Goal: Information Seeking & Learning: Learn about a topic

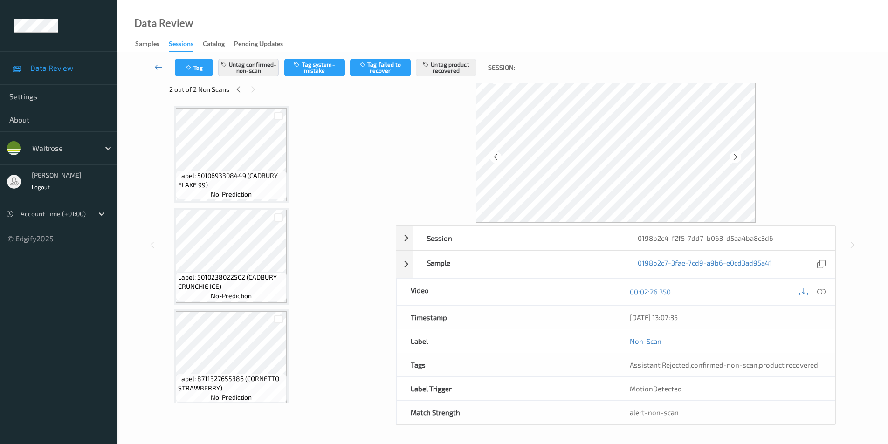
scroll to position [771, 0]
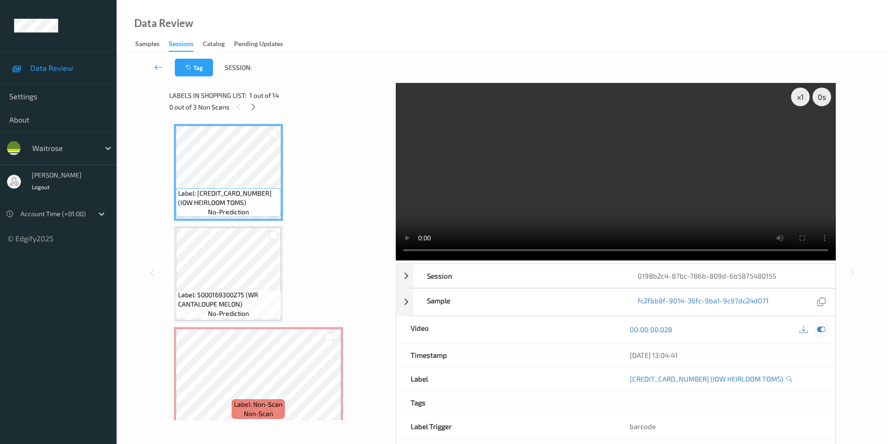
click at [823, 330] on icon at bounding box center [821, 329] width 8 height 8
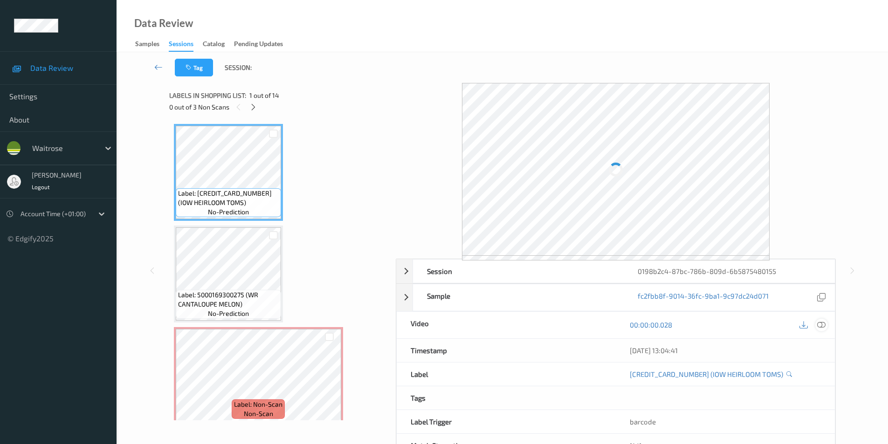
click at [821, 323] on icon at bounding box center [821, 325] width 8 height 8
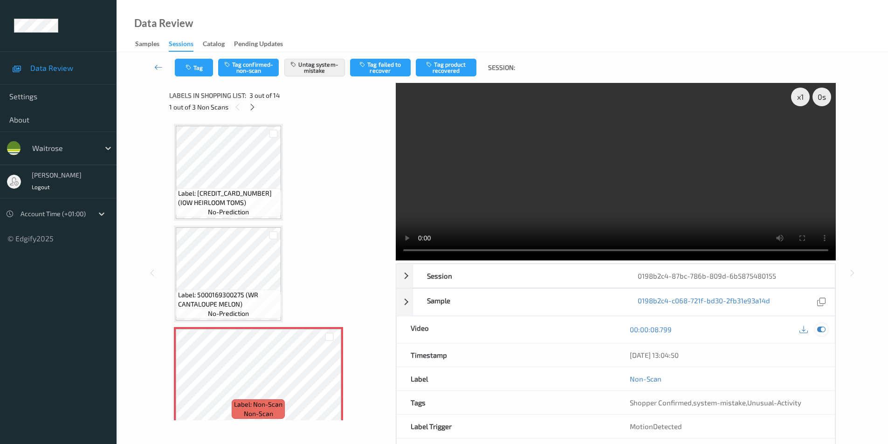
click at [821, 330] on icon at bounding box center [821, 329] width 8 height 8
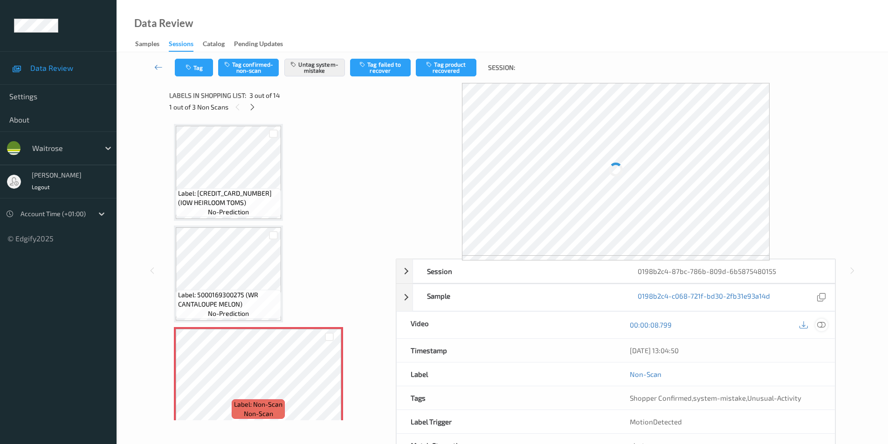
click at [823, 326] on icon at bounding box center [821, 325] width 8 height 8
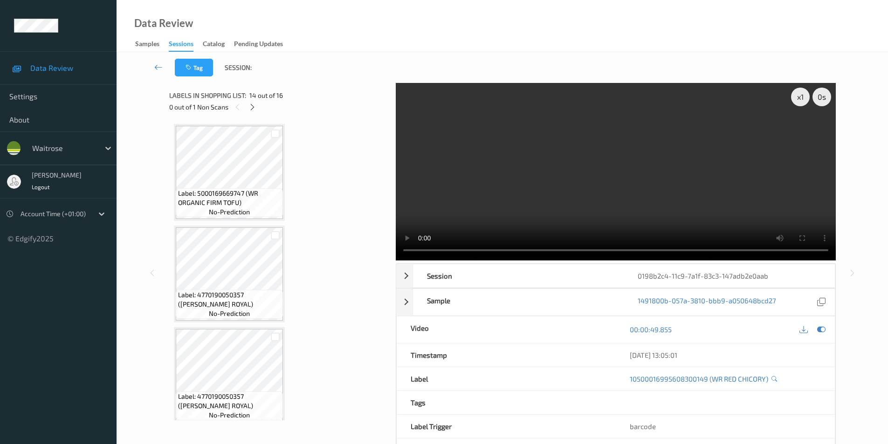
scroll to position [1181, 0]
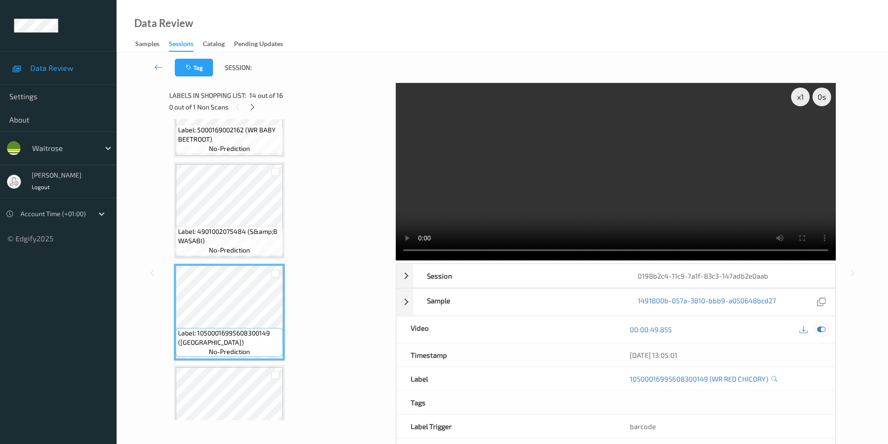
click at [821, 331] on icon at bounding box center [821, 329] width 8 height 8
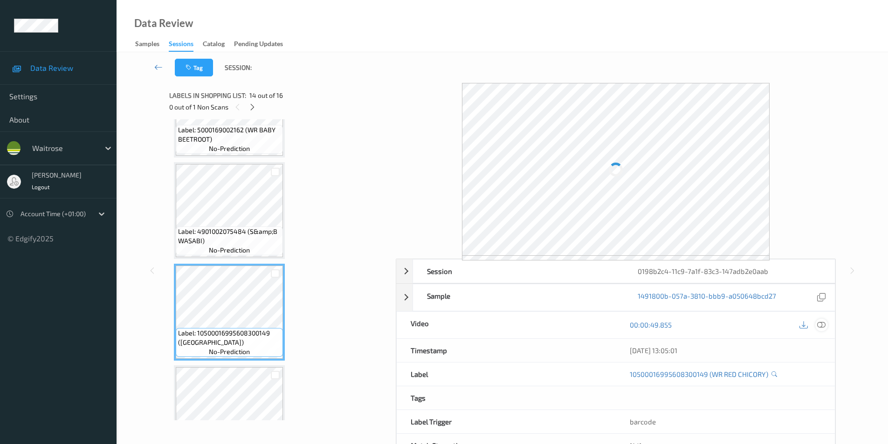
click at [821, 327] on icon at bounding box center [821, 325] width 8 height 8
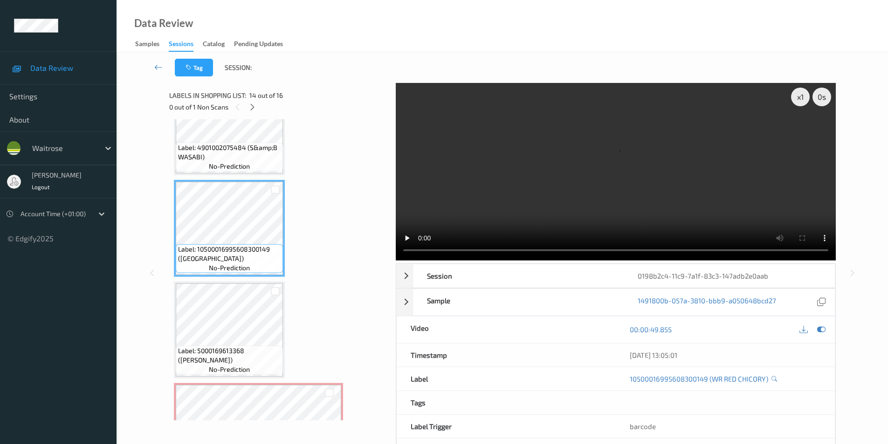
scroll to position [1330, 0]
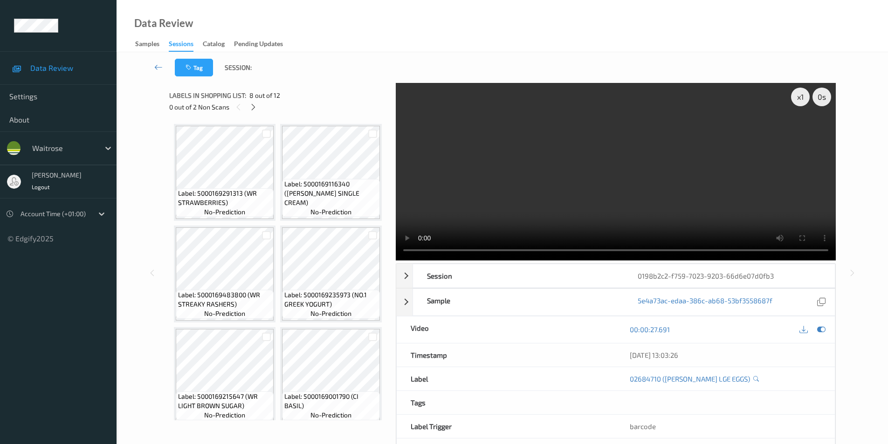
scroll to position [715, 0]
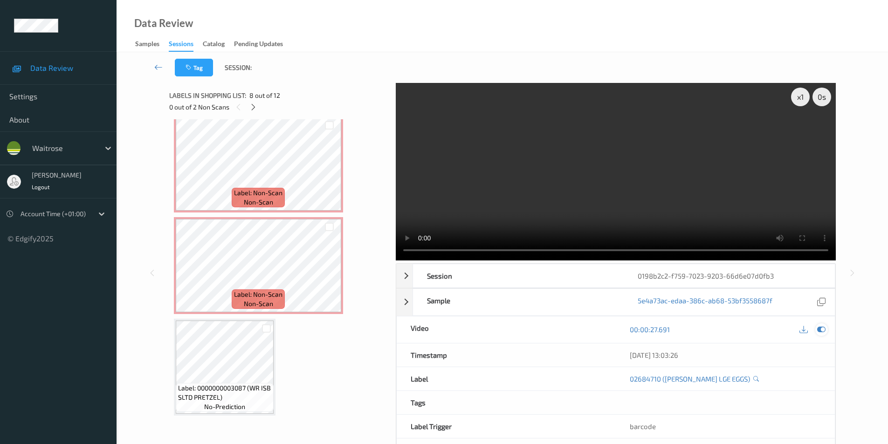
click at [821, 331] on icon at bounding box center [821, 329] width 8 height 8
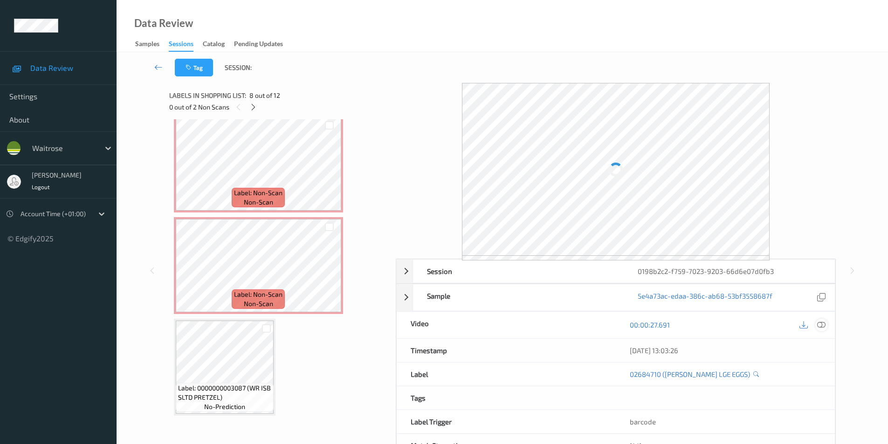
click at [821, 327] on icon at bounding box center [821, 325] width 8 height 8
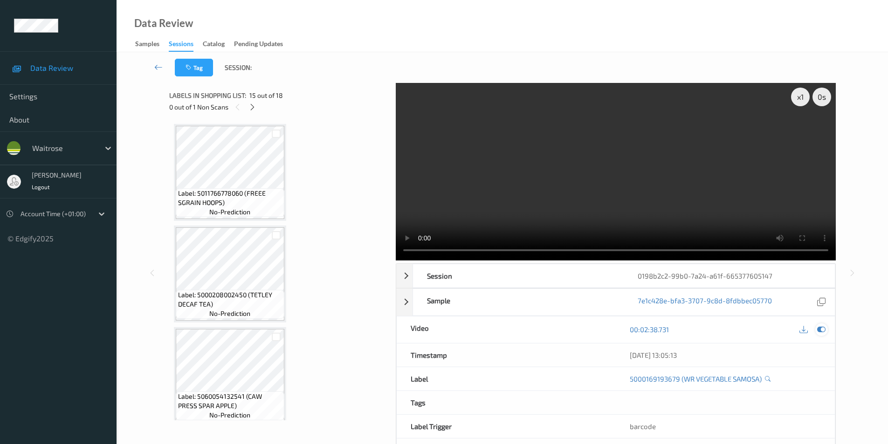
scroll to position [1427, 0]
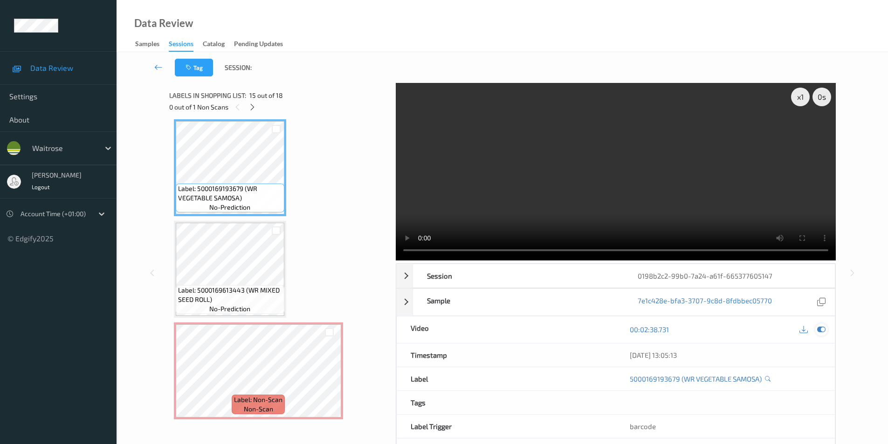
click at [824, 330] on icon at bounding box center [821, 329] width 8 height 8
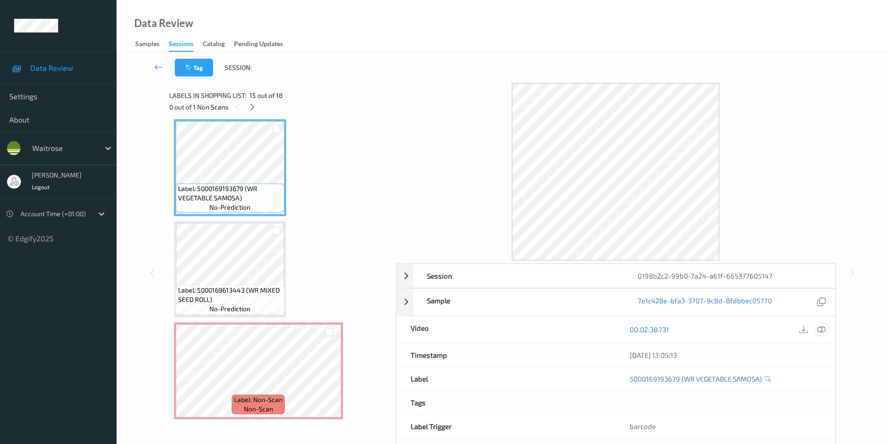
click at [821, 327] on icon at bounding box center [821, 329] width 8 height 8
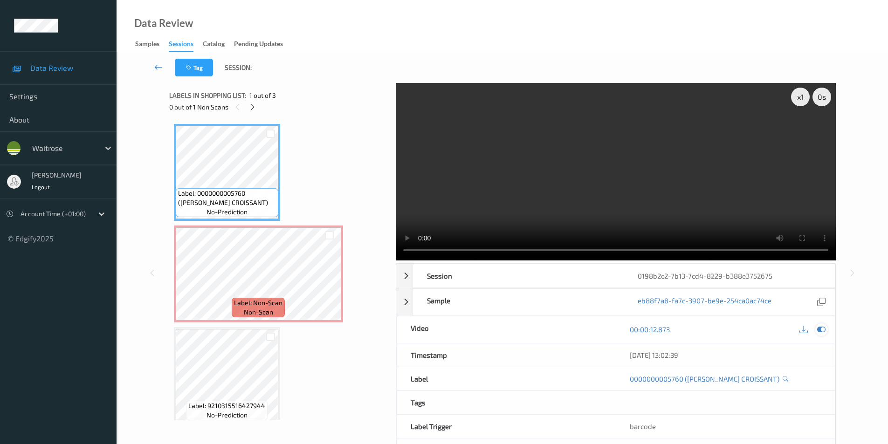
click at [819, 333] on icon at bounding box center [821, 329] width 8 height 8
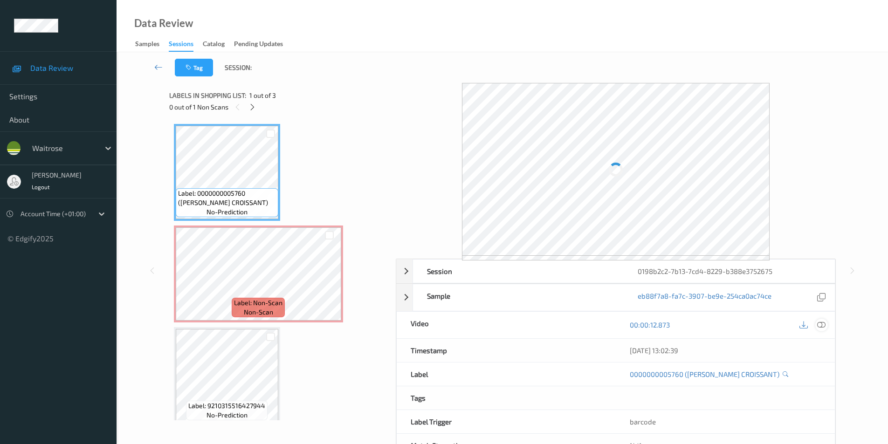
click at [823, 325] on icon at bounding box center [821, 325] width 8 height 8
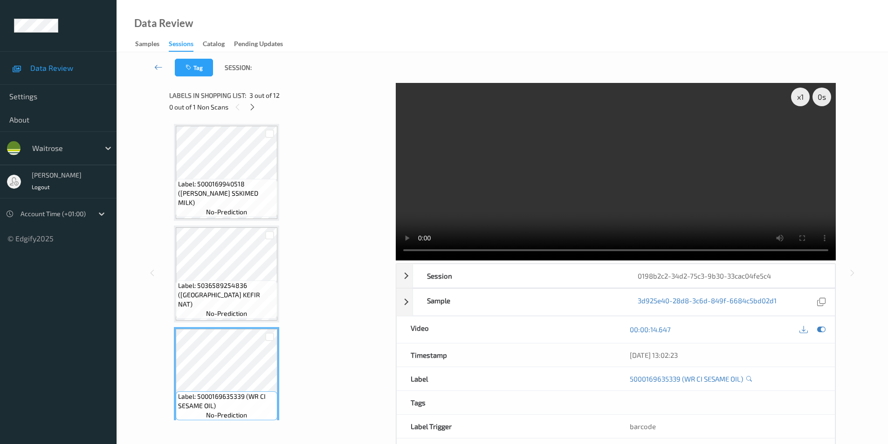
scroll to position [207, 0]
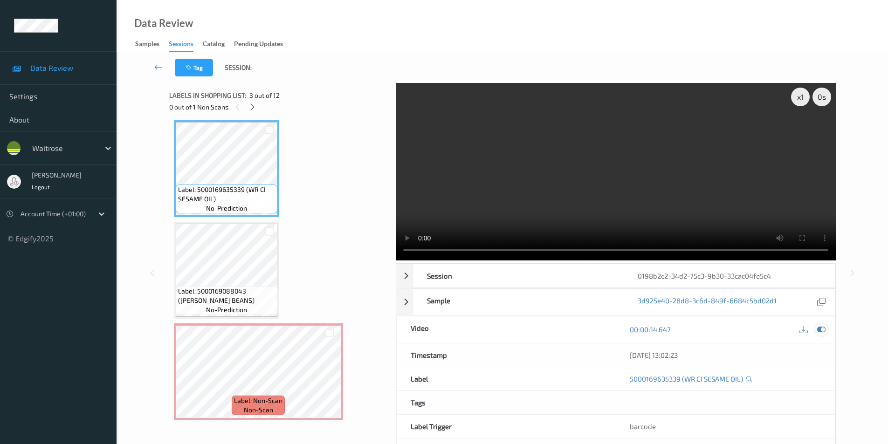
click at [819, 330] on icon at bounding box center [821, 329] width 8 height 8
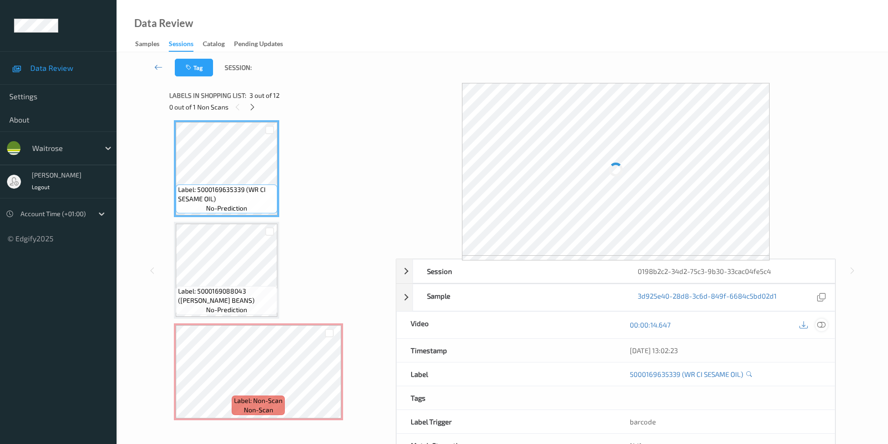
click at [823, 324] on icon at bounding box center [821, 325] width 8 height 8
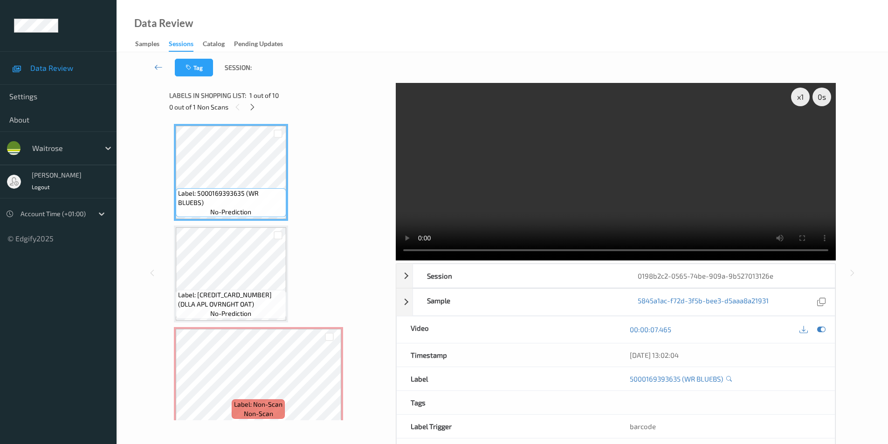
scroll to position [5, 0]
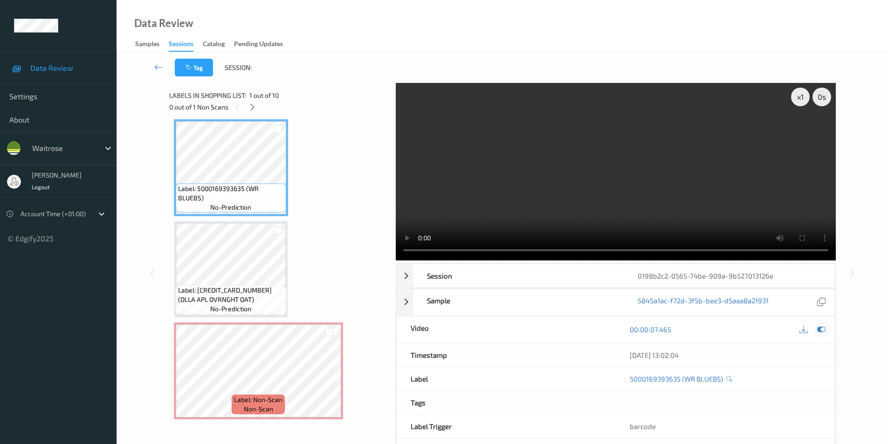
click at [822, 330] on icon at bounding box center [821, 329] width 8 height 8
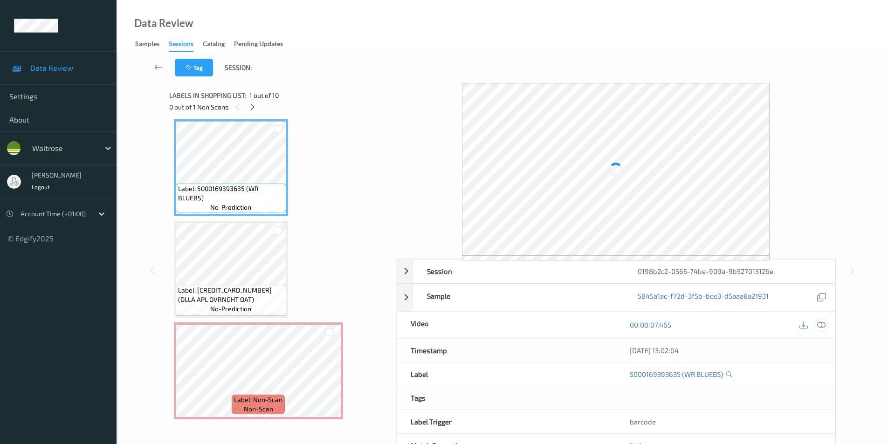
click at [822, 328] on icon at bounding box center [821, 325] width 8 height 8
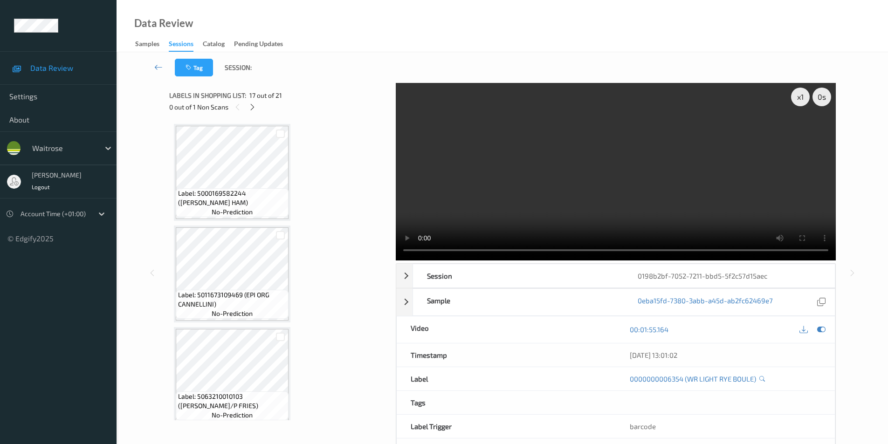
scroll to position [1529, 0]
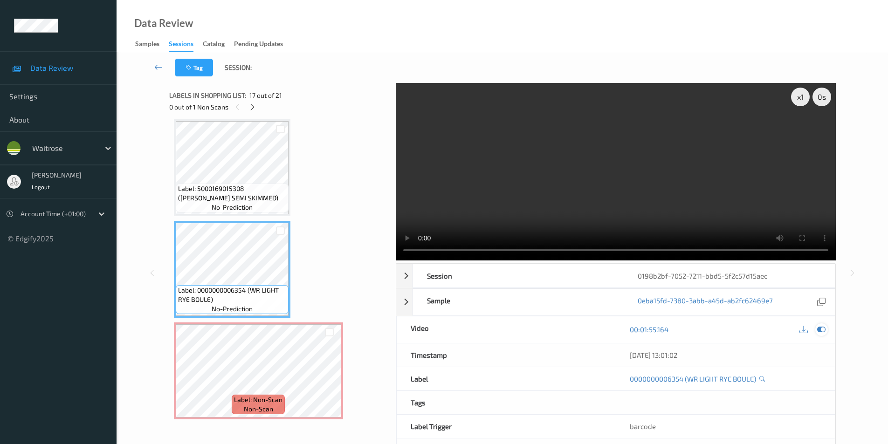
click at [820, 331] on icon at bounding box center [821, 329] width 8 height 8
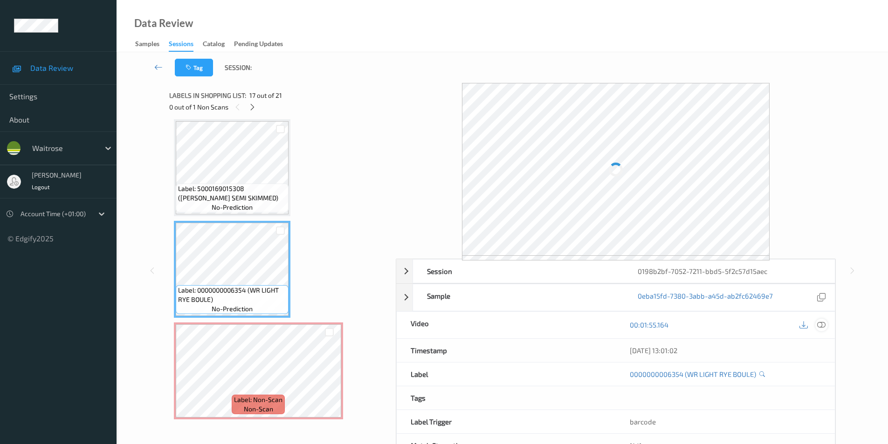
click at [824, 323] on icon at bounding box center [821, 325] width 8 height 8
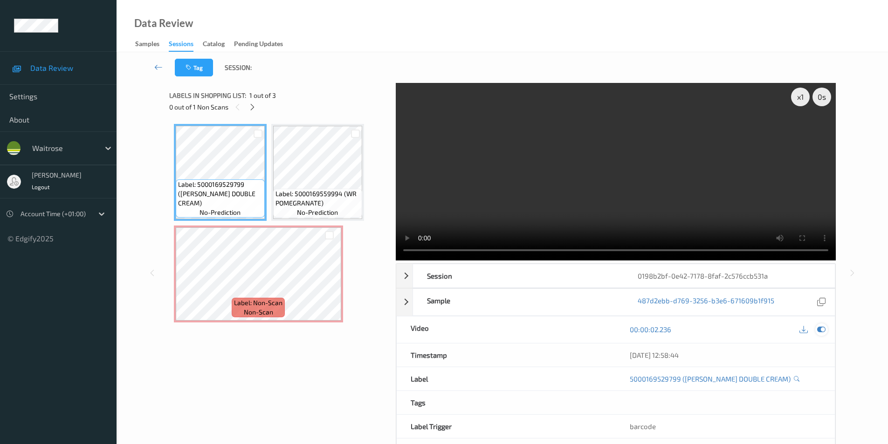
click at [820, 328] on icon at bounding box center [821, 329] width 8 height 8
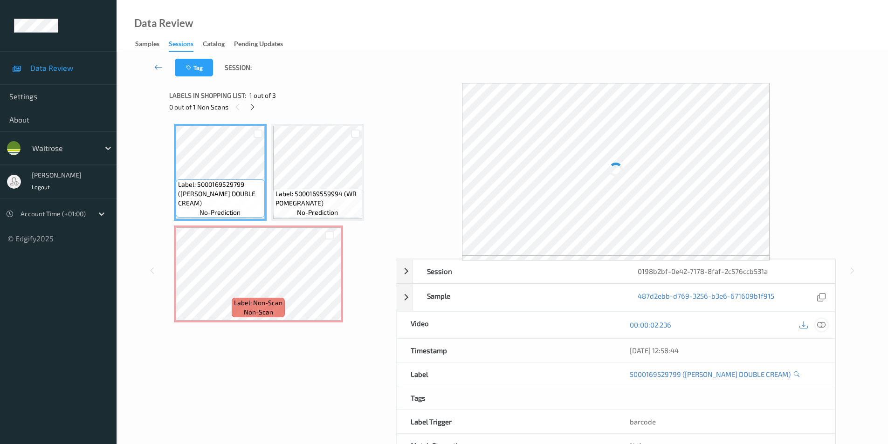
click at [822, 325] on icon at bounding box center [821, 325] width 8 height 8
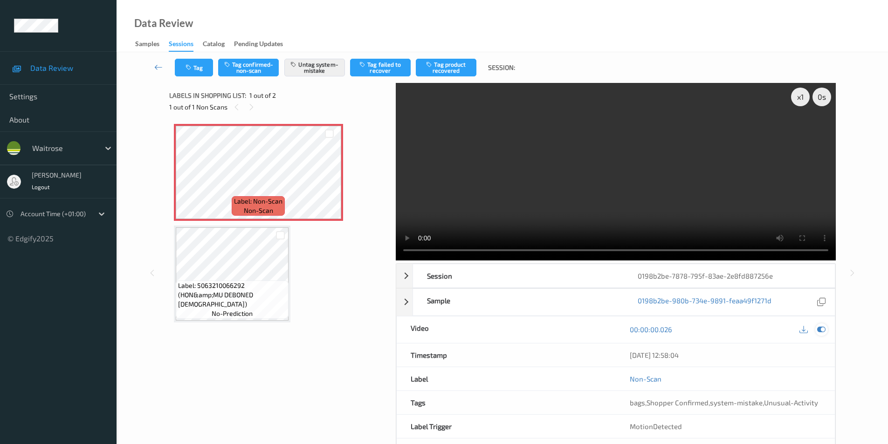
click at [820, 330] on icon at bounding box center [821, 329] width 8 height 8
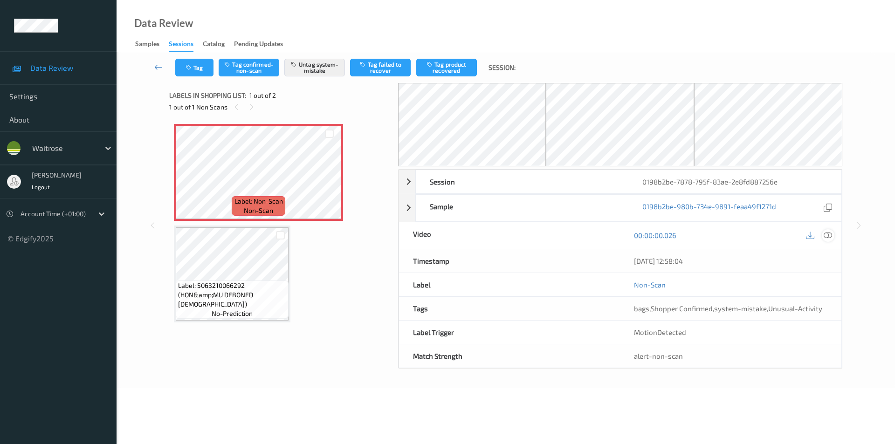
click at [830, 237] on icon at bounding box center [828, 235] width 8 height 8
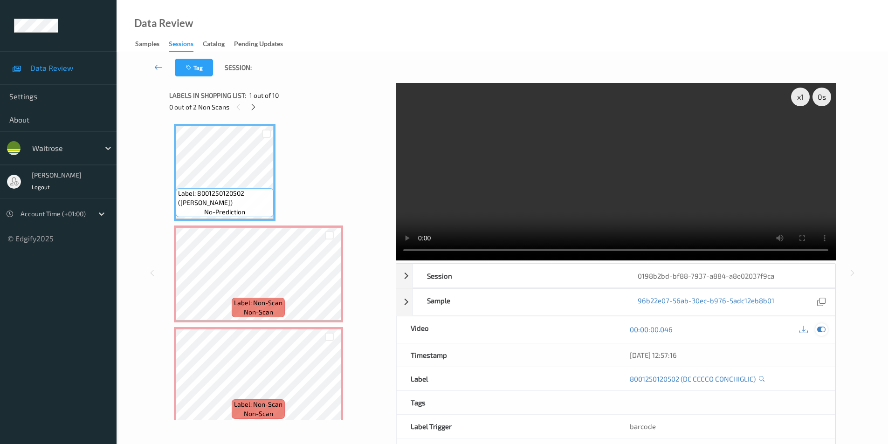
click at [818, 331] on icon at bounding box center [821, 329] width 8 height 8
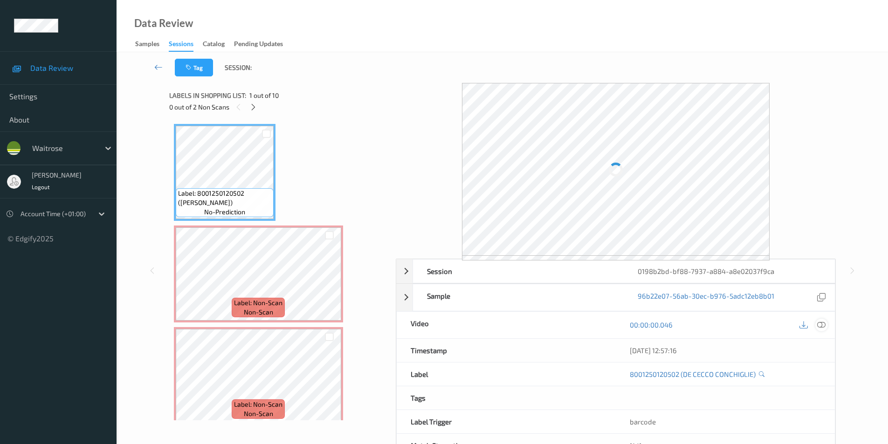
click at [822, 324] on icon at bounding box center [821, 325] width 8 height 8
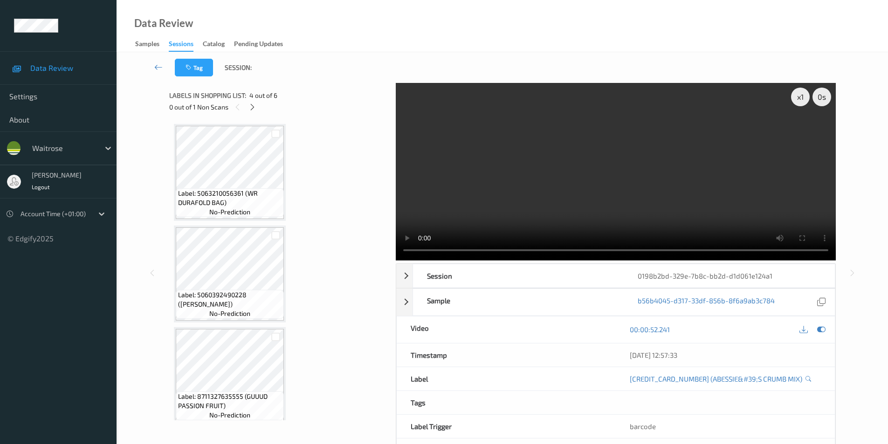
scroll to position [212, 0]
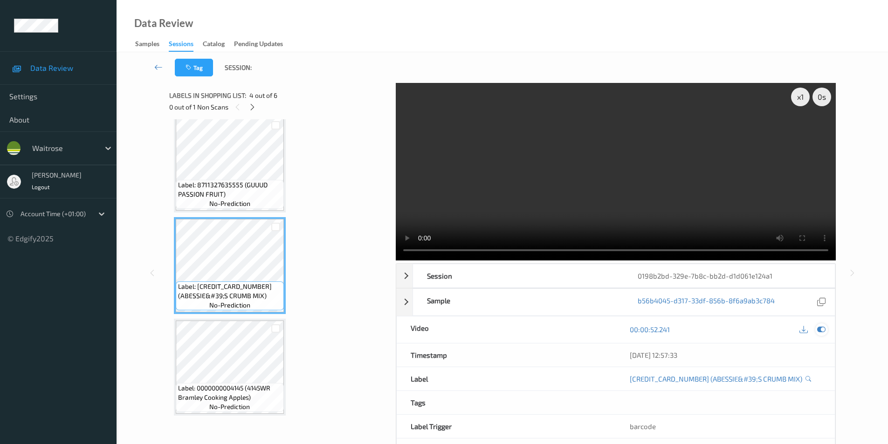
click at [821, 328] on icon at bounding box center [821, 329] width 8 height 8
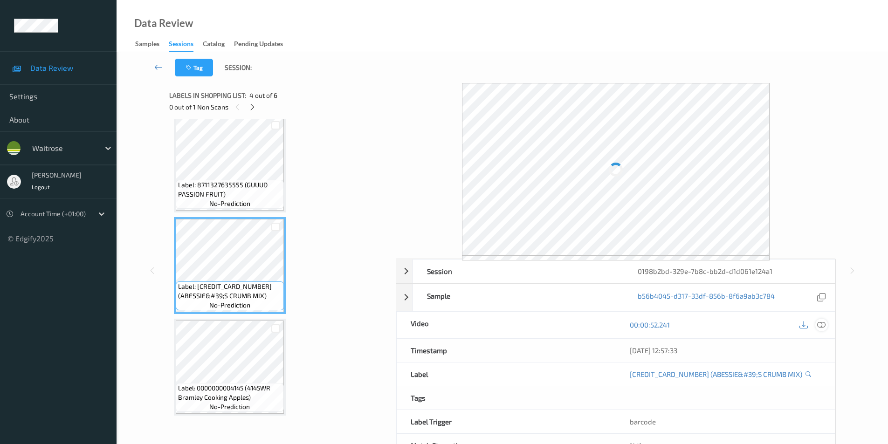
click at [824, 324] on icon at bounding box center [821, 325] width 8 height 8
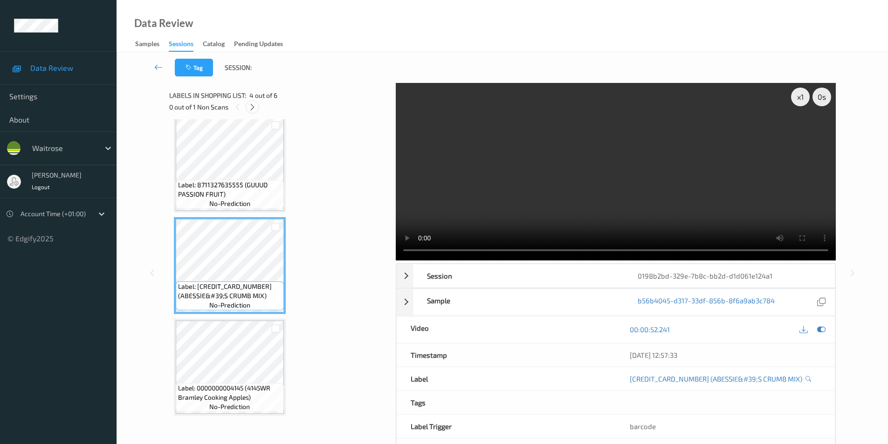
click at [255, 105] on icon at bounding box center [252, 107] width 8 height 8
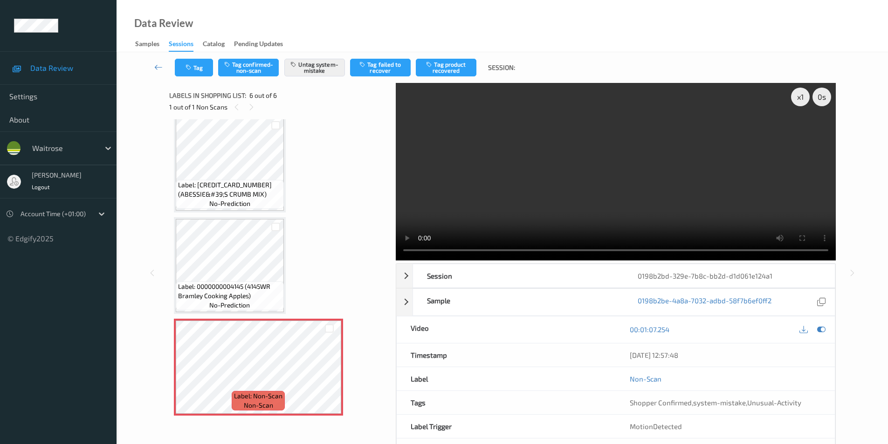
scroll to position [267, 0]
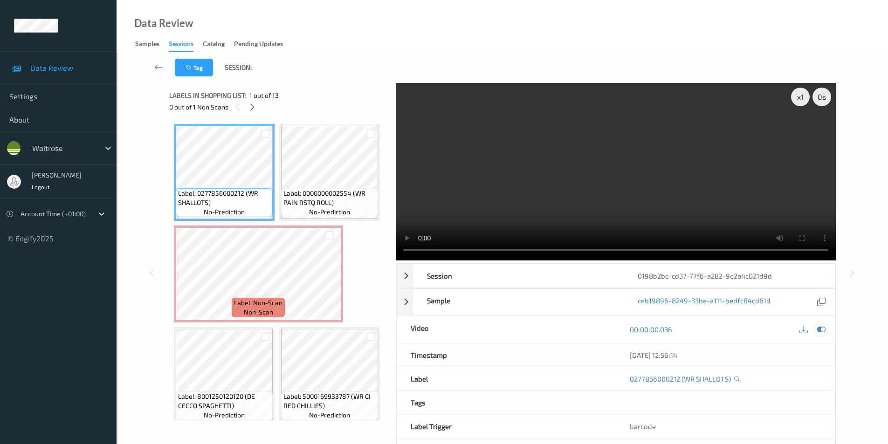
scroll to position [5, 0]
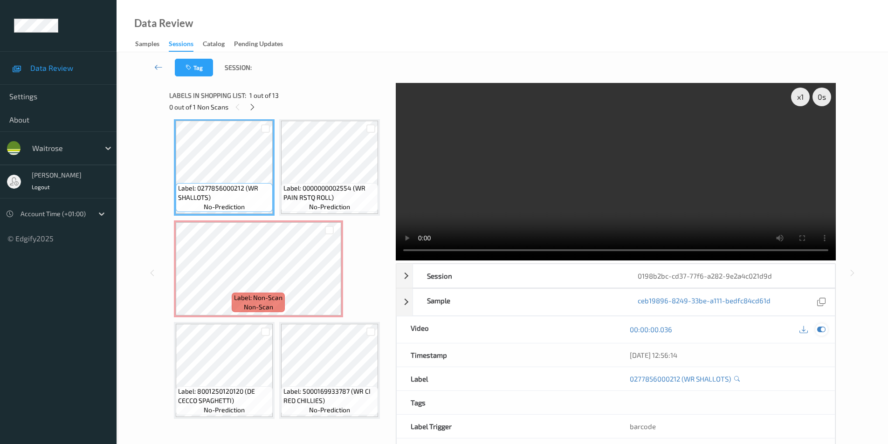
click at [820, 331] on icon at bounding box center [821, 329] width 8 height 8
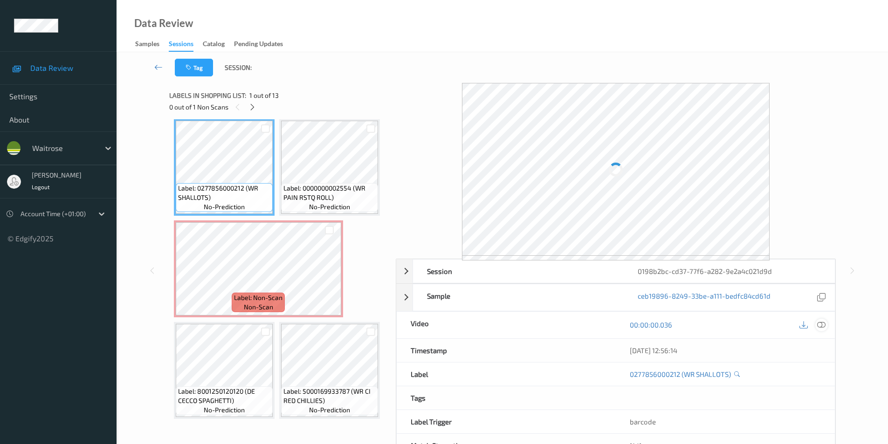
click at [821, 325] on icon at bounding box center [821, 325] width 8 height 8
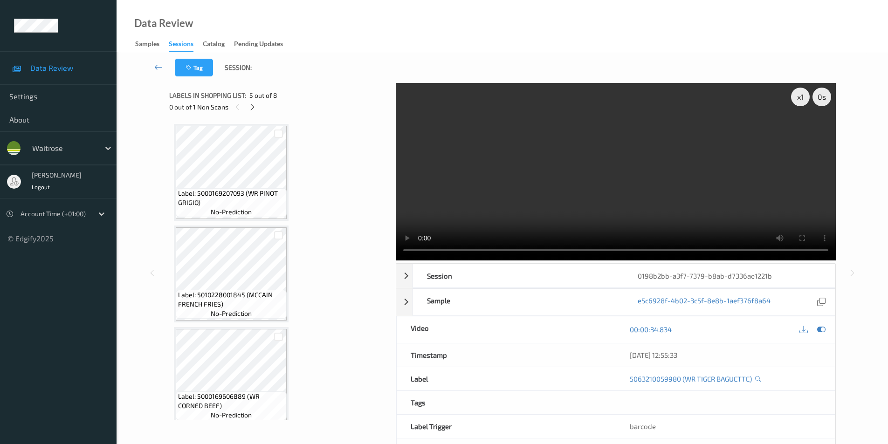
scroll to position [411, 0]
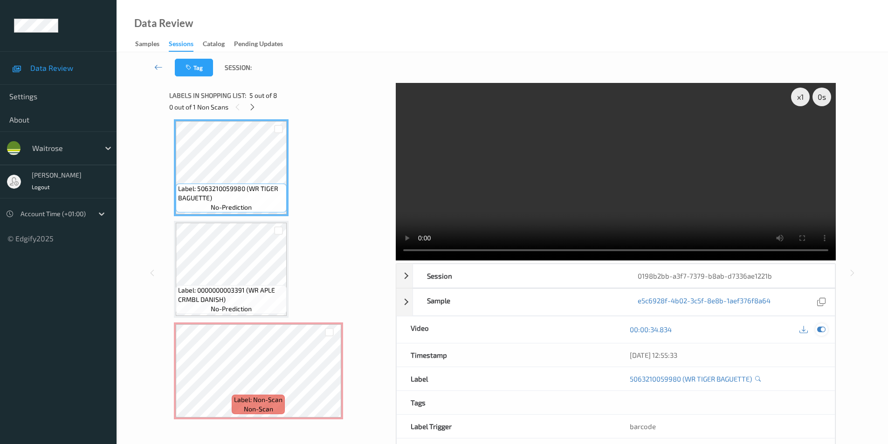
click at [824, 329] on icon at bounding box center [821, 329] width 8 height 8
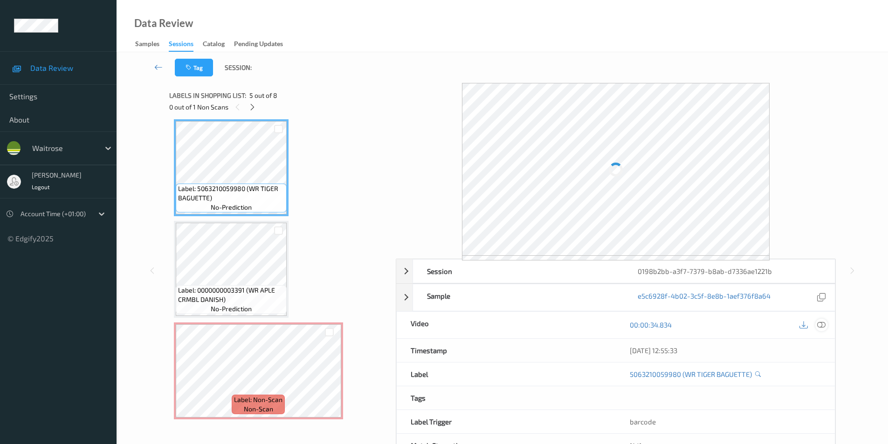
click at [823, 326] on icon at bounding box center [821, 325] width 8 height 8
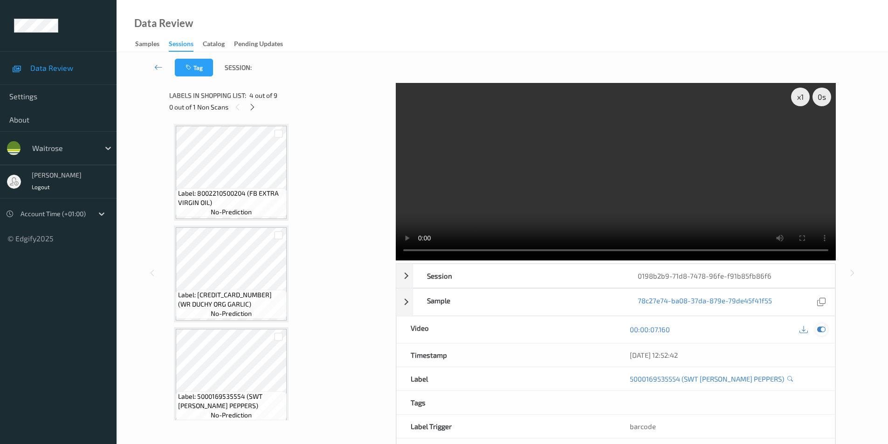
scroll to position [310, 0]
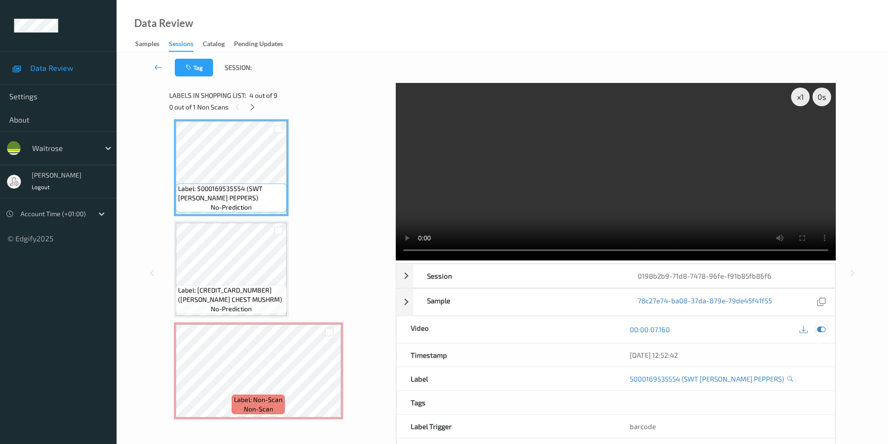
click at [820, 329] on icon at bounding box center [821, 329] width 8 height 8
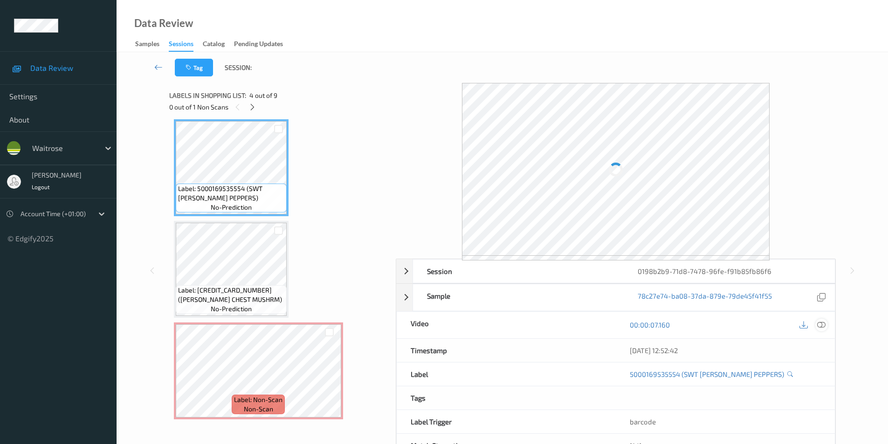
click at [822, 325] on icon at bounding box center [821, 325] width 8 height 8
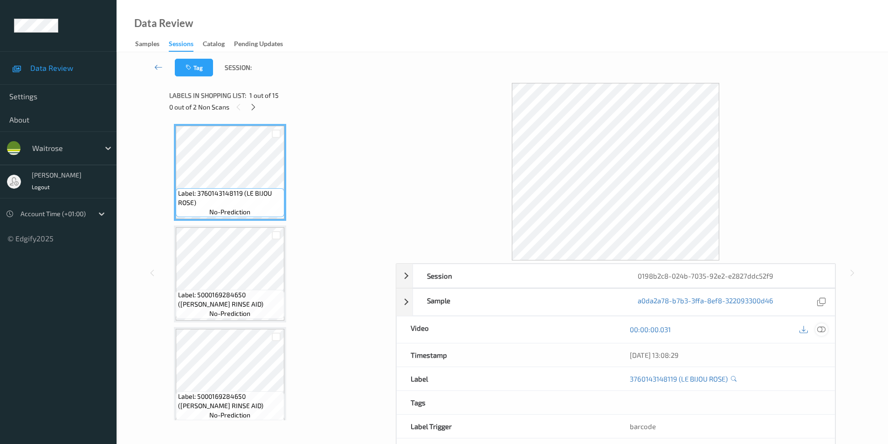
click at [821, 328] on icon at bounding box center [821, 329] width 8 height 8
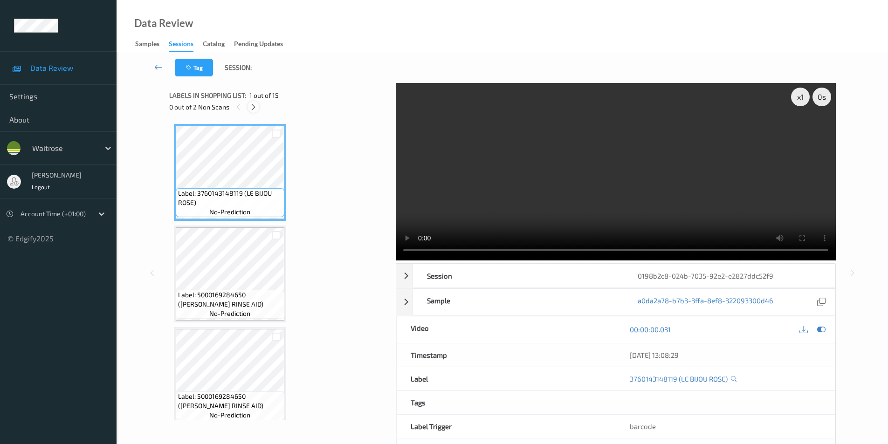
click at [255, 108] on icon at bounding box center [253, 107] width 8 height 8
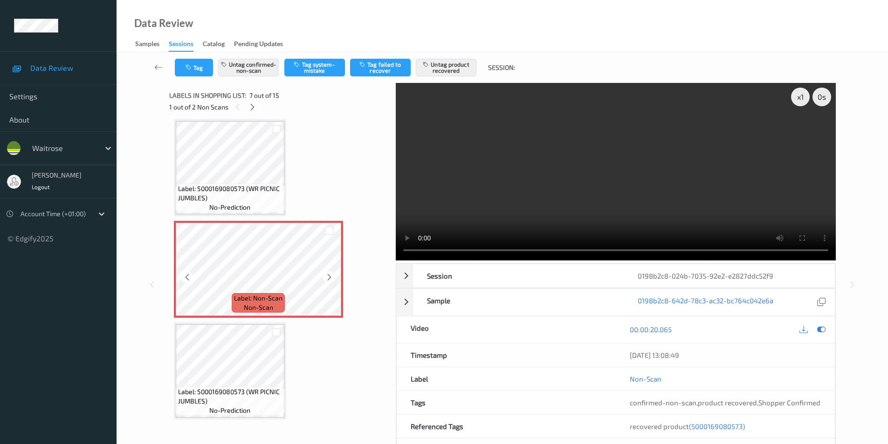
scroll to position [373, 0]
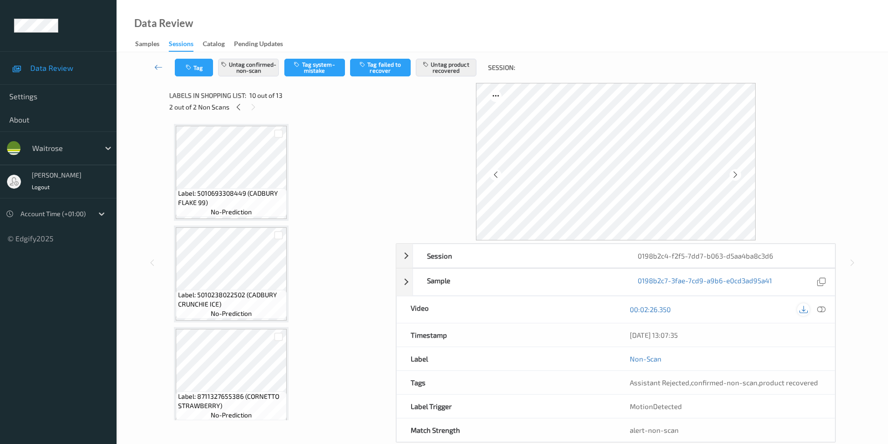
scroll to position [763, 0]
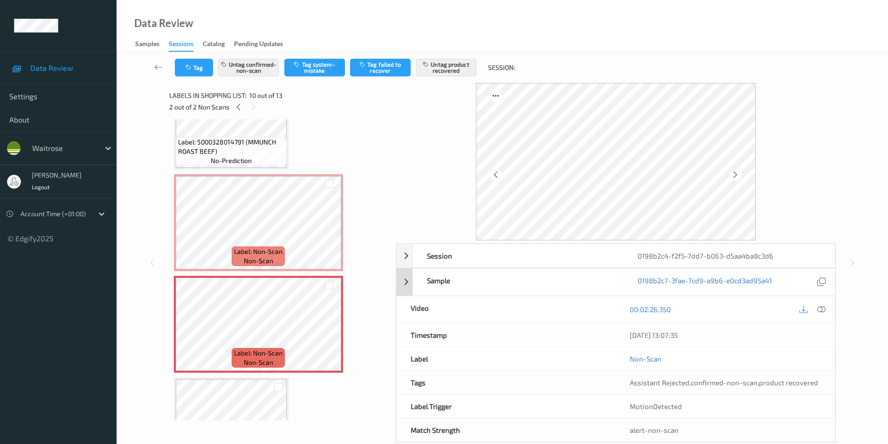
drag, startPoint x: 821, startPoint y: 309, endPoint x: 815, endPoint y: 309, distance: 6.1
click at [821, 309] on icon at bounding box center [821, 309] width 8 height 8
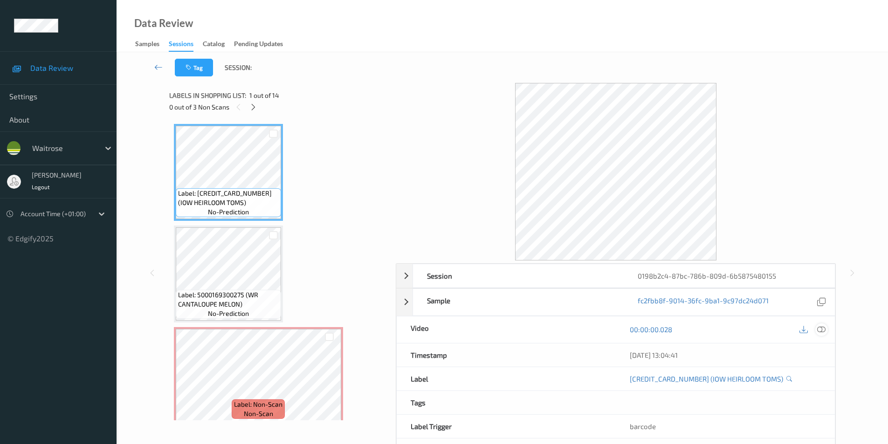
click at [825, 331] on icon at bounding box center [821, 329] width 8 height 8
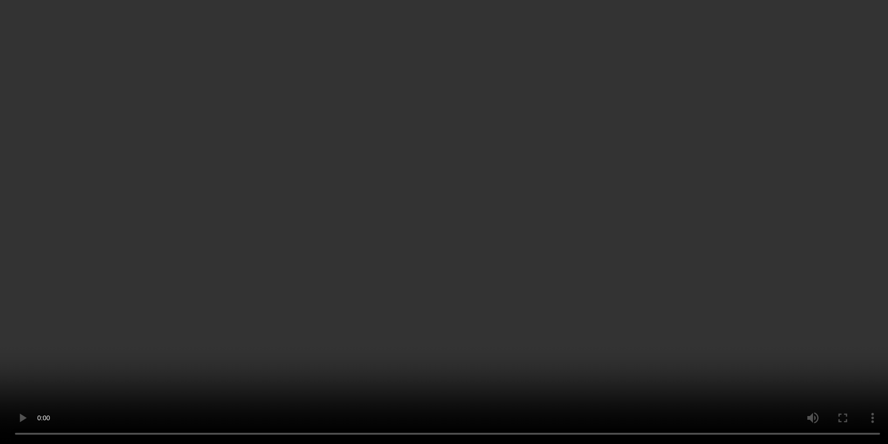
scroll to position [1119, 0]
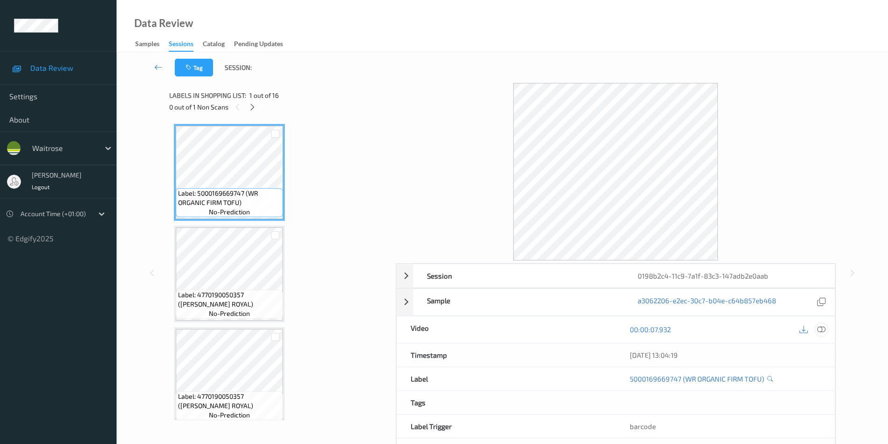
click at [820, 330] on icon at bounding box center [821, 329] width 8 height 8
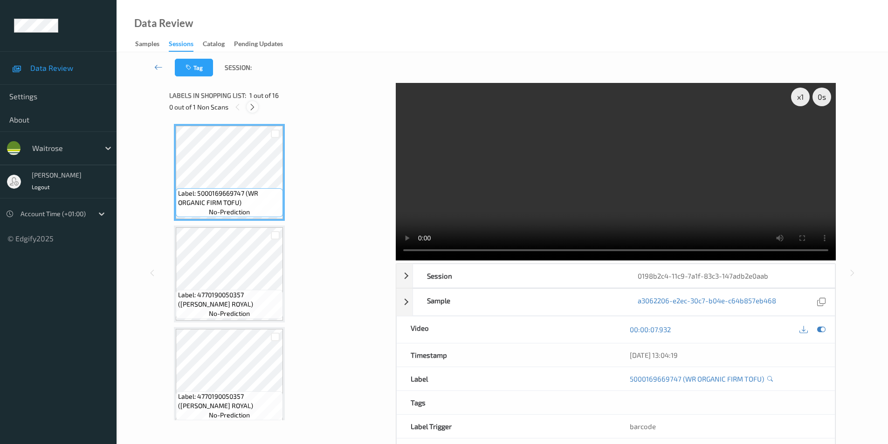
click at [254, 107] on icon at bounding box center [252, 107] width 8 height 8
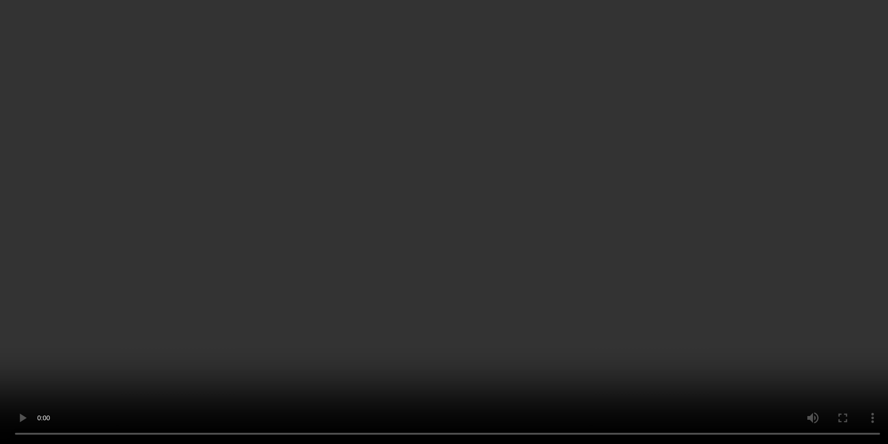
scroll to position [1330, 0]
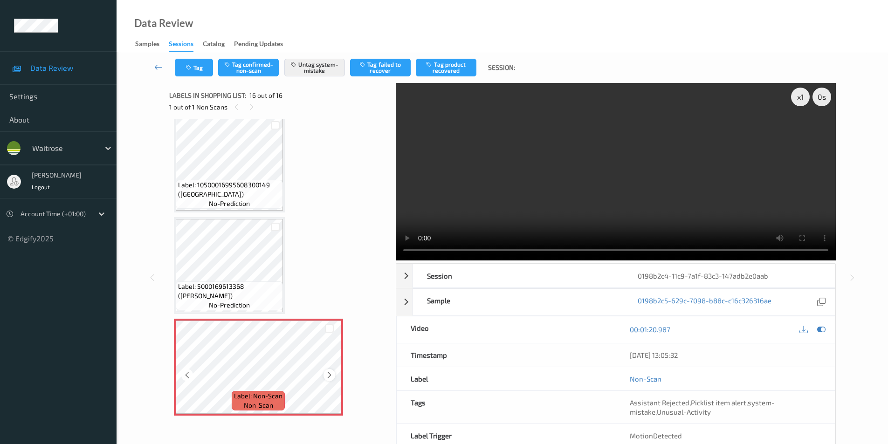
click at [325, 373] on icon at bounding box center [329, 375] width 8 height 8
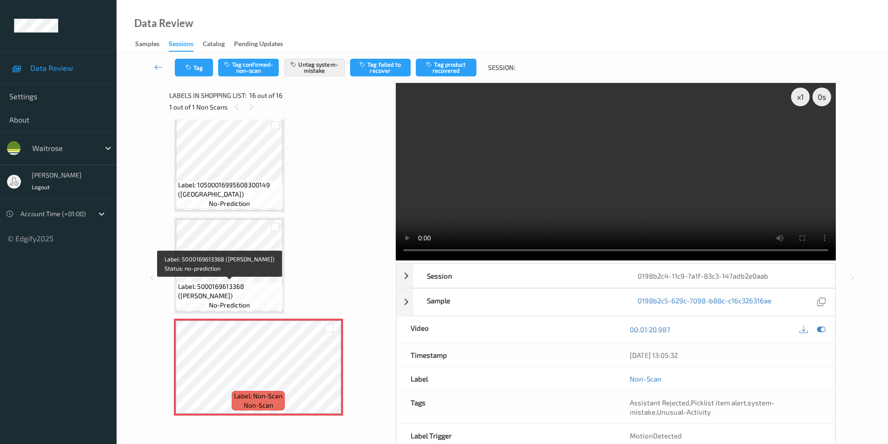
click at [244, 292] on span "Label: 5000169613368 (DORG BROWN BLOOMER)" at bounding box center [229, 291] width 103 height 19
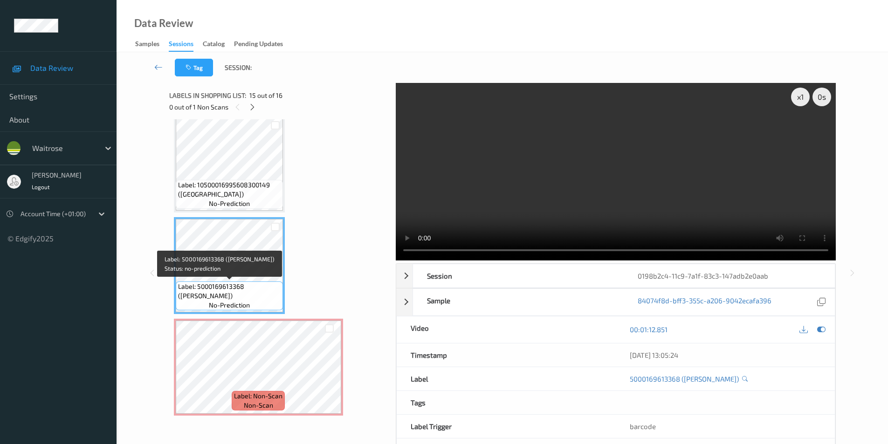
copy span "(DORG BROWN BLOOMER)"
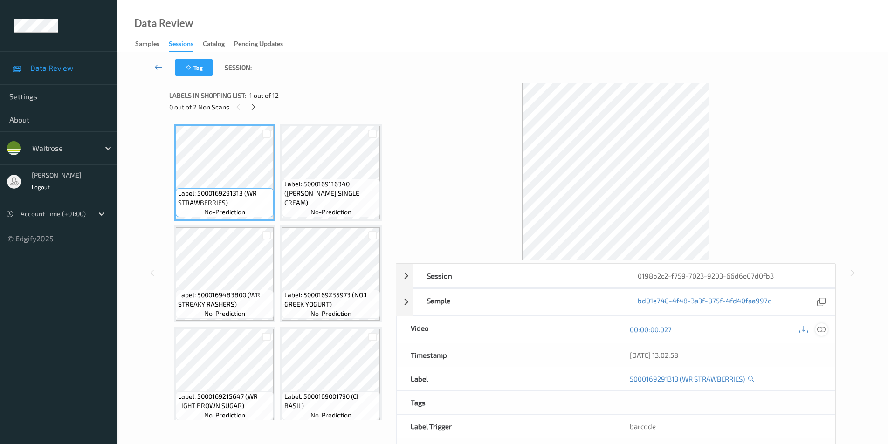
click at [822, 329] on icon at bounding box center [821, 329] width 8 height 8
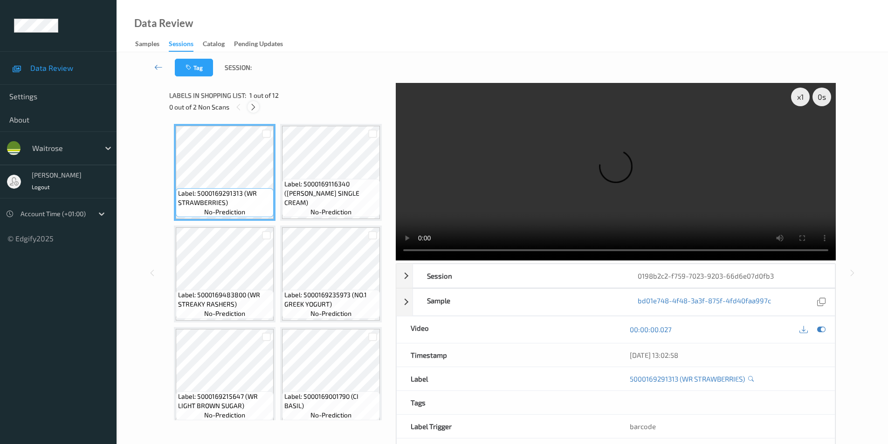
click at [253, 107] on icon at bounding box center [253, 107] width 8 height 8
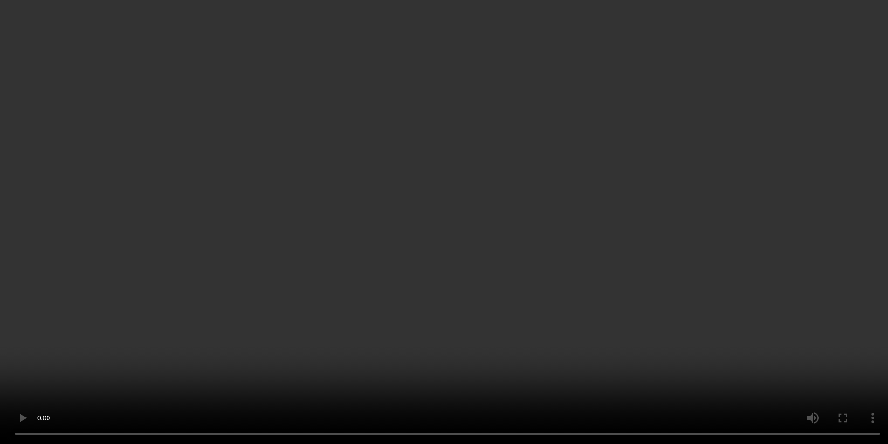
scroll to position [38, 0]
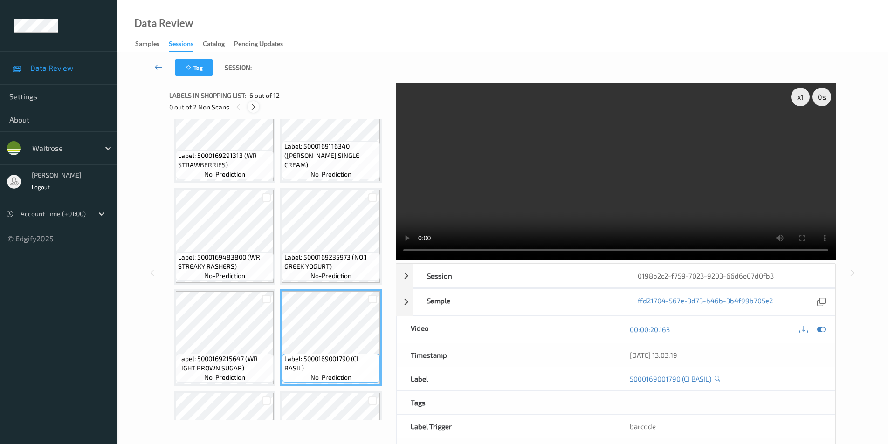
click at [251, 107] on icon at bounding box center [253, 107] width 8 height 8
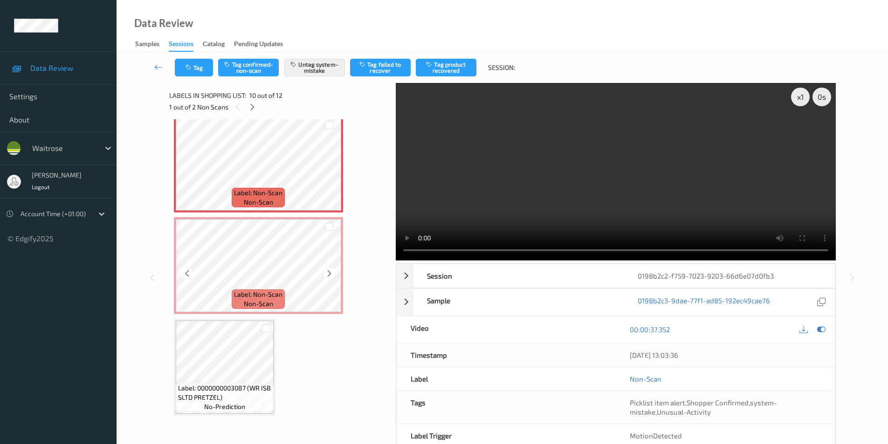
scroll to position [923, 0]
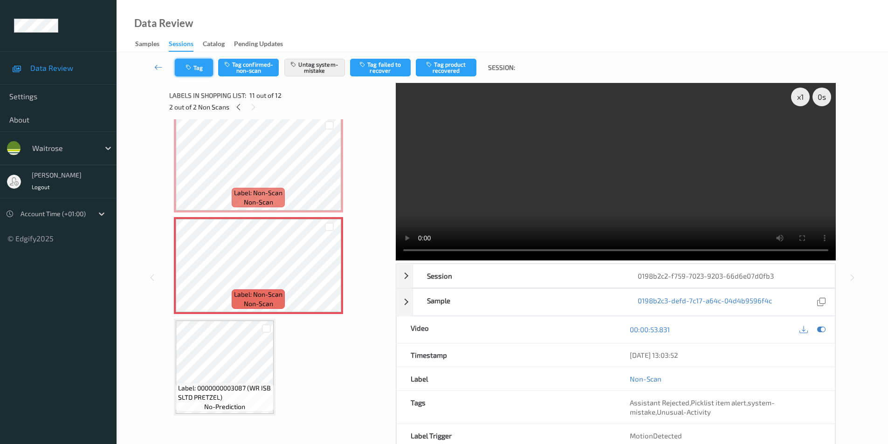
click at [189, 65] on icon "button" at bounding box center [190, 67] width 8 height 7
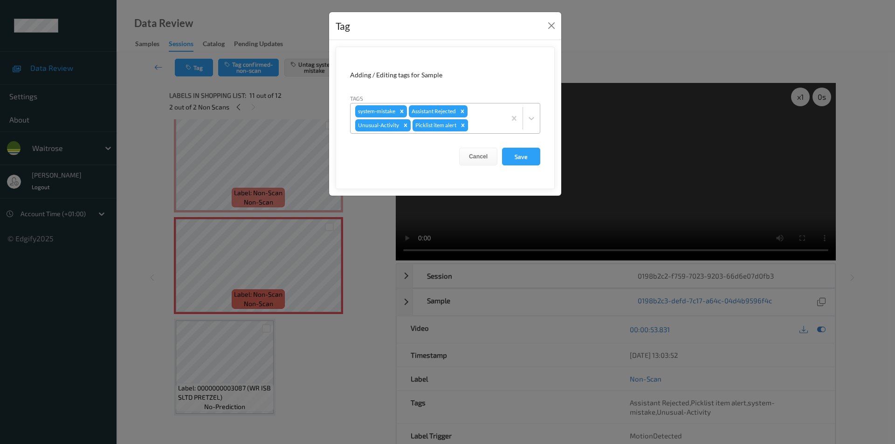
click at [464, 126] on icon "Remove Picklist item alert" at bounding box center [463, 125] width 7 height 7
click at [529, 159] on button "Save" at bounding box center [521, 157] width 38 height 18
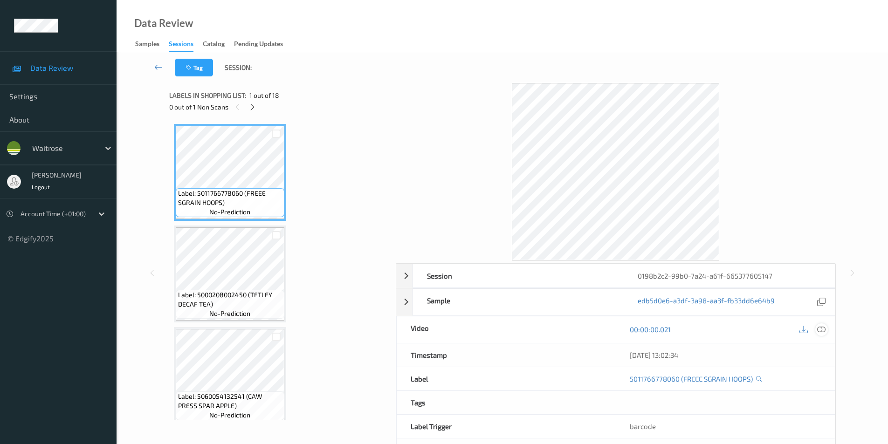
click at [819, 329] on icon at bounding box center [821, 329] width 8 height 8
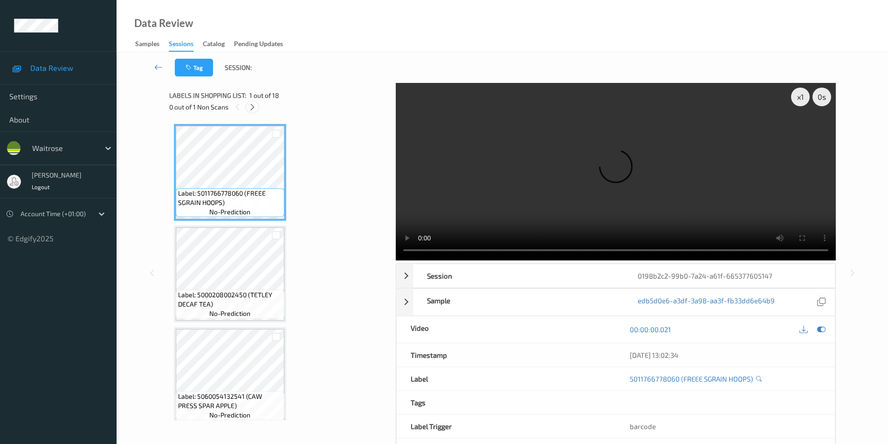
click at [248, 104] on div at bounding box center [253, 107] width 12 height 12
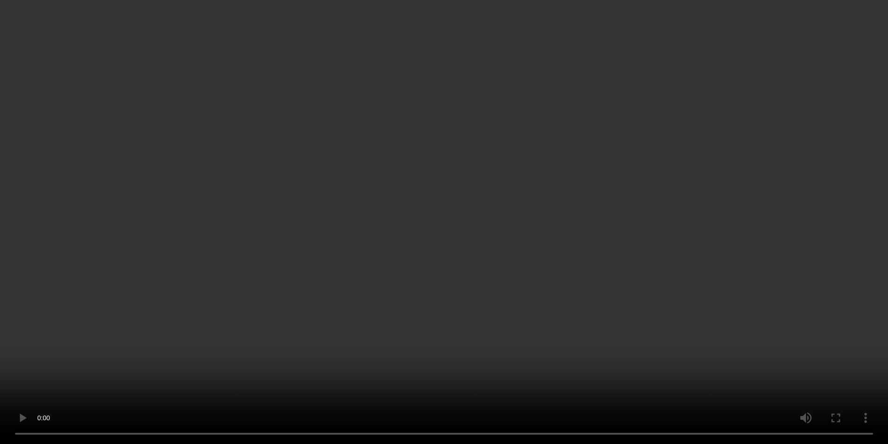
scroll to position [1529, 0]
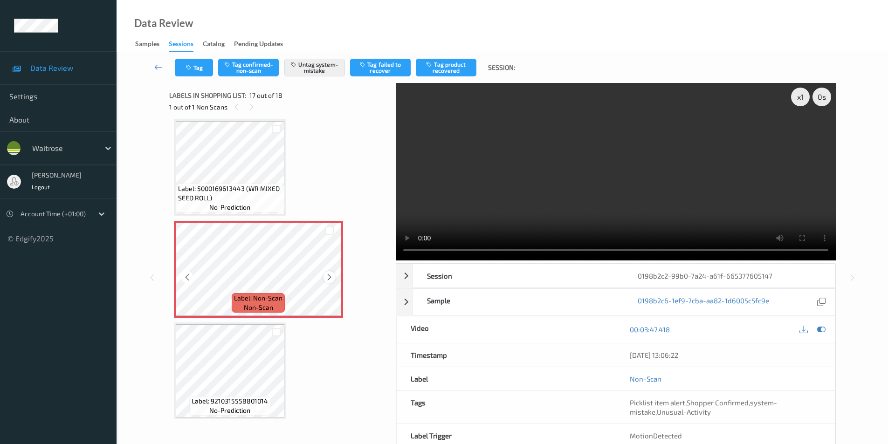
click at [328, 277] on icon at bounding box center [329, 277] width 8 height 8
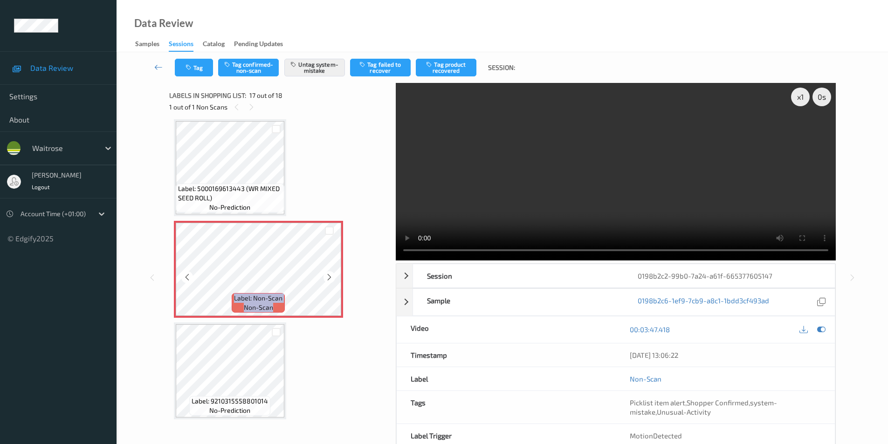
click at [328, 277] on icon at bounding box center [329, 277] width 8 height 8
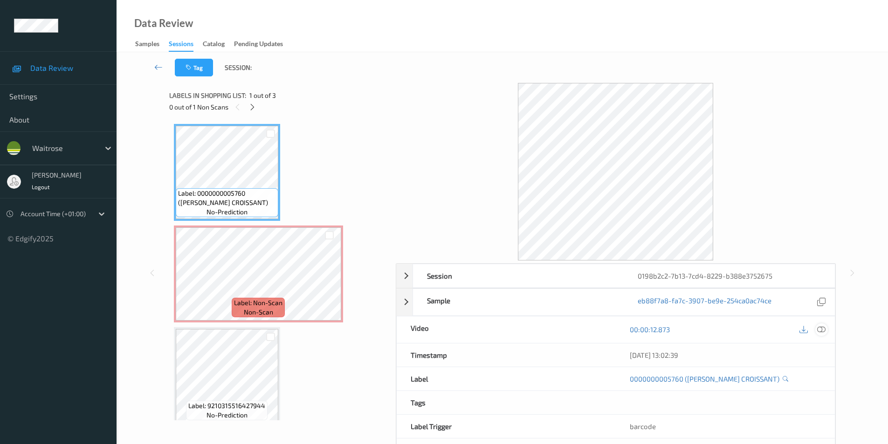
click at [824, 330] on icon at bounding box center [821, 329] width 8 height 8
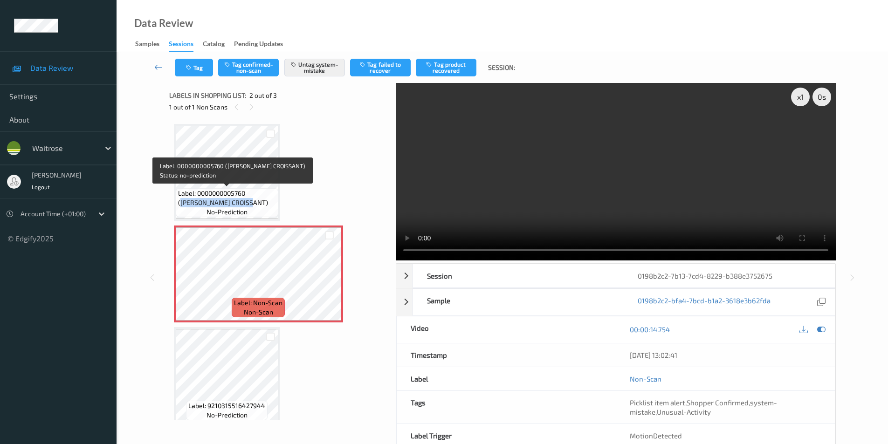
drag, startPoint x: 251, startPoint y: 193, endPoint x: 242, endPoint y: 202, distance: 12.5
click at [242, 202] on span "Label: 0000000005760 (WR ALMOND CROISSANT)" at bounding box center [227, 198] width 98 height 19
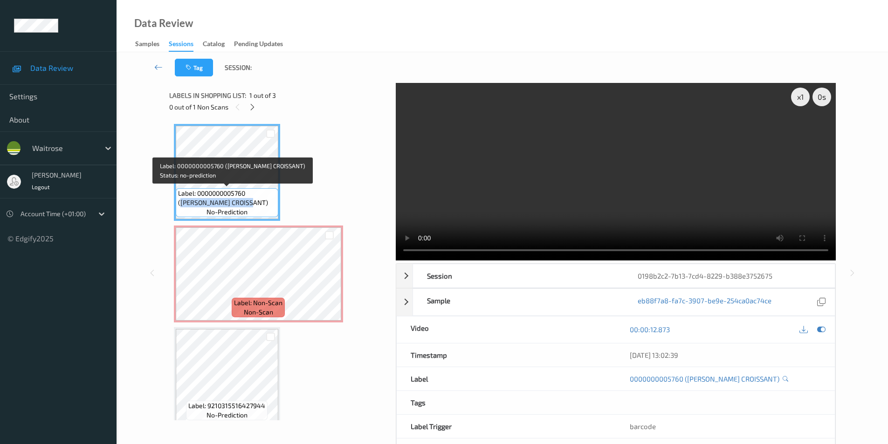
copy span "WR ALMOND CROISSANT)"
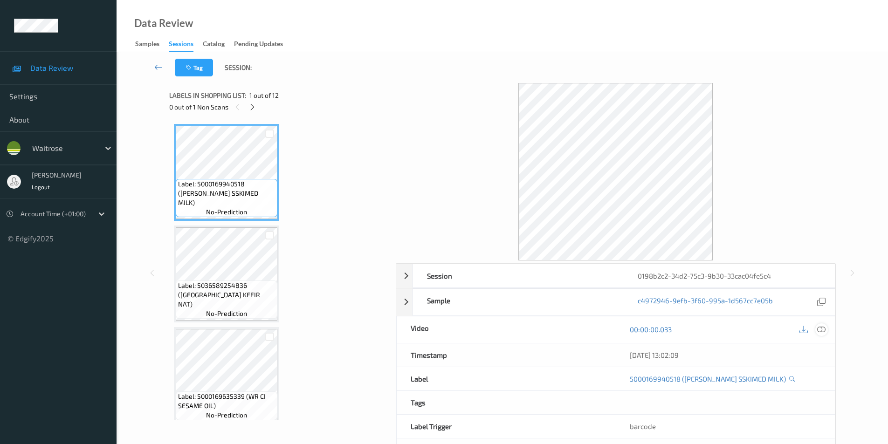
click at [821, 331] on icon at bounding box center [821, 329] width 8 height 8
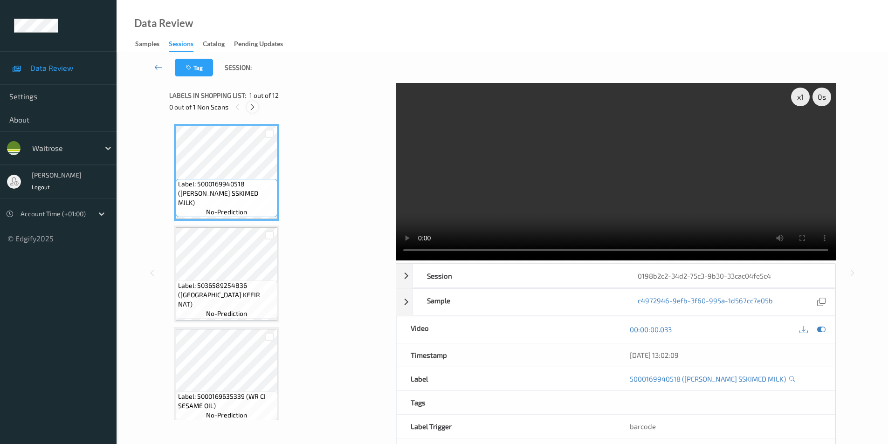
click at [253, 110] on icon at bounding box center [252, 107] width 8 height 8
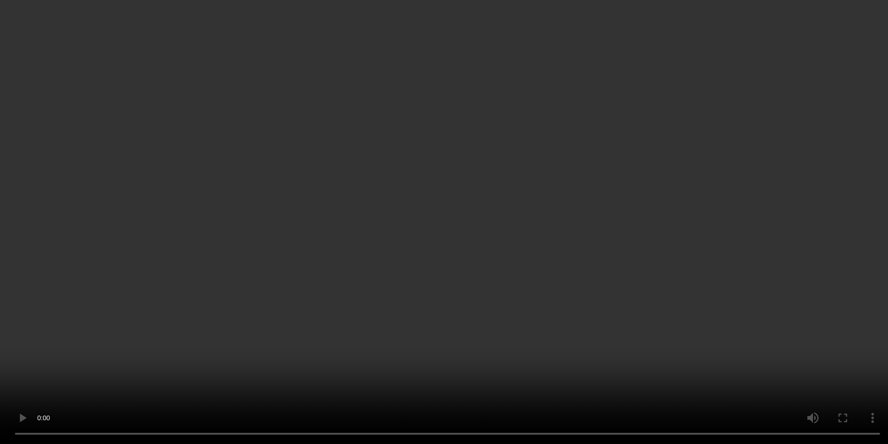
scroll to position [310, 0]
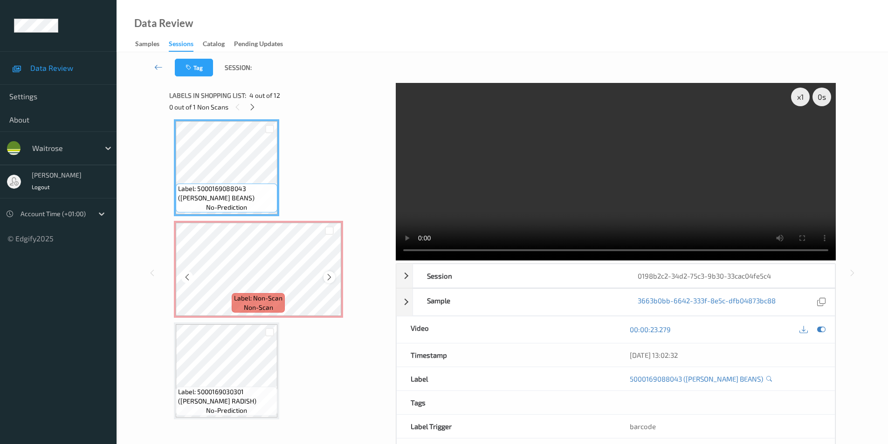
click at [328, 276] on icon at bounding box center [329, 277] width 8 height 8
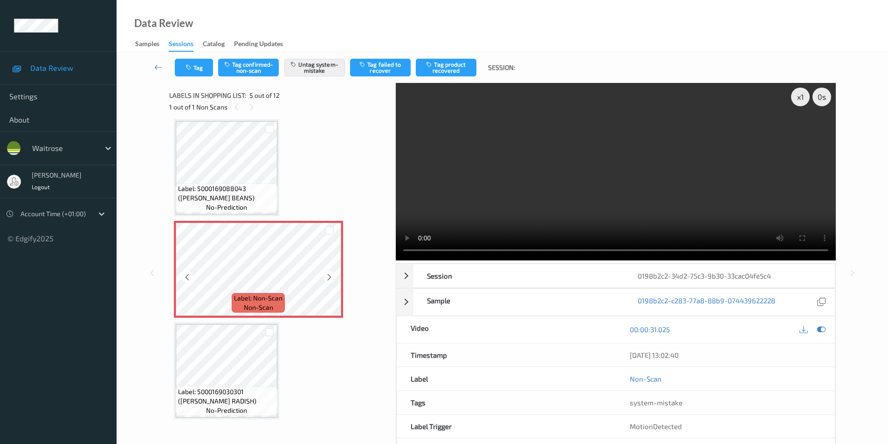
click at [328, 276] on icon at bounding box center [329, 277] width 8 height 8
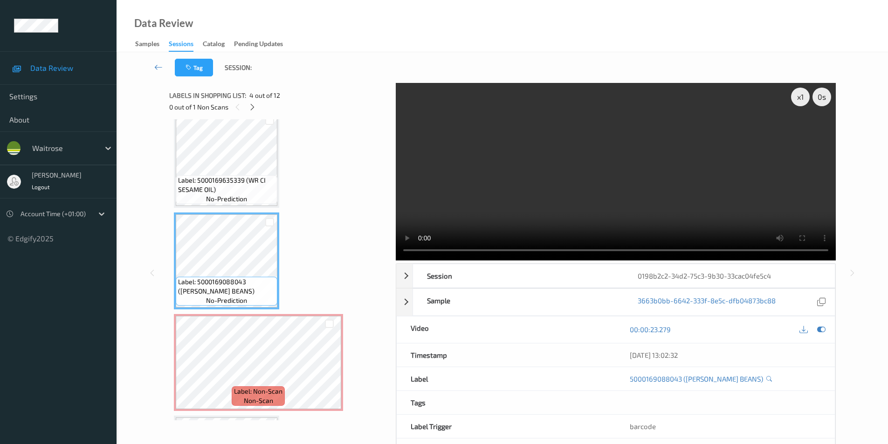
scroll to position [263, 0]
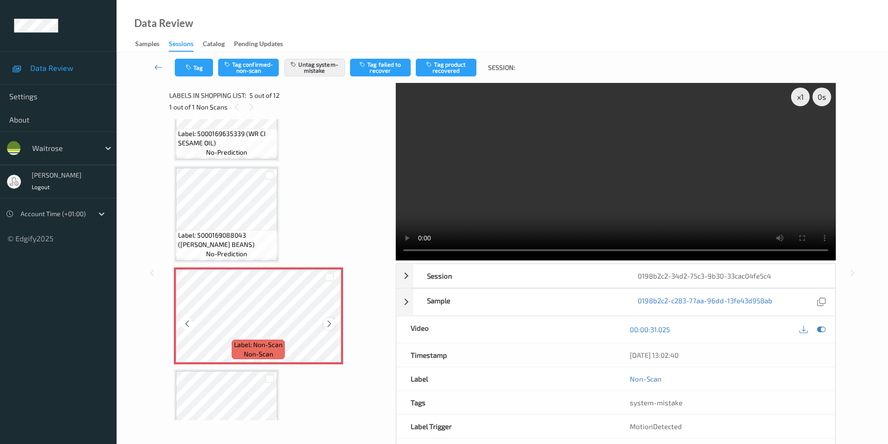
click at [326, 322] on icon at bounding box center [329, 324] width 8 height 8
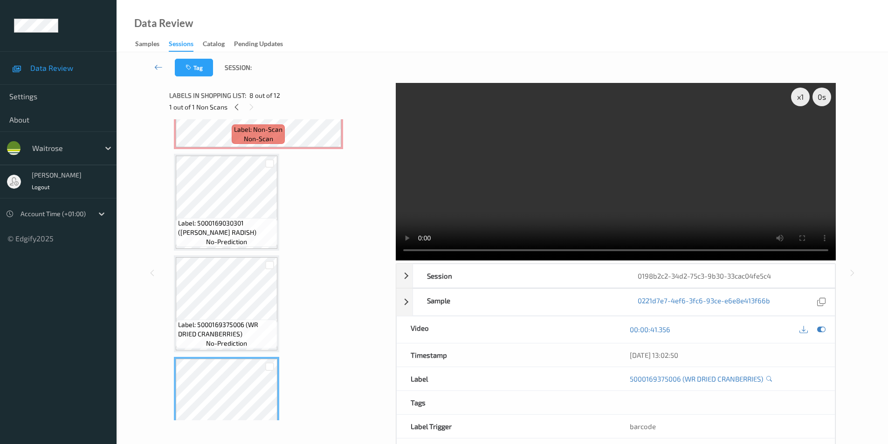
scroll to position [356, 0]
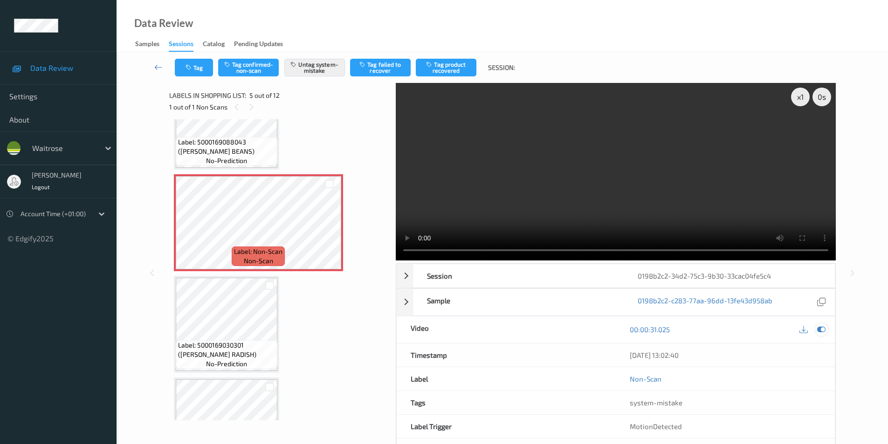
click at [823, 330] on icon at bounding box center [821, 329] width 8 height 8
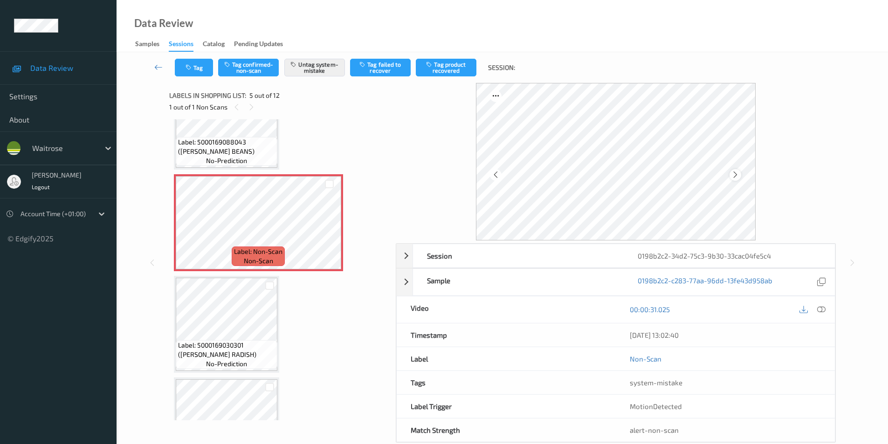
click at [738, 173] on icon at bounding box center [735, 175] width 8 height 8
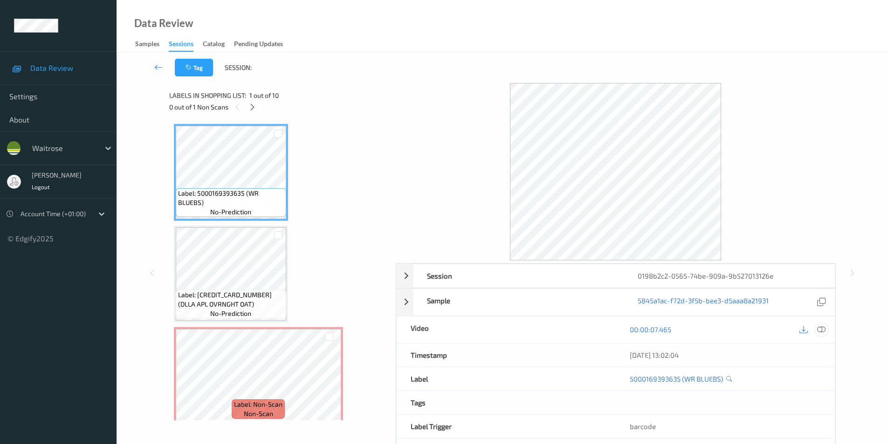
click at [821, 330] on icon at bounding box center [821, 329] width 8 height 8
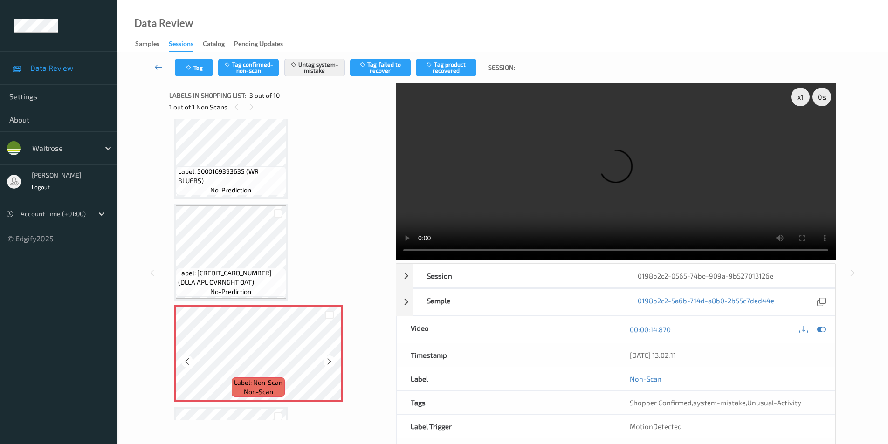
scroll to position [47, 0]
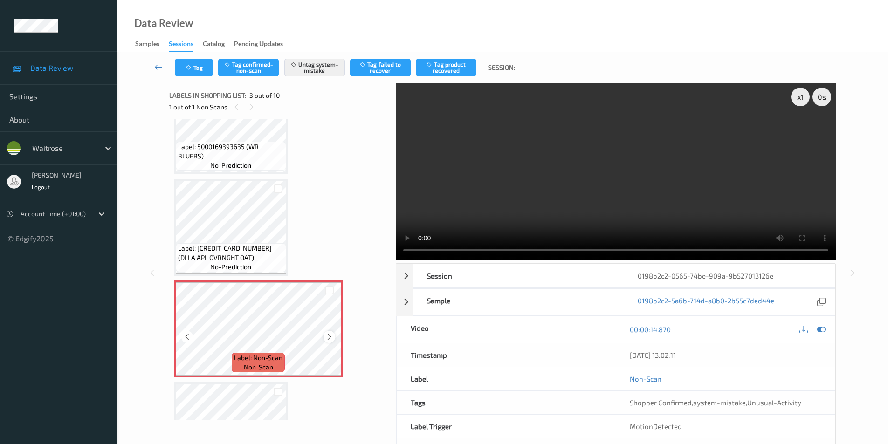
click at [329, 338] on icon at bounding box center [329, 337] width 8 height 8
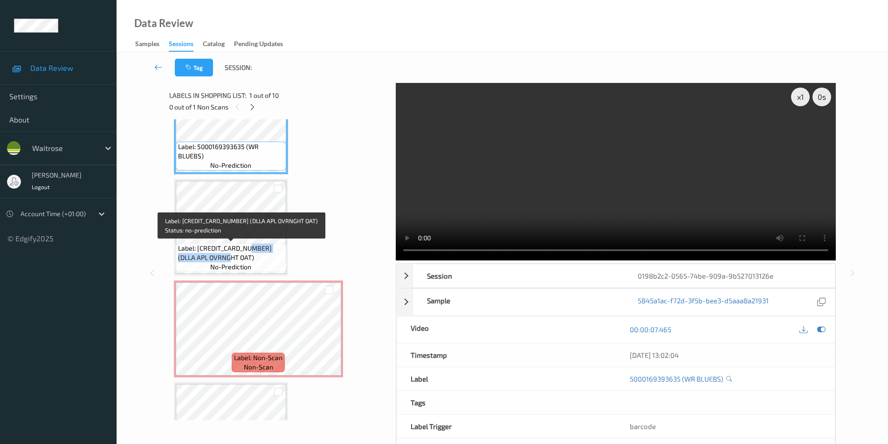
drag, startPoint x: 251, startPoint y: 250, endPoint x: 248, endPoint y: 255, distance: 5.8
click at [248, 255] on span "Label: 5060482843439 (DLLA APL OVRNGHT OAT)" at bounding box center [231, 253] width 106 height 19
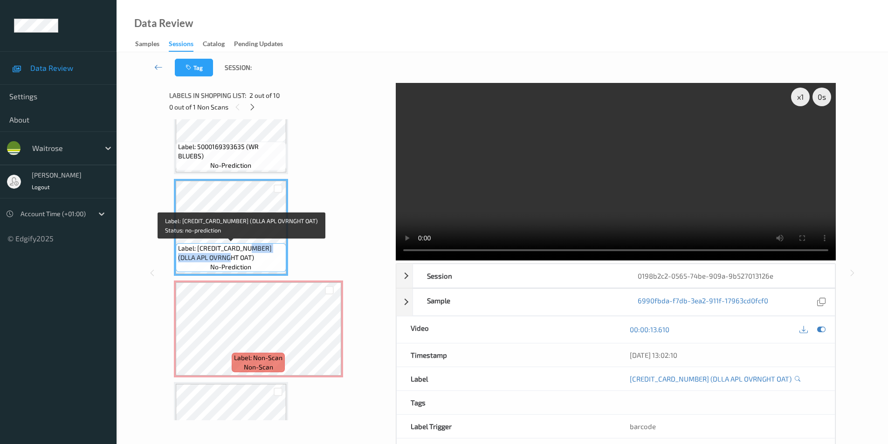
copy span "DLLA APL OVRNGHT OAT)"
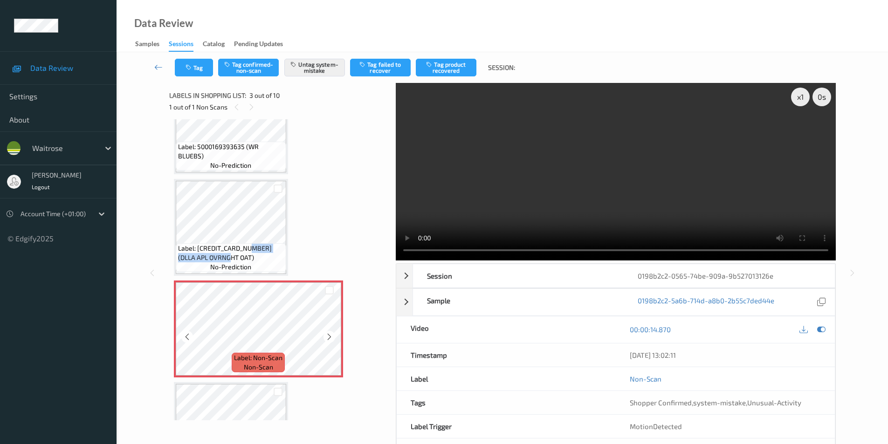
scroll to position [93, 0]
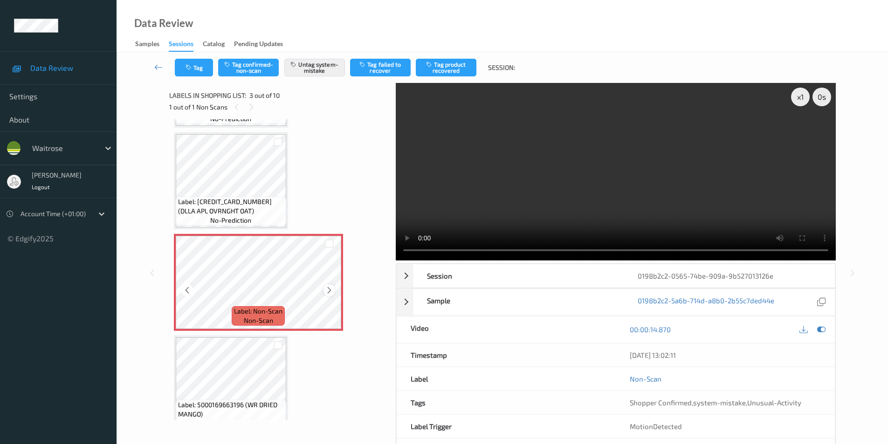
click at [332, 290] on icon at bounding box center [329, 290] width 8 height 8
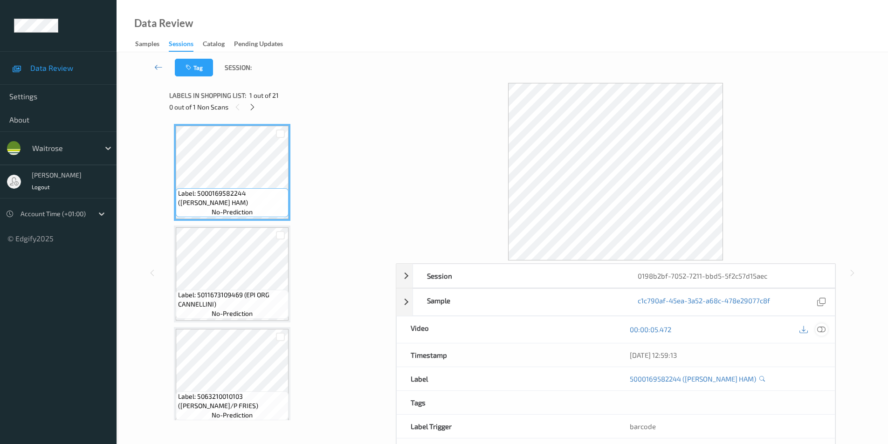
click at [820, 327] on icon at bounding box center [821, 329] width 8 height 8
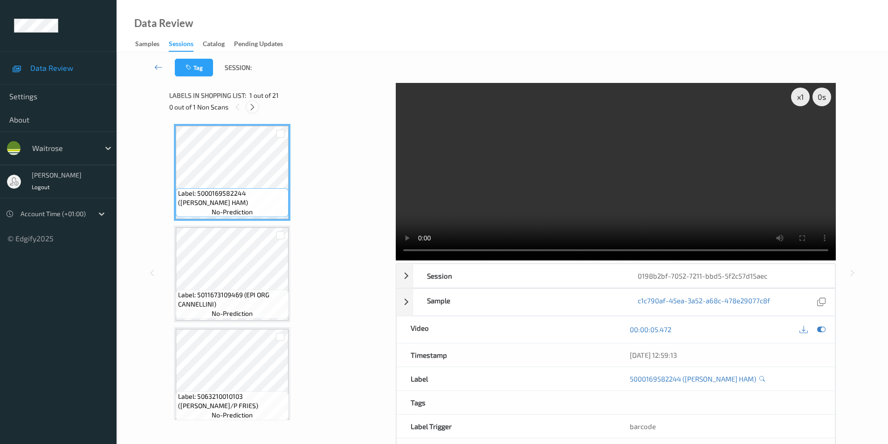
click at [252, 105] on icon at bounding box center [252, 107] width 8 height 8
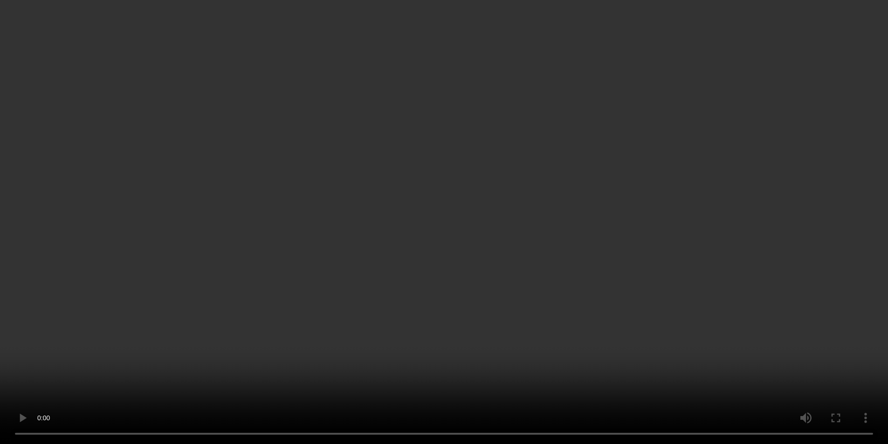
scroll to position [1677, 0]
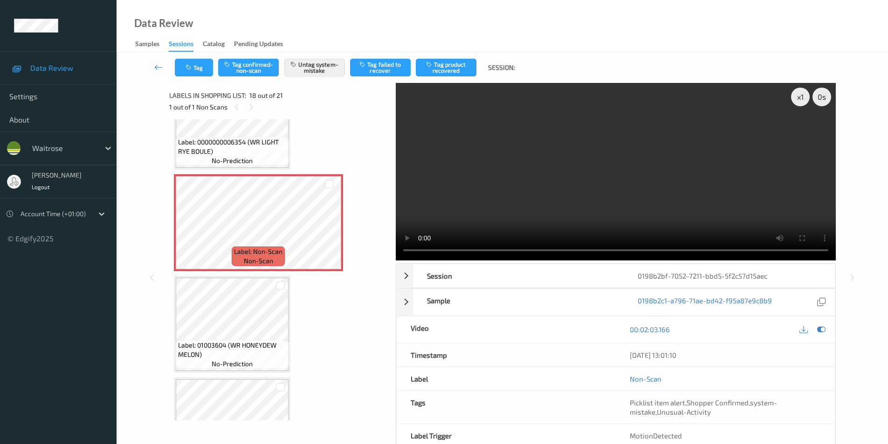
click at [331, 231] on icon at bounding box center [329, 231] width 8 height 8
click at [330, 231] on icon at bounding box center [329, 231] width 8 height 8
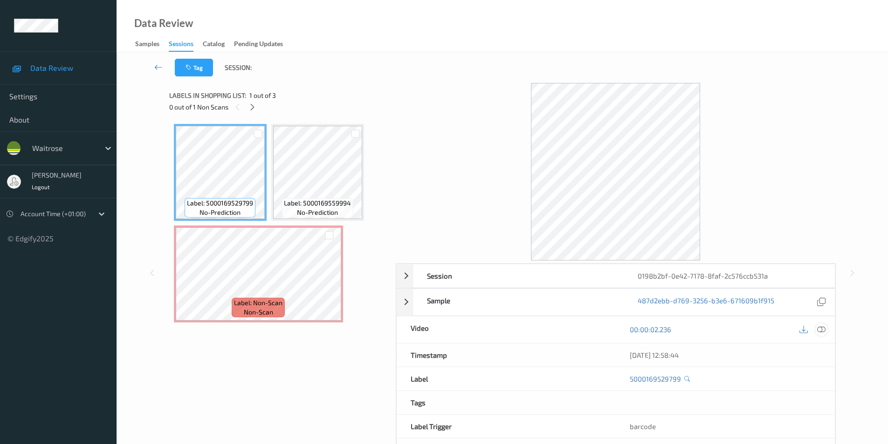
click at [825, 329] on icon at bounding box center [821, 329] width 8 height 8
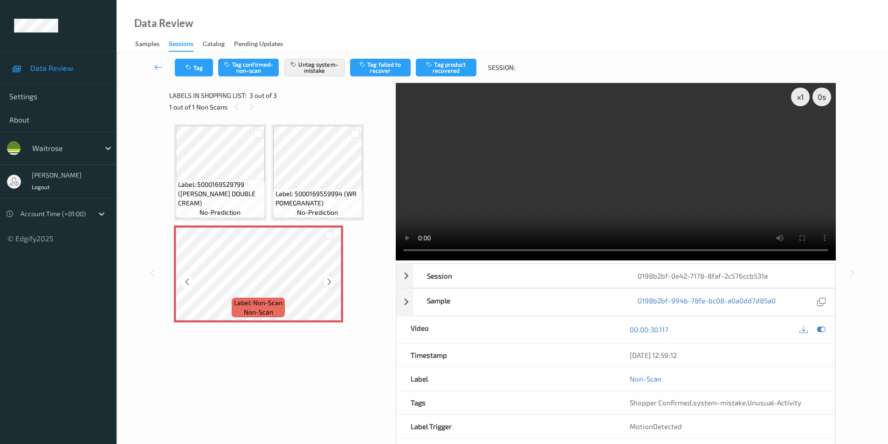
click at [331, 282] on icon at bounding box center [329, 282] width 8 height 8
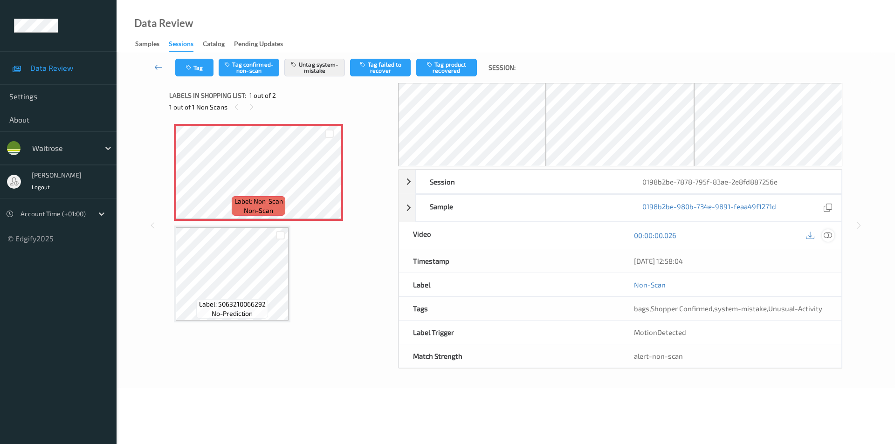
click at [830, 233] on icon at bounding box center [828, 235] width 8 height 8
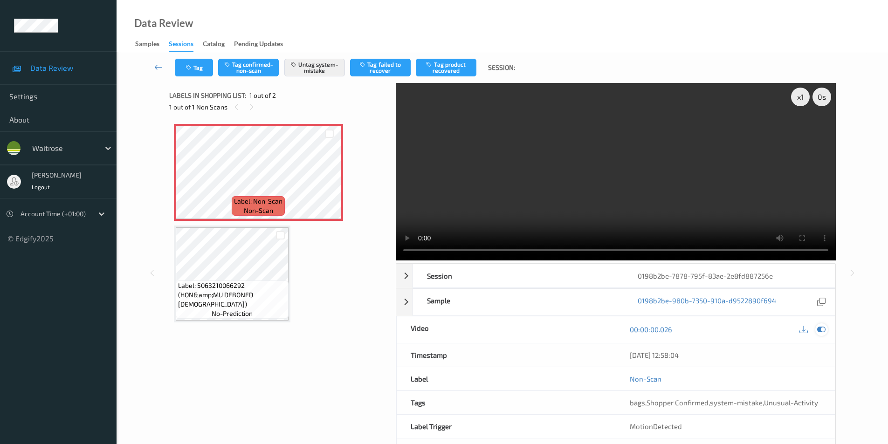
click at [823, 331] on icon at bounding box center [821, 329] width 8 height 8
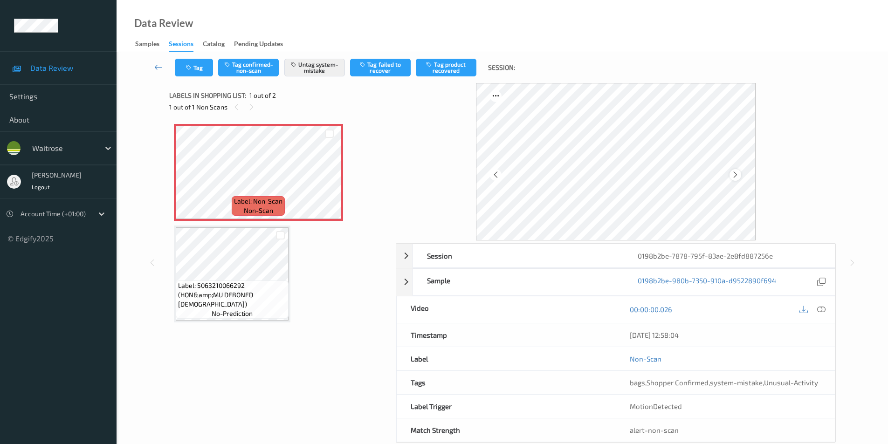
click at [733, 177] on icon at bounding box center [735, 175] width 8 height 8
click at [182, 70] on button "Tag" at bounding box center [194, 68] width 38 height 18
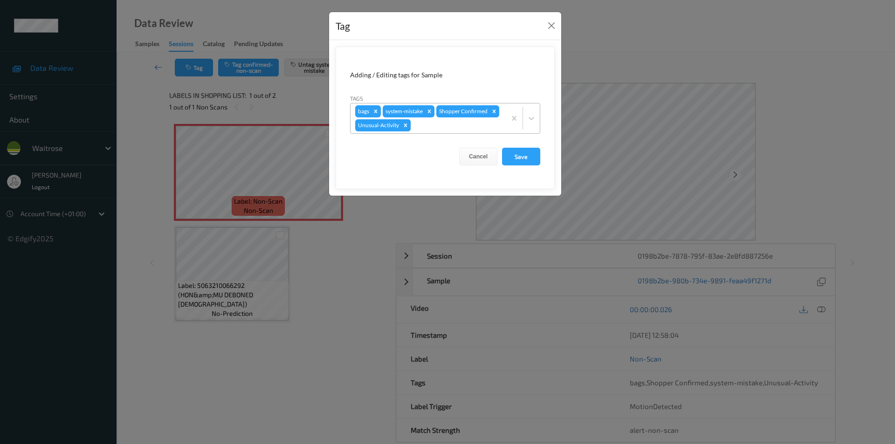
click at [407, 125] on icon "Remove Unusual-Activity" at bounding box center [405, 125] width 7 height 7
click at [515, 156] on button "Save" at bounding box center [521, 156] width 38 height 18
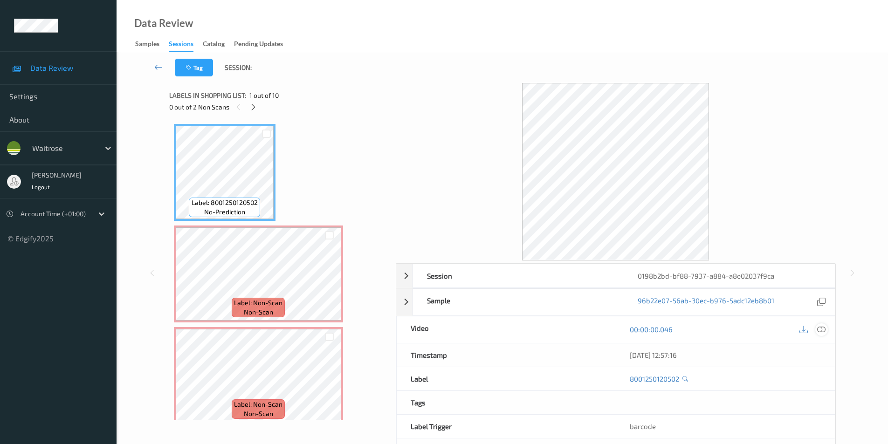
click at [821, 328] on icon at bounding box center [821, 329] width 8 height 8
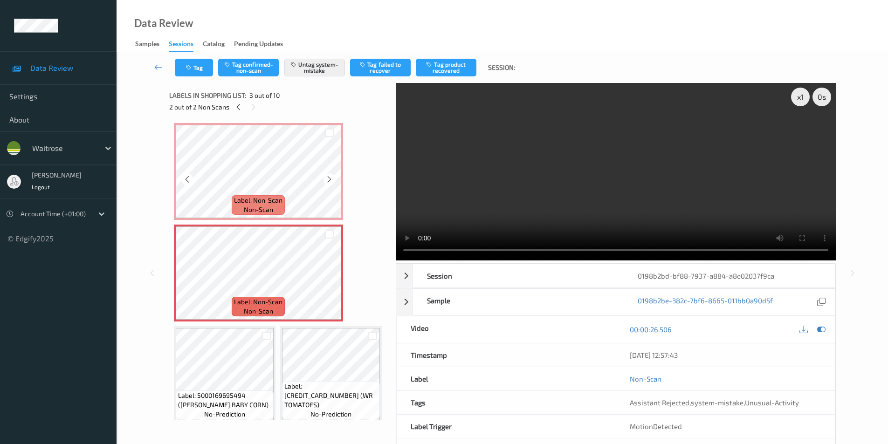
scroll to position [47, 0]
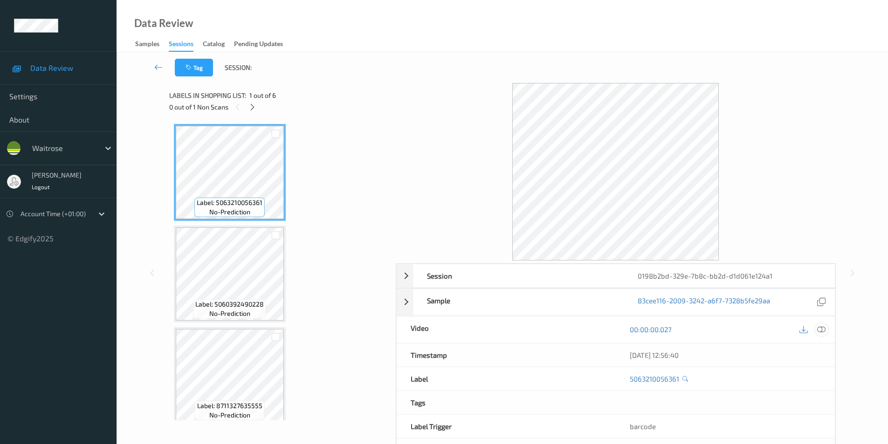
click at [824, 331] on icon at bounding box center [821, 329] width 8 height 8
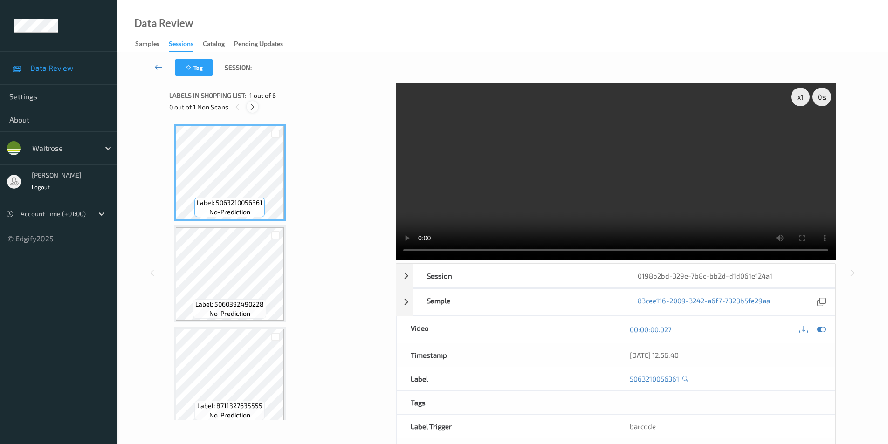
click at [250, 109] on icon at bounding box center [252, 107] width 8 height 8
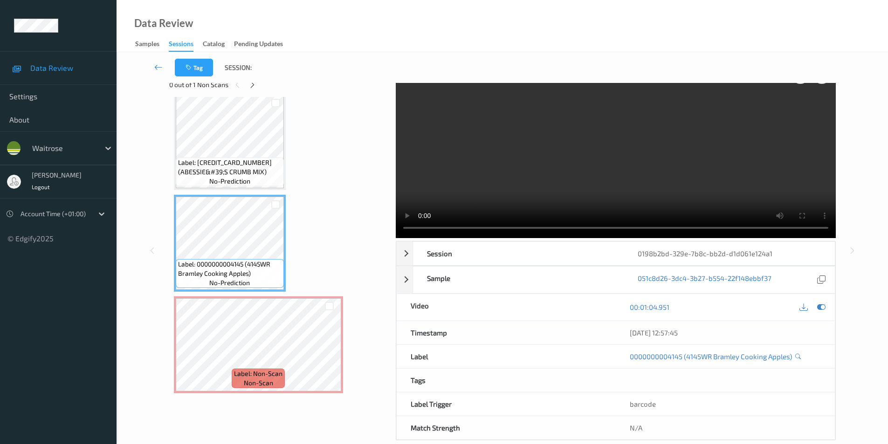
scroll to position [38, 0]
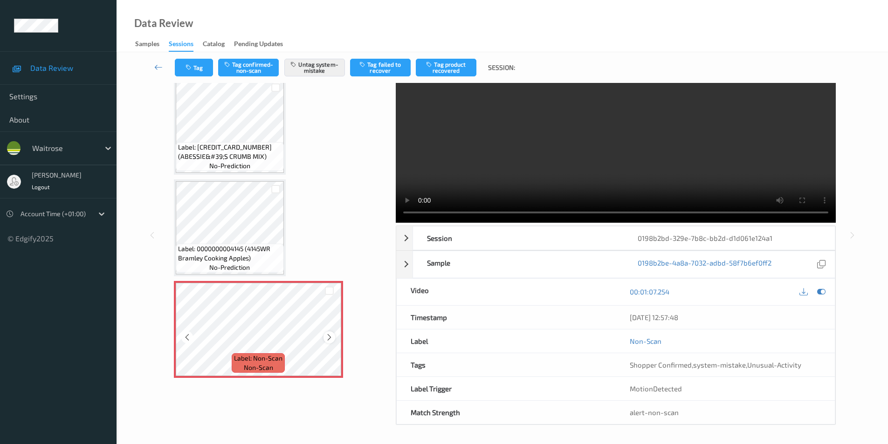
click at [331, 338] on icon at bounding box center [329, 337] width 8 height 8
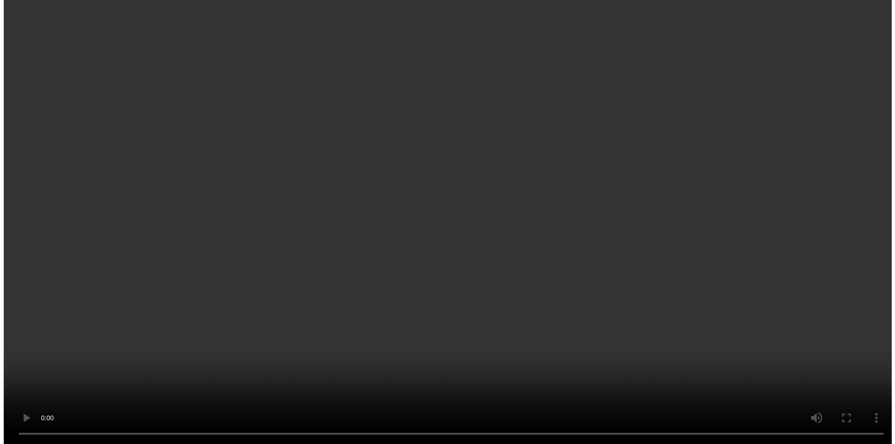
scroll to position [313, 0]
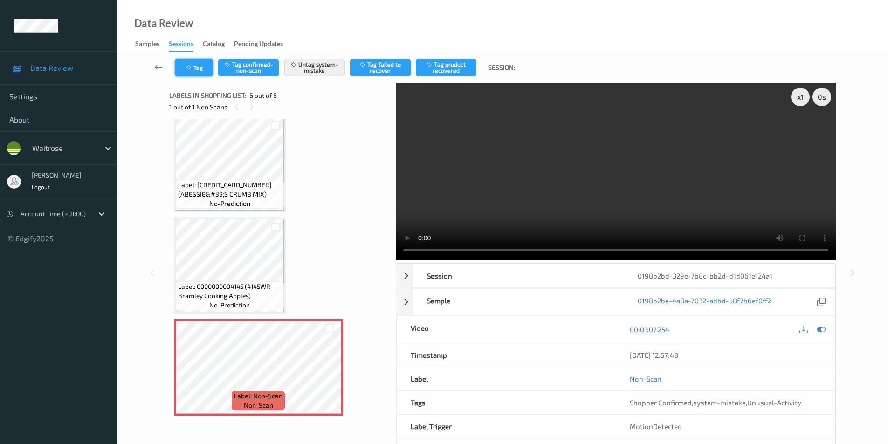
click at [191, 67] on icon "button" at bounding box center [190, 67] width 8 height 7
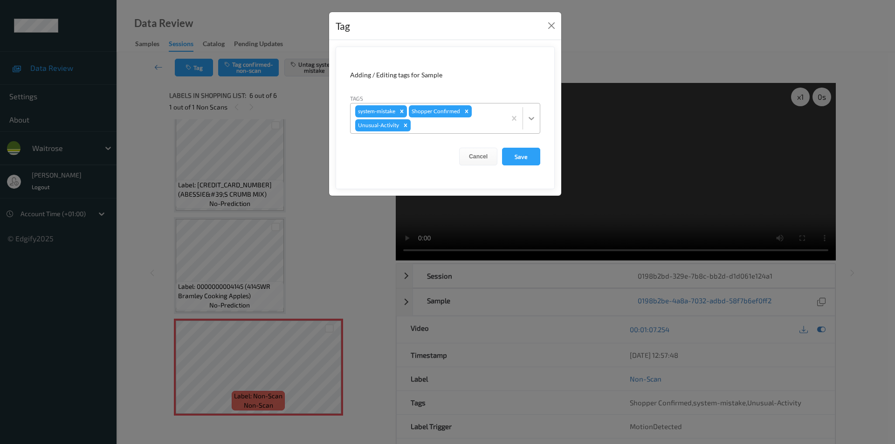
click at [532, 118] on icon at bounding box center [531, 118] width 9 height 9
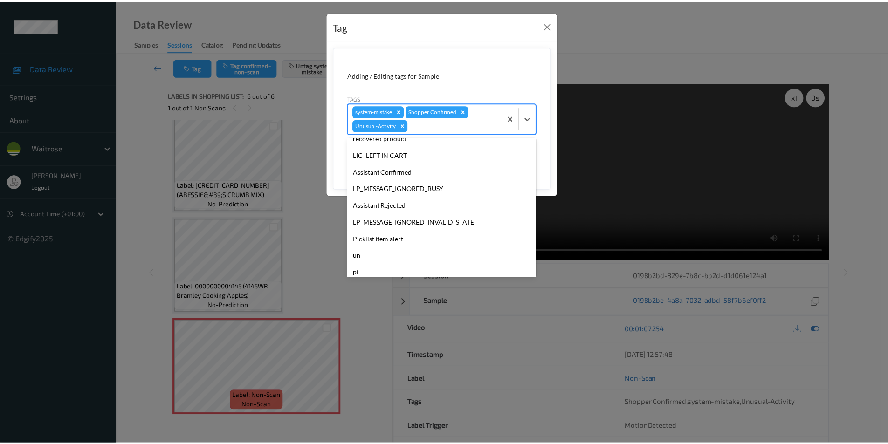
scroll to position [166, 0]
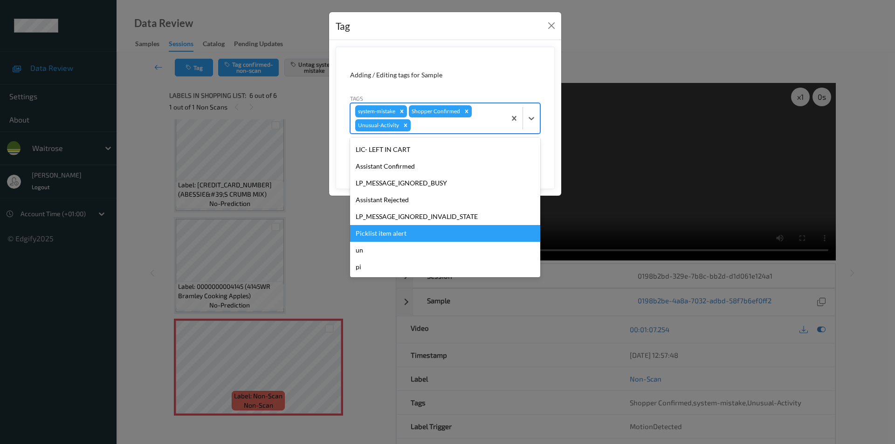
click at [399, 235] on div "Picklist item alert" at bounding box center [445, 233] width 190 height 17
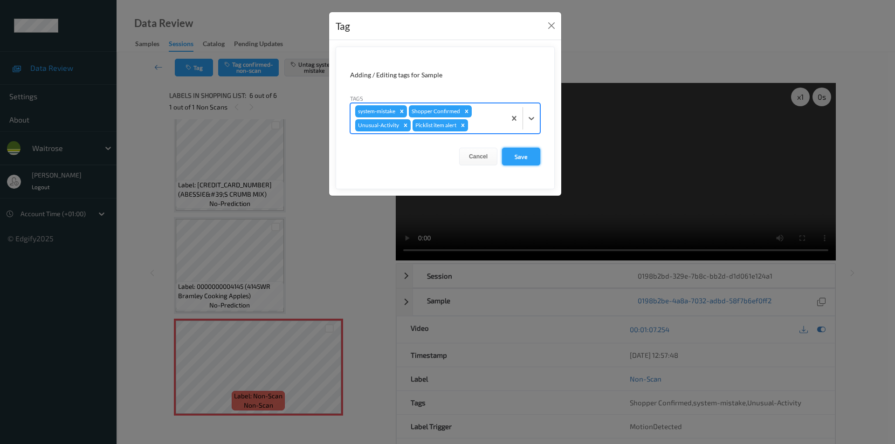
click at [511, 154] on button "Save" at bounding box center [521, 157] width 38 height 18
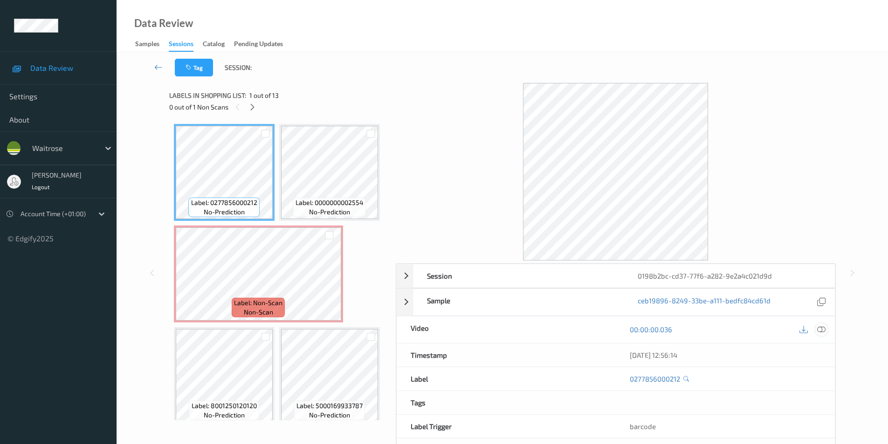
click at [825, 331] on icon at bounding box center [821, 329] width 8 height 8
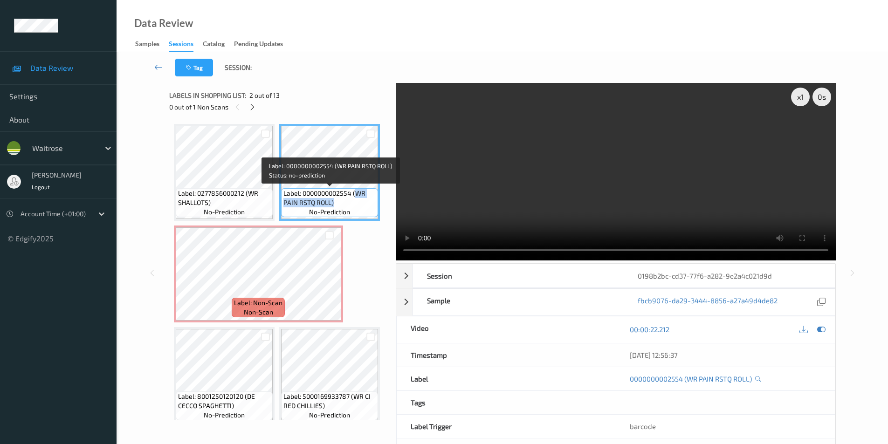
drag, startPoint x: 356, startPoint y: 193, endPoint x: 354, endPoint y: 199, distance: 5.9
click at [354, 199] on span "Label: 0000000002554 (WR PAIN RSTQ ROLL)" at bounding box center [329, 198] width 92 height 19
copy span "WR PAIN RSTQ ROLL)"
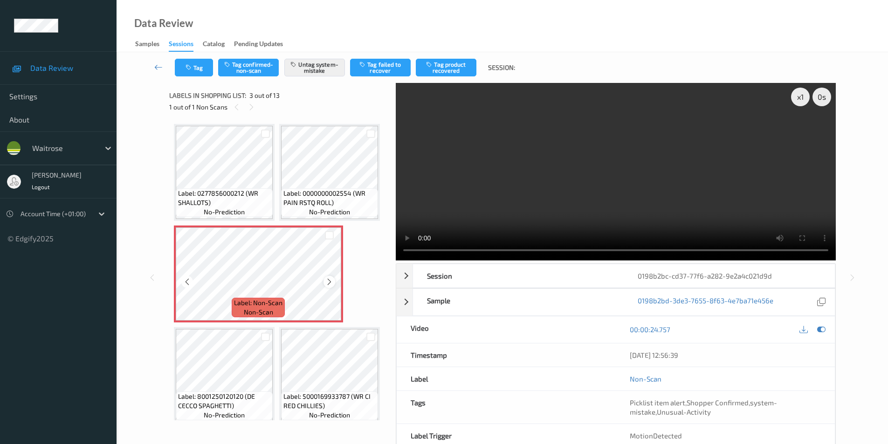
click at [328, 280] on icon at bounding box center [329, 282] width 8 height 8
click at [820, 331] on icon at bounding box center [821, 329] width 8 height 8
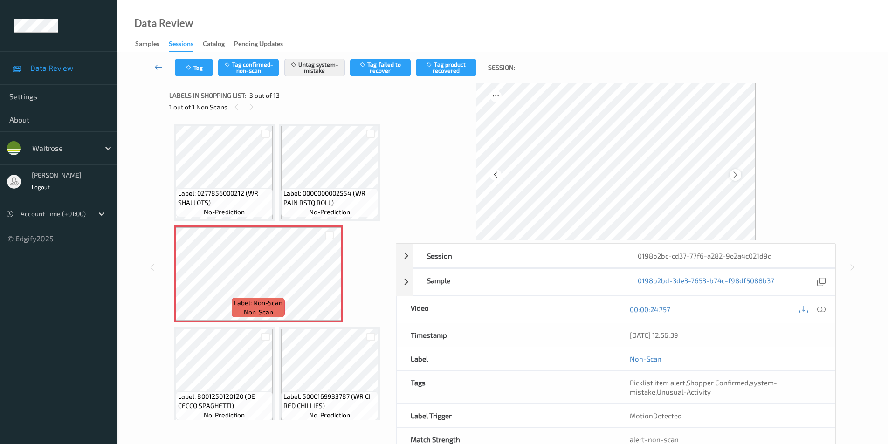
click at [733, 174] on icon at bounding box center [735, 175] width 8 height 8
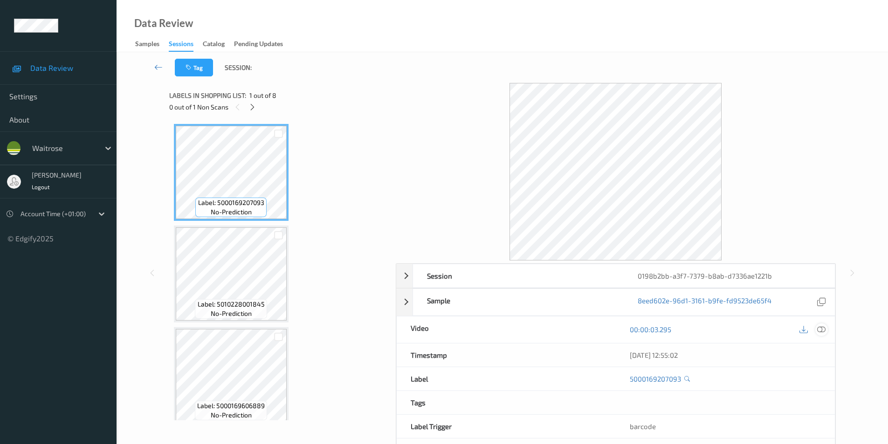
click at [826, 329] on div at bounding box center [821, 330] width 13 height 13
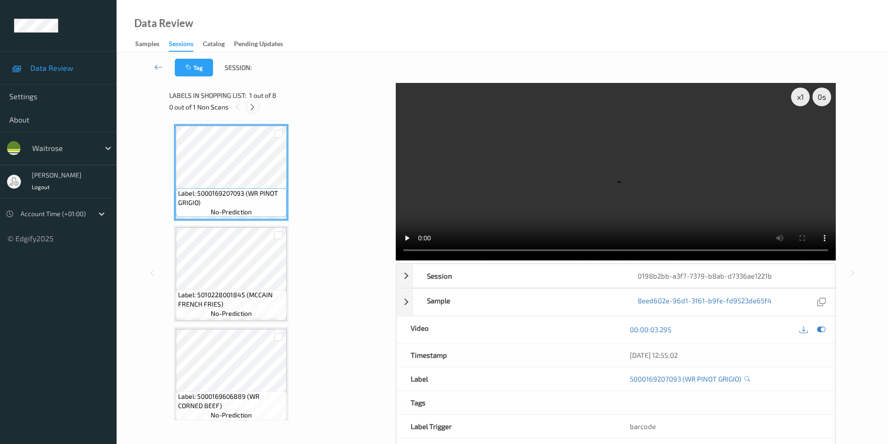
click at [251, 106] on icon at bounding box center [252, 107] width 8 height 8
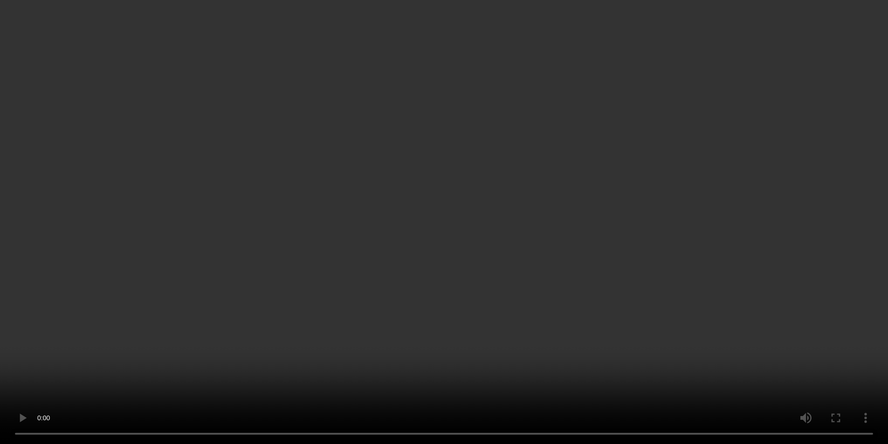
scroll to position [513, 0]
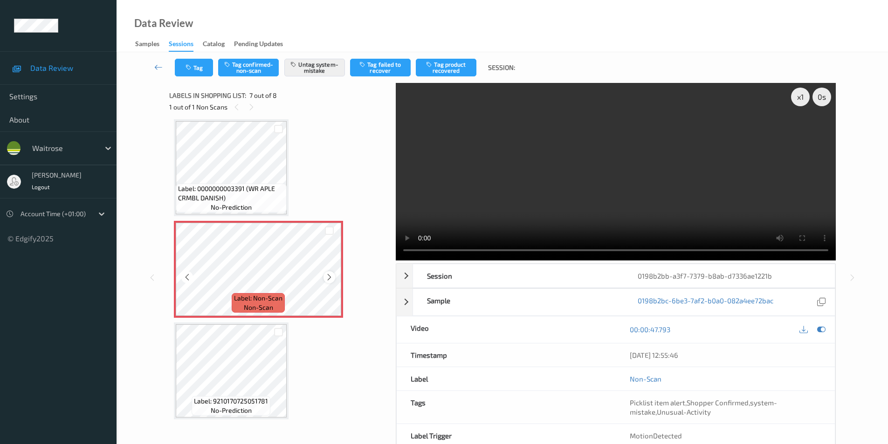
click at [325, 281] on icon at bounding box center [329, 277] width 8 height 8
click at [821, 330] on icon at bounding box center [821, 329] width 8 height 8
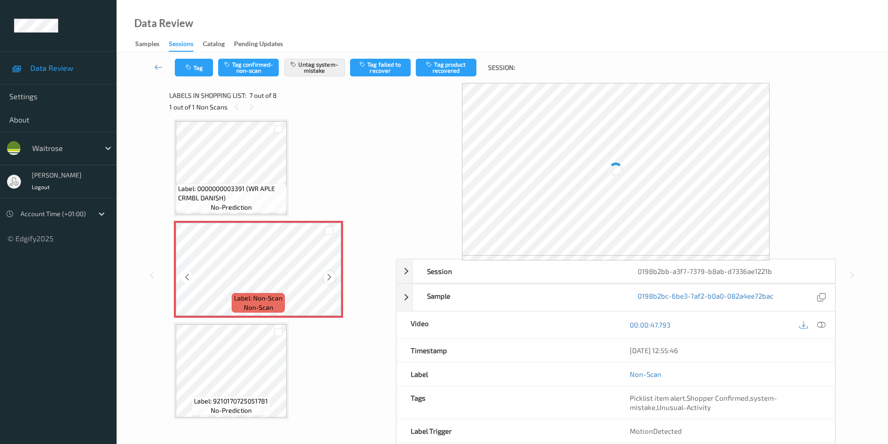
click at [330, 280] on icon at bounding box center [329, 277] width 8 height 8
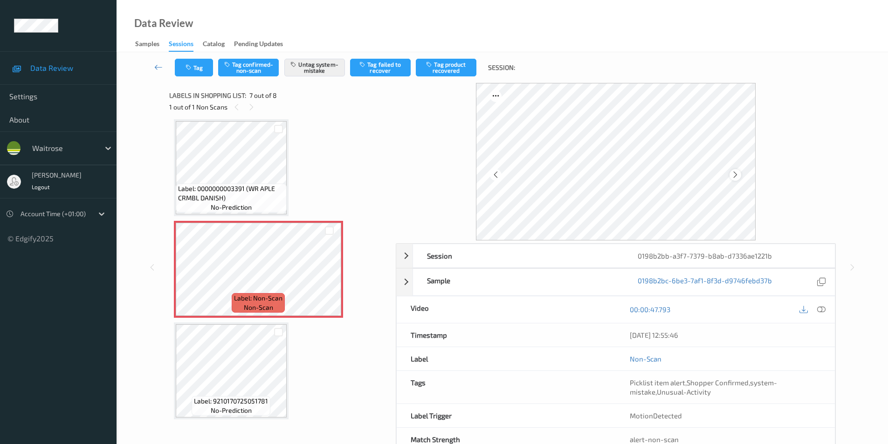
click at [735, 171] on icon at bounding box center [735, 175] width 8 height 8
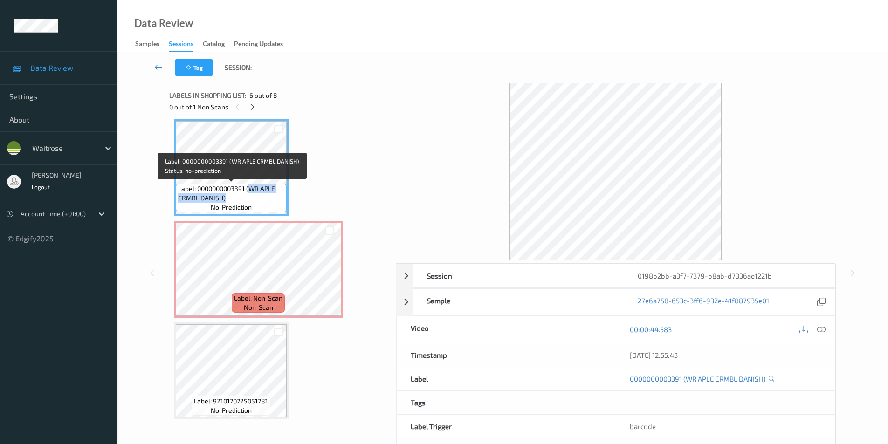
drag, startPoint x: 250, startPoint y: 187, endPoint x: 249, endPoint y: 197, distance: 9.8
click at [249, 197] on span "Label: 0000000003391 (WR APLE CRMBL DANISH)" at bounding box center [231, 193] width 106 height 19
copy span "WR APLE CRMBL DANISH)"
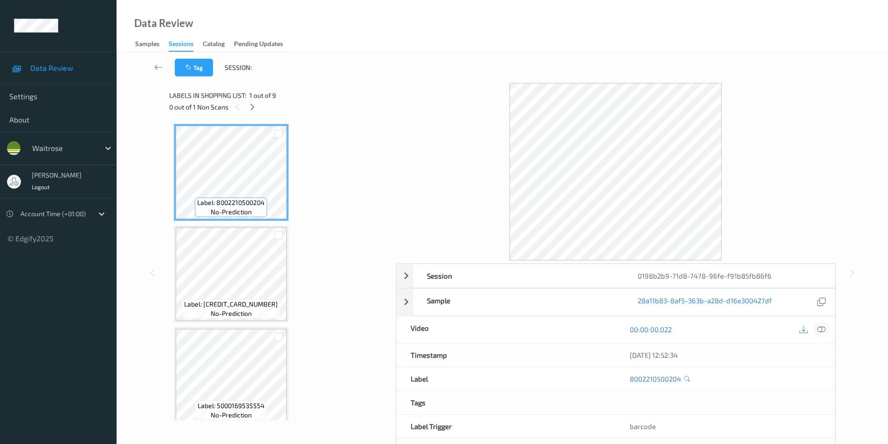
click at [823, 331] on icon at bounding box center [821, 329] width 8 height 8
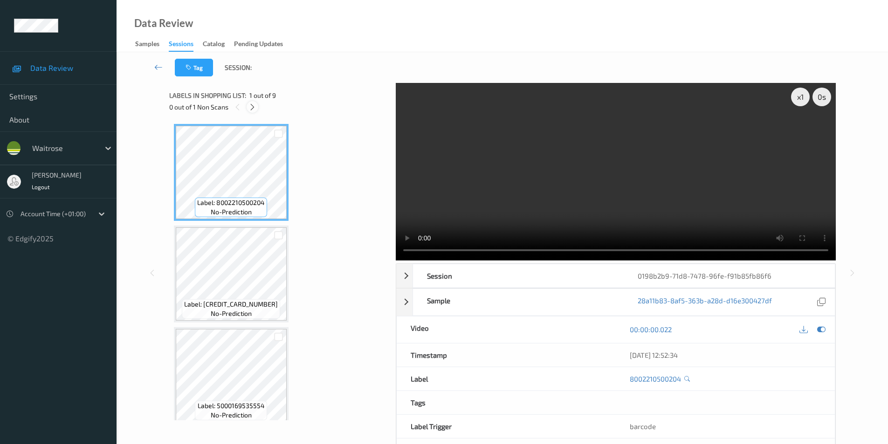
click at [248, 107] on icon at bounding box center [252, 107] width 8 height 8
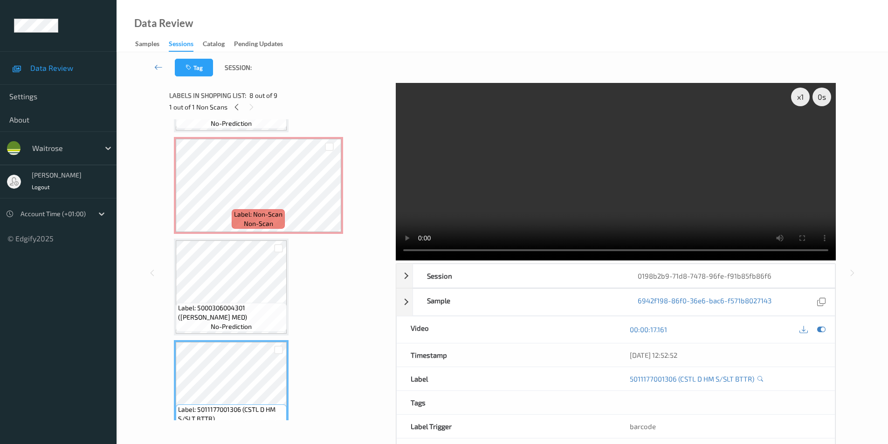
scroll to position [448, 0]
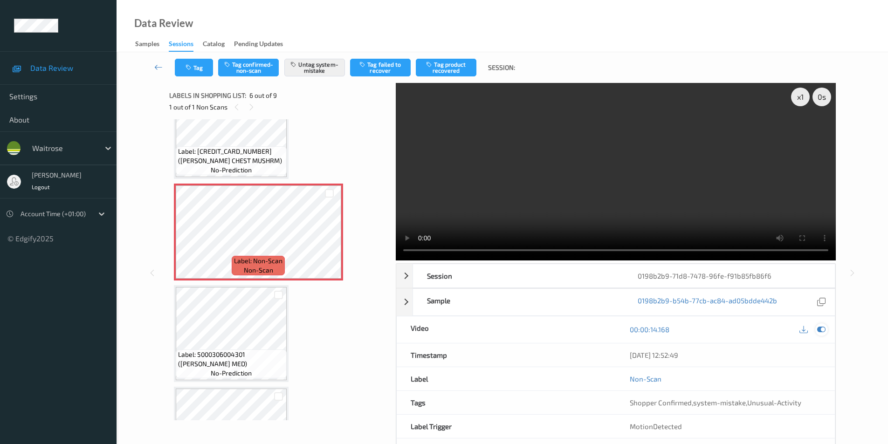
click at [822, 331] on icon at bounding box center [821, 329] width 8 height 8
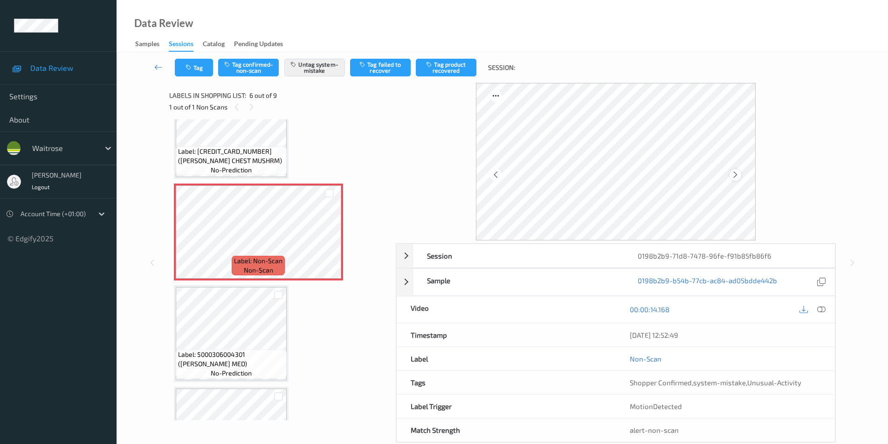
click at [736, 176] on icon at bounding box center [735, 175] width 8 height 8
click at [736, 175] on icon at bounding box center [735, 175] width 8 height 8
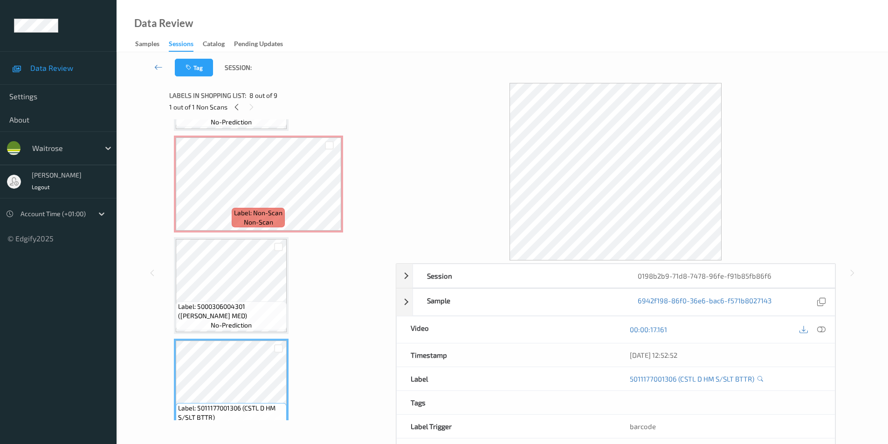
scroll to position [495, 0]
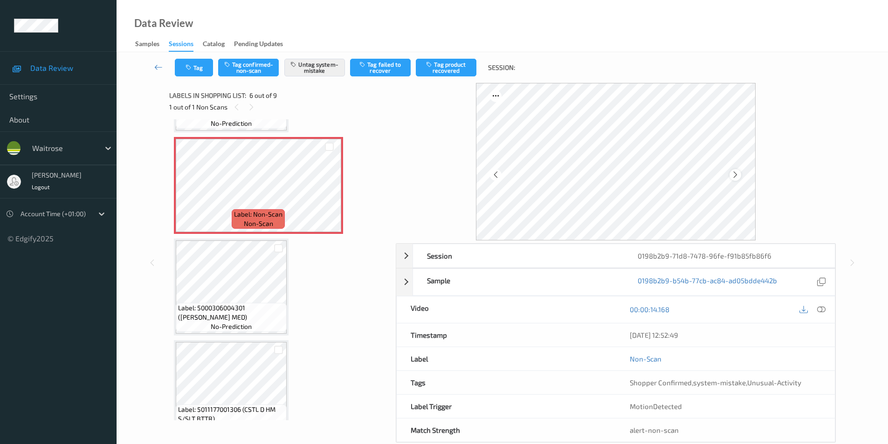
click at [739, 174] on icon at bounding box center [735, 175] width 8 height 8
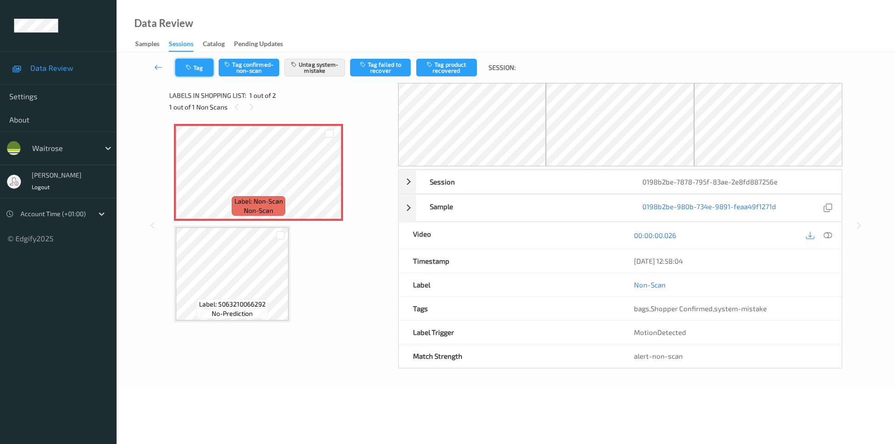
click at [202, 67] on button "Tag" at bounding box center [194, 68] width 38 height 18
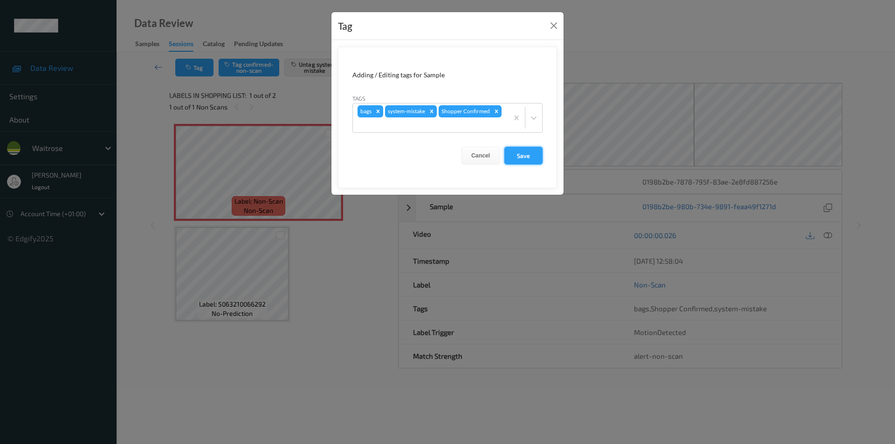
click at [525, 156] on button "Save" at bounding box center [523, 156] width 38 height 18
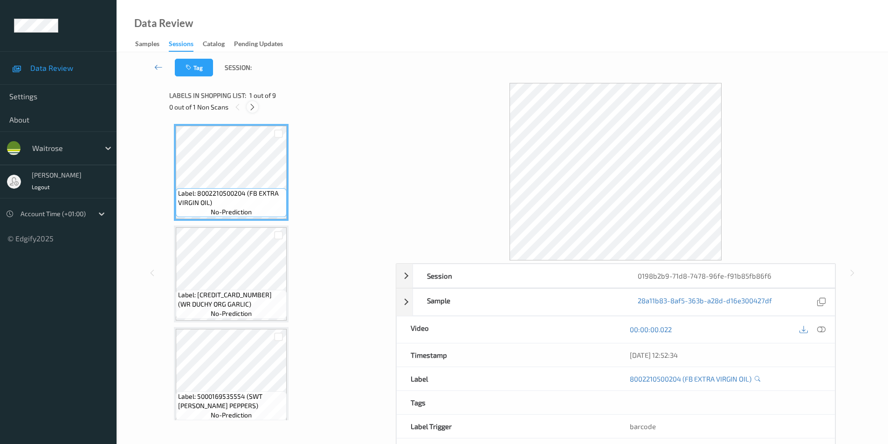
click at [251, 107] on icon at bounding box center [252, 107] width 8 height 8
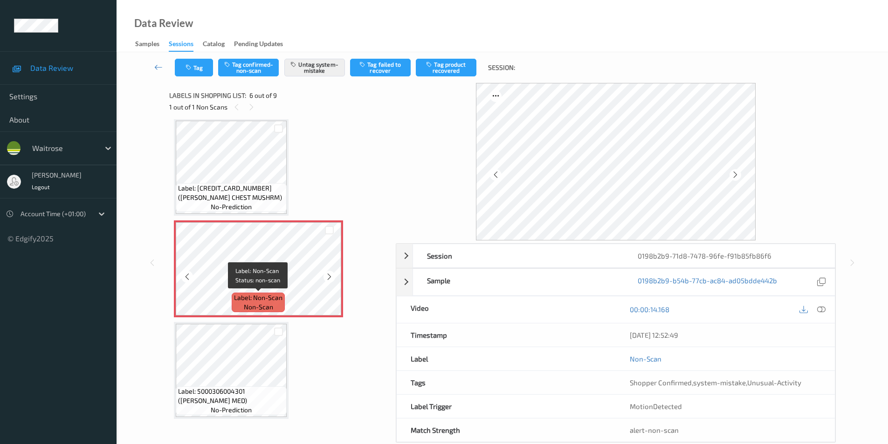
scroll to position [411, 0]
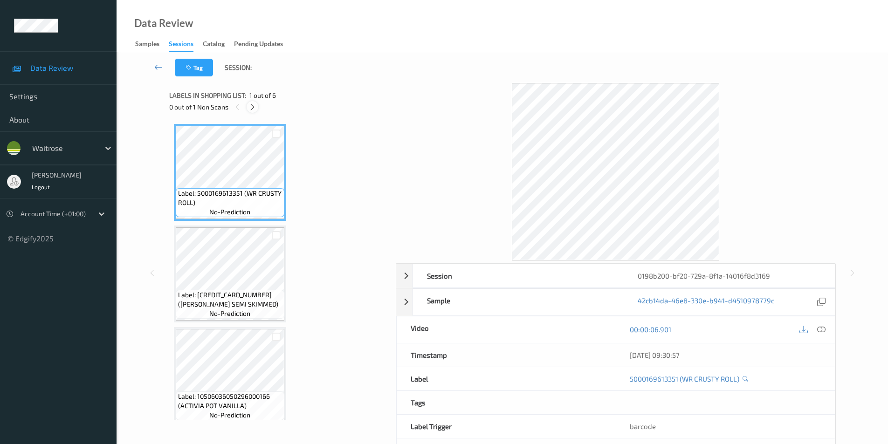
click at [821, 329] on icon at bounding box center [821, 329] width 8 height 8
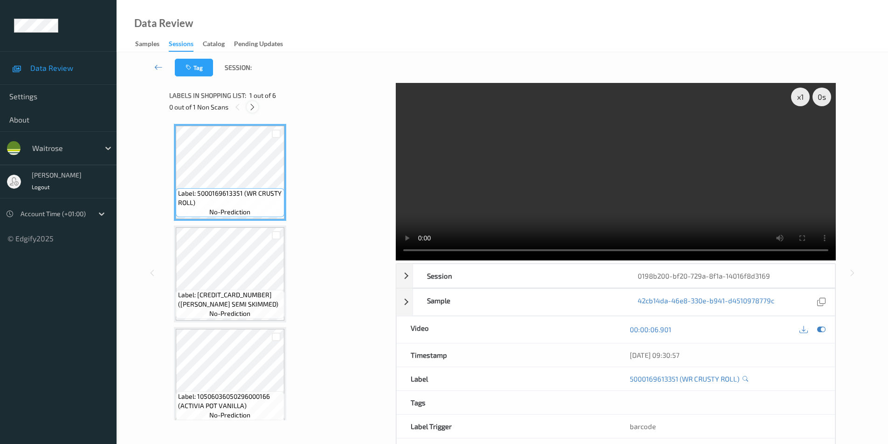
click at [253, 107] on icon at bounding box center [252, 107] width 8 height 8
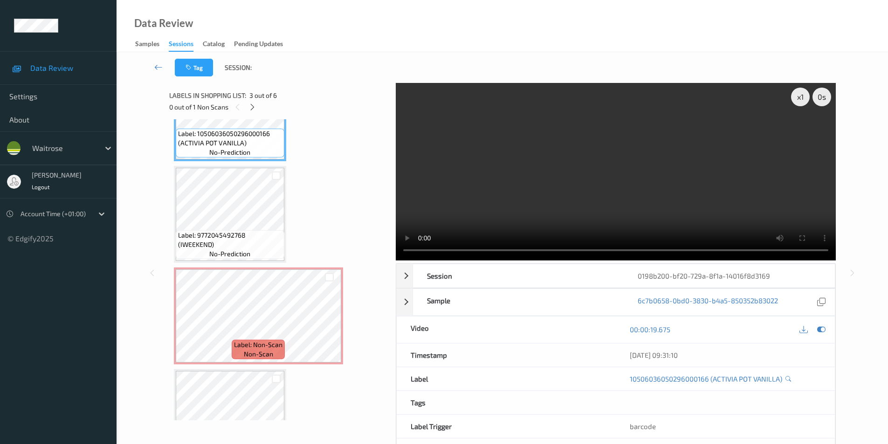
scroll to position [216, 0]
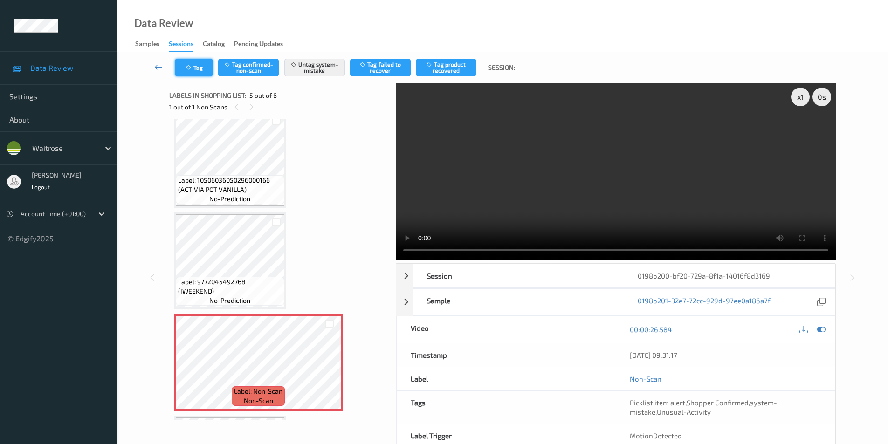
click at [201, 69] on button "Tag" at bounding box center [194, 68] width 38 height 18
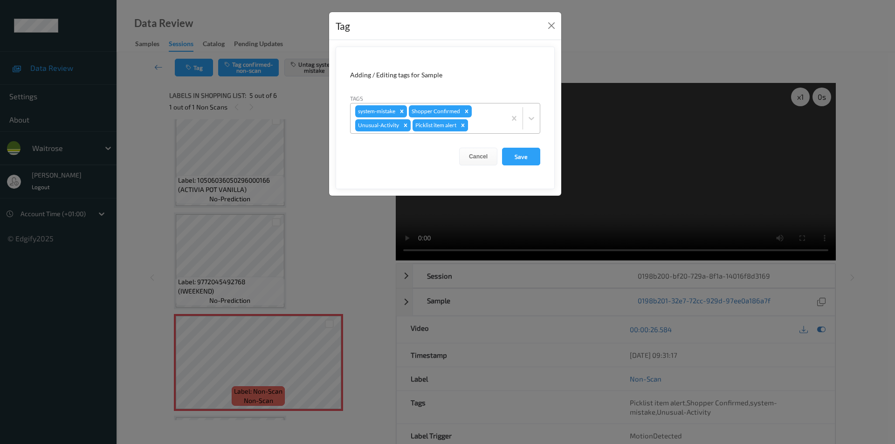
click at [466, 126] on icon "Remove Picklist item alert" at bounding box center [463, 125] width 7 height 7
click at [514, 155] on button "Save" at bounding box center [521, 157] width 38 height 18
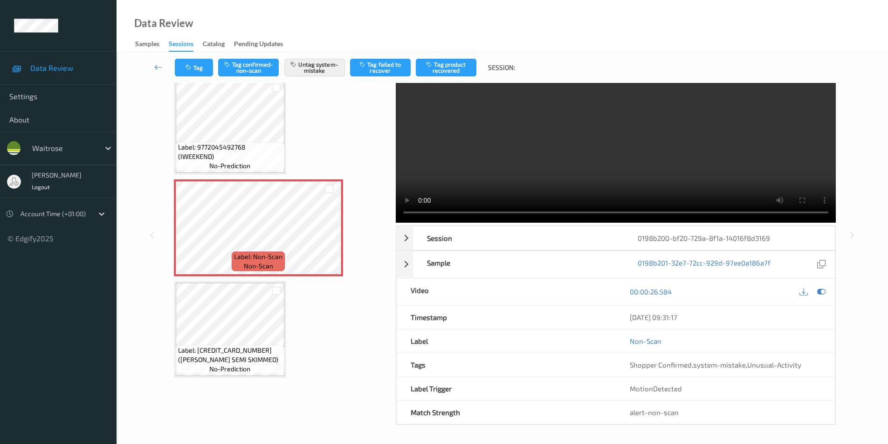
scroll to position [0, 0]
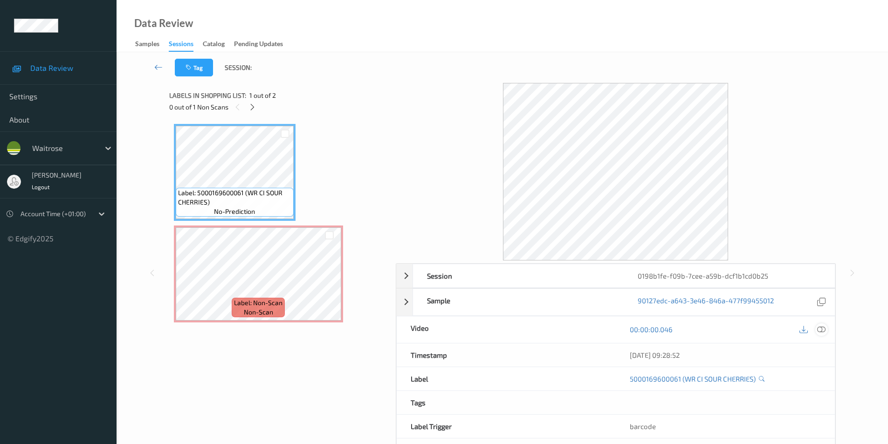
click at [825, 330] on icon at bounding box center [821, 329] width 8 height 8
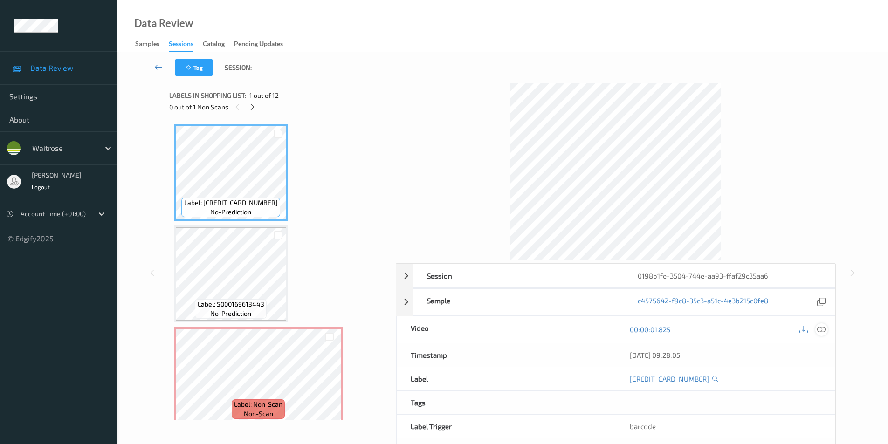
click at [821, 327] on icon at bounding box center [821, 329] width 8 height 8
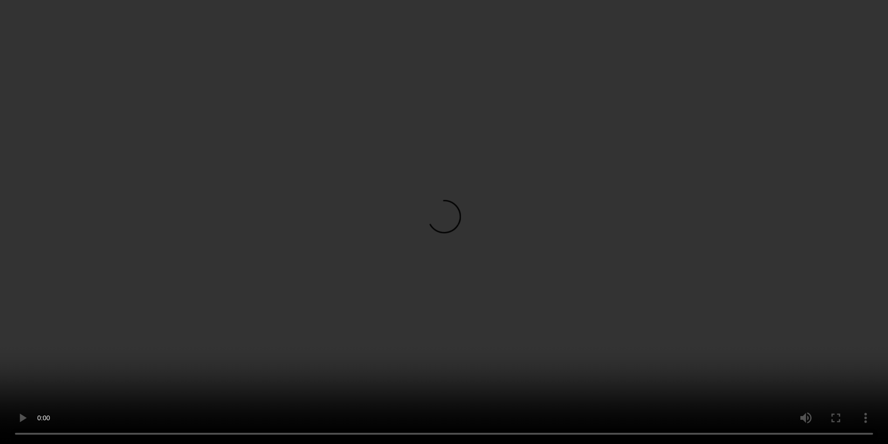
scroll to position [140, 0]
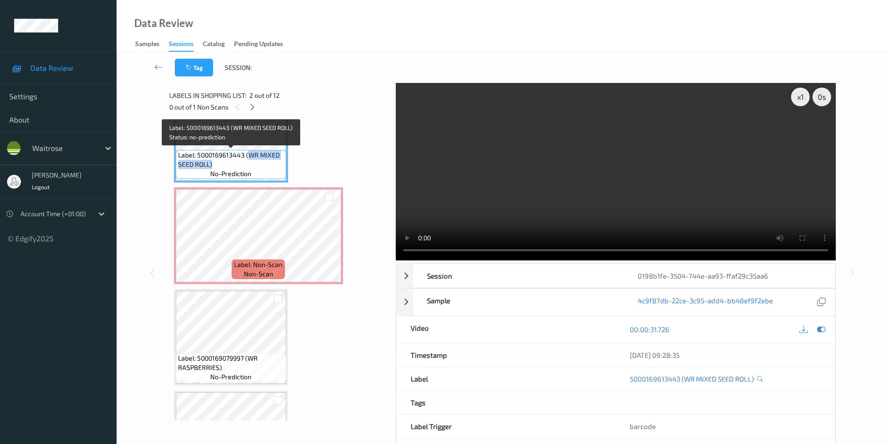
drag, startPoint x: 247, startPoint y: 154, endPoint x: 245, endPoint y: 166, distance: 12.3
click at [245, 166] on span "Label: 5000169613443 (WR MIXED SEED ROLL)" at bounding box center [231, 160] width 106 height 19
copy span "WR MIXED SEED ROLL)"
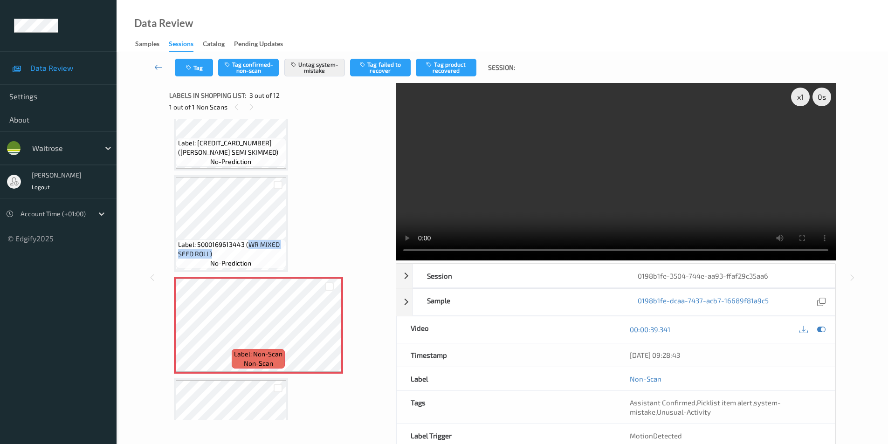
scroll to position [47, 0]
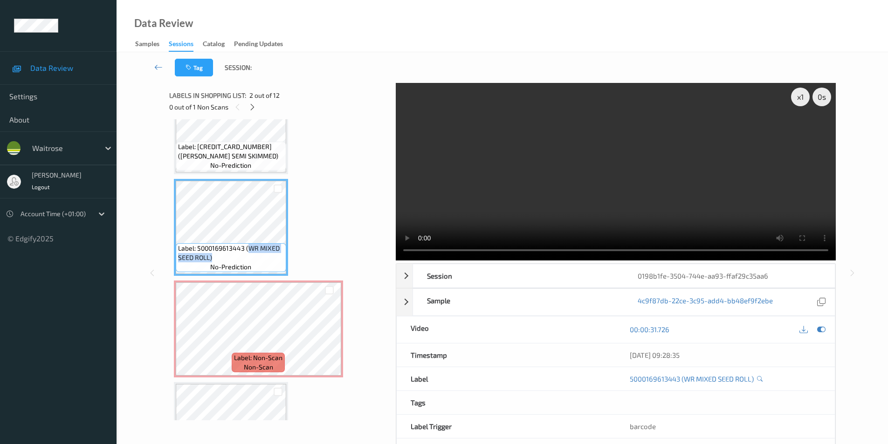
copy span "WR MIXED SEED ROLL)"
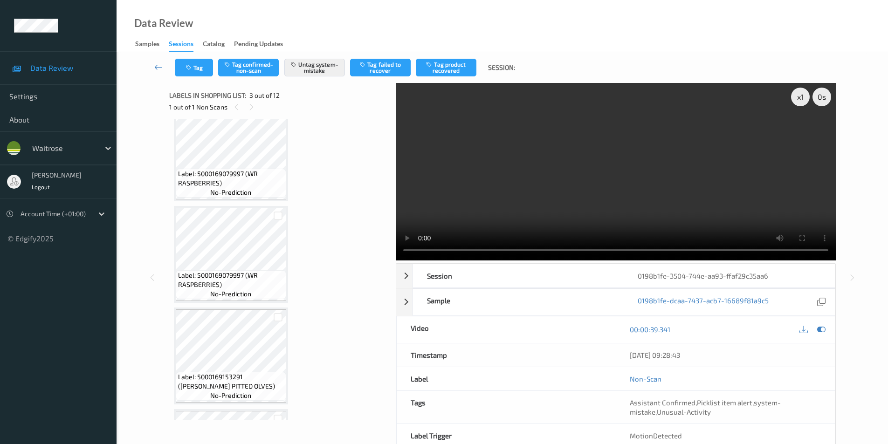
scroll to position [326, 0]
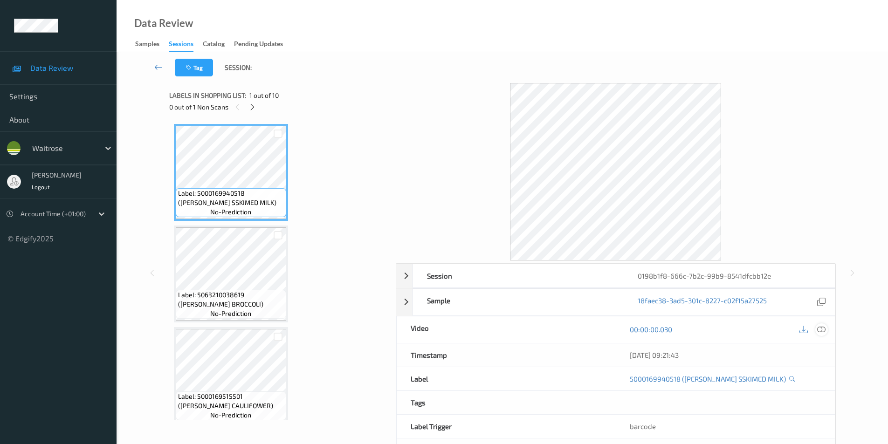
click at [823, 330] on icon at bounding box center [821, 329] width 8 height 8
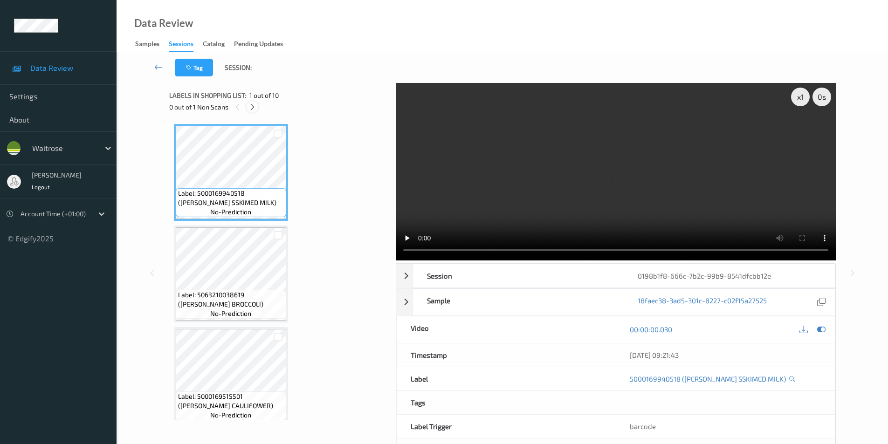
click at [255, 110] on icon at bounding box center [252, 107] width 8 height 8
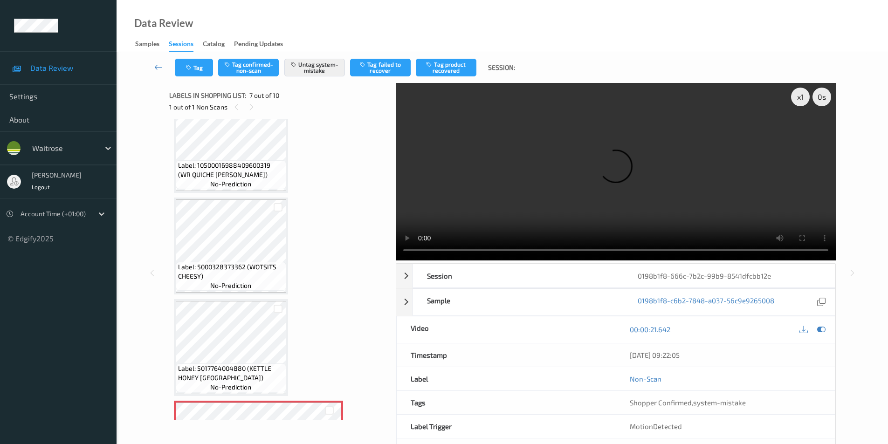
scroll to position [326, 0]
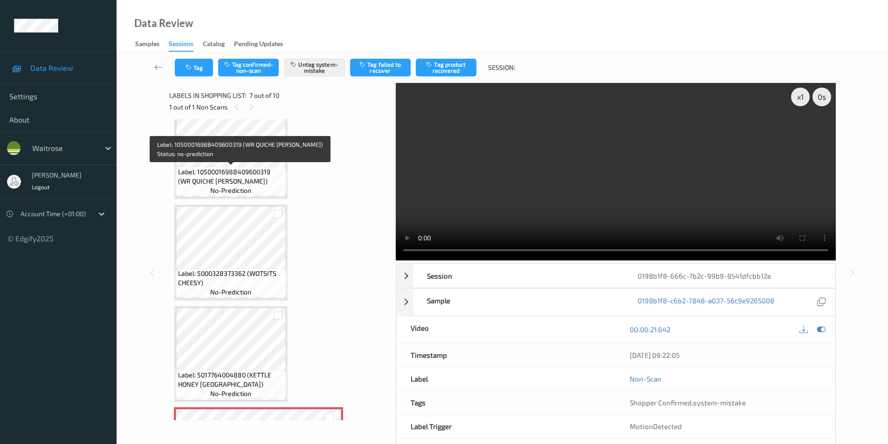
click at [244, 183] on span "Label: 10500016988409600319 (WR QUICHE [PERSON_NAME])" at bounding box center [231, 176] width 106 height 19
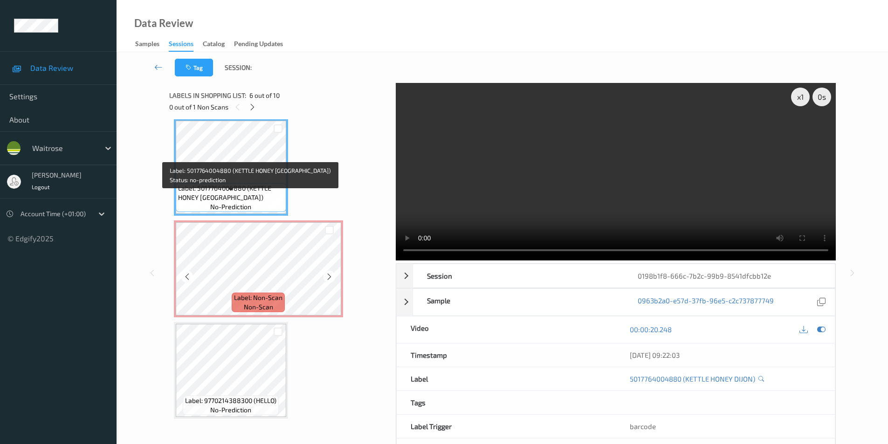
scroll to position [559, 0]
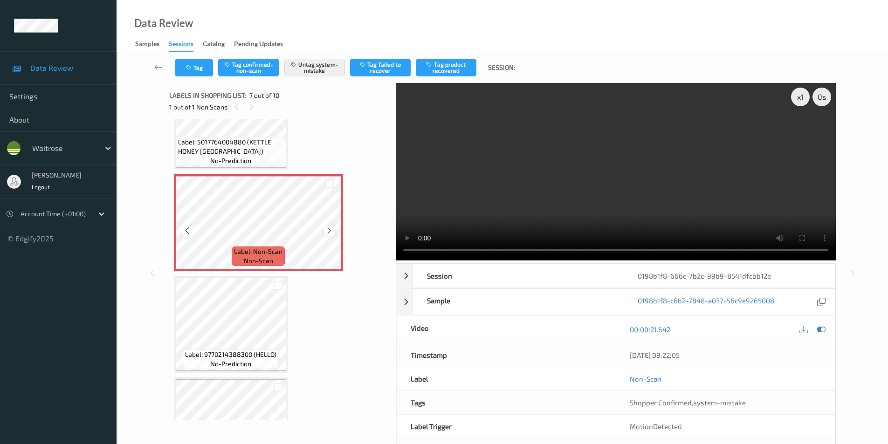
click at [331, 230] on icon at bounding box center [329, 231] width 8 height 8
click at [821, 331] on icon at bounding box center [821, 329] width 8 height 8
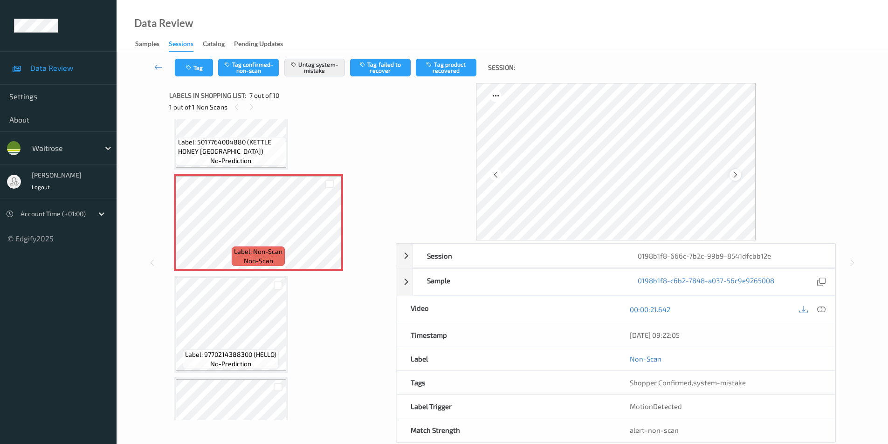
click at [736, 175] on icon at bounding box center [735, 175] width 8 height 8
click at [735, 175] on icon at bounding box center [735, 175] width 8 height 8
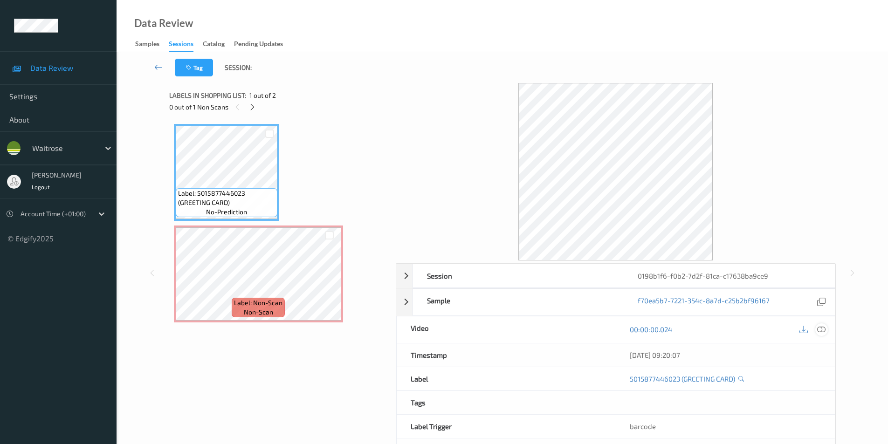
click at [821, 331] on icon at bounding box center [821, 329] width 8 height 8
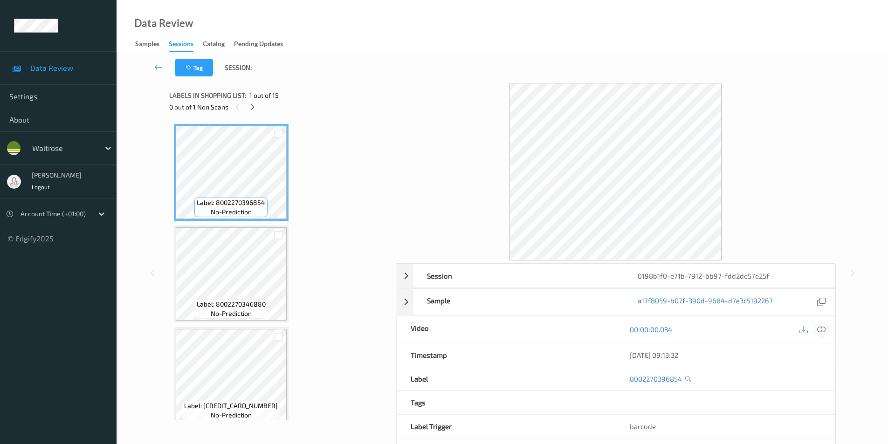
click at [822, 331] on icon at bounding box center [821, 329] width 8 height 8
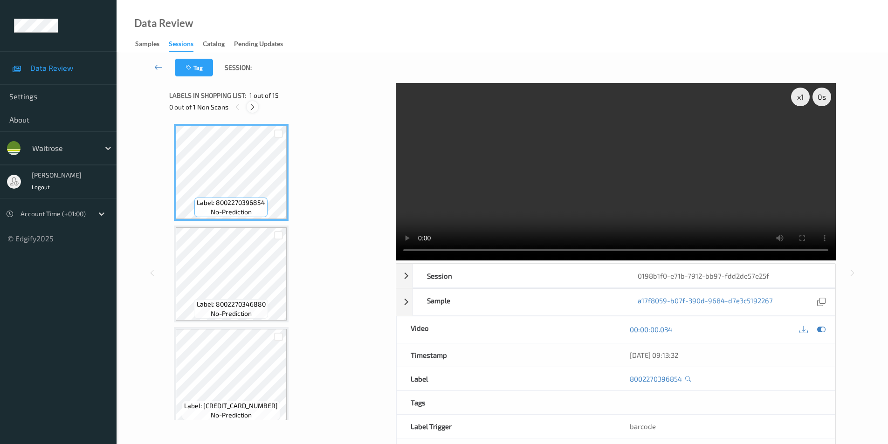
click at [252, 110] on icon at bounding box center [252, 107] width 8 height 8
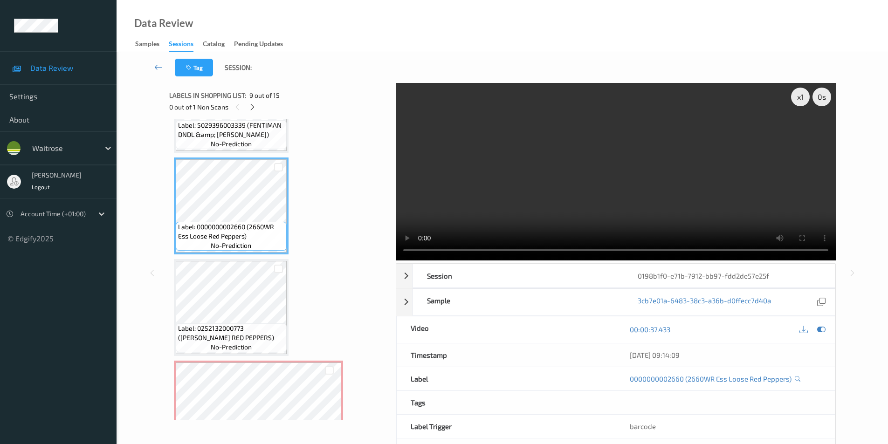
scroll to position [770, 0]
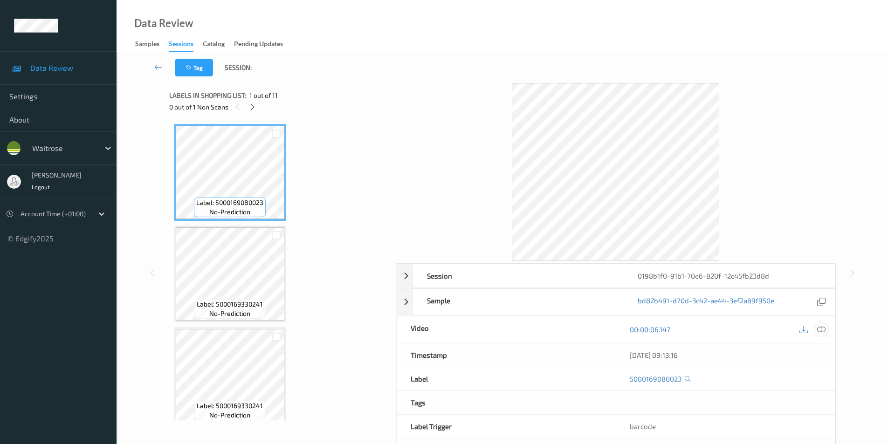
click at [824, 328] on icon at bounding box center [821, 329] width 8 height 8
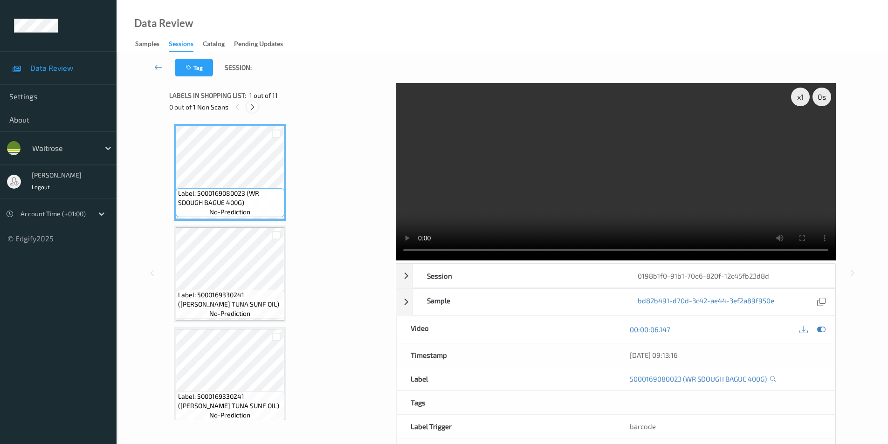
click at [249, 108] on icon at bounding box center [252, 107] width 8 height 8
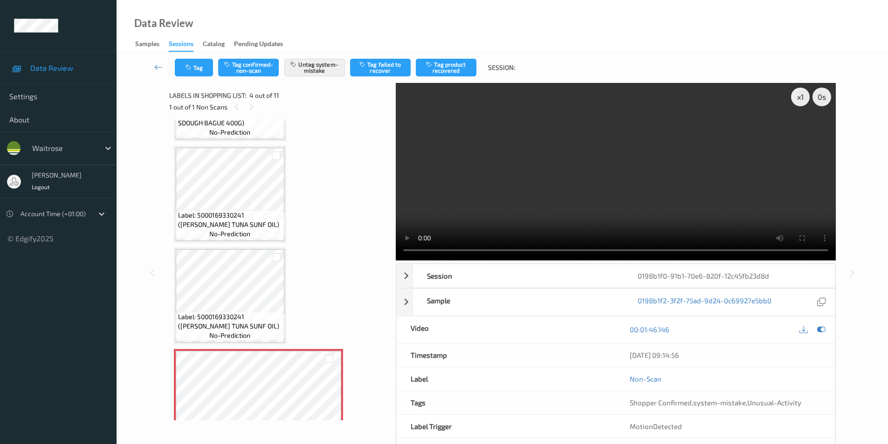
scroll to position [68, 0]
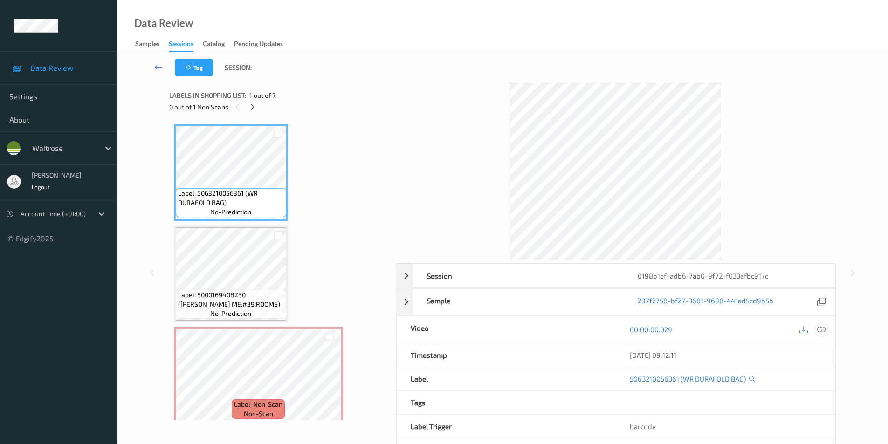
click at [823, 331] on icon at bounding box center [821, 329] width 8 height 8
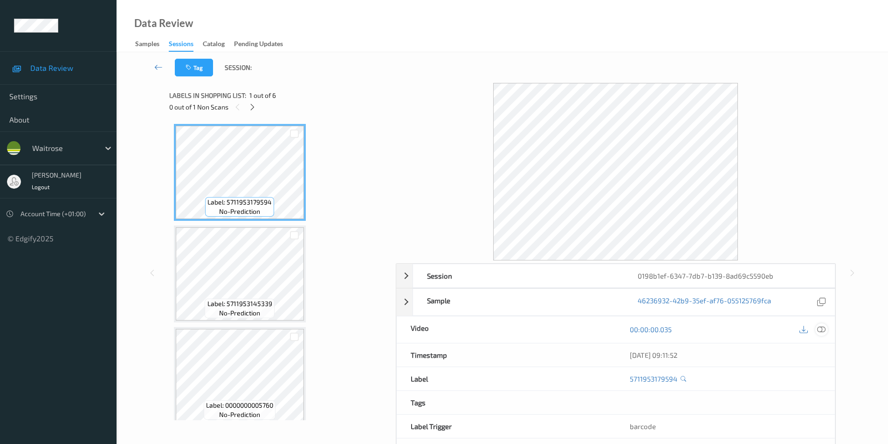
click at [821, 329] on icon at bounding box center [821, 329] width 8 height 8
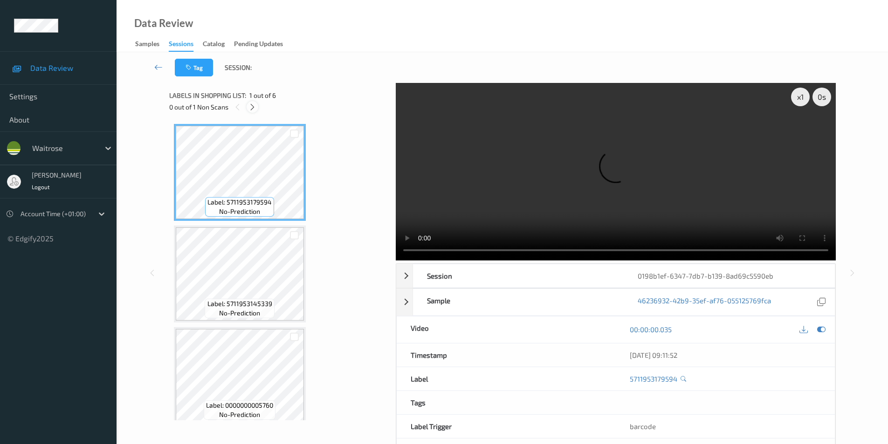
click at [250, 108] on icon at bounding box center [252, 107] width 8 height 8
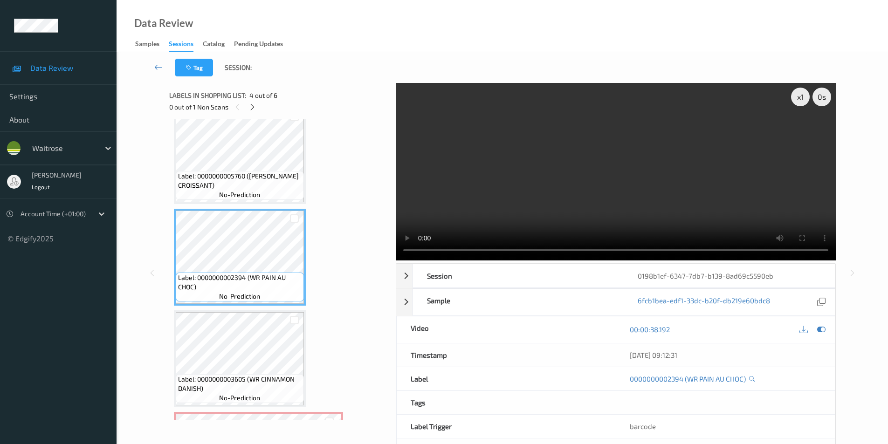
scroll to position [211, 0]
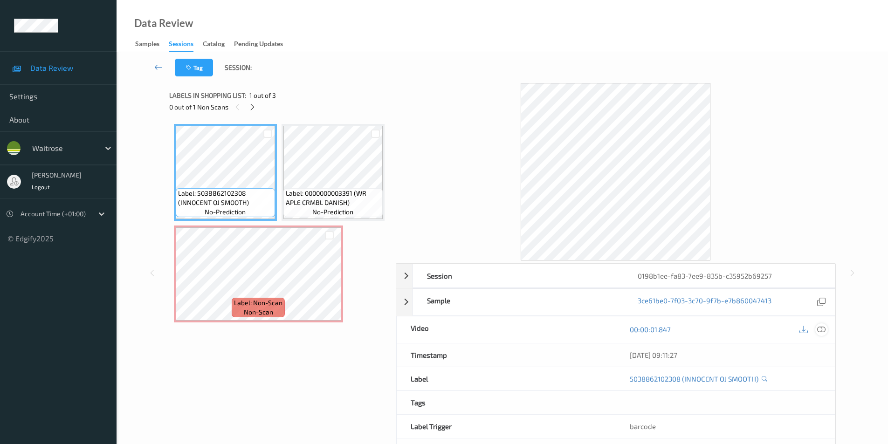
click at [819, 329] on icon at bounding box center [821, 329] width 8 height 8
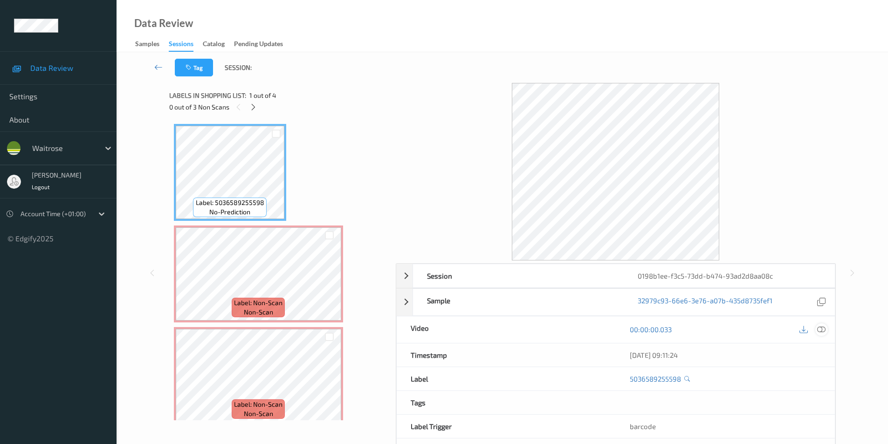
click at [824, 330] on icon at bounding box center [821, 329] width 8 height 8
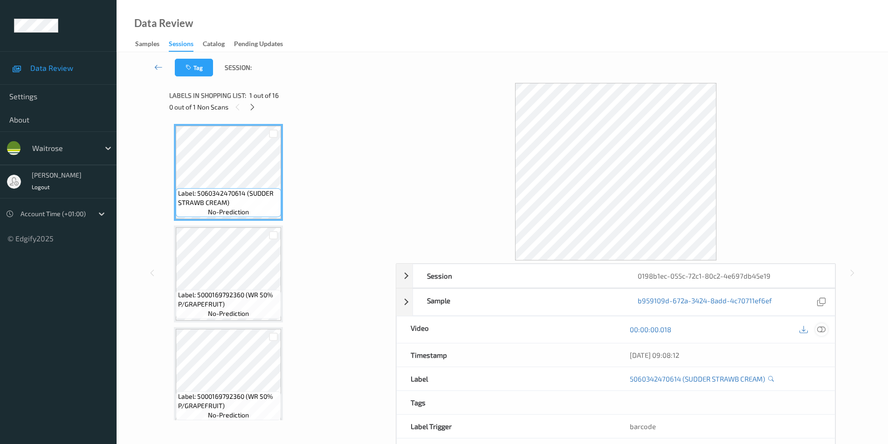
click at [823, 331] on icon at bounding box center [821, 329] width 8 height 8
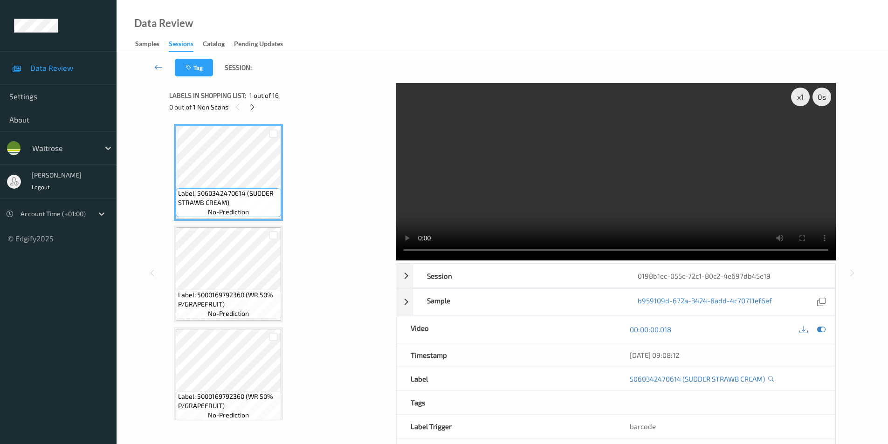
click at [251, 106] on icon at bounding box center [252, 107] width 8 height 8
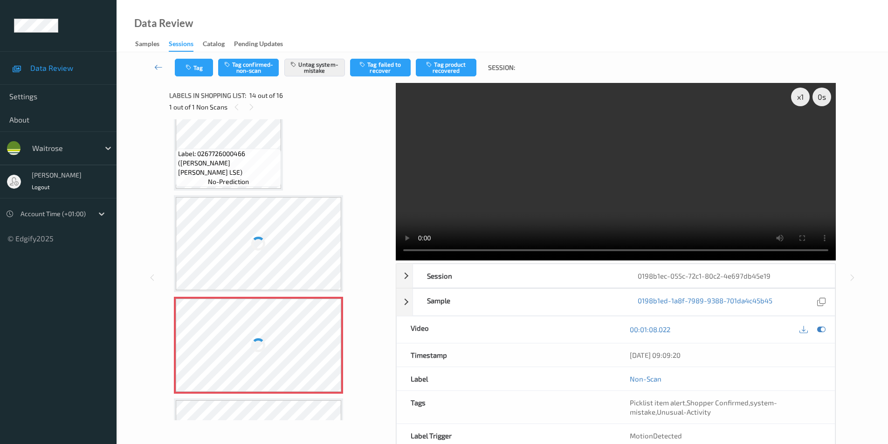
scroll to position [1131, 0]
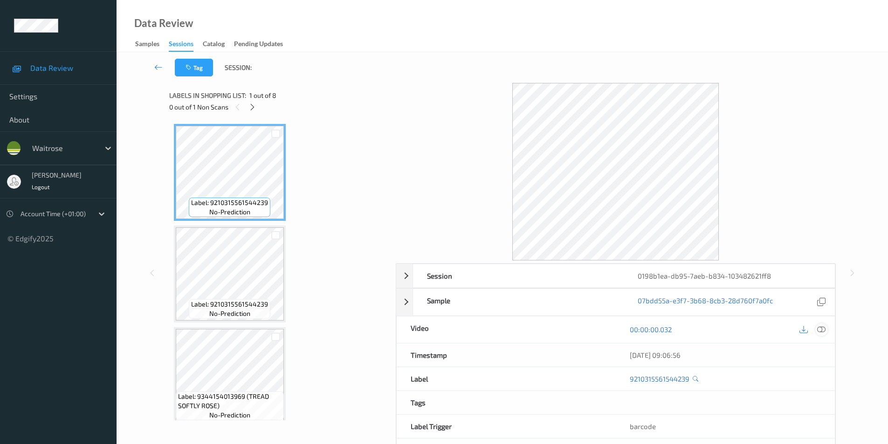
click at [819, 330] on icon at bounding box center [821, 329] width 8 height 8
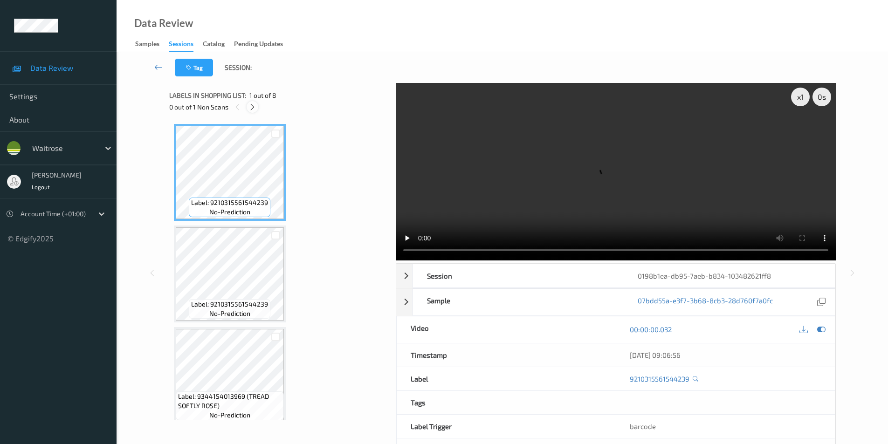
click at [255, 106] on icon at bounding box center [252, 107] width 8 height 8
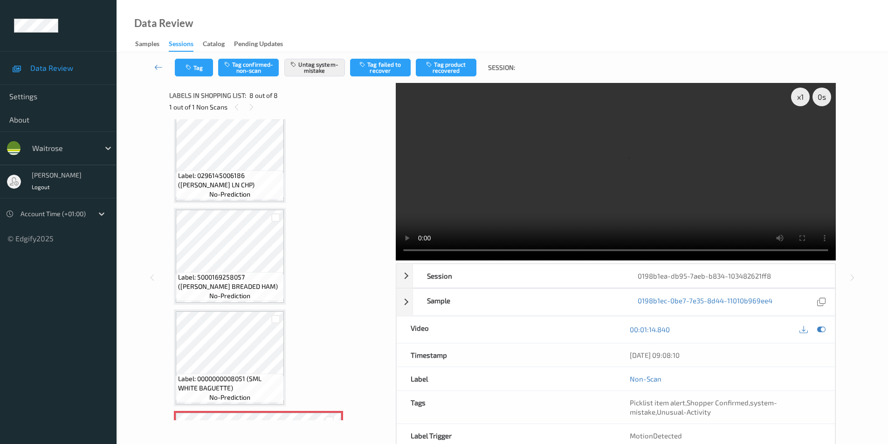
scroll to position [423, 0]
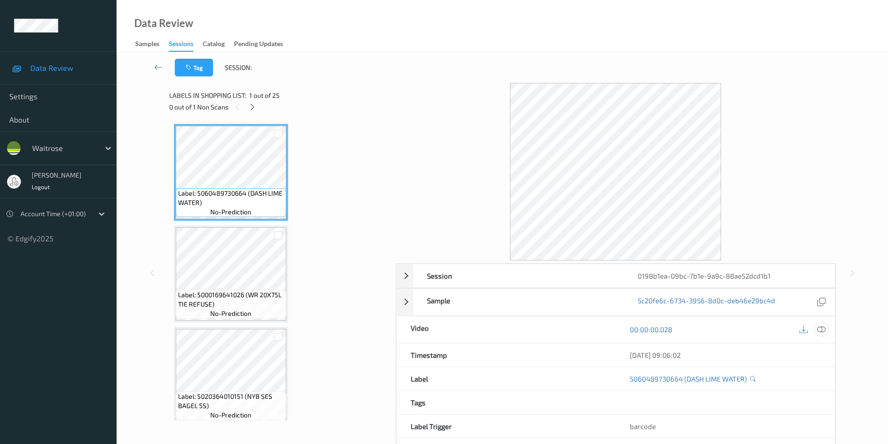
click at [820, 329] on icon at bounding box center [821, 329] width 8 height 8
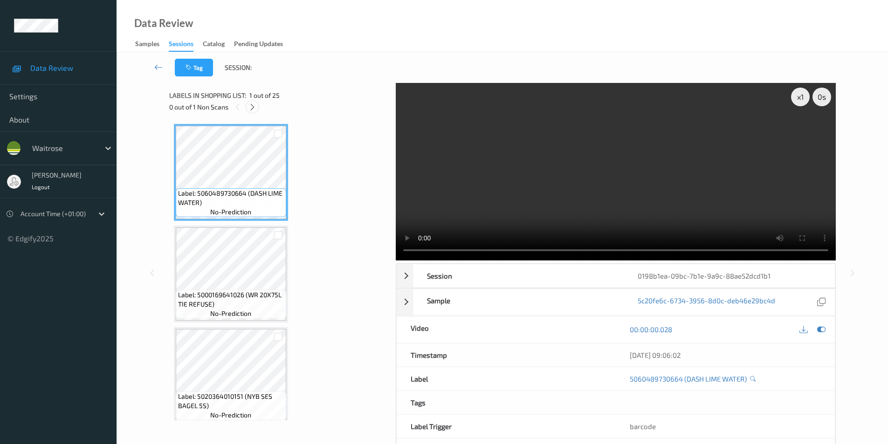
click at [255, 105] on icon at bounding box center [252, 107] width 8 height 8
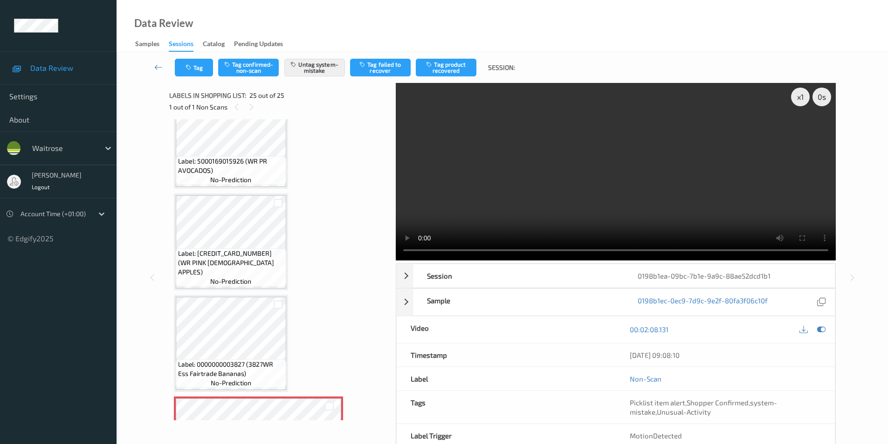
scroll to position [2151, 0]
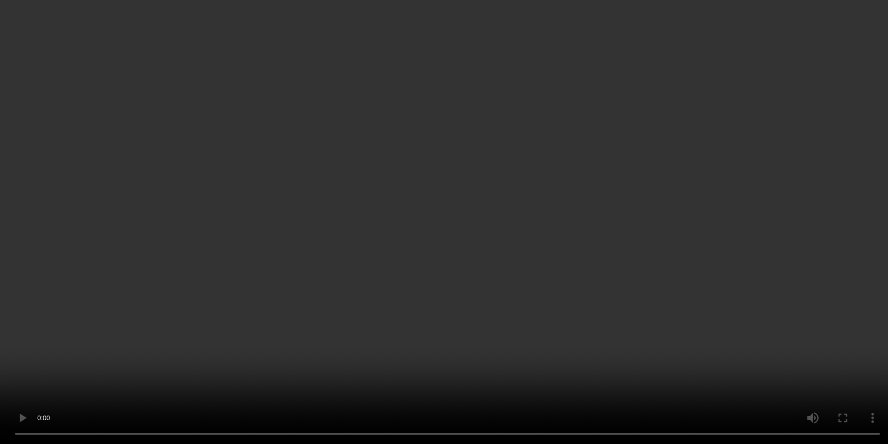
scroll to position [910, 0]
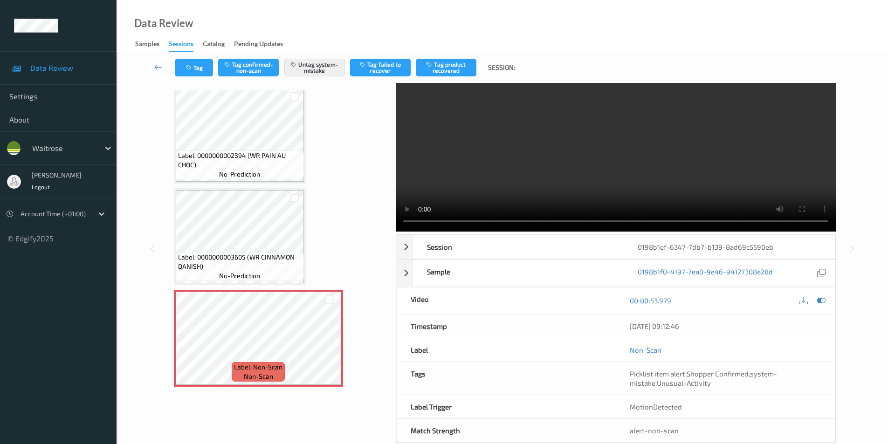
scroll to position [47, 0]
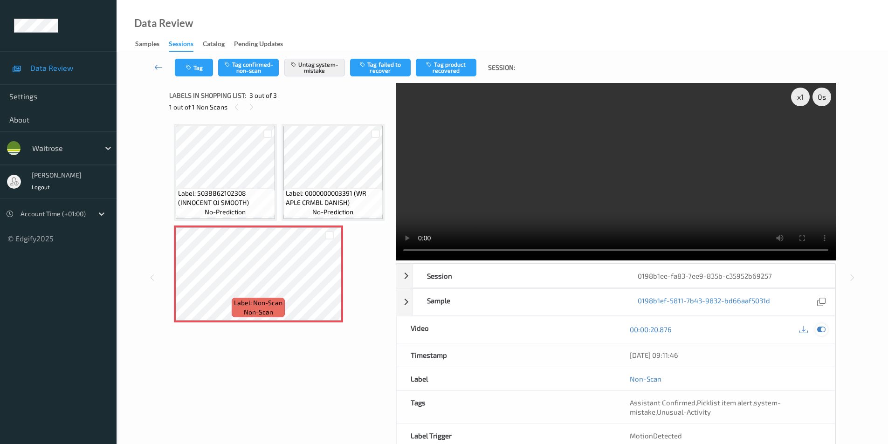
click at [821, 333] on icon at bounding box center [821, 329] width 8 height 8
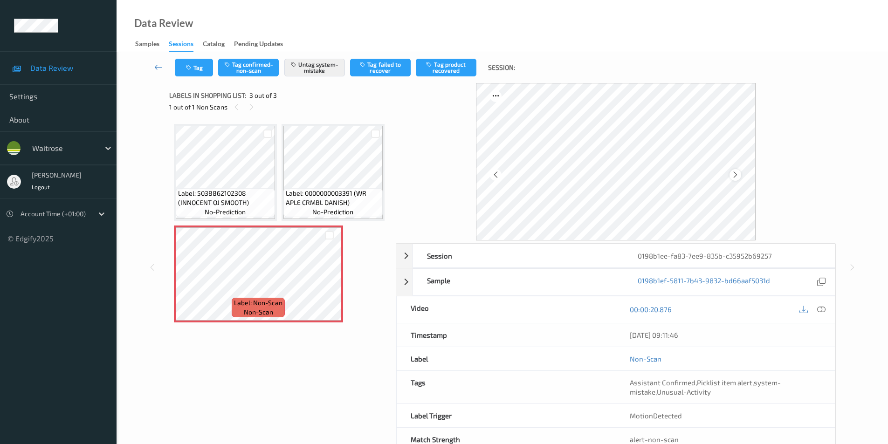
click at [735, 175] on icon at bounding box center [735, 175] width 8 height 8
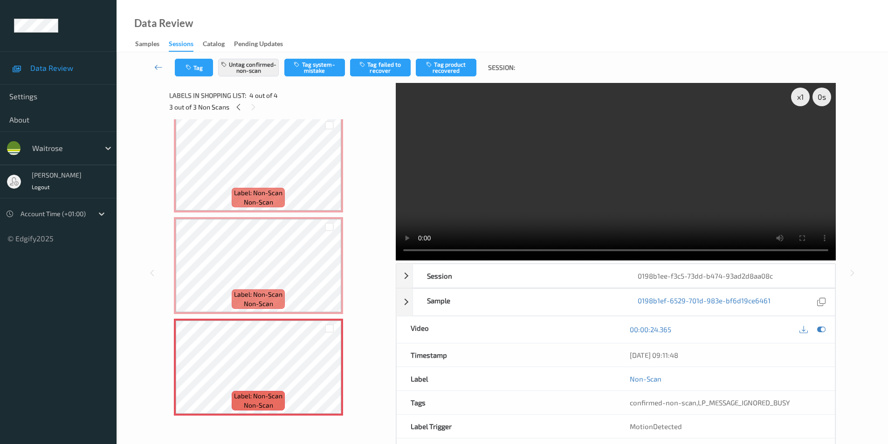
scroll to position [51, 0]
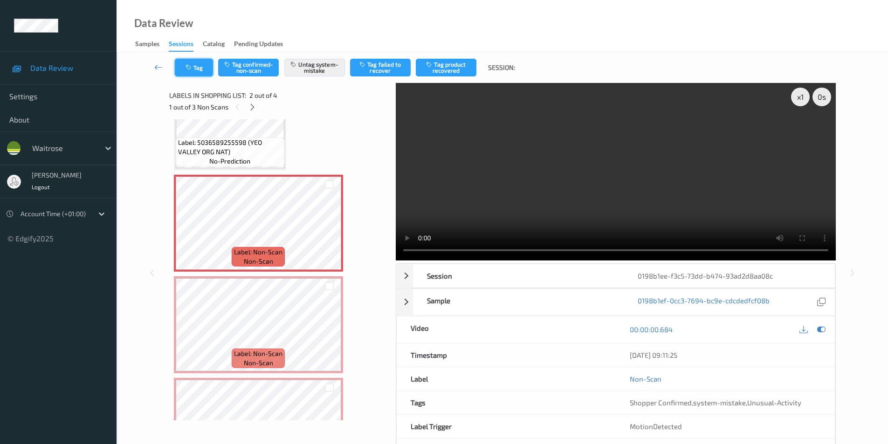
click at [196, 68] on button "Tag" at bounding box center [194, 68] width 38 height 18
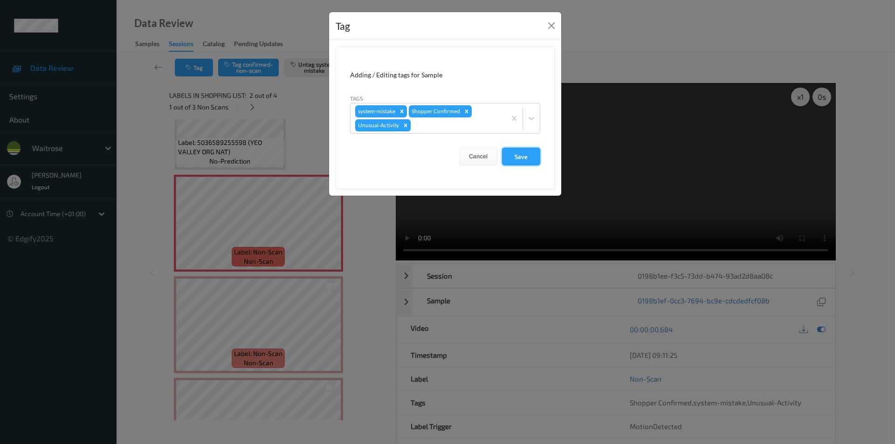
click at [523, 153] on button "Save" at bounding box center [521, 157] width 38 height 18
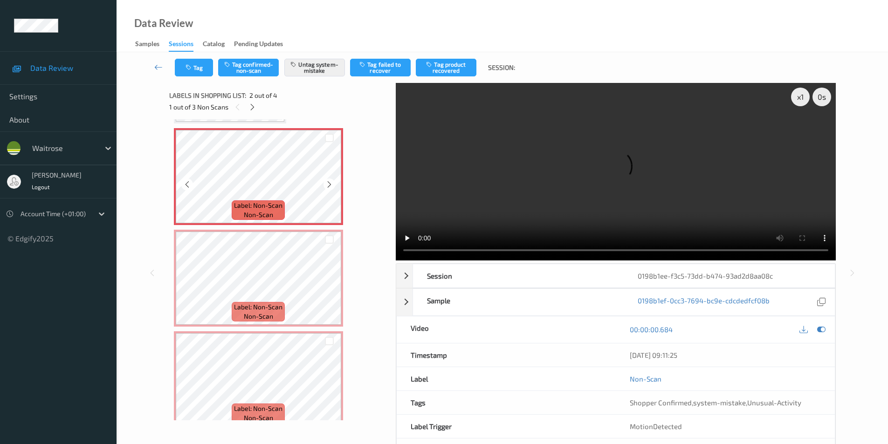
scroll to position [4, 0]
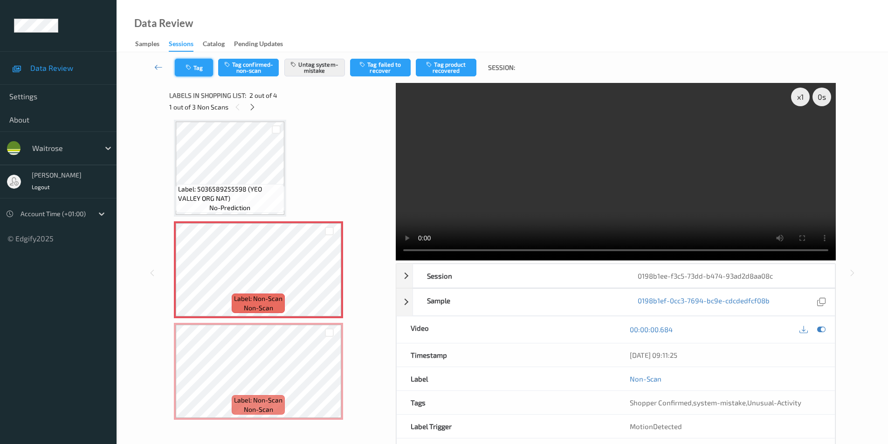
click at [200, 70] on button "Tag" at bounding box center [194, 68] width 38 height 18
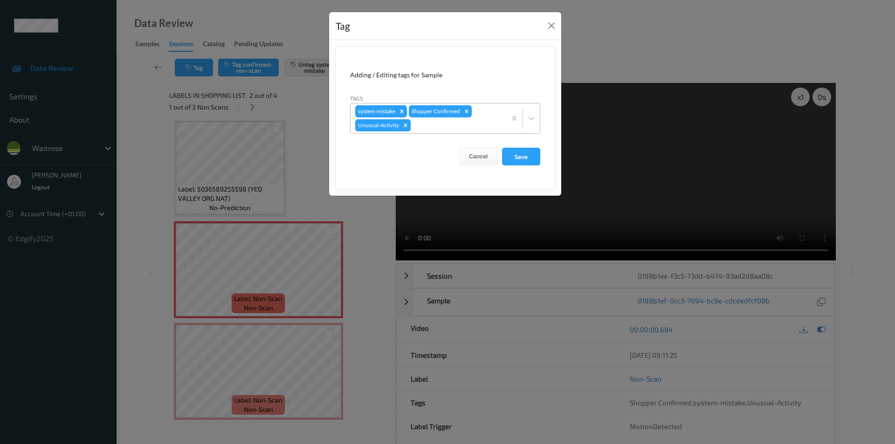
click at [407, 124] on icon "Remove Unusual-Activity" at bounding box center [405, 125] width 7 height 7
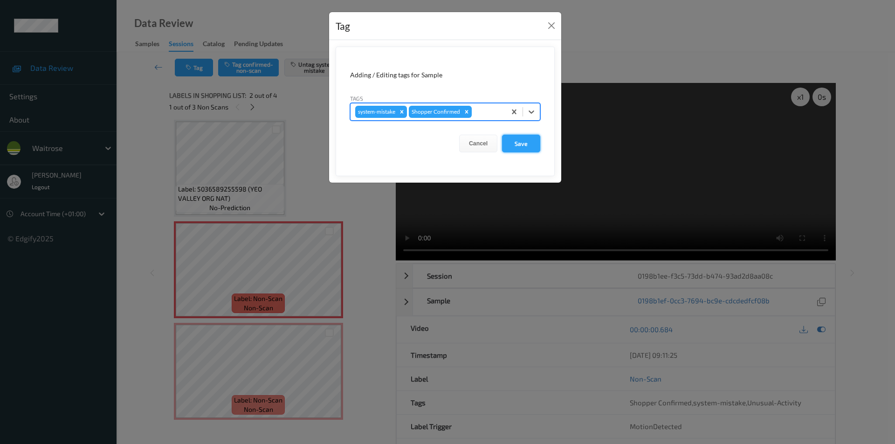
click at [521, 143] on button "Save" at bounding box center [521, 144] width 38 height 18
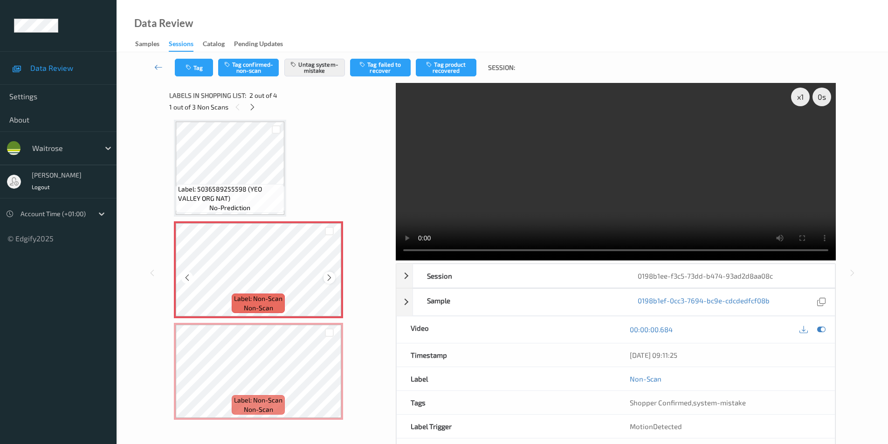
click at [328, 277] on icon at bounding box center [329, 278] width 8 height 8
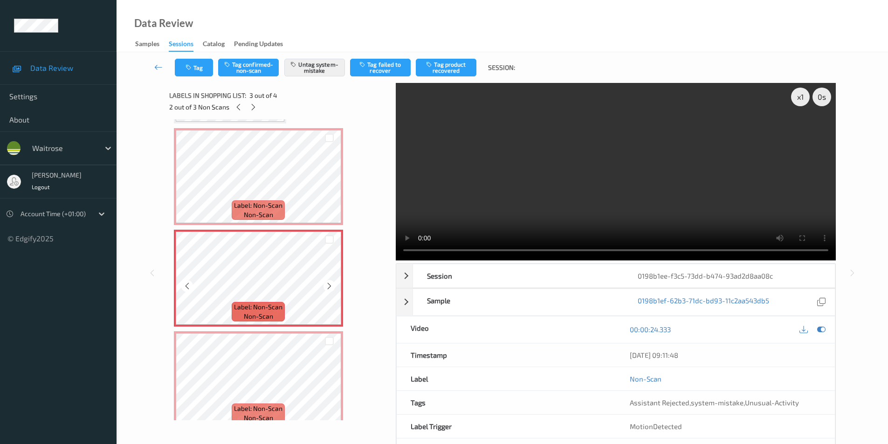
scroll to position [110, 0]
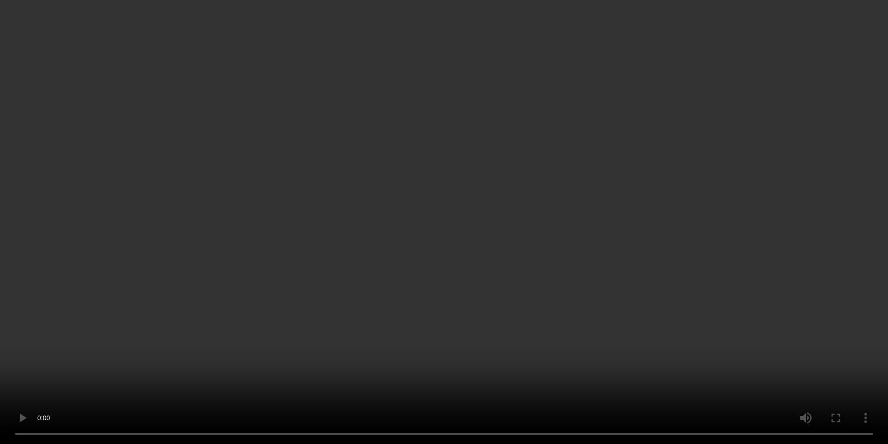
scroll to position [1178, 0]
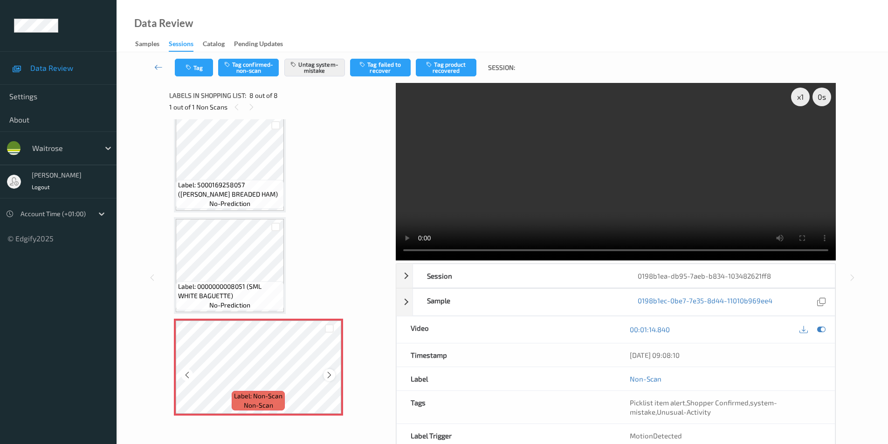
click at [332, 375] on icon at bounding box center [329, 375] width 8 height 8
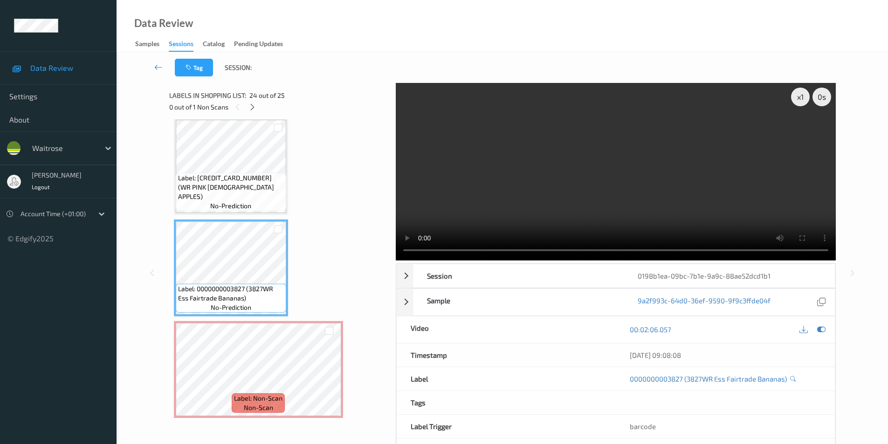
scroll to position [2244, 0]
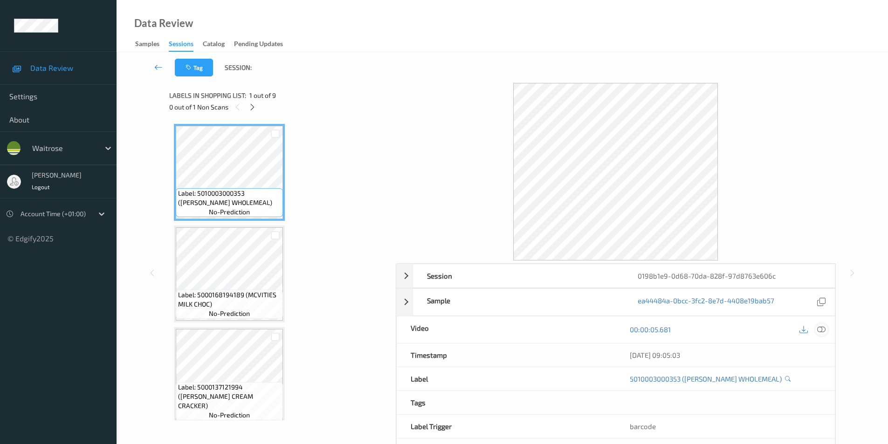
click at [821, 328] on icon at bounding box center [821, 329] width 8 height 8
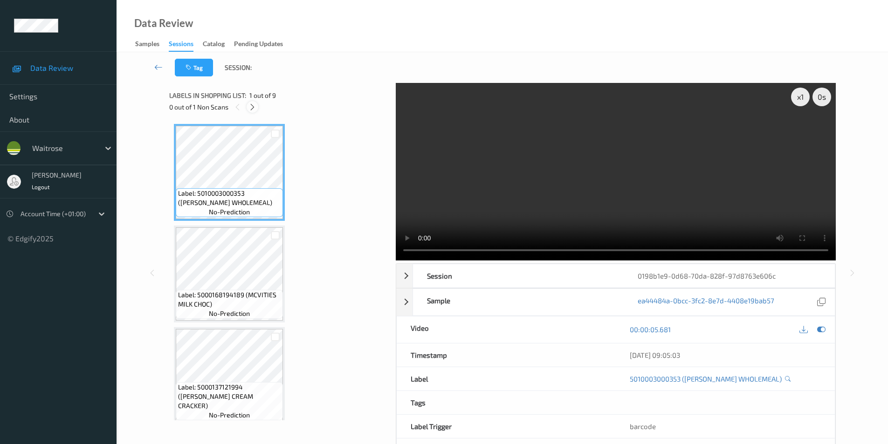
click at [253, 109] on icon at bounding box center [252, 107] width 8 height 8
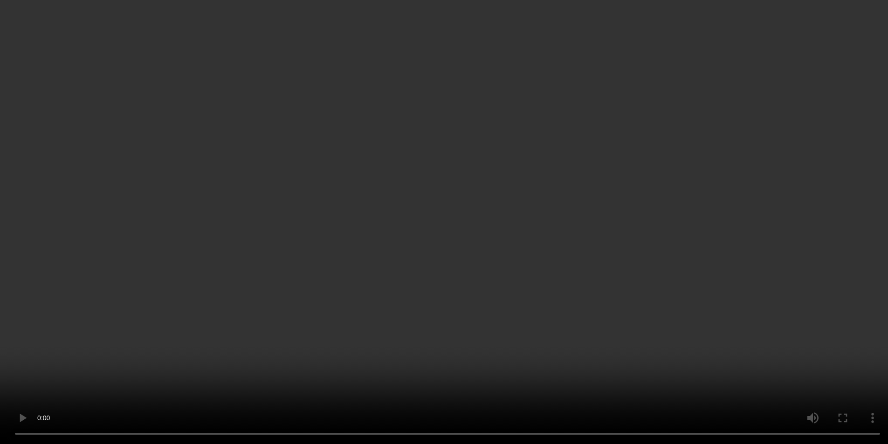
scroll to position [618, 0]
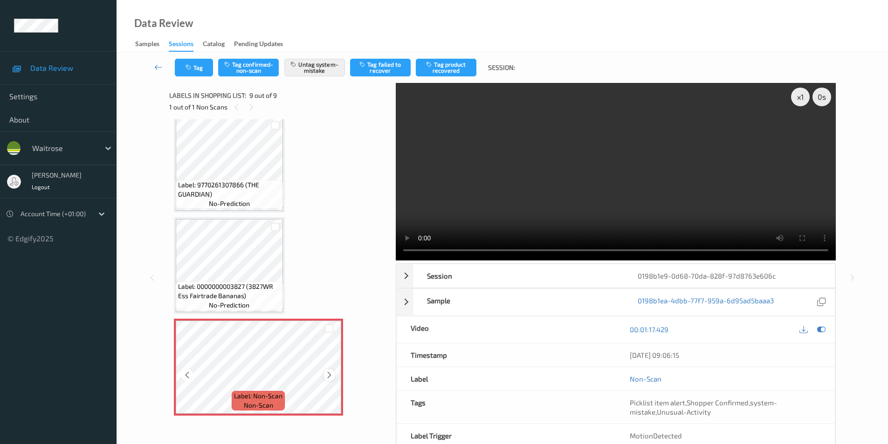
click at [331, 375] on icon at bounding box center [329, 375] width 8 height 8
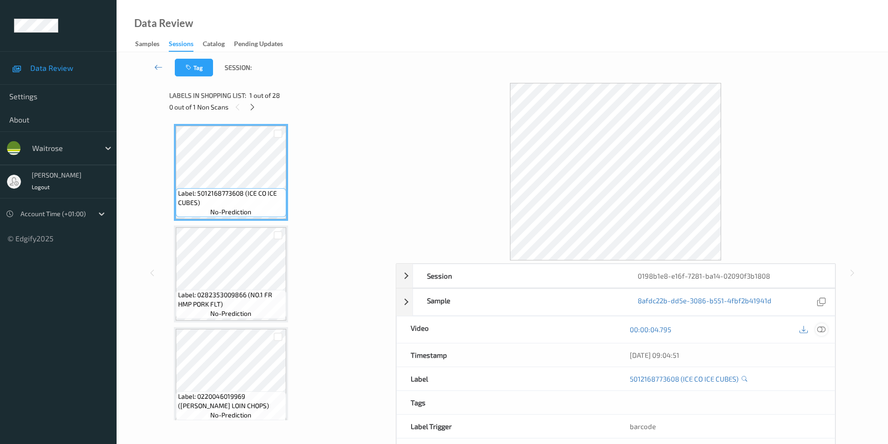
click at [823, 331] on icon at bounding box center [821, 329] width 8 height 8
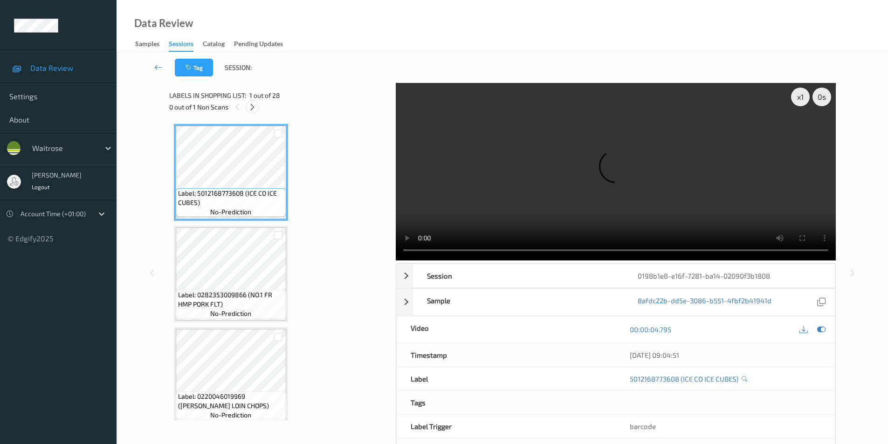
drag, startPoint x: 251, startPoint y: 107, endPoint x: 239, endPoint y: 205, distance: 99.1
click at [251, 107] on icon at bounding box center [252, 107] width 8 height 8
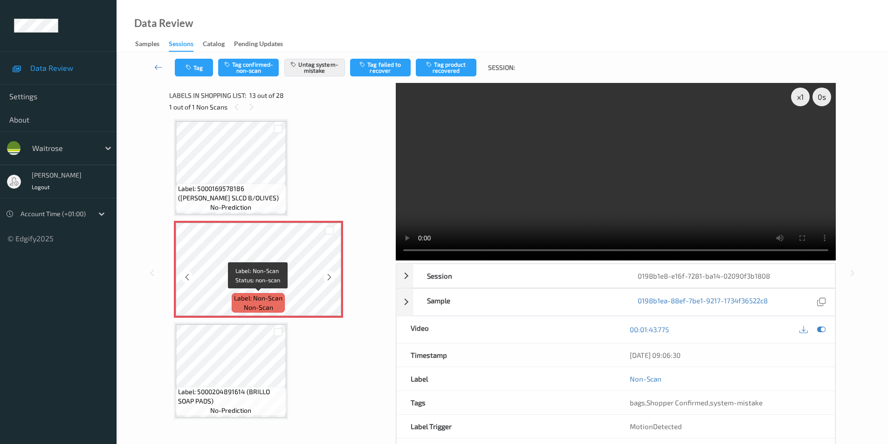
scroll to position [1076, 0]
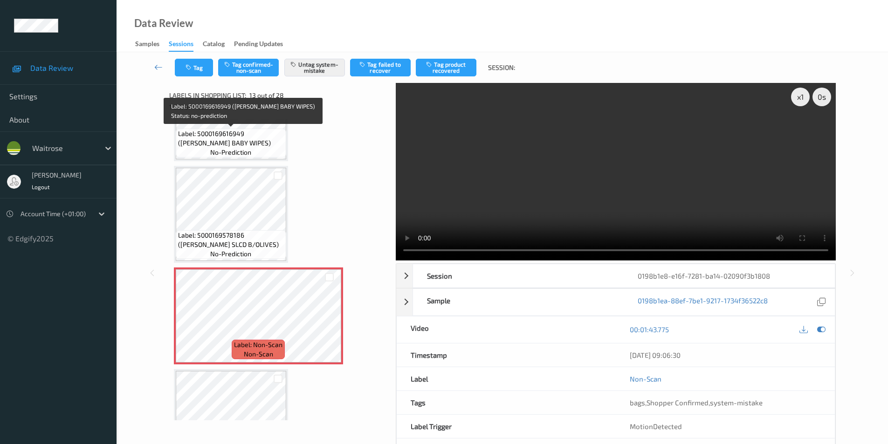
click at [248, 133] on span "Label: 5000169616949 (WR ESS BABY WIPES)" at bounding box center [231, 138] width 106 height 19
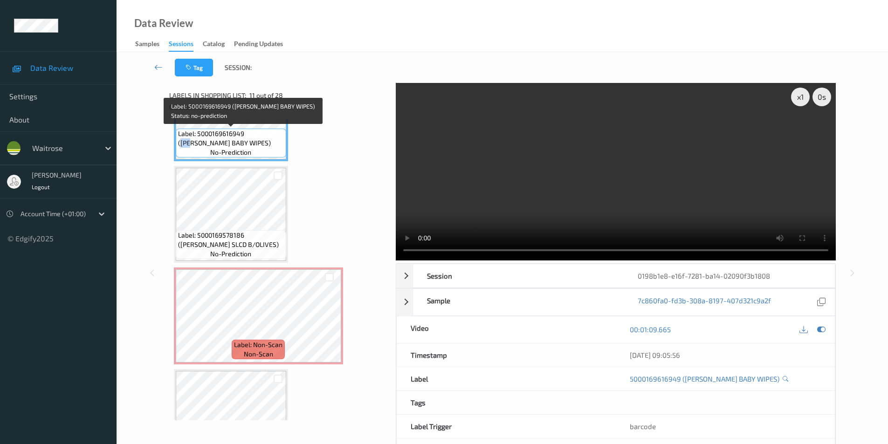
click at [248, 133] on span "Label: 5000169616949 (WR ESS BABY WIPES)" at bounding box center [231, 138] width 106 height 19
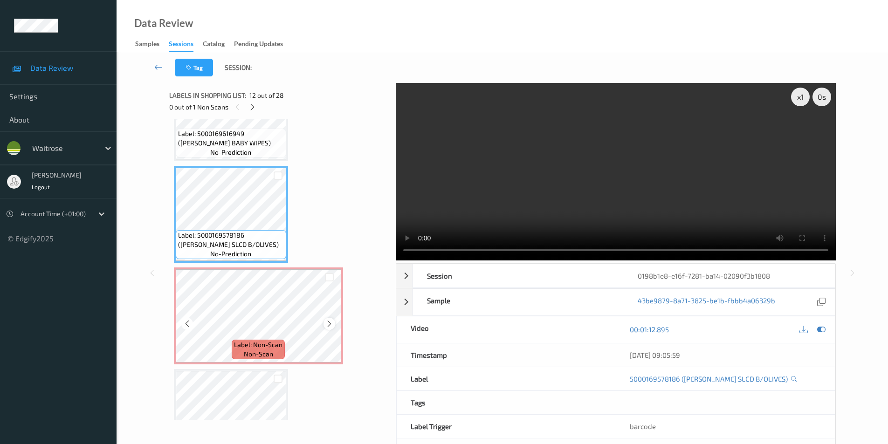
click at [329, 324] on icon at bounding box center [329, 324] width 8 height 8
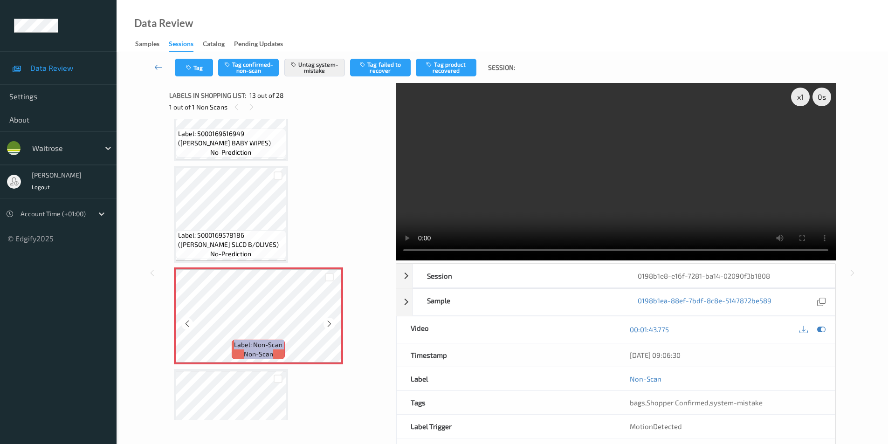
click at [329, 324] on icon at bounding box center [329, 324] width 8 height 8
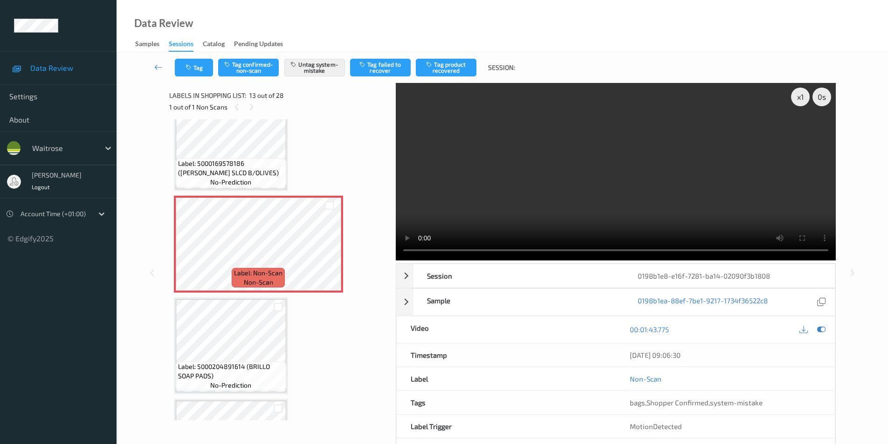
scroll to position [1169, 0]
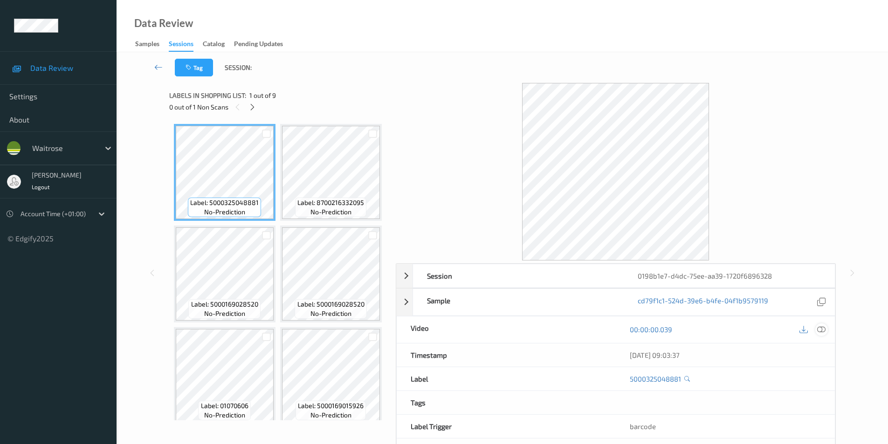
click at [820, 332] on icon at bounding box center [821, 329] width 8 height 8
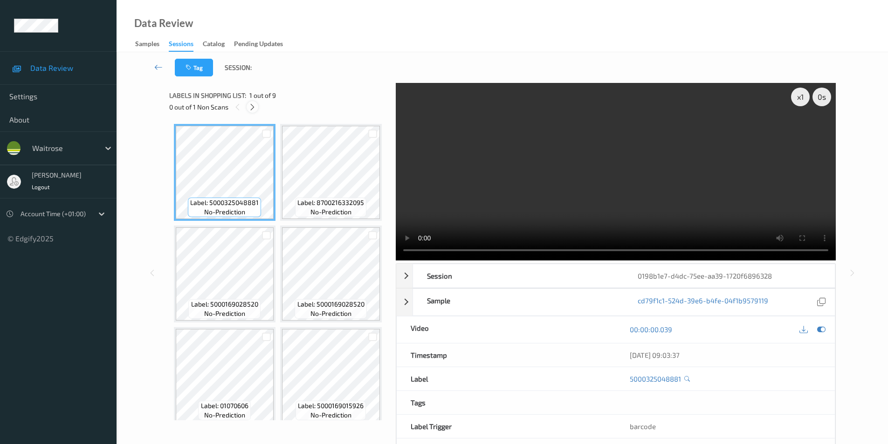
click at [252, 106] on icon at bounding box center [252, 107] width 8 height 8
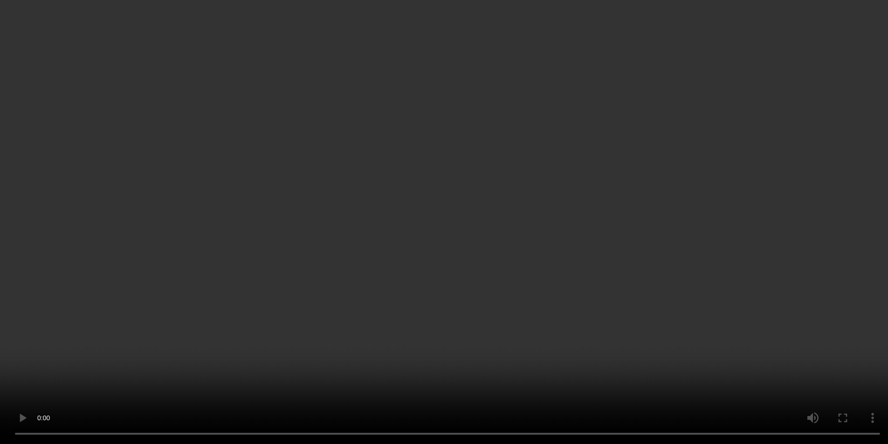
scroll to position [580, 0]
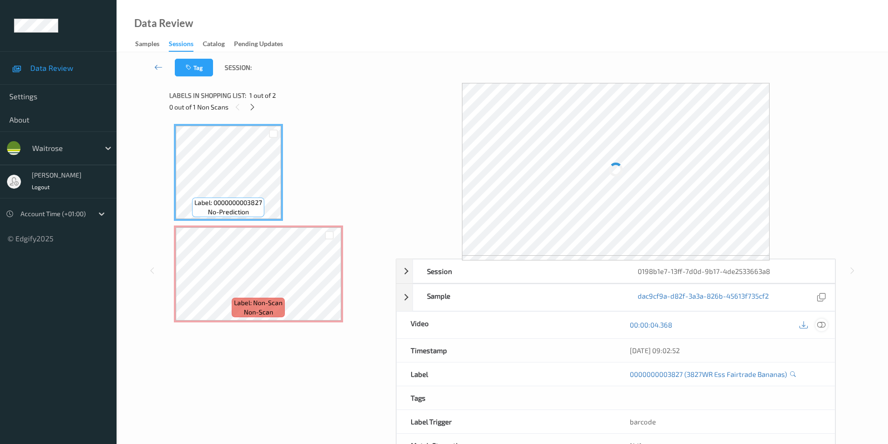
click at [819, 323] on icon at bounding box center [821, 325] width 8 height 8
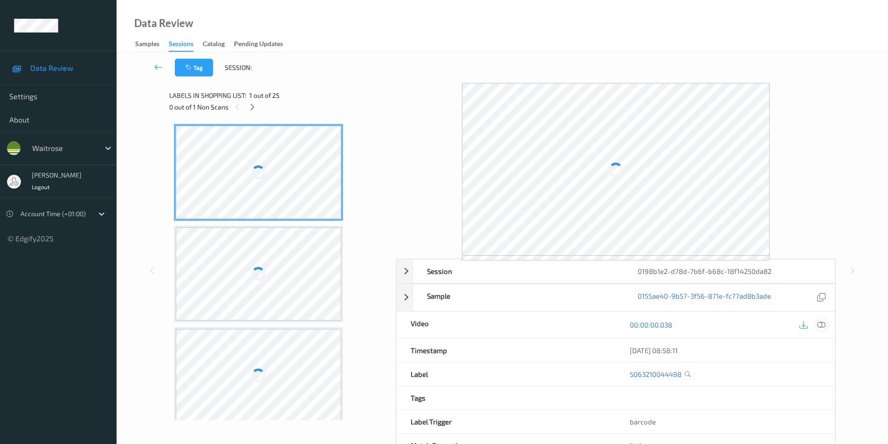
click at [821, 326] on icon at bounding box center [821, 325] width 8 height 8
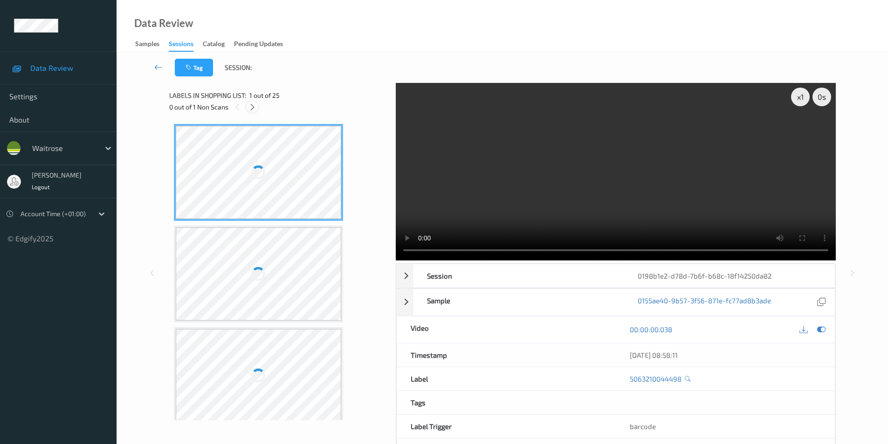
click at [253, 108] on icon at bounding box center [252, 107] width 8 height 8
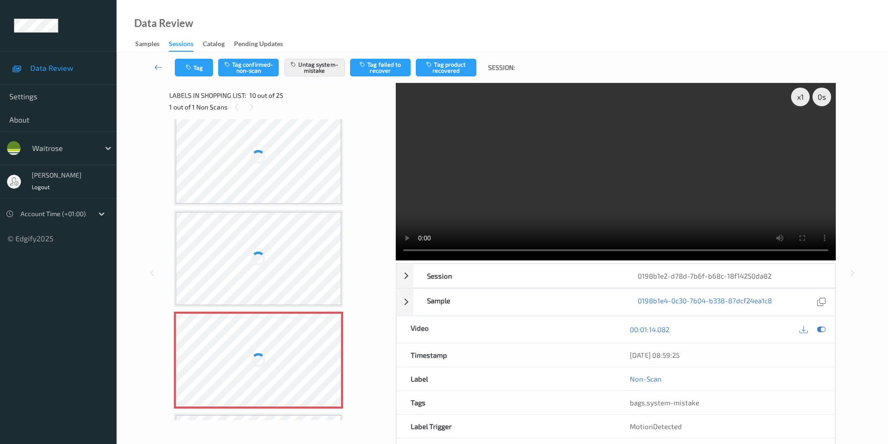
scroll to position [724, 0]
click at [263, 180] on div at bounding box center [259, 159] width 166 height 93
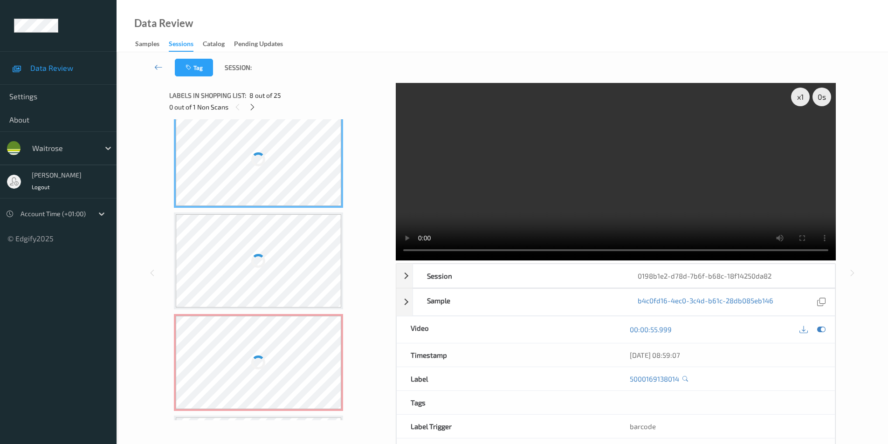
click at [263, 180] on div at bounding box center [259, 159] width 166 height 93
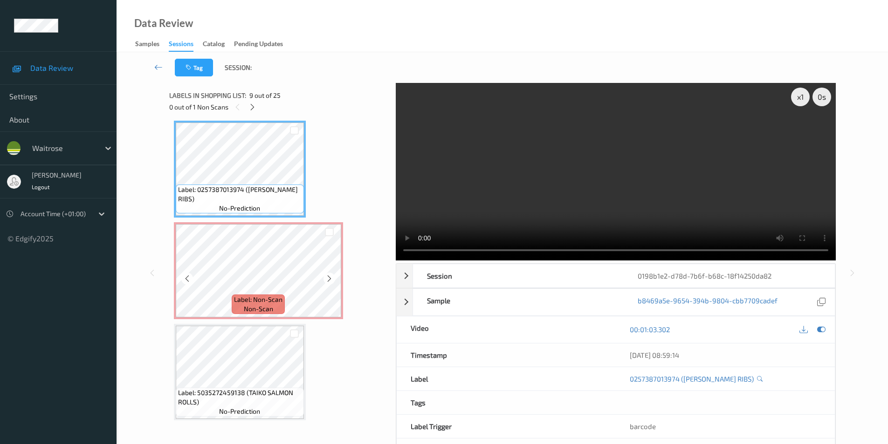
scroll to position [819, 0]
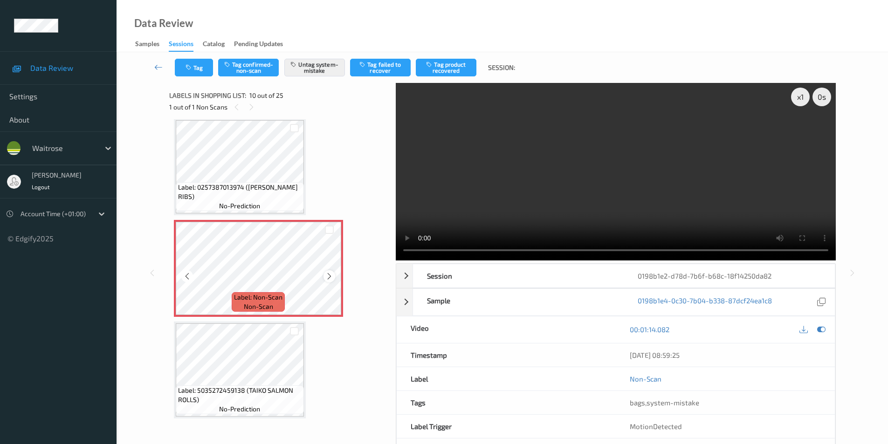
click at [330, 274] on icon at bounding box center [329, 276] width 8 height 8
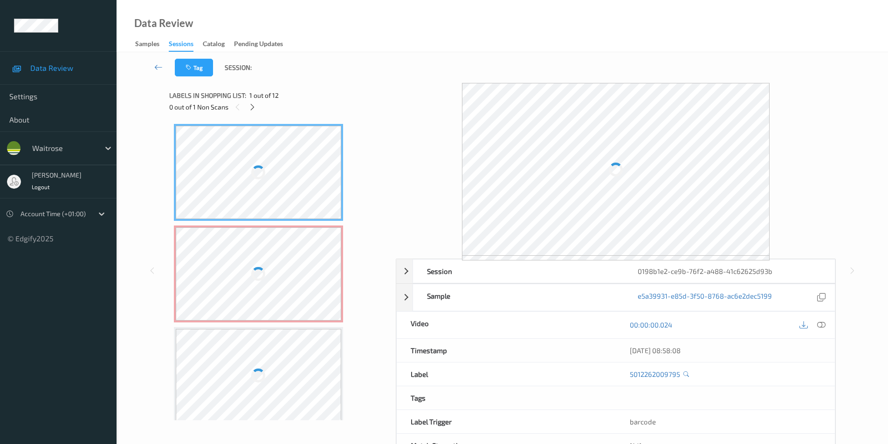
drag, startPoint x: 825, startPoint y: 326, endPoint x: 609, endPoint y: 262, distance: 225.1
click at [823, 326] on icon at bounding box center [821, 325] width 8 height 8
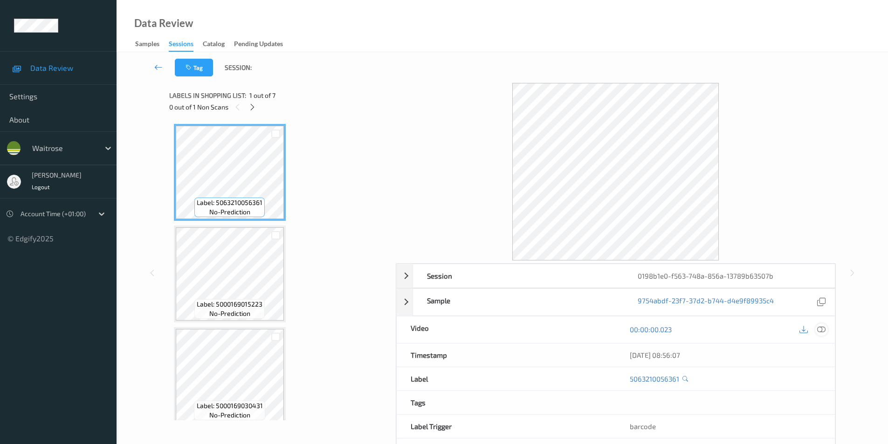
click at [824, 329] on icon at bounding box center [821, 329] width 8 height 8
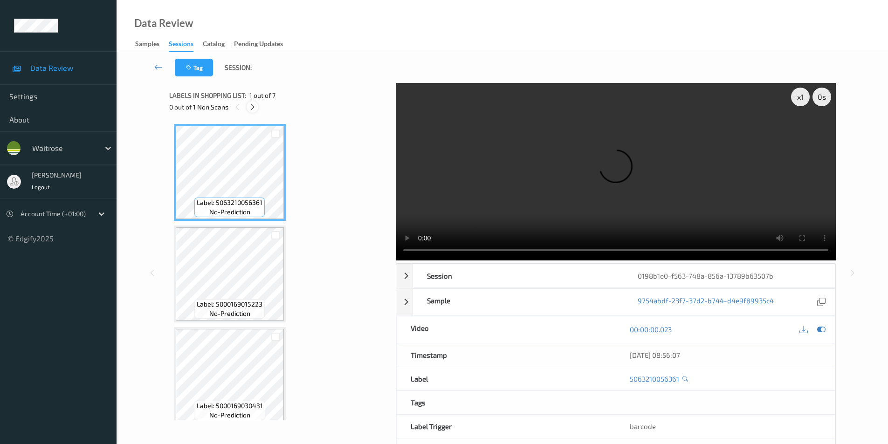
click at [254, 106] on icon at bounding box center [252, 107] width 8 height 8
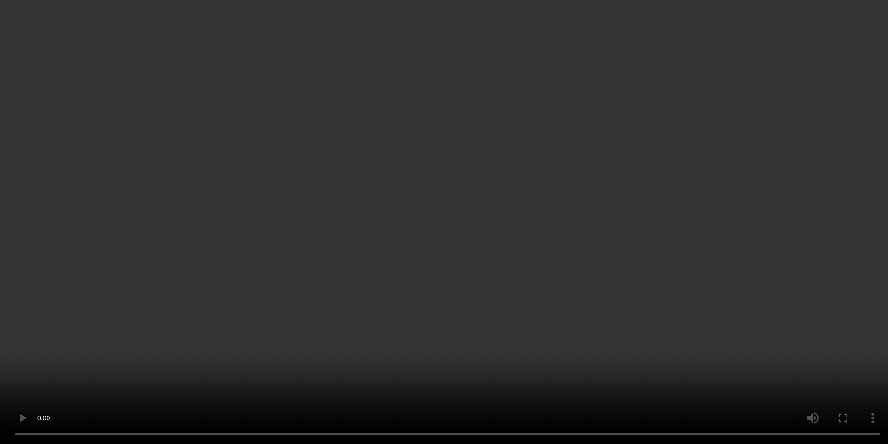
scroll to position [415, 0]
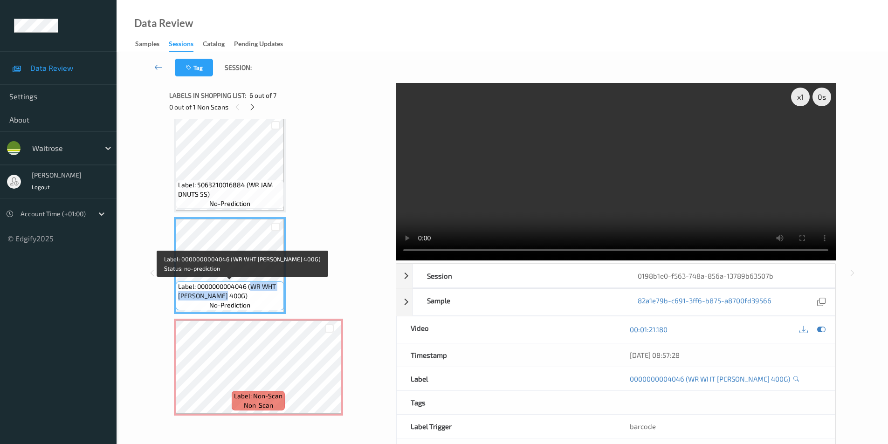
drag, startPoint x: 252, startPoint y: 287, endPoint x: 249, endPoint y: 292, distance: 6.3
click at [249, 292] on span "Label: 0000000004046 (WR WHT [PERSON_NAME] 400G)" at bounding box center [229, 291] width 103 height 19
copy span "WR WHT [PERSON_NAME] 400G)"
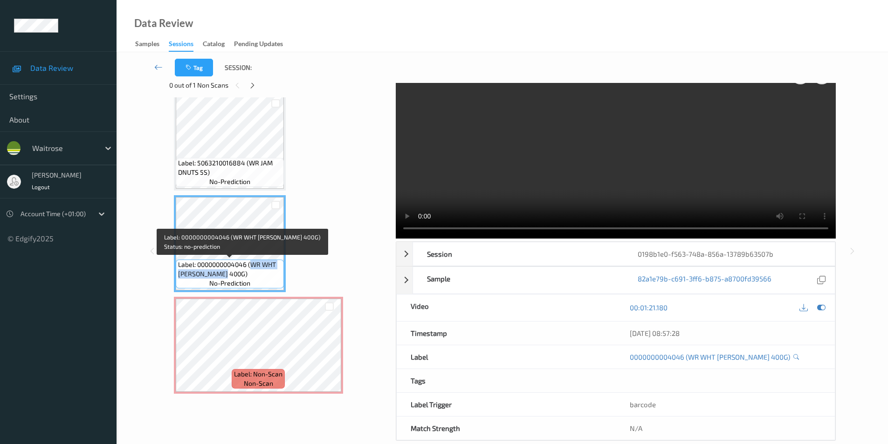
scroll to position [38, 0]
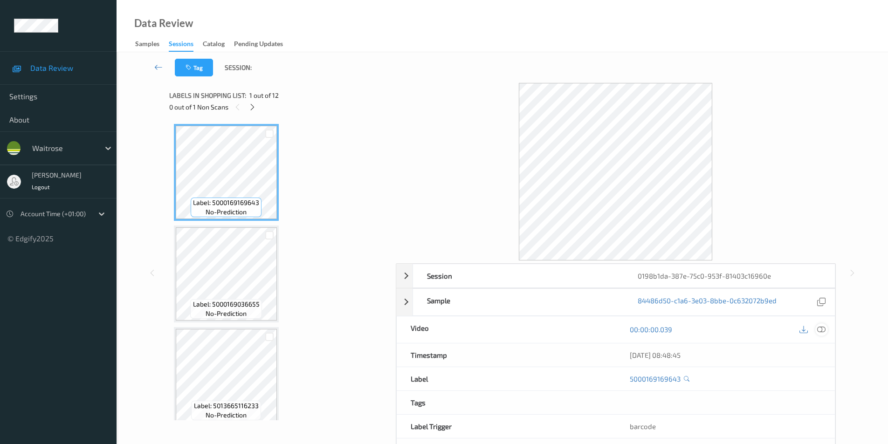
click at [821, 328] on icon at bounding box center [821, 329] width 8 height 8
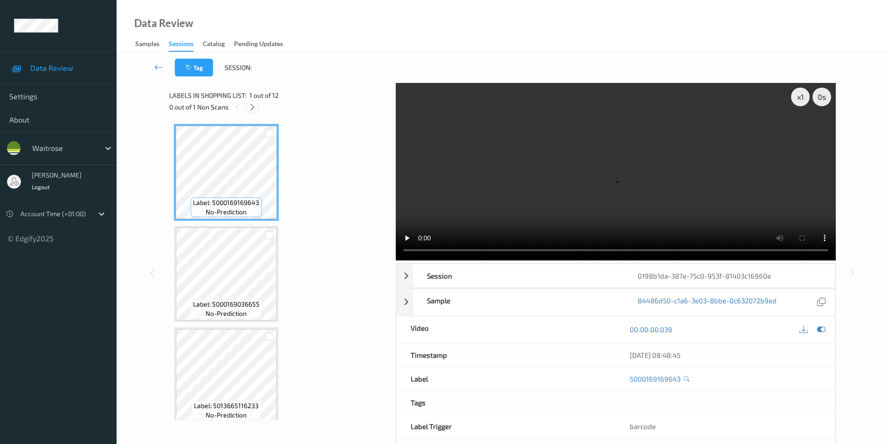
click at [253, 109] on icon at bounding box center [252, 107] width 8 height 8
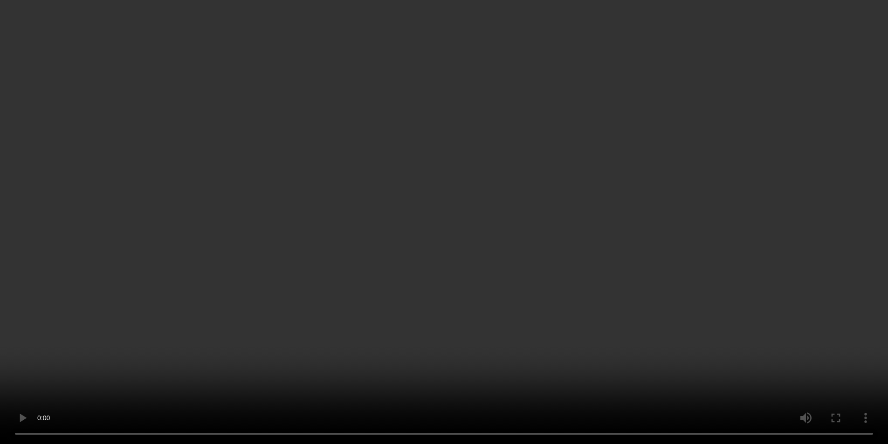
scroll to position [753, 0]
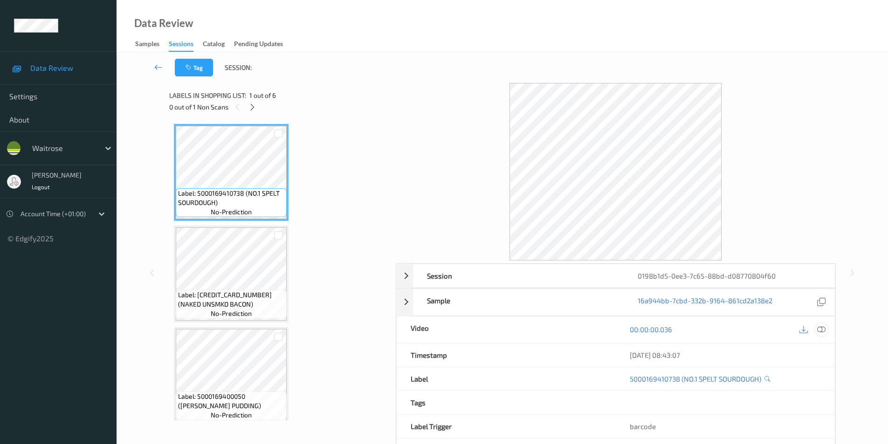
click at [819, 329] on icon at bounding box center [821, 329] width 8 height 8
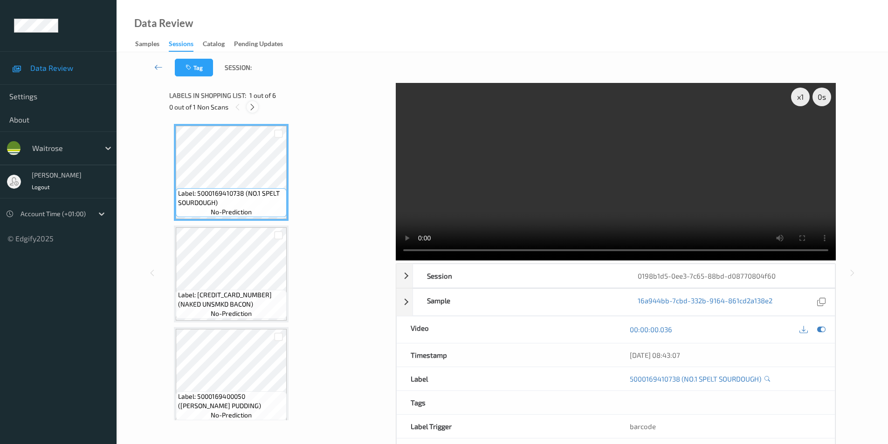
click at [255, 108] on icon at bounding box center [252, 107] width 8 height 8
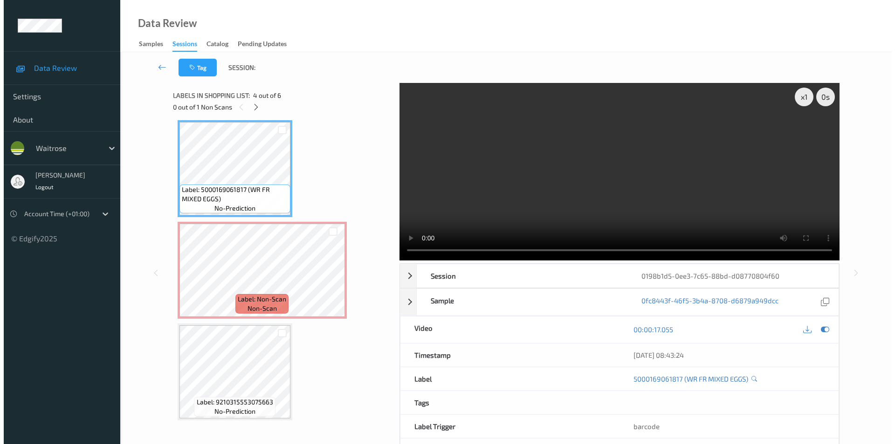
scroll to position [310, 0]
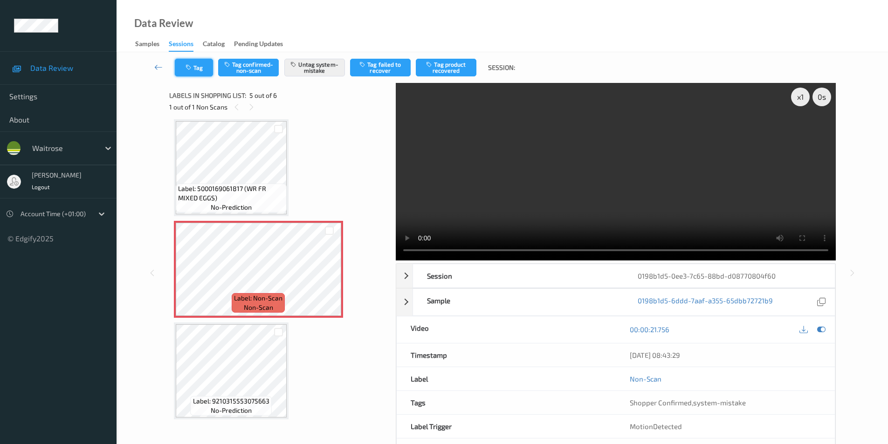
click at [186, 71] on button "Tag" at bounding box center [194, 68] width 38 height 18
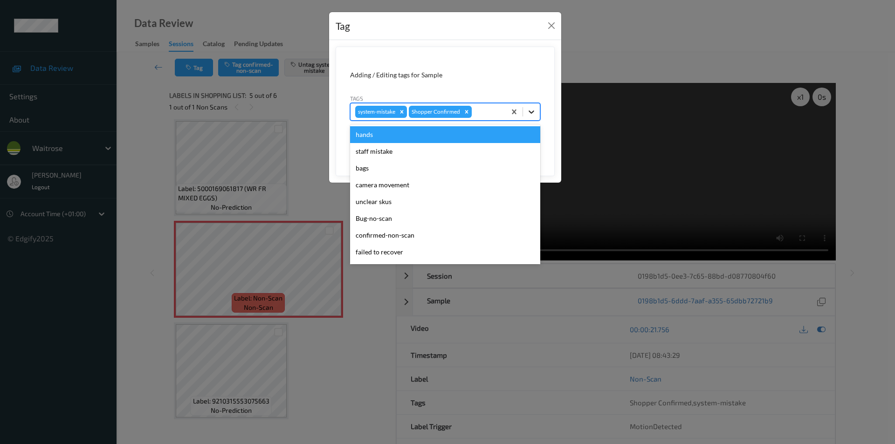
click at [531, 111] on icon at bounding box center [531, 111] width 9 height 9
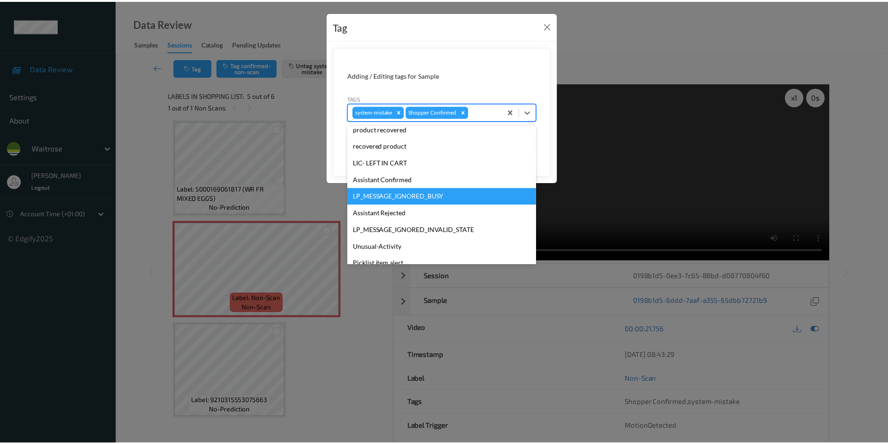
scroll to position [183, 0]
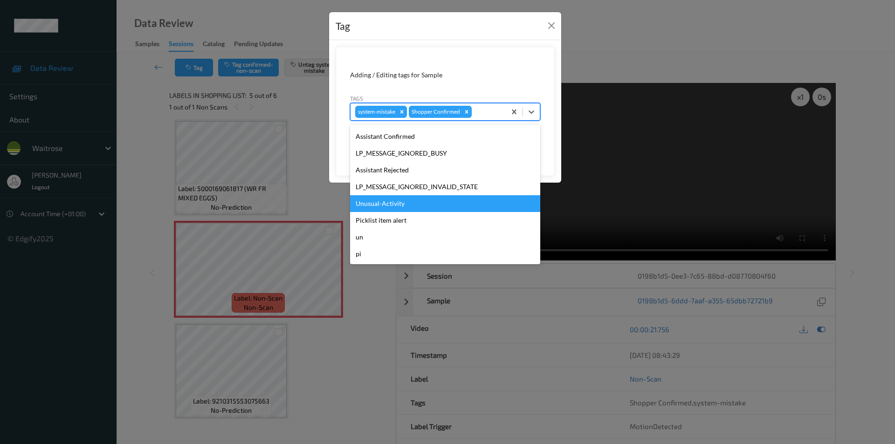
click at [408, 200] on div "Unusual-Activity" at bounding box center [445, 203] width 190 height 17
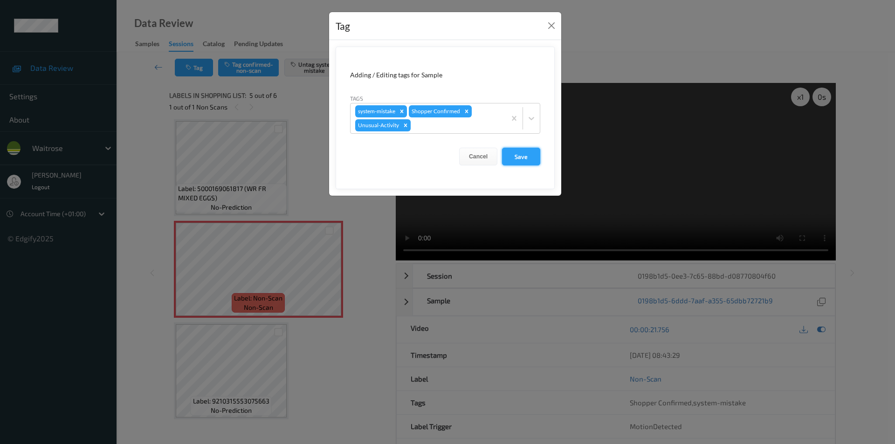
click at [521, 157] on button "Save" at bounding box center [521, 157] width 38 height 18
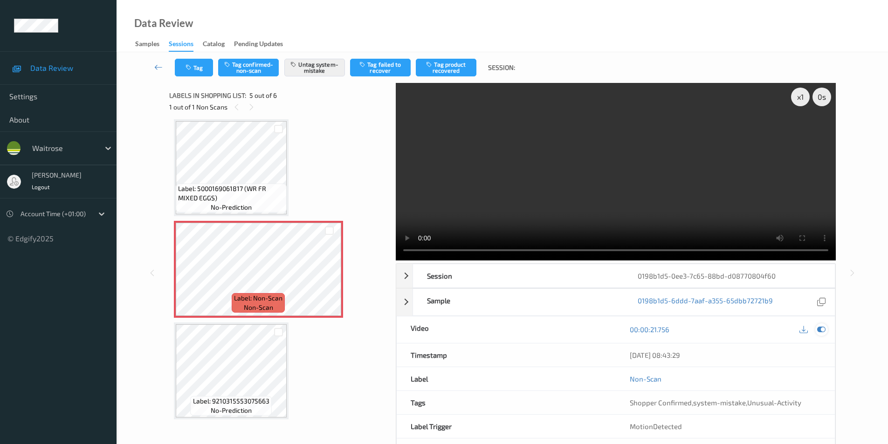
click at [821, 331] on icon at bounding box center [821, 329] width 8 height 8
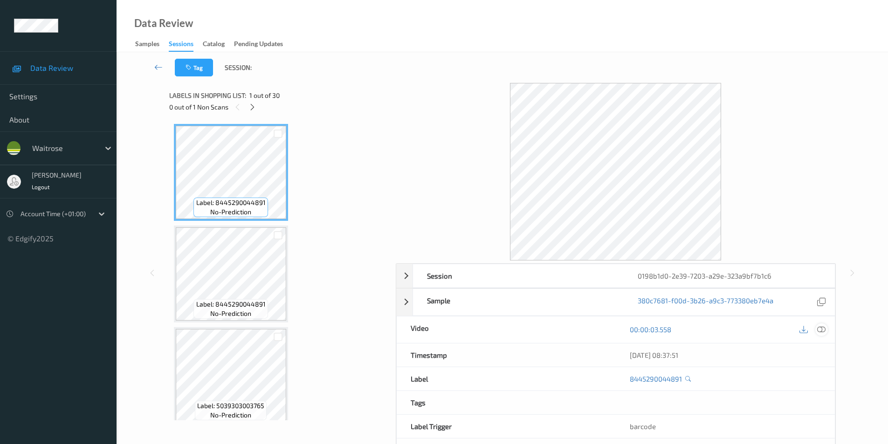
click at [824, 330] on icon at bounding box center [821, 329] width 8 height 8
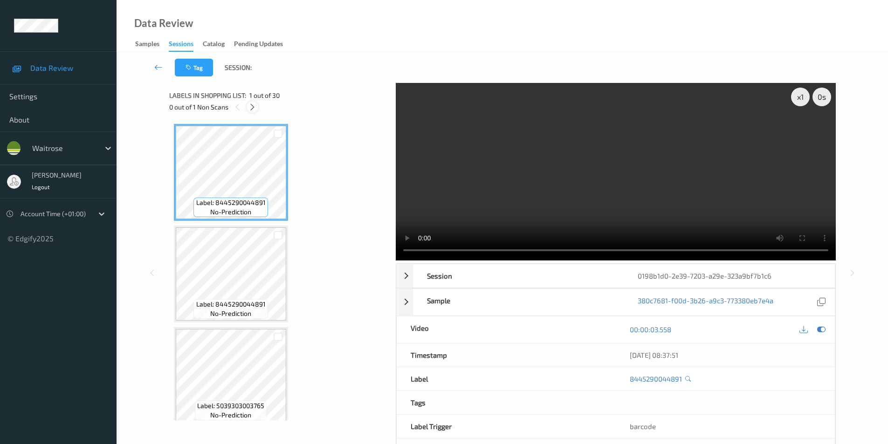
click at [256, 106] on icon at bounding box center [252, 107] width 8 height 8
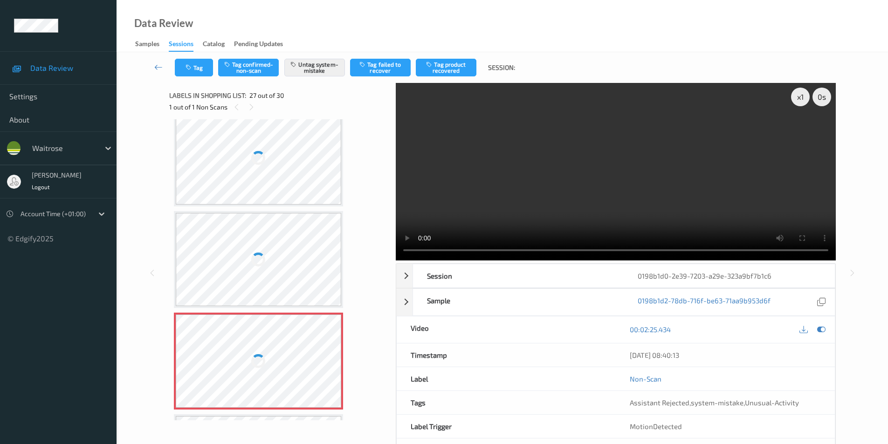
scroll to position [2452, 0]
click at [287, 166] on div at bounding box center [259, 159] width 166 height 93
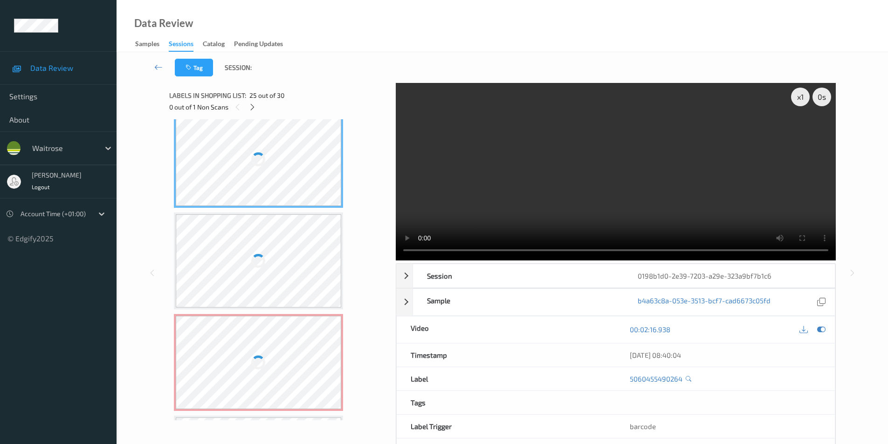
drag, startPoint x: 287, startPoint y: 166, endPoint x: 462, endPoint y: 52, distance: 208.4
click at [288, 166] on div at bounding box center [259, 159] width 166 height 93
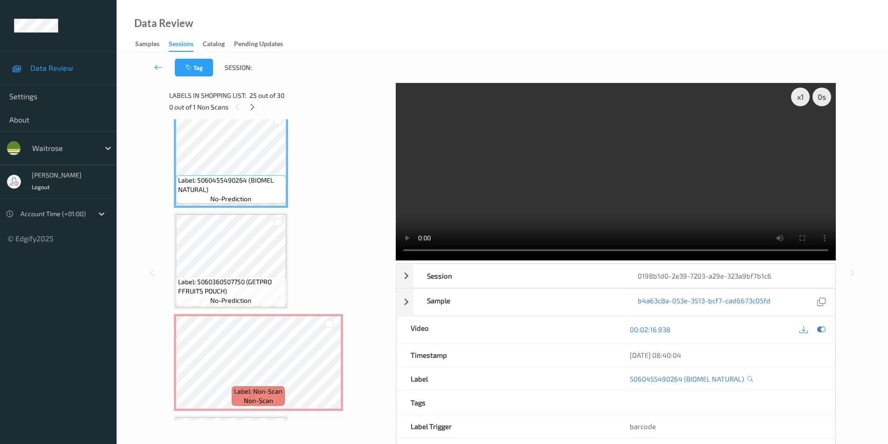
scroll to position [2444, 0]
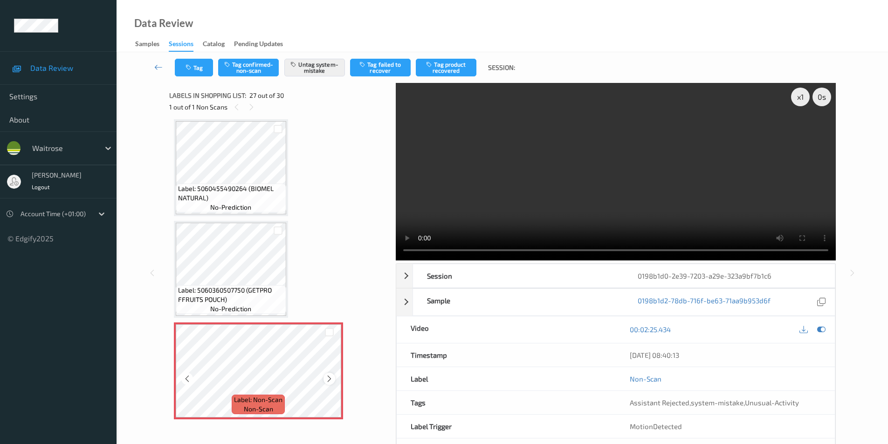
click at [327, 382] on icon at bounding box center [329, 379] width 8 height 8
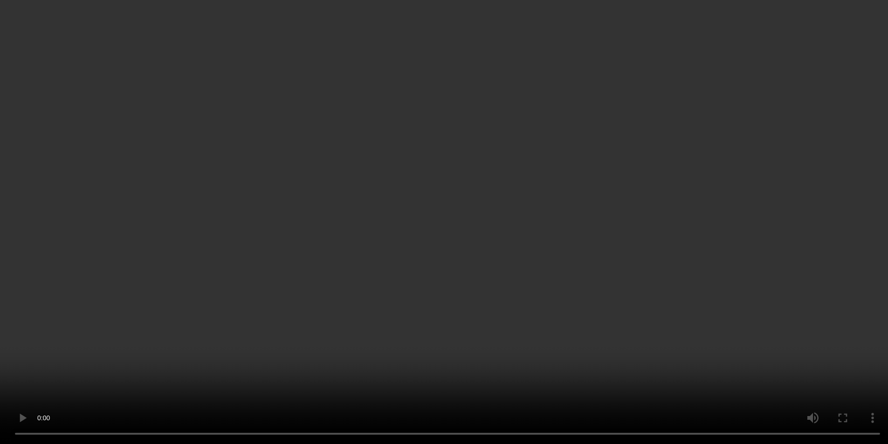
scroll to position [2630, 0]
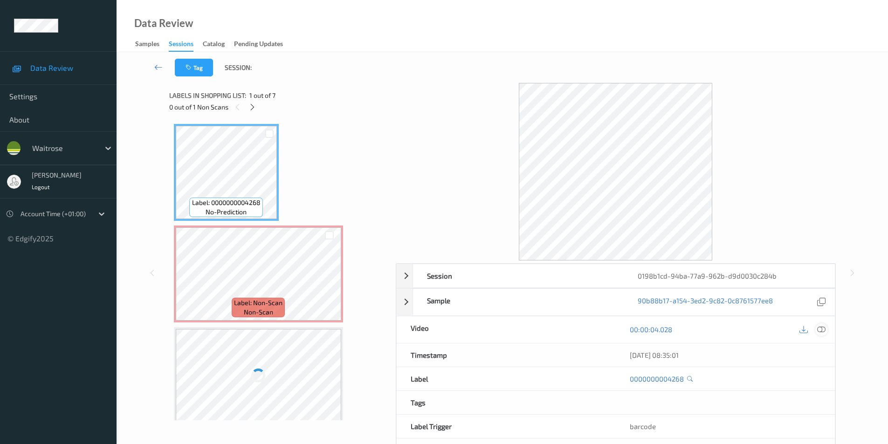
click at [819, 328] on icon at bounding box center [821, 329] width 8 height 8
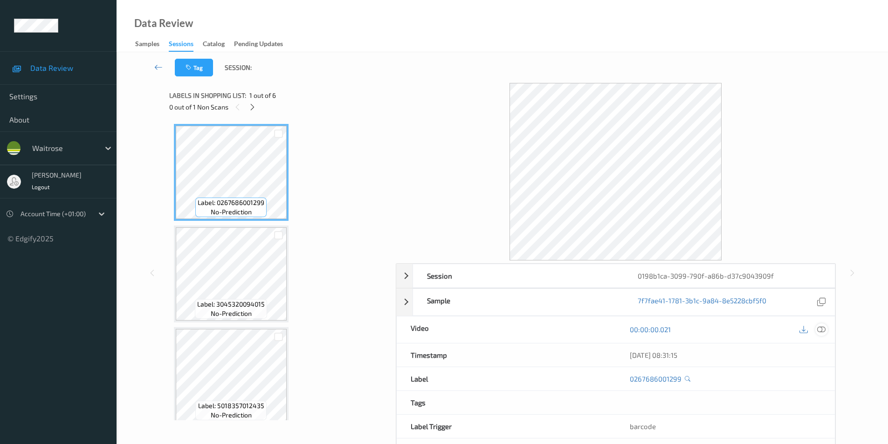
click at [820, 330] on icon at bounding box center [821, 329] width 8 height 8
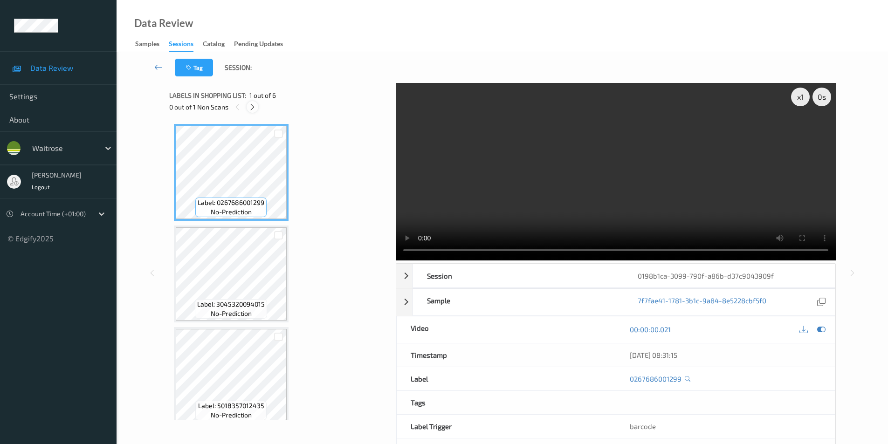
click at [248, 104] on icon at bounding box center [252, 107] width 8 height 8
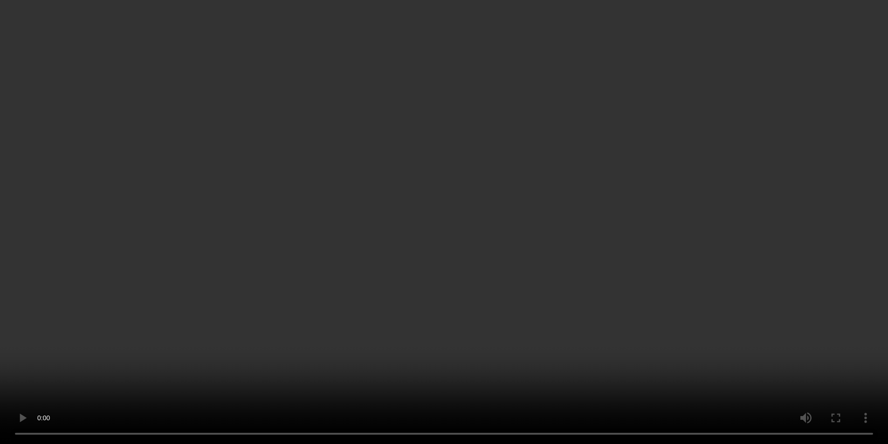
scroll to position [313, 0]
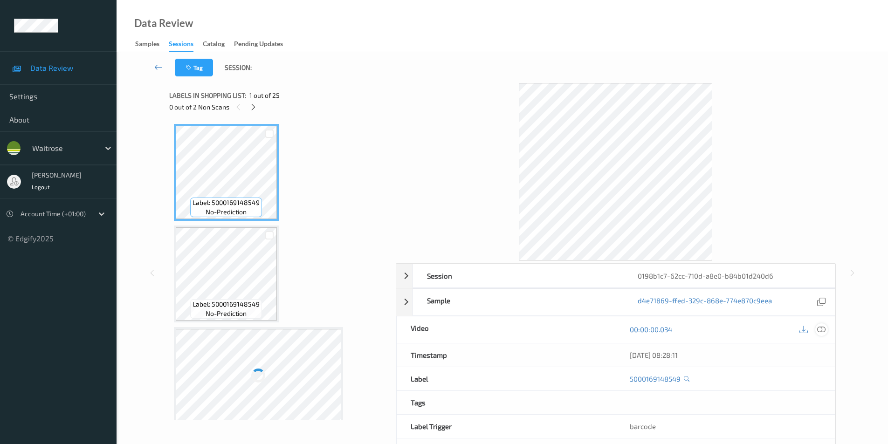
click at [825, 331] on icon at bounding box center [821, 329] width 8 height 8
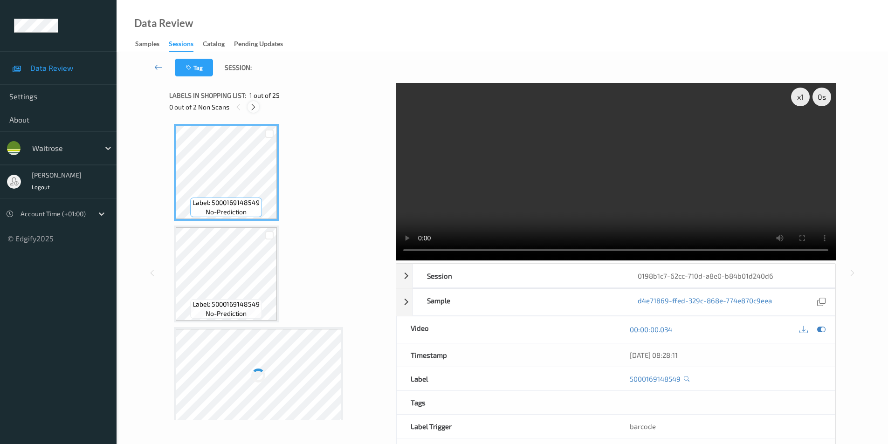
click at [257, 106] on icon at bounding box center [253, 107] width 8 height 8
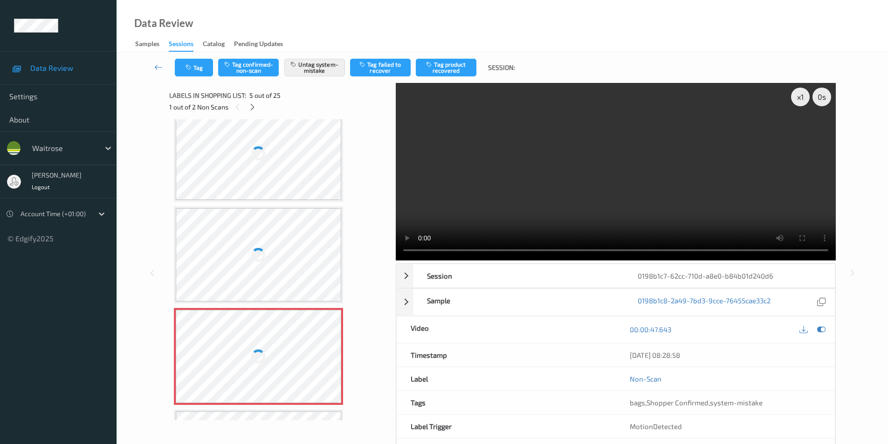
scroll to position [216, 0]
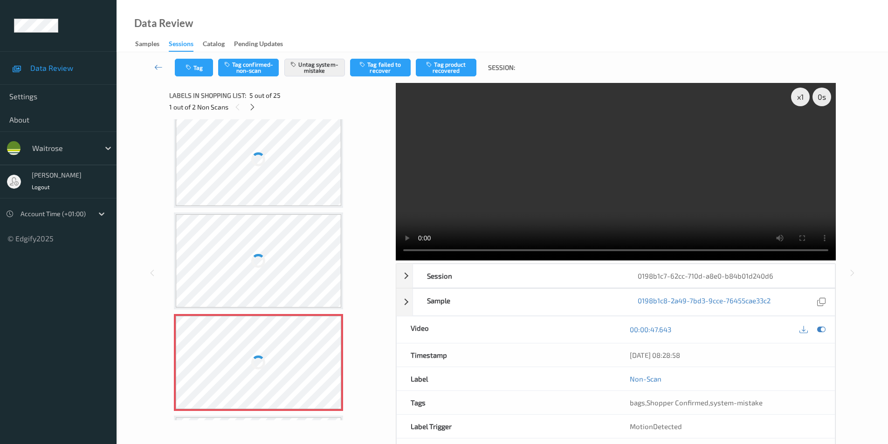
click at [288, 159] on div at bounding box center [259, 159] width 166 height 93
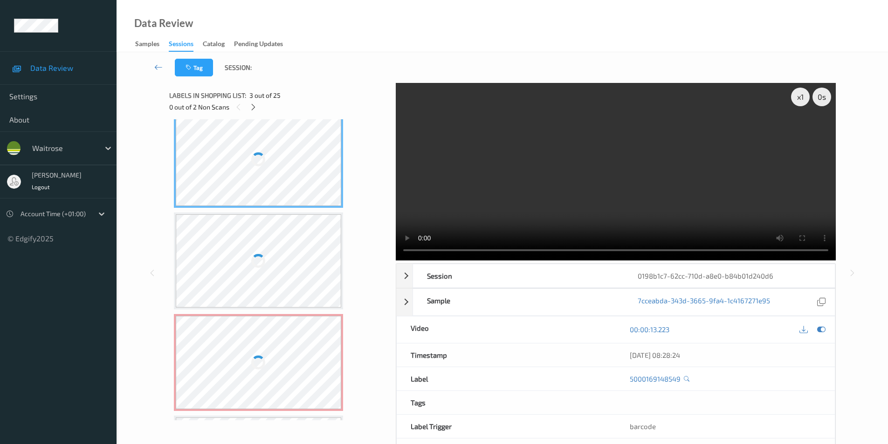
click at [288, 159] on div at bounding box center [259, 159] width 166 height 93
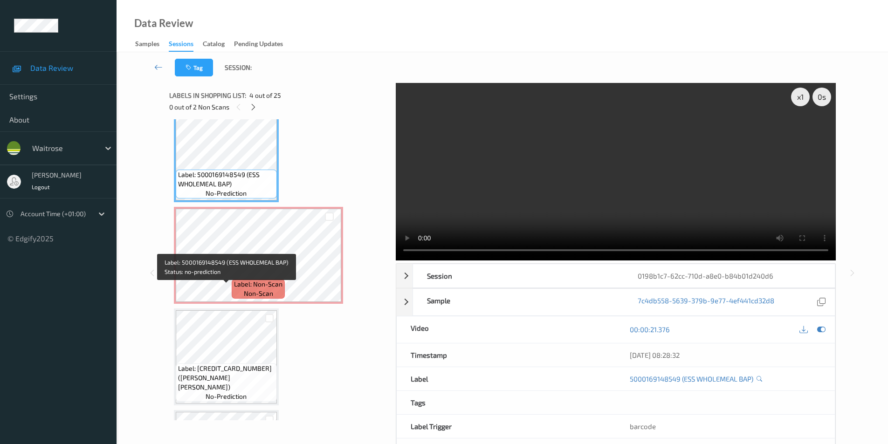
scroll to position [348, 0]
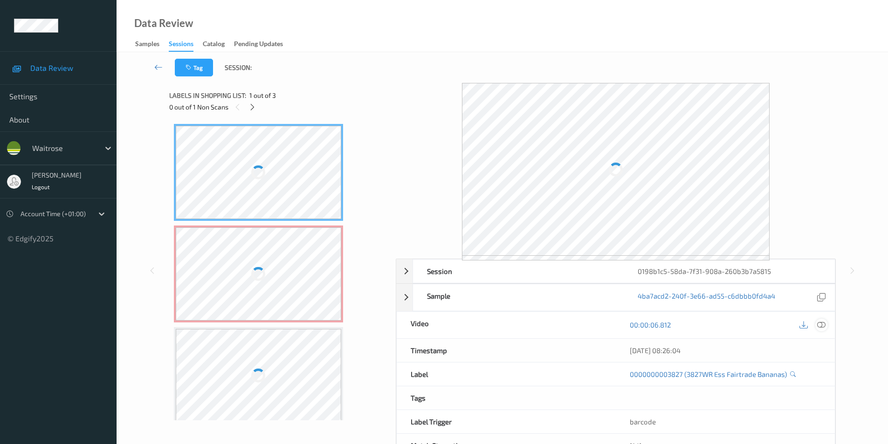
click at [823, 324] on icon at bounding box center [821, 325] width 8 height 8
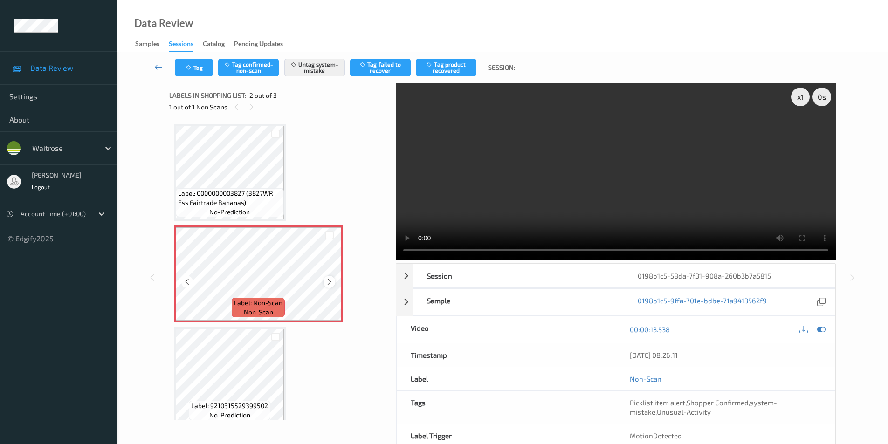
click at [327, 283] on icon at bounding box center [329, 282] width 8 height 8
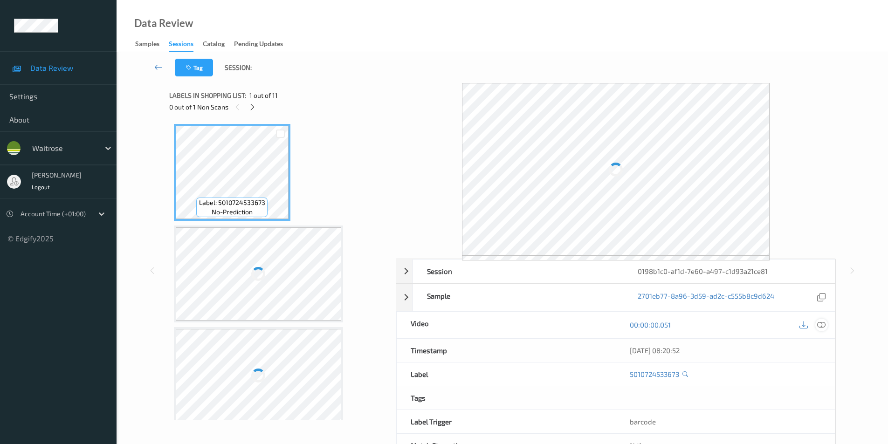
click at [826, 325] on div at bounding box center [821, 325] width 13 height 13
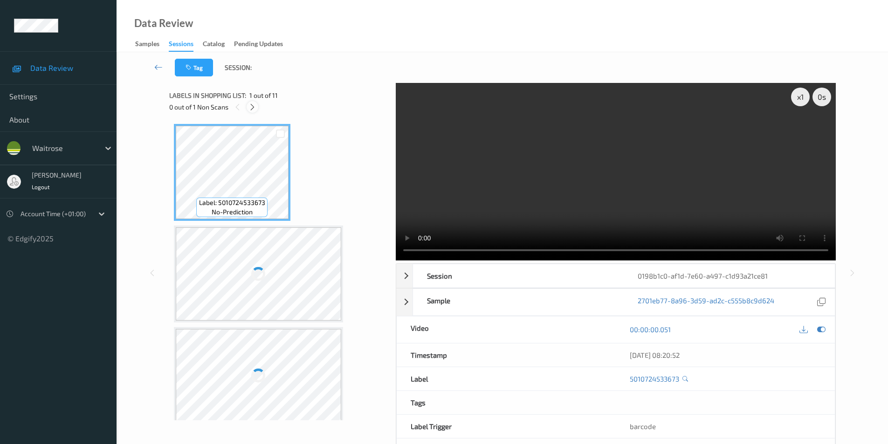
click at [249, 104] on icon at bounding box center [252, 107] width 8 height 8
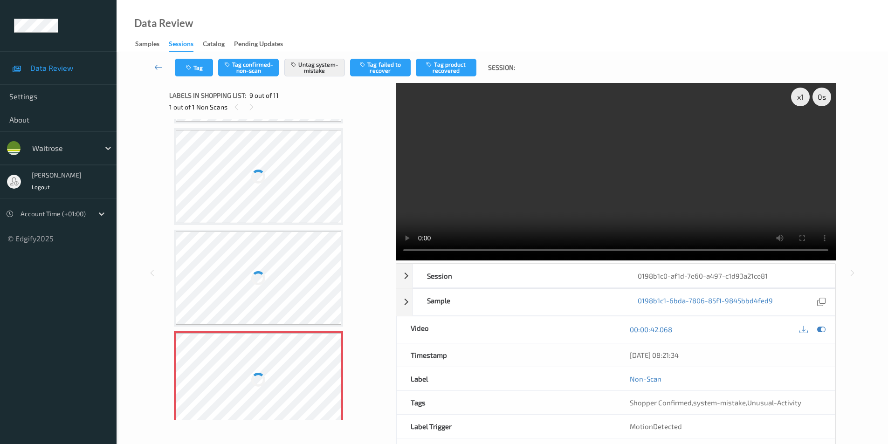
scroll to position [576, 0]
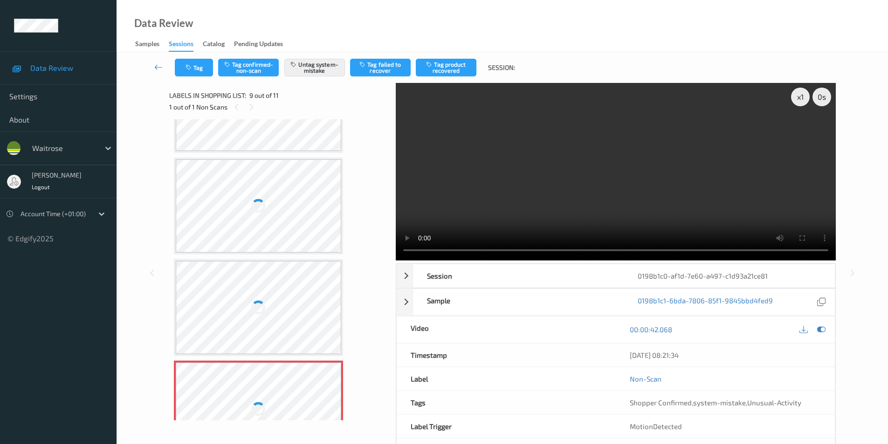
click at [270, 195] on div at bounding box center [259, 205] width 166 height 93
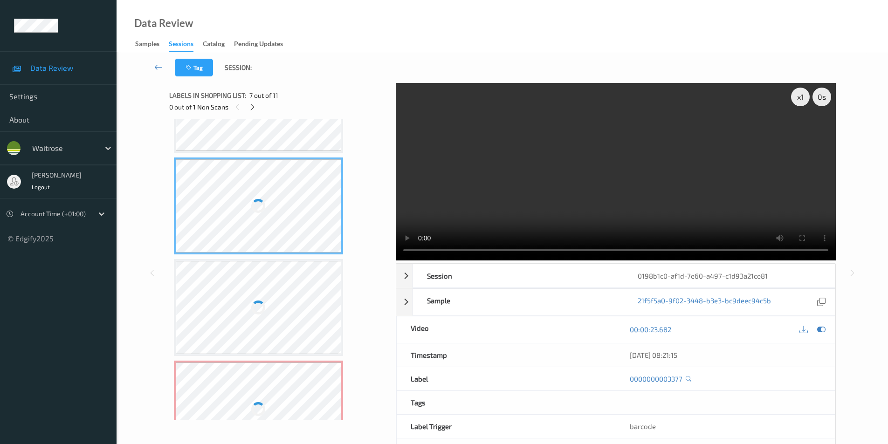
click at [270, 195] on div at bounding box center [259, 205] width 166 height 93
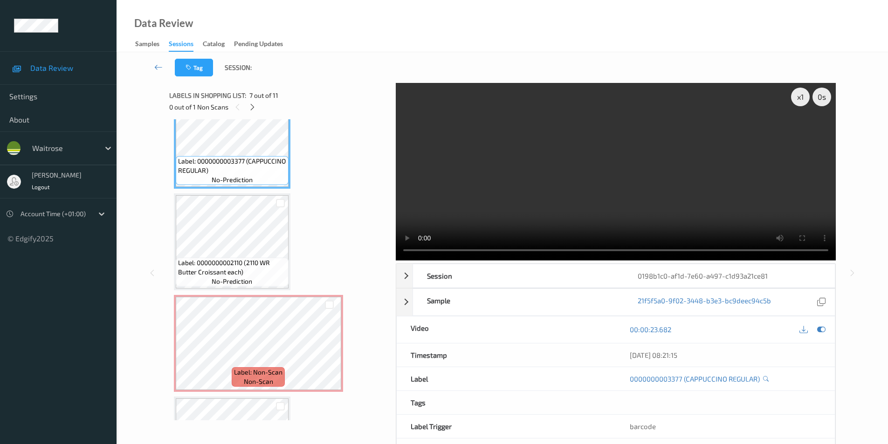
scroll to position [661, 0]
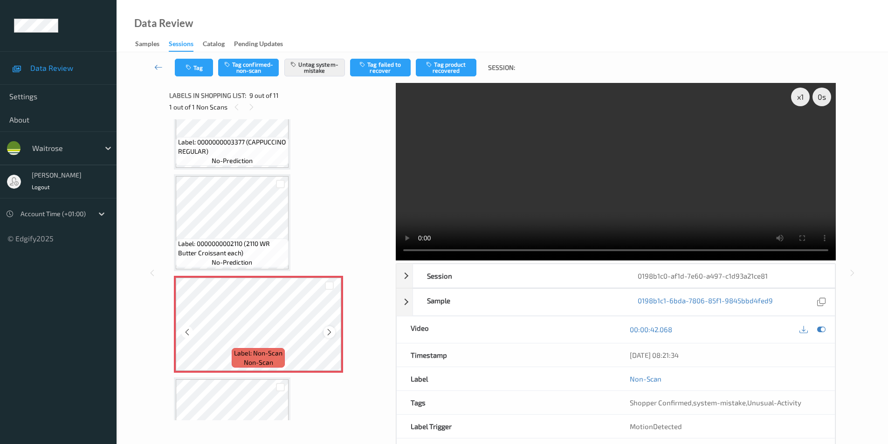
click at [335, 332] on div at bounding box center [330, 332] width 12 height 12
click at [331, 334] on icon at bounding box center [329, 332] width 8 height 8
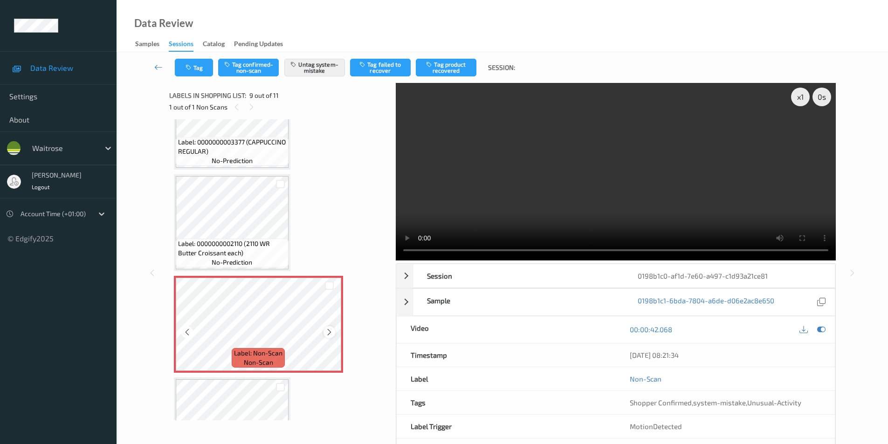
click at [331, 334] on icon at bounding box center [329, 332] width 8 height 8
click at [819, 327] on icon at bounding box center [821, 329] width 8 height 8
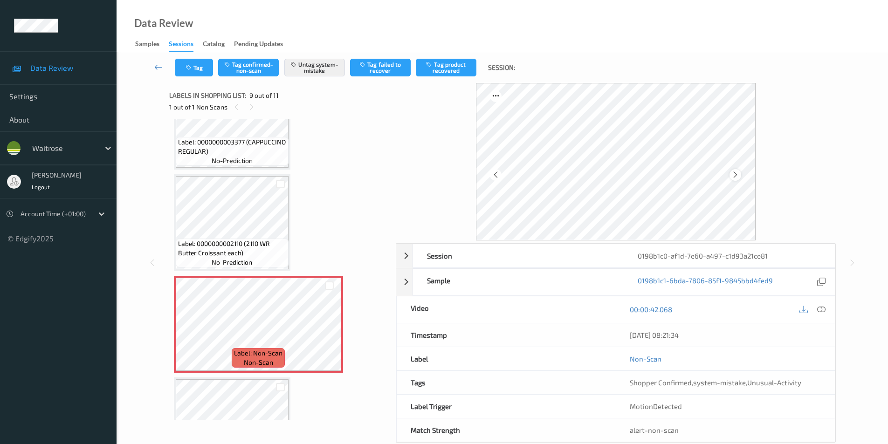
click at [737, 179] on icon at bounding box center [735, 175] width 8 height 8
click at [736, 172] on icon at bounding box center [735, 175] width 8 height 8
click at [735, 173] on icon at bounding box center [735, 175] width 8 height 8
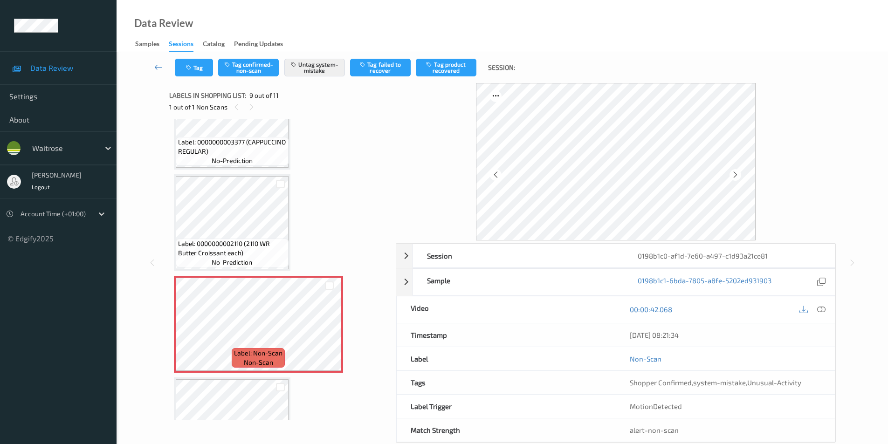
click at [735, 173] on icon at bounding box center [735, 175] width 8 height 8
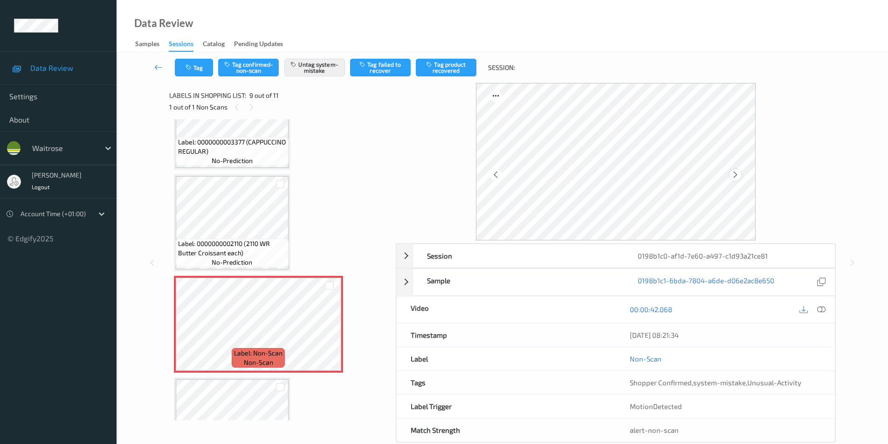
click at [735, 174] on icon at bounding box center [735, 175] width 8 height 8
click at [732, 173] on icon at bounding box center [735, 175] width 8 height 8
click at [732, 174] on icon at bounding box center [735, 175] width 8 height 8
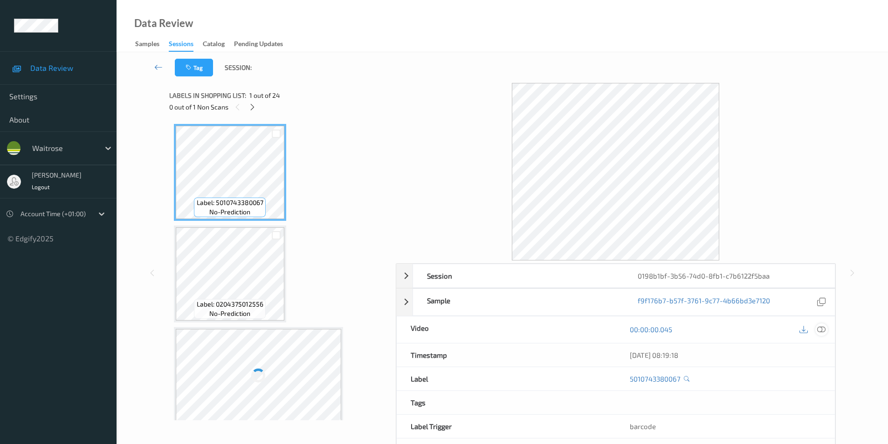
click at [826, 325] on div at bounding box center [821, 330] width 13 height 13
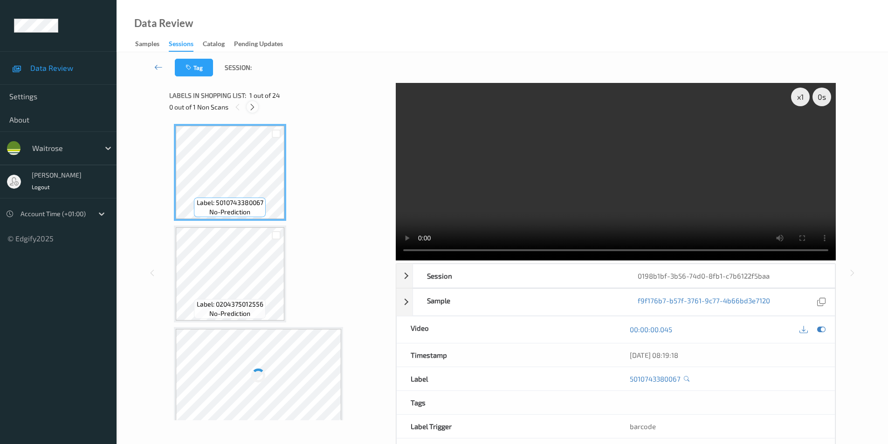
click at [250, 105] on icon at bounding box center [252, 107] width 8 height 8
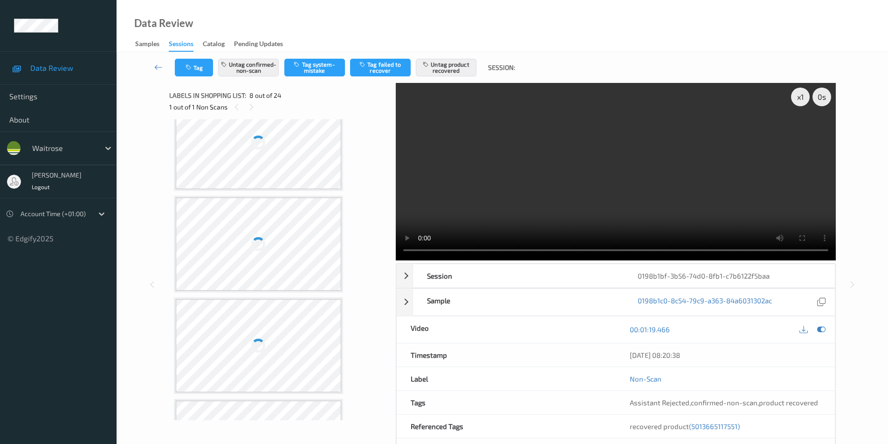
scroll to position [428, 0]
click at [292, 261] on div at bounding box center [259, 252] width 166 height 93
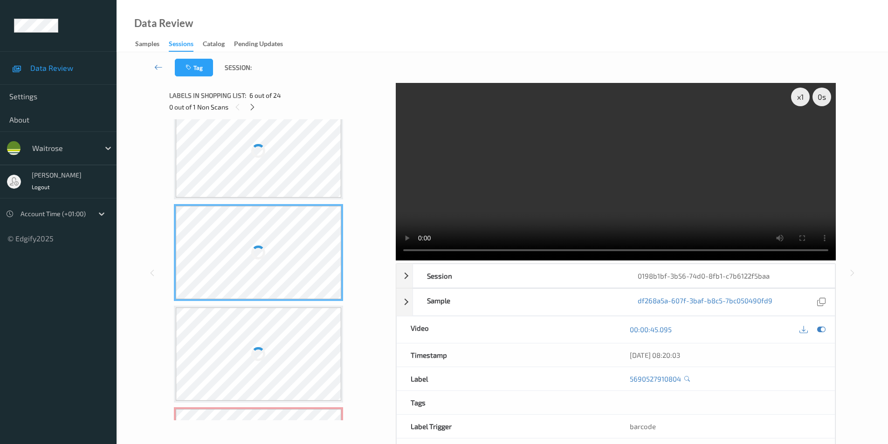
click at [292, 261] on div at bounding box center [259, 252] width 166 height 93
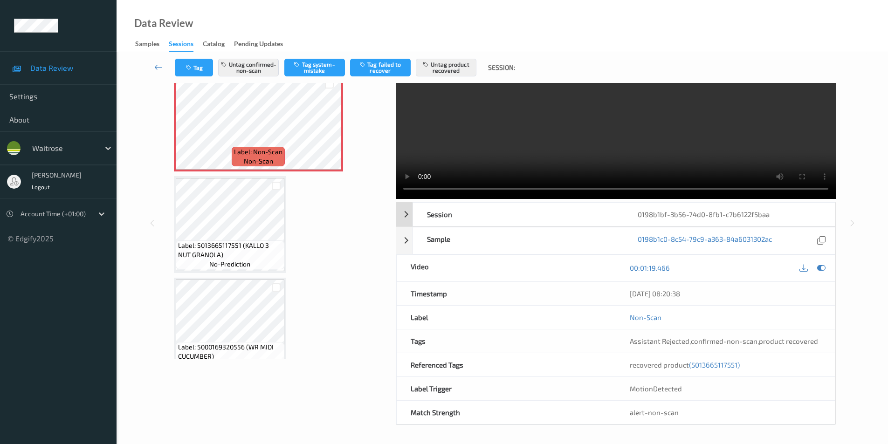
scroll to position [0, 0]
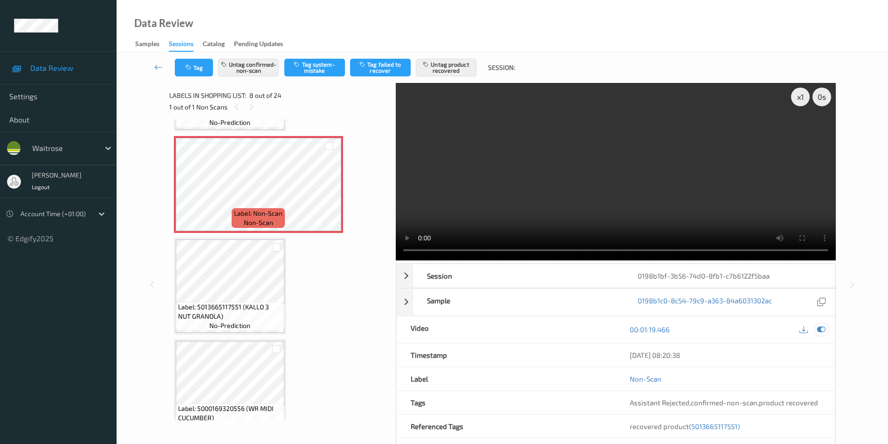
click at [822, 330] on icon at bounding box center [821, 329] width 8 height 8
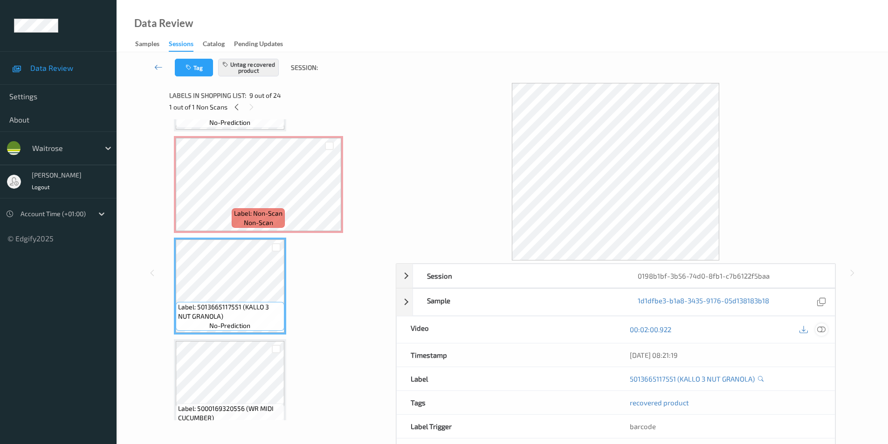
click at [823, 329] on icon at bounding box center [821, 329] width 8 height 8
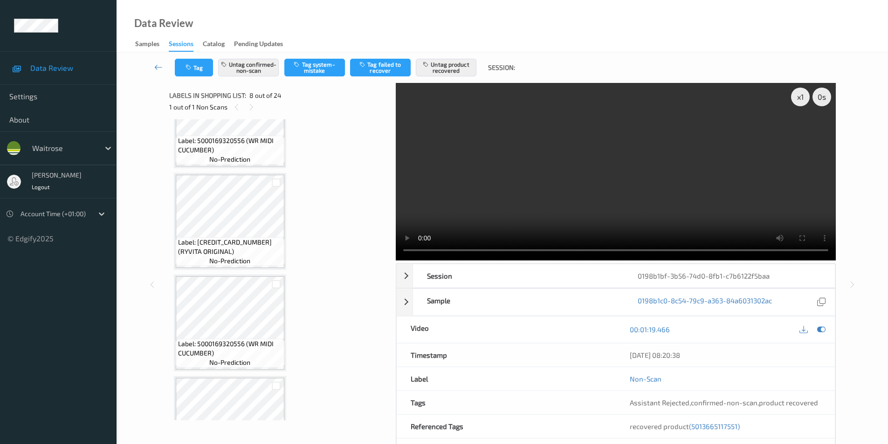
scroll to position [1119, 0]
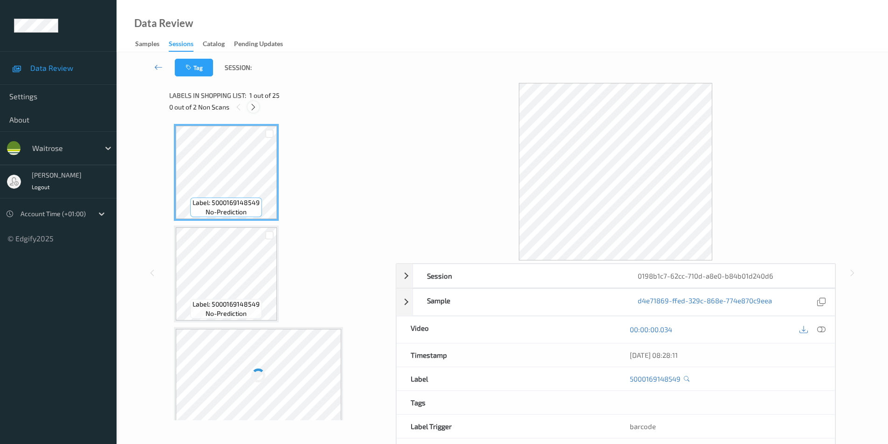
click at [255, 104] on icon at bounding box center [253, 107] width 8 height 8
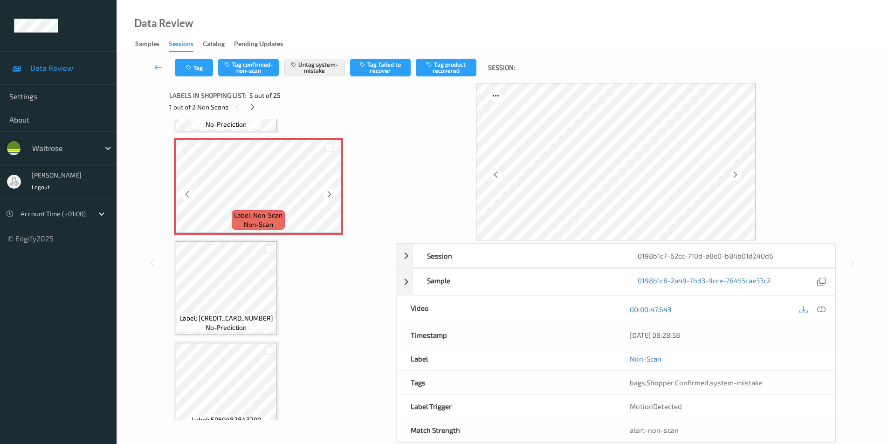
scroll to position [403, 0]
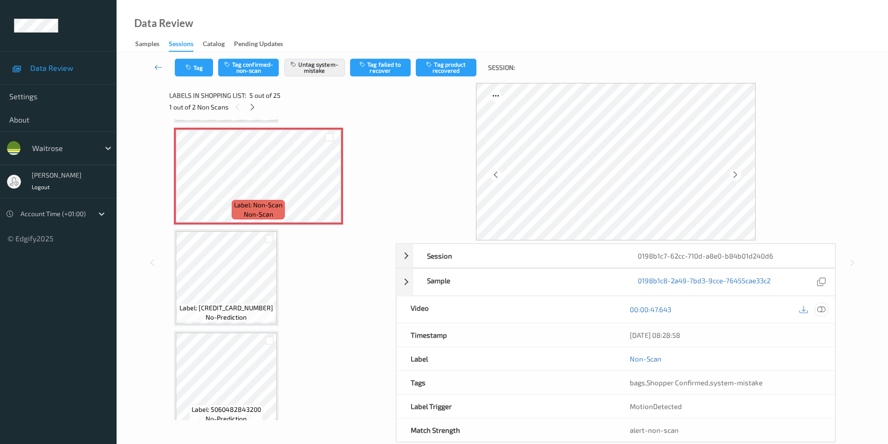
click at [819, 307] on icon at bounding box center [821, 309] width 8 height 8
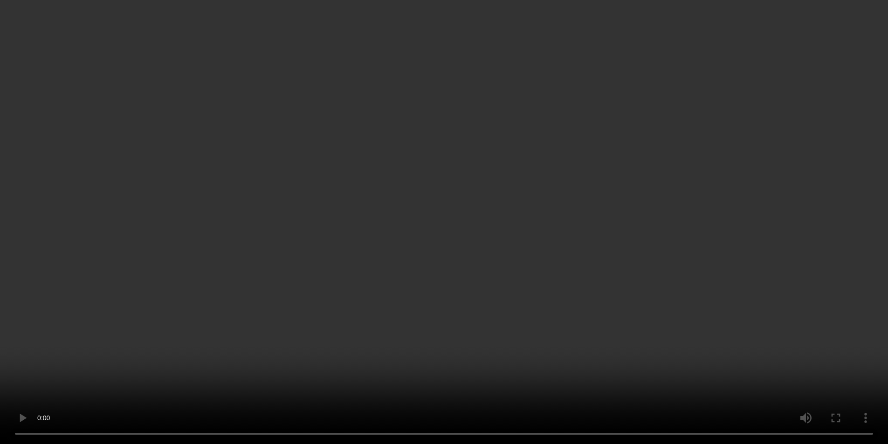
scroll to position [1560, 0]
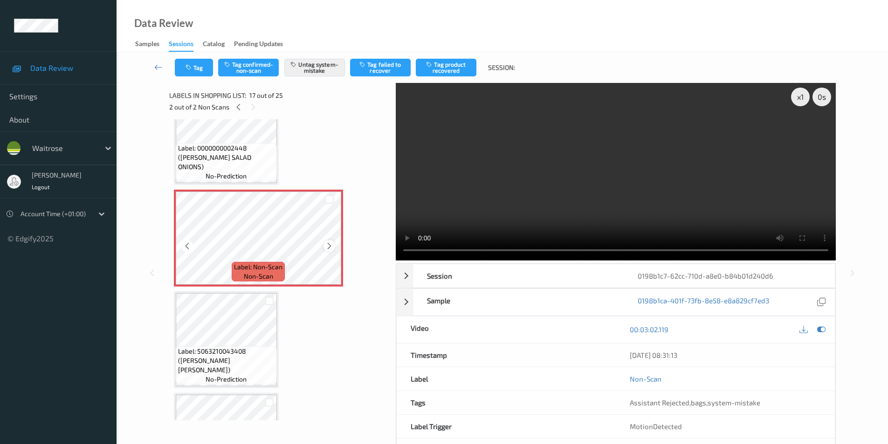
click at [328, 248] on icon at bounding box center [329, 246] width 8 height 8
click at [239, 107] on icon at bounding box center [238, 107] width 8 height 8
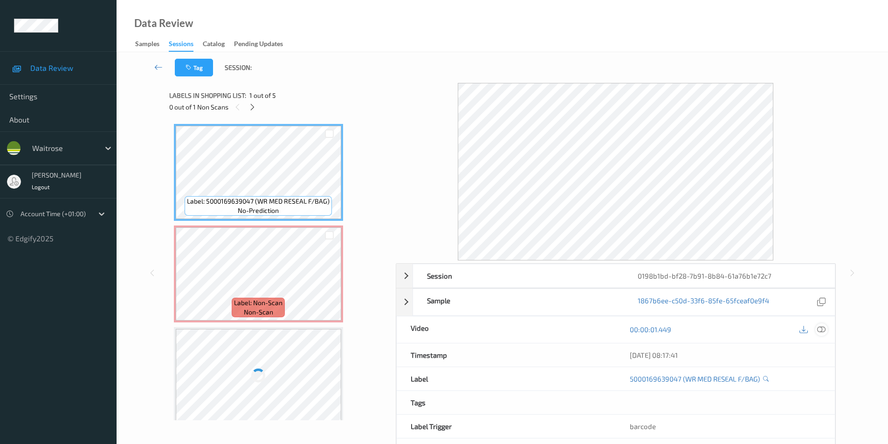
click at [821, 327] on icon at bounding box center [821, 329] width 8 height 8
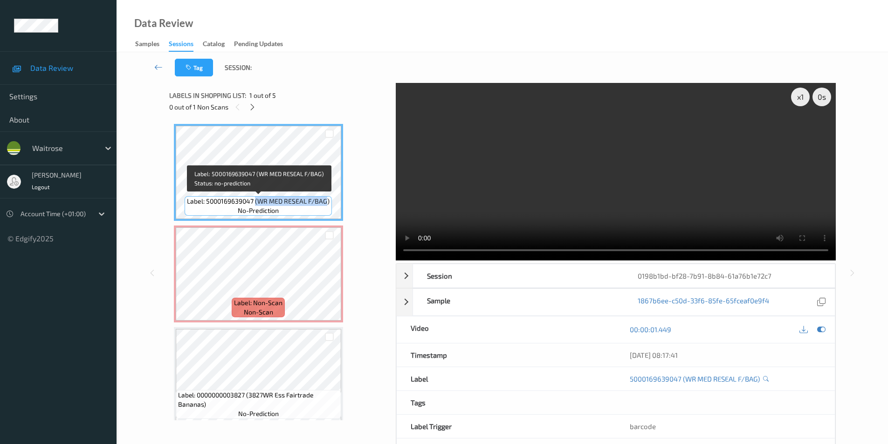
drag, startPoint x: 255, startPoint y: 201, endPoint x: 328, endPoint y: 201, distance: 72.3
click at [328, 201] on span "Label: 5000169639047 (WR MED RESEAL F/BAG)" at bounding box center [258, 201] width 143 height 9
copy span "(WR MED RESEAL F/BAG"
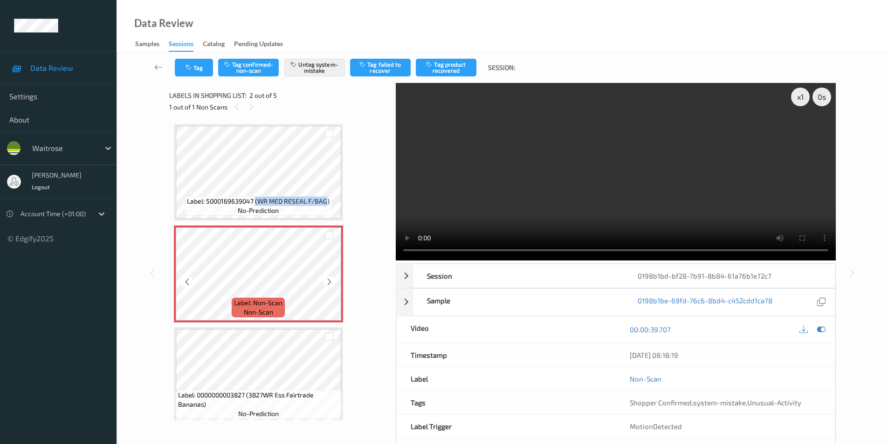
scroll to position [47, 0]
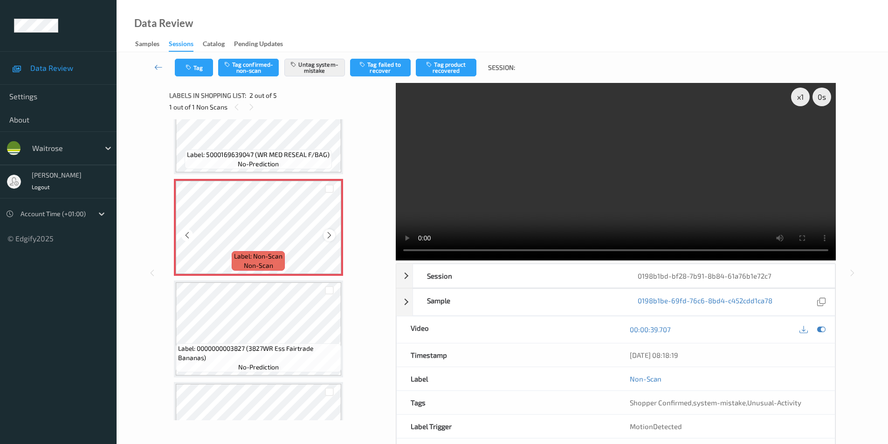
click at [328, 236] on icon at bounding box center [329, 235] width 8 height 8
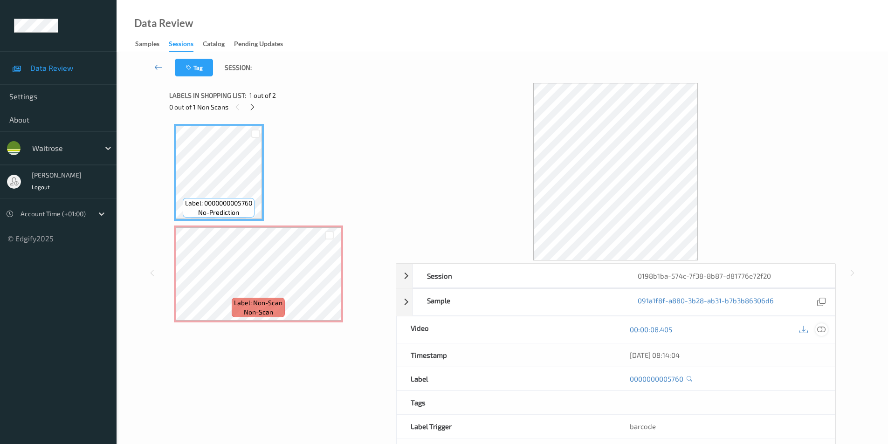
click at [821, 329] on icon at bounding box center [821, 329] width 8 height 8
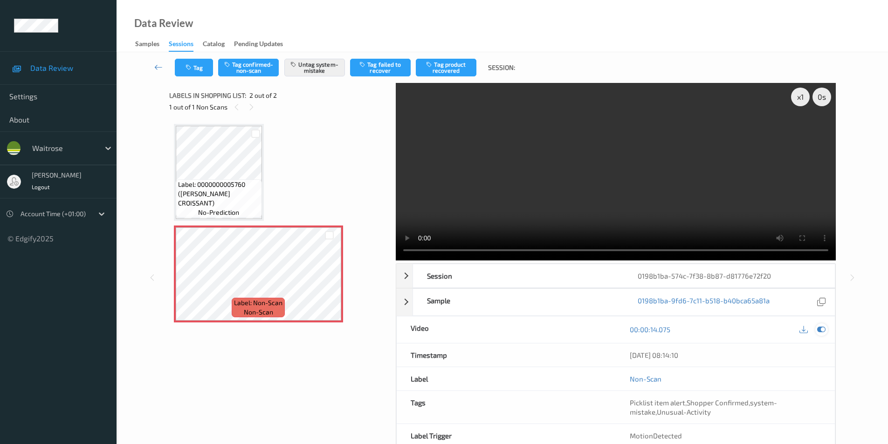
click at [822, 327] on icon at bounding box center [821, 329] width 8 height 8
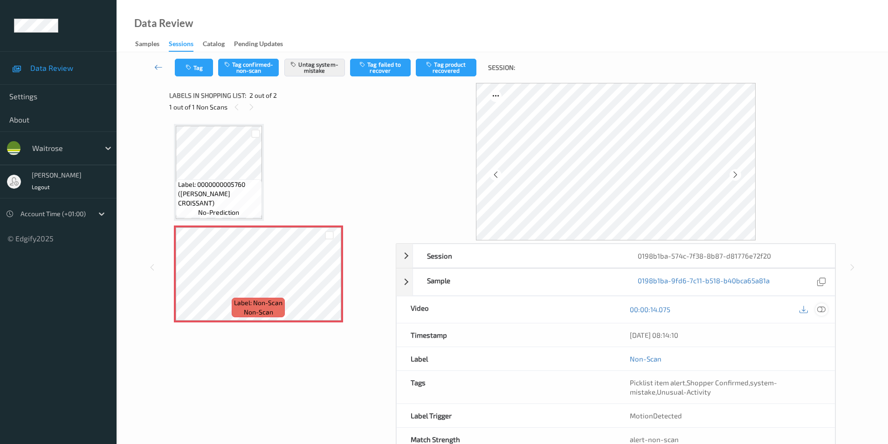
click at [820, 306] on icon at bounding box center [821, 309] width 8 height 8
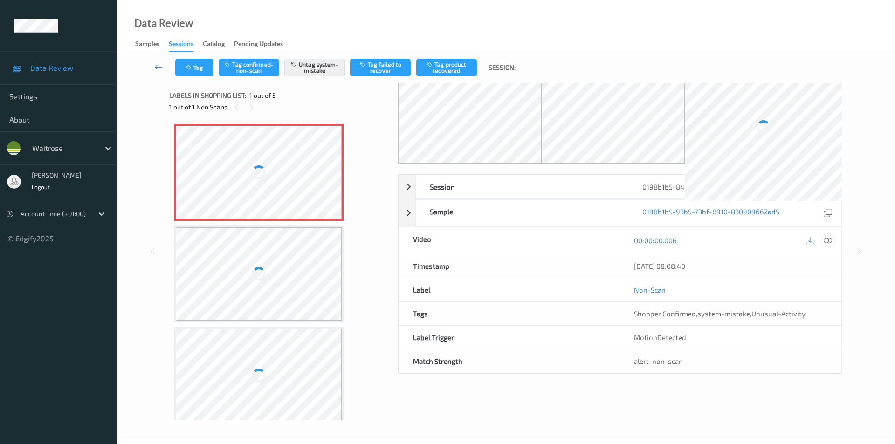
click at [831, 241] on icon at bounding box center [828, 240] width 8 height 8
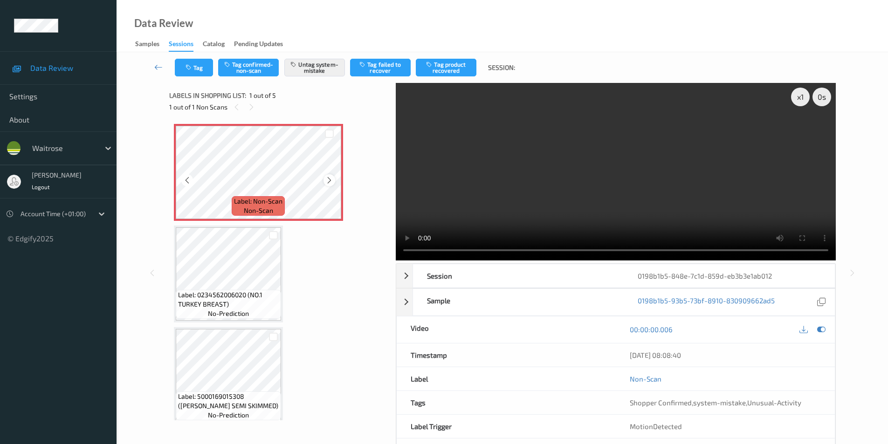
click at [327, 179] on icon at bounding box center [329, 180] width 8 height 8
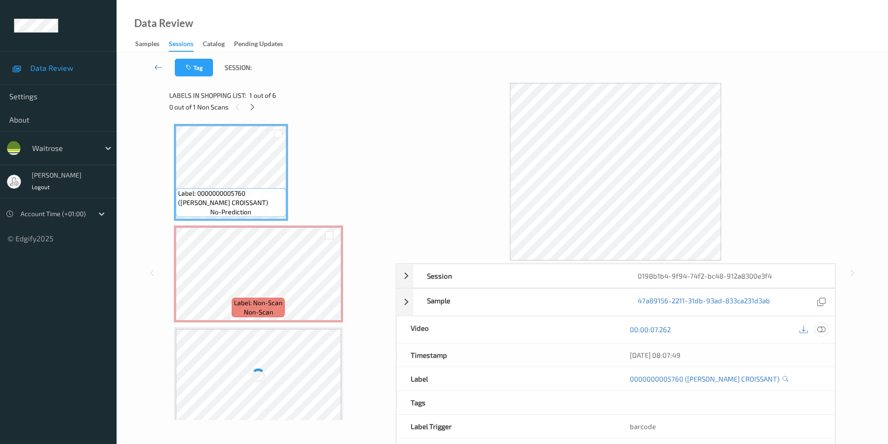
click at [821, 330] on icon at bounding box center [821, 329] width 8 height 8
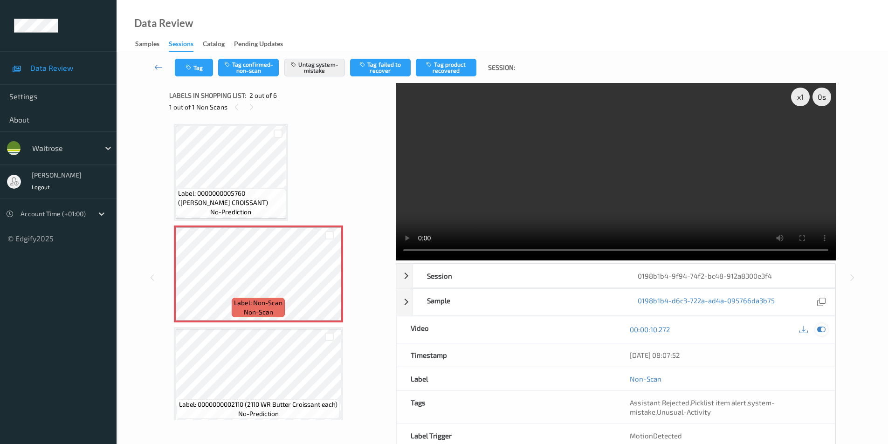
click at [820, 331] on icon at bounding box center [821, 329] width 8 height 8
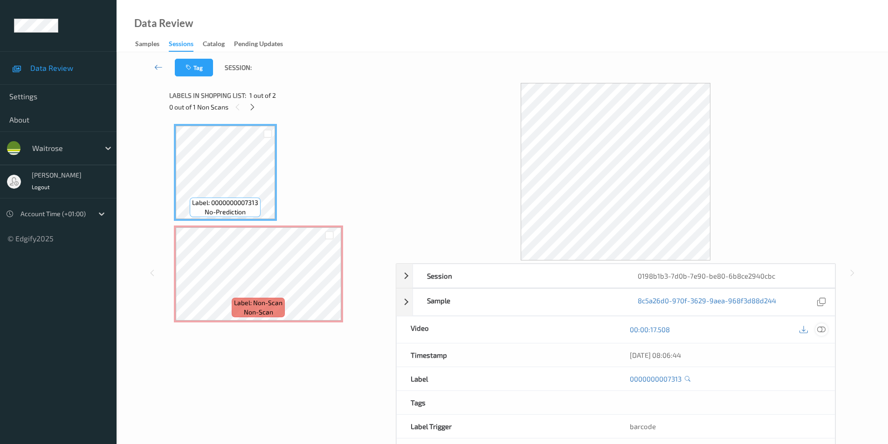
click at [822, 330] on icon at bounding box center [821, 329] width 8 height 8
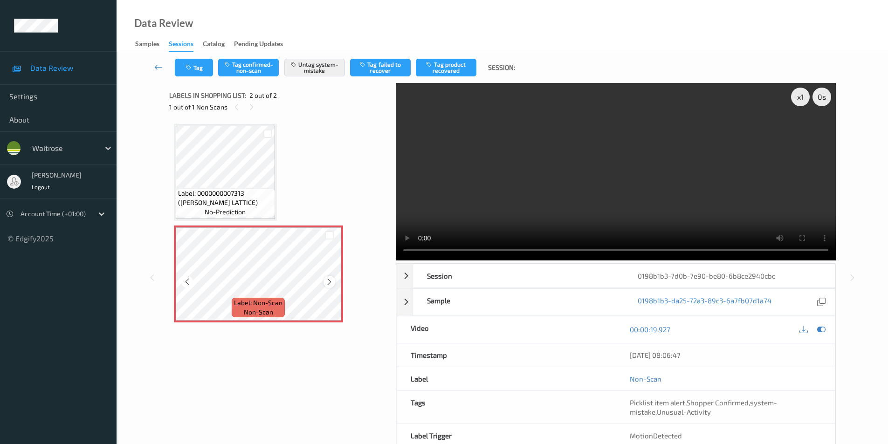
click at [330, 282] on icon at bounding box center [329, 282] width 8 height 8
click at [329, 281] on icon at bounding box center [329, 282] width 8 height 8
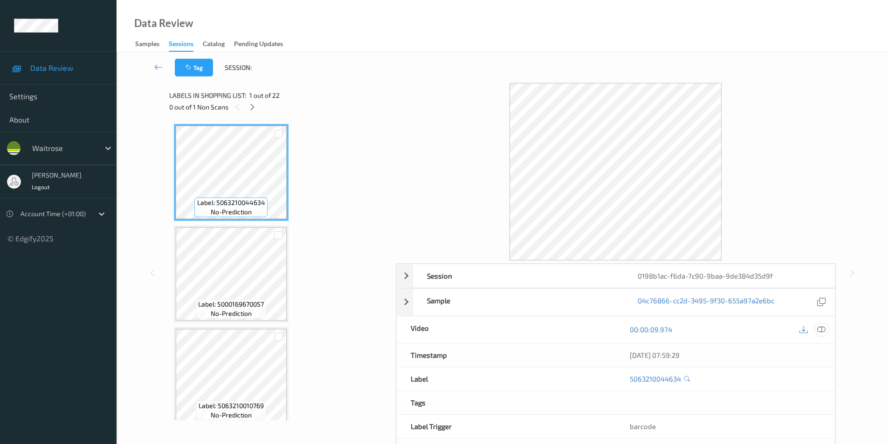
click at [824, 332] on icon at bounding box center [821, 329] width 8 height 8
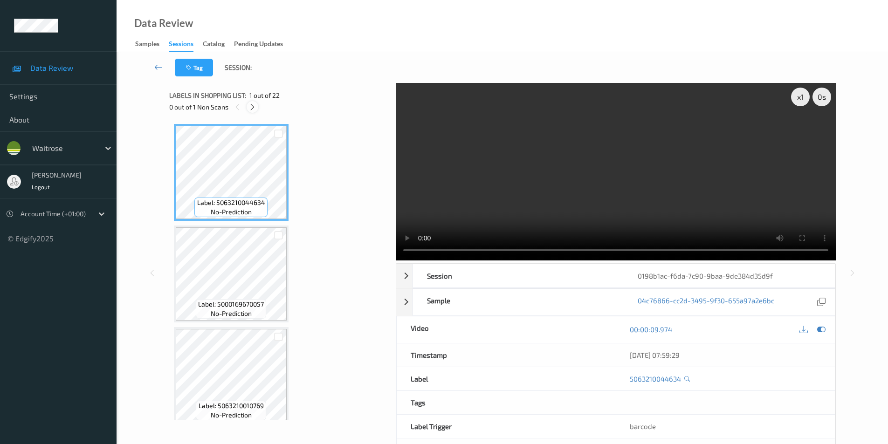
click at [253, 110] on icon at bounding box center [252, 107] width 8 height 8
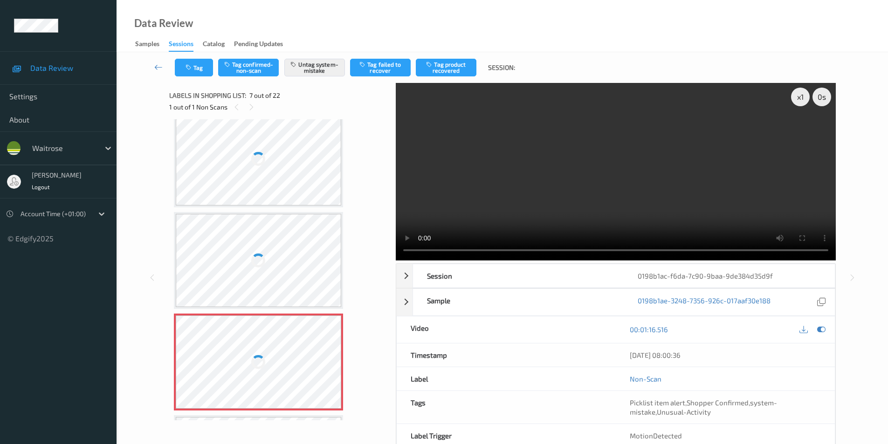
scroll to position [420, 0]
click at [274, 159] on div at bounding box center [259, 159] width 166 height 93
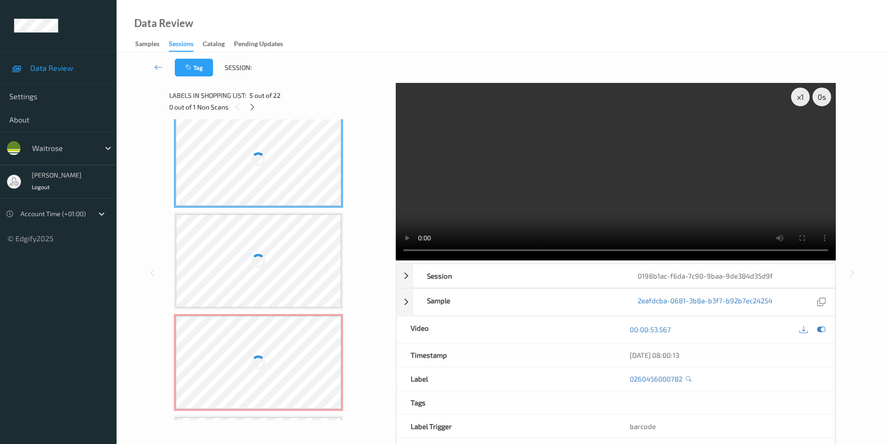
click at [274, 159] on div at bounding box center [259, 159] width 166 height 93
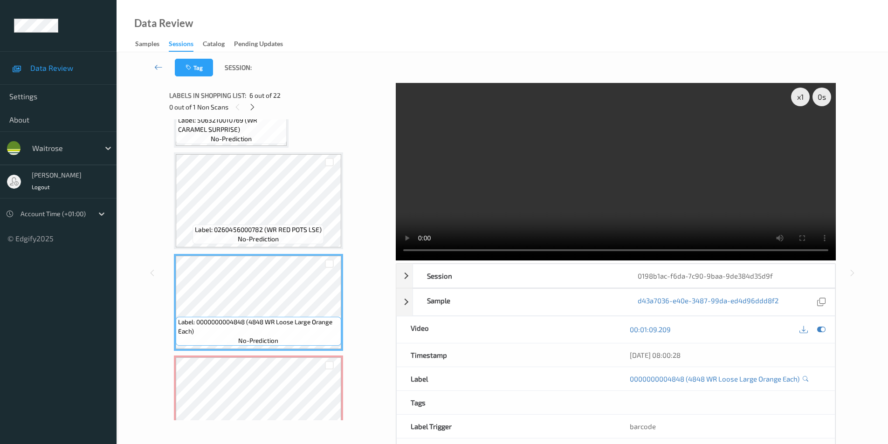
scroll to position [373, 0]
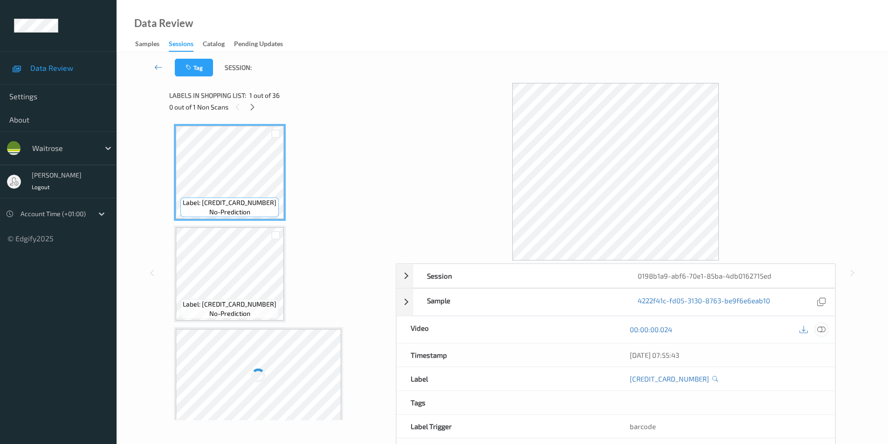
click at [826, 327] on div at bounding box center [821, 330] width 13 height 13
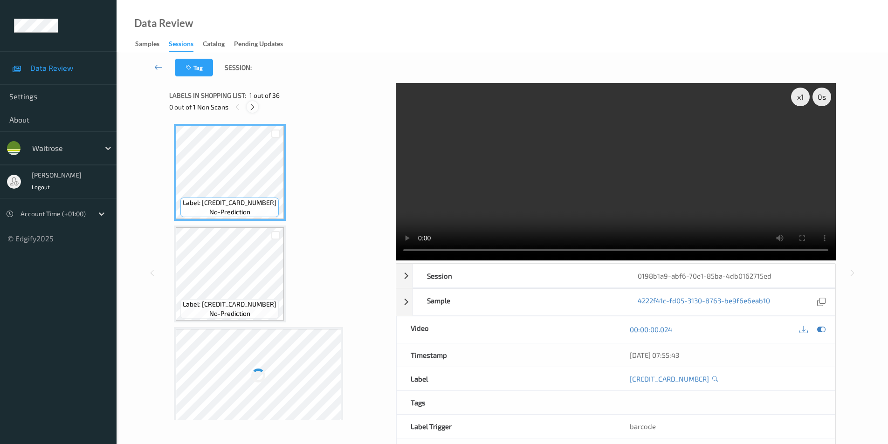
click at [252, 110] on icon at bounding box center [252, 107] width 8 height 8
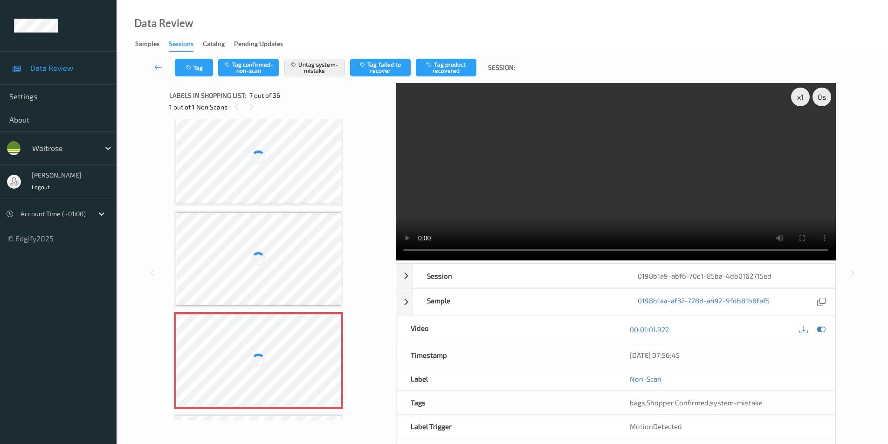
scroll to position [420, 0]
click at [266, 197] on div at bounding box center [259, 159] width 166 height 93
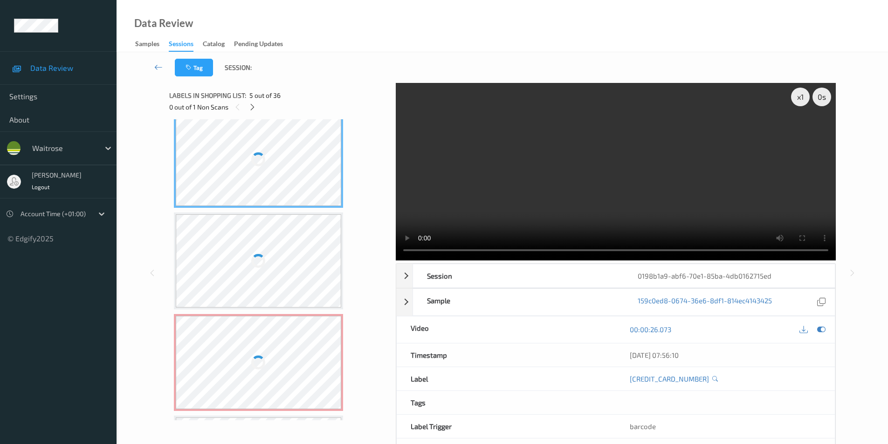
click at [266, 197] on div at bounding box center [259, 159] width 166 height 93
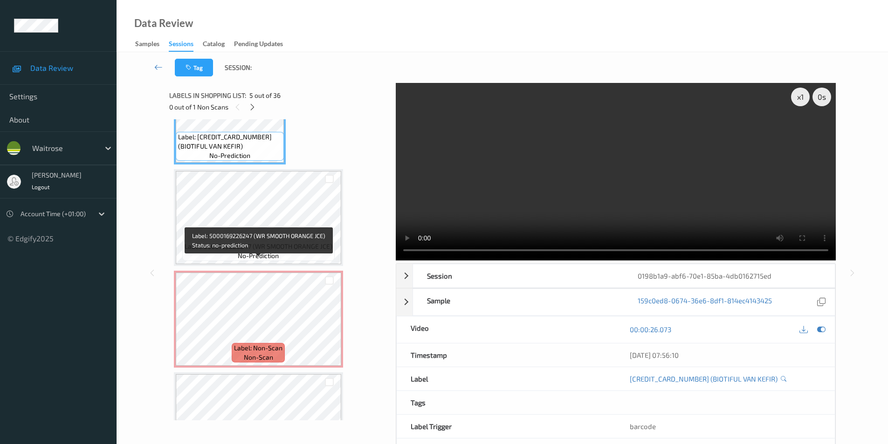
scroll to position [551, 0]
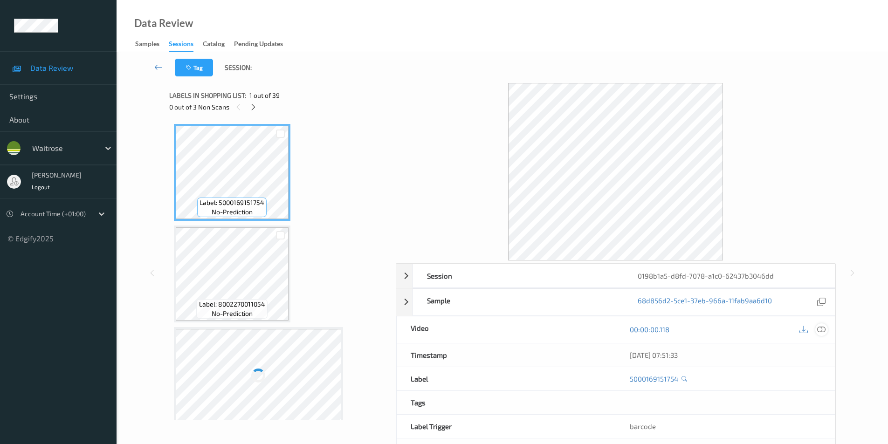
click at [824, 328] on icon at bounding box center [821, 329] width 8 height 8
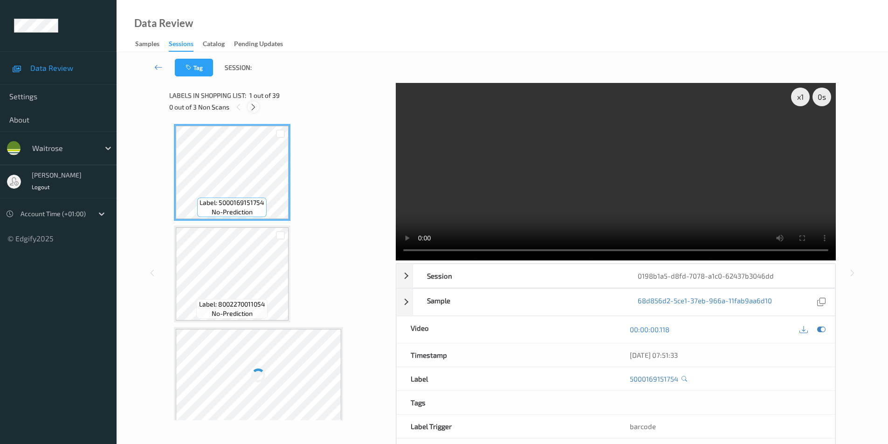
click at [254, 107] on icon at bounding box center [253, 107] width 8 height 8
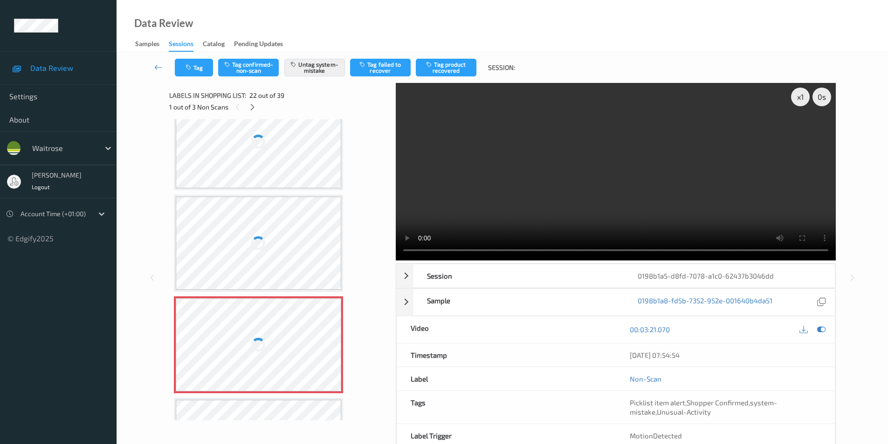
scroll to position [1944, 0]
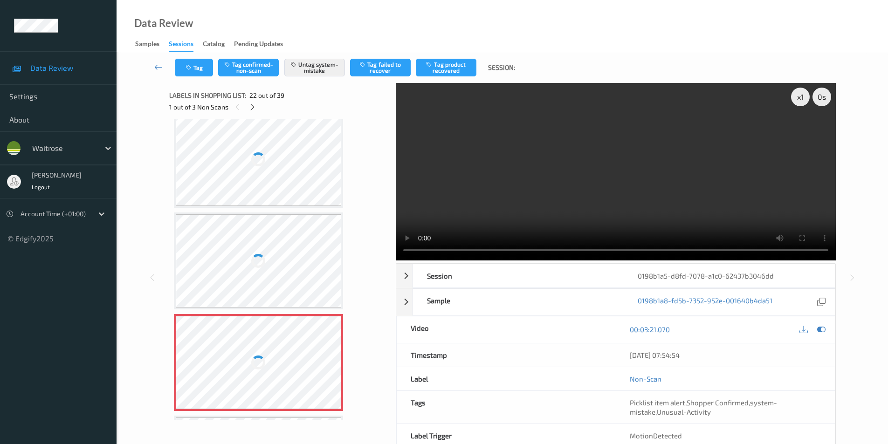
click at [270, 178] on div at bounding box center [259, 159] width 166 height 93
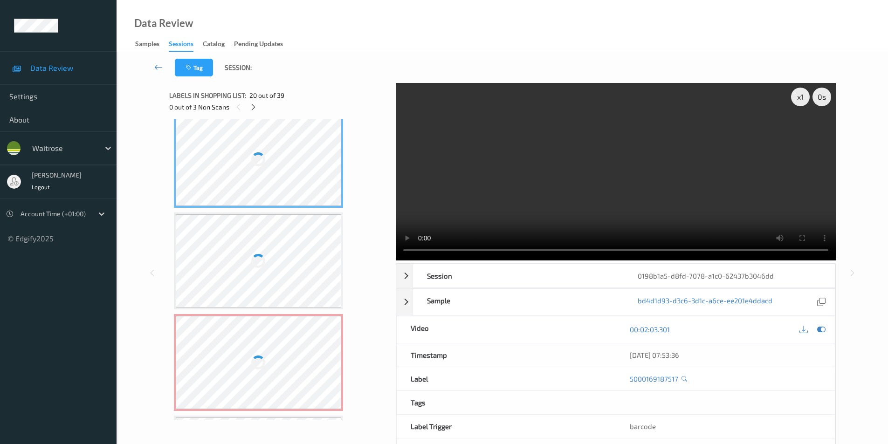
click at [270, 178] on div at bounding box center [259, 159] width 166 height 93
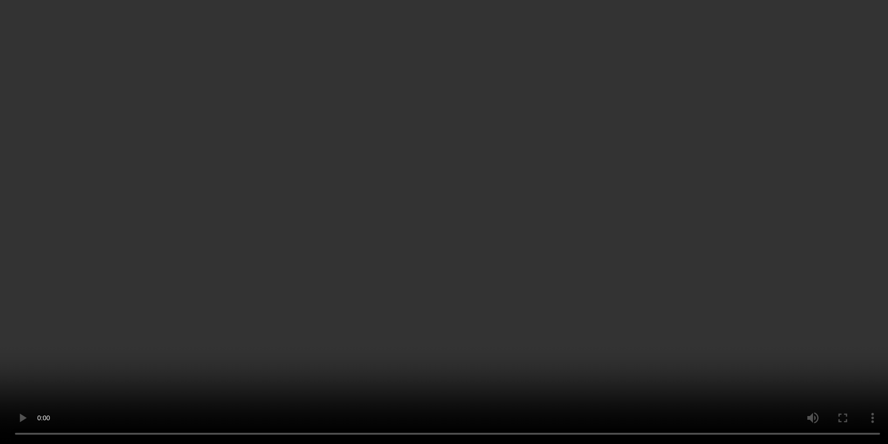
scroll to position [3389, 0]
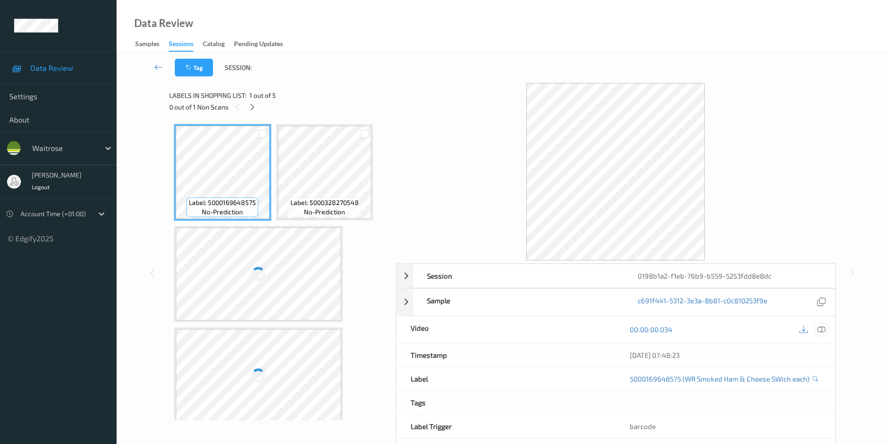
click at [824, 329] on icon at bounding box center [821, 329] width 8 height 8
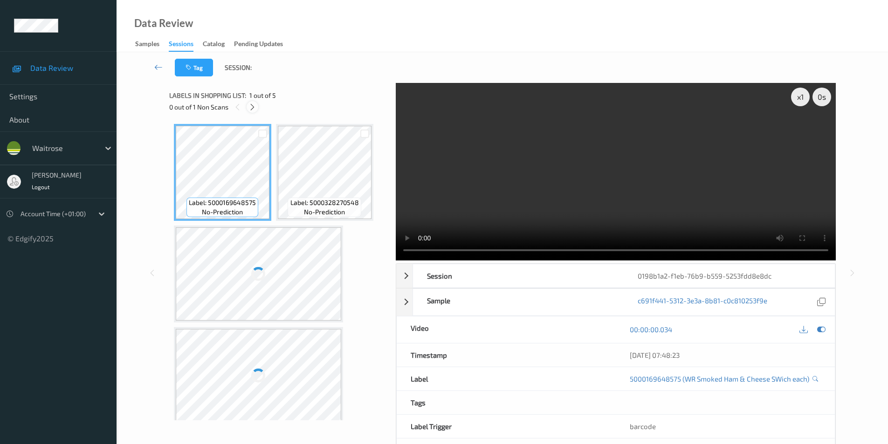
click at [254, 107] on icon at bounding box center [252, 107] width 8 height 8
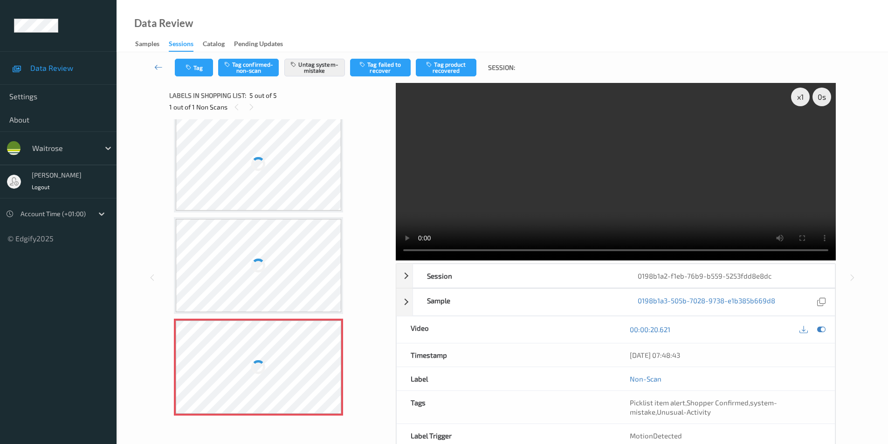
scroll to position [63, 0]
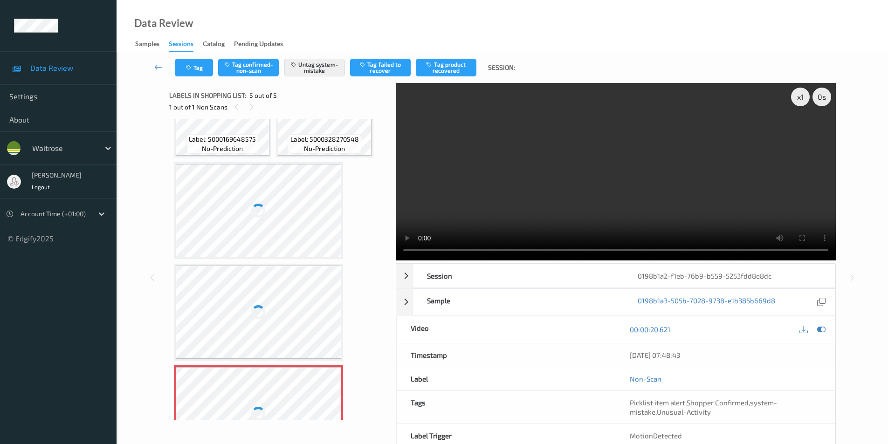
click at [284, 226] on div at bounding box center [259, 210] width 166 height 93
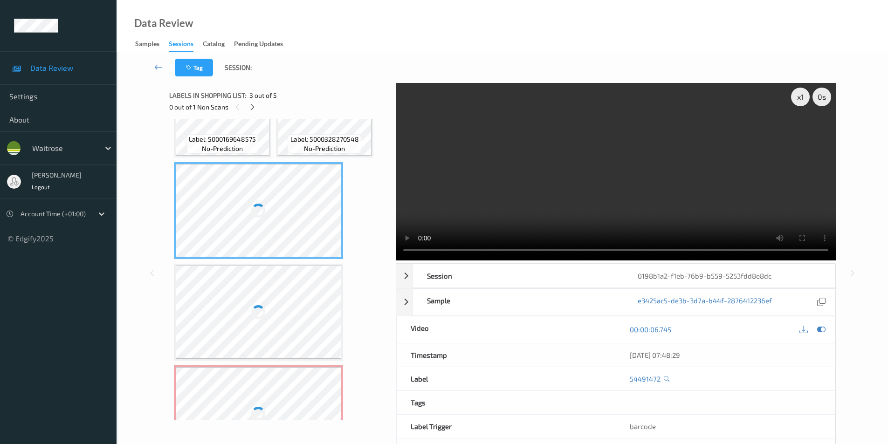
click at [284, 226] on div at bounding box center [259, 210] width 166 height 93
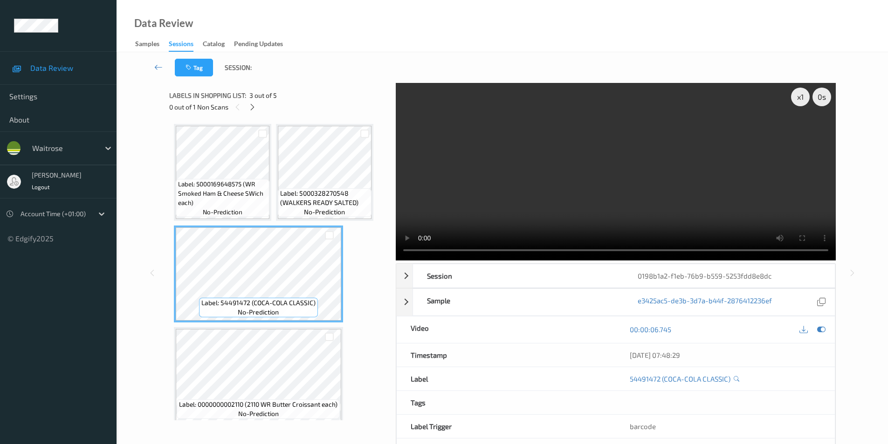
scroll to position [93, 0]
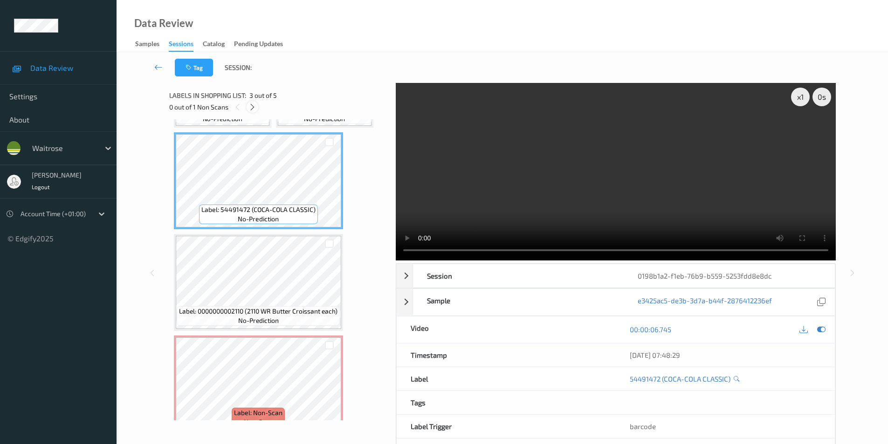
click at [252, 111] on icon at bounding box center [252, 107] width 8 height 8
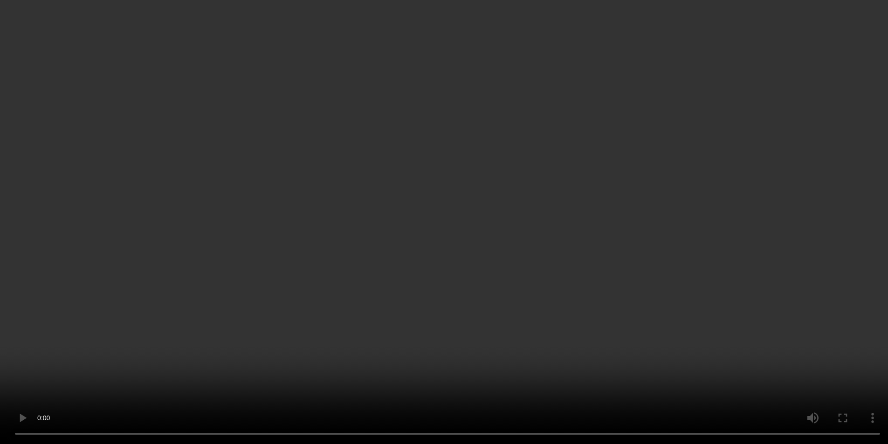
scroll to position [110, 0]
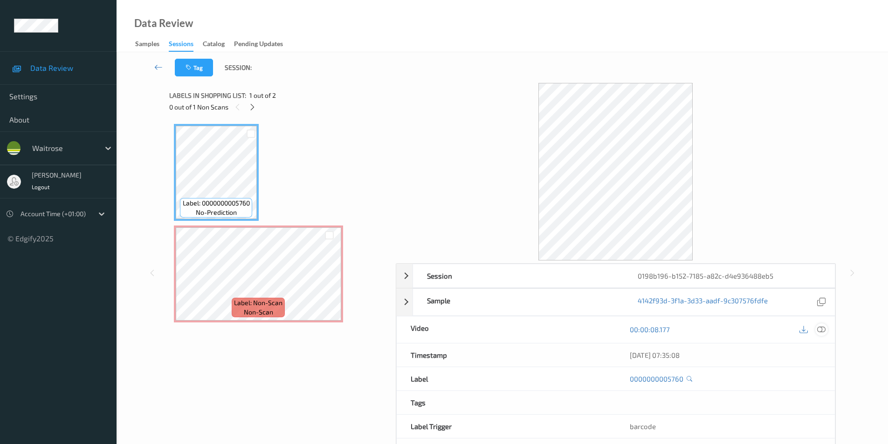
click at [824, 330] on icon at bounding box center [821, 329] width 8 height 8
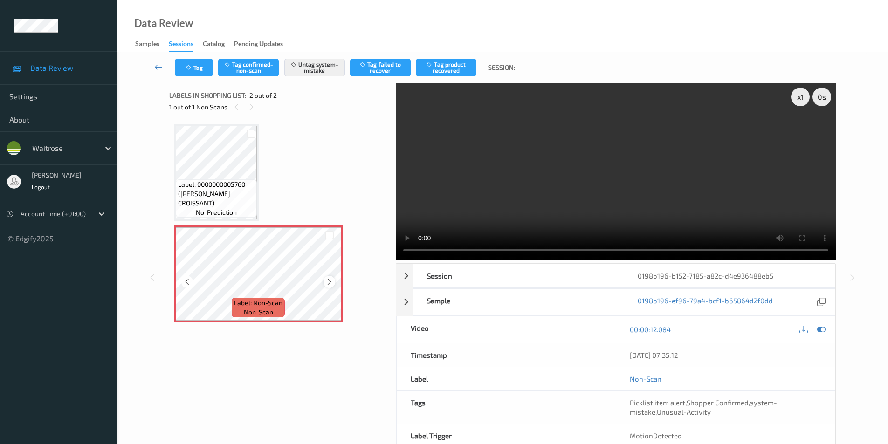
click at [333, 282] on icon at bounding box center [329, 282] width 8 height 8
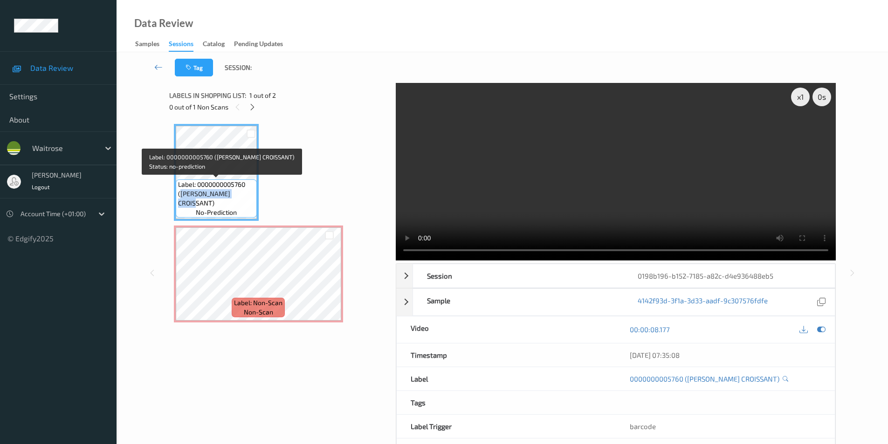
drag, startPoint x: 180, startPoint y: 195, endPoint x: 211, endPoint y: 204, distance: 31.6
click at [211, 204] on span "Label: 0000000005760 (WR ALMOND CROISSANT)" at bounding box center [216, 194] width 76 height 28
copy span "WR ALMOND CROISSANT"
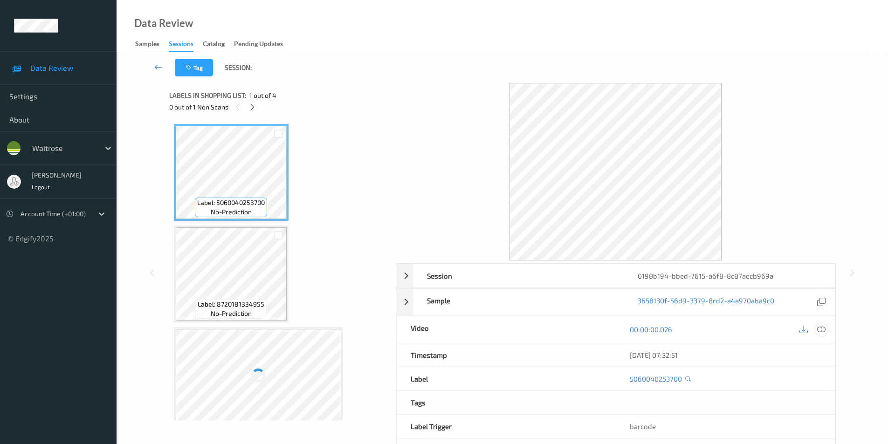
click at [828, 331] on div at bounding box center [821, 330] width 13 height 13
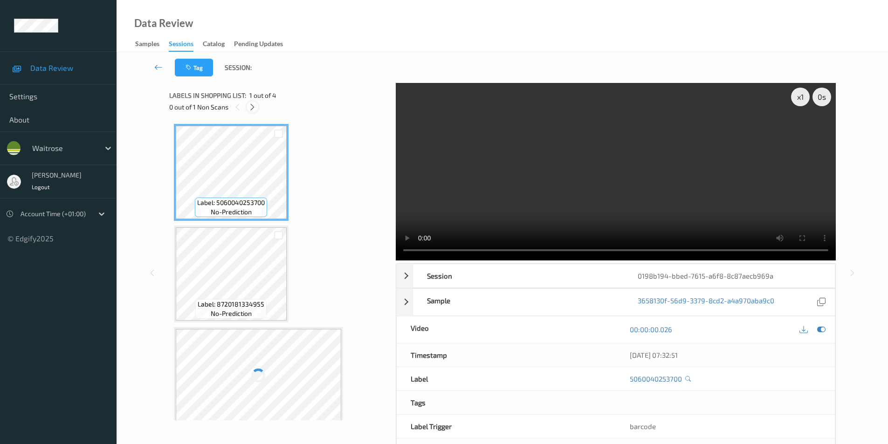
click at [250, 106] on icon at bounding box center [252, 107] width 8 height 8
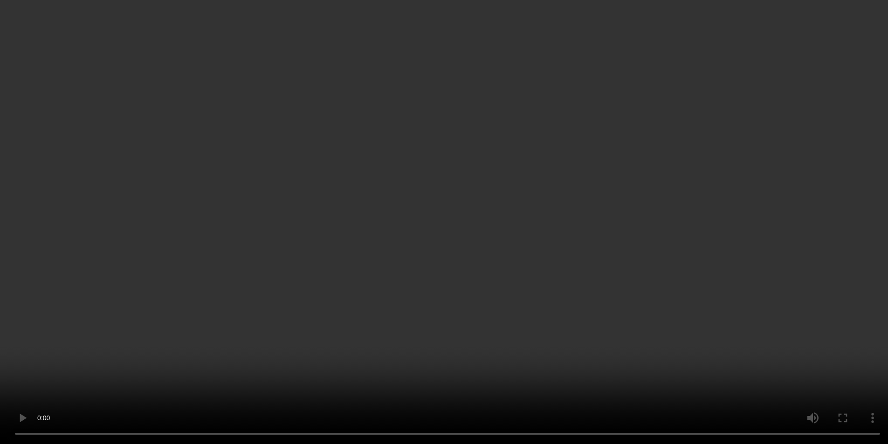
scroll to position [110, 0]
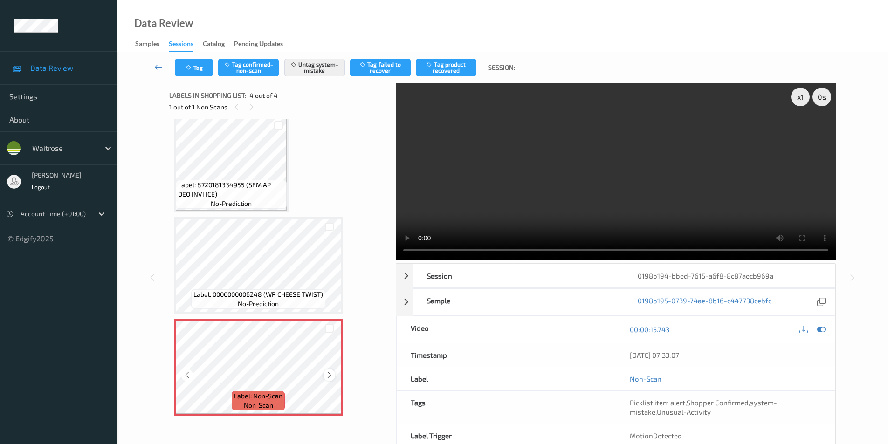
click at [328, 375] on icon at bounding box center [329, 375] width 8 height 8
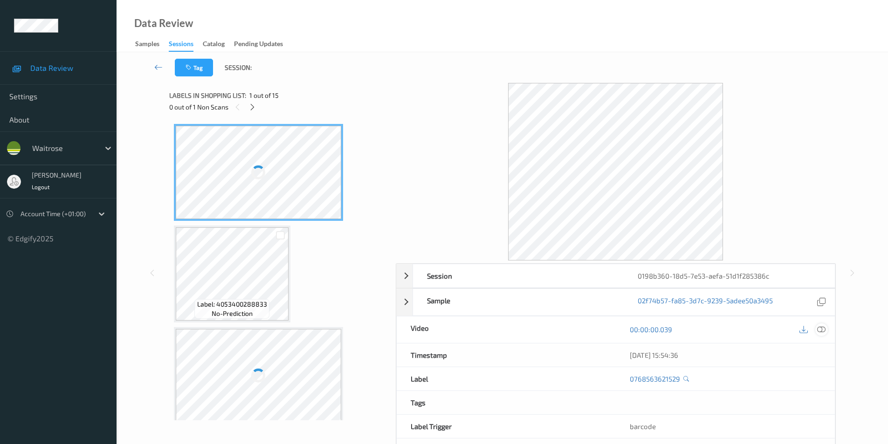
click at [821, 328] on icon at bounding box center [821, 329] width 8 height 8
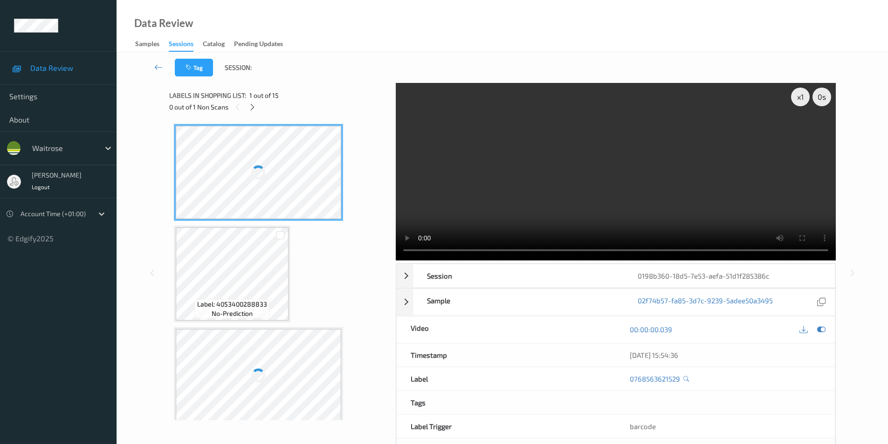
click at [255, 105] on icon at bounding box center [252, 107] width 8 height 8
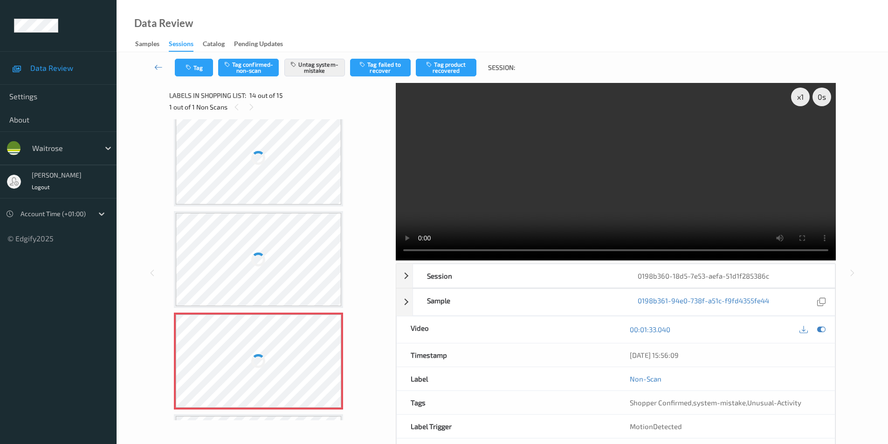
scroll to position [1131, 0]
click at [282, 161] on div at bounding box center [259, 159] width 166 height 93
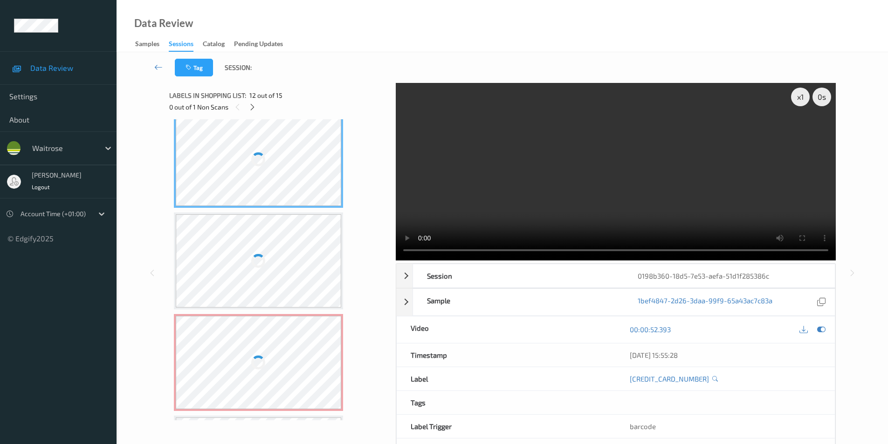
drag, startPoint x: 282, startPoint y: 161, endPoint x: 439, endPoint y: 112, distance: 164.4
click at [283, 161] on div at bounding box center [259, 159] width 166 height 93
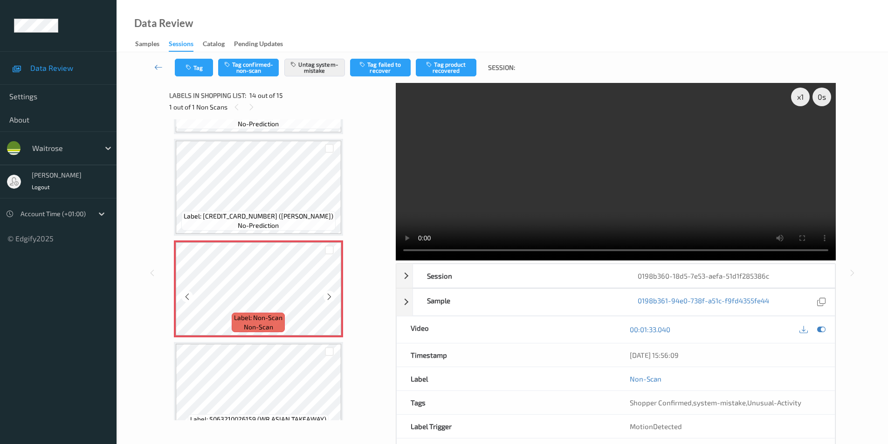
scroll to position [1224, 0]
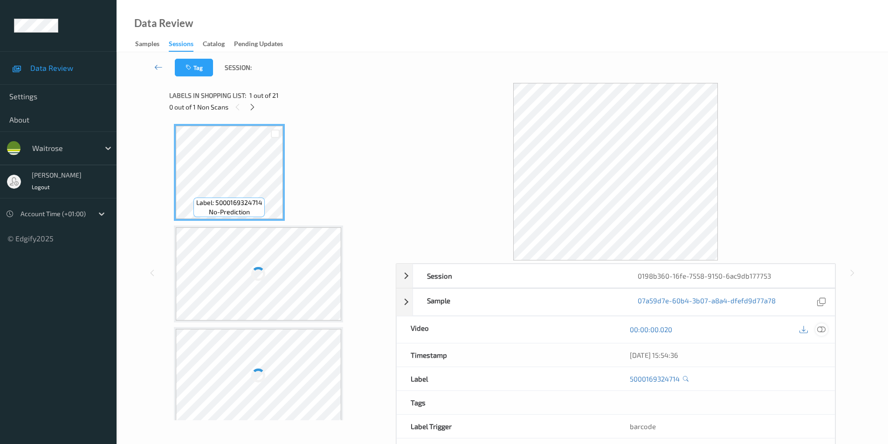
click at [817, 326] on icon at bounding box center [821, 329] width 8 height 8
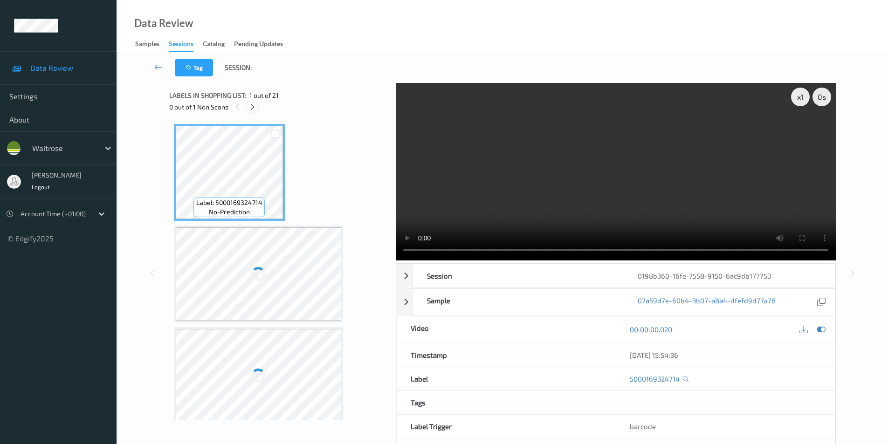
click at [253, 110] on icon at bounding box center [252, 107] width 8 height 8
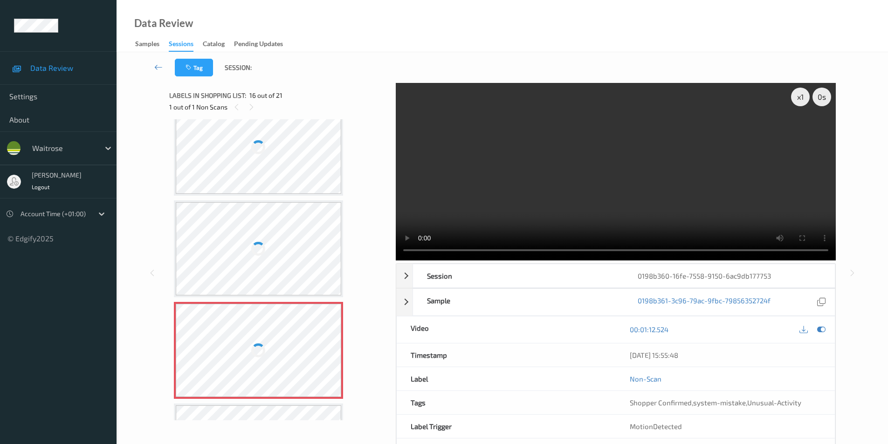
scroll to position [1334, 0]
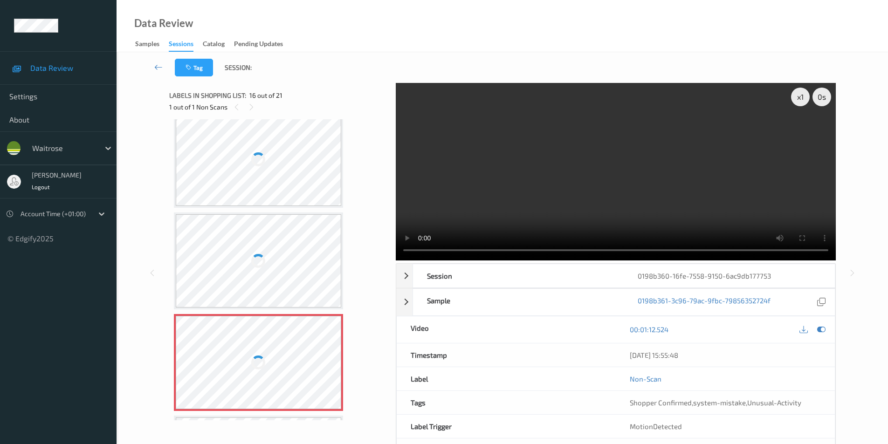
click at [277, 160] on div at bounding box center [259, 159] width 166 height 93
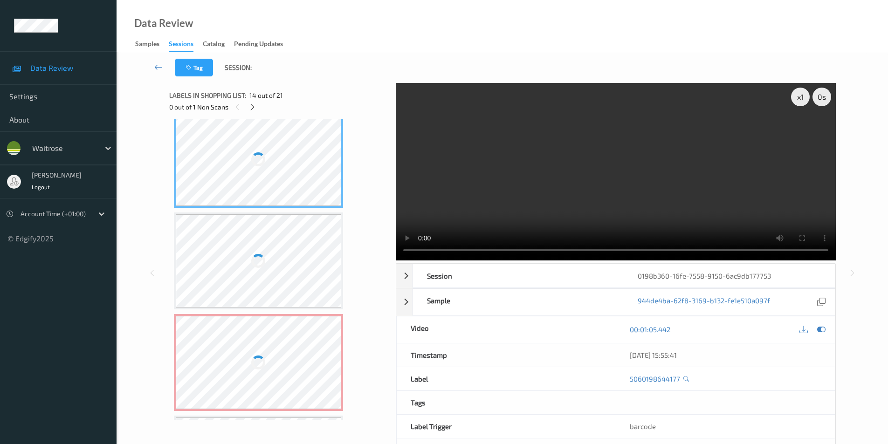
click at [277, 160] on div at bounding box center [259, 159] width 166 height 93
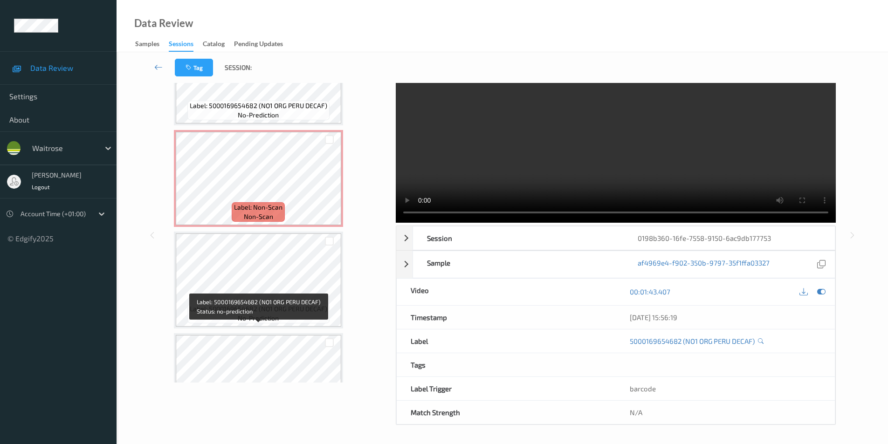
scroll to position [1418, 0]
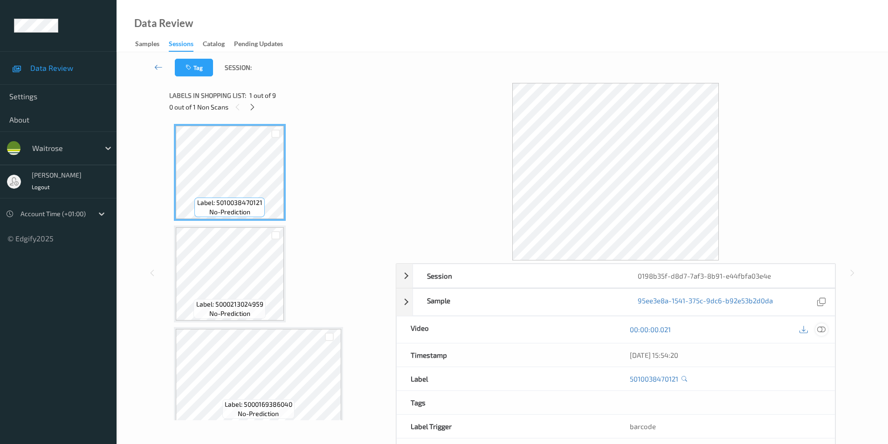
click at [817, 324] on div at bounding box center [812, 330] width 30 height 13
click at [821, 328] on icon at bounding box center [821, 329] width 8 height 8
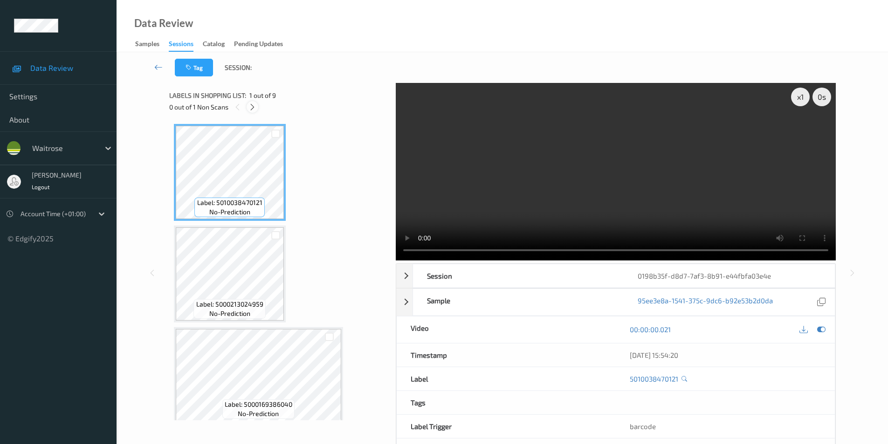
click at [249, 110] on icon at bounding box center [252, 107] width 8 height 8
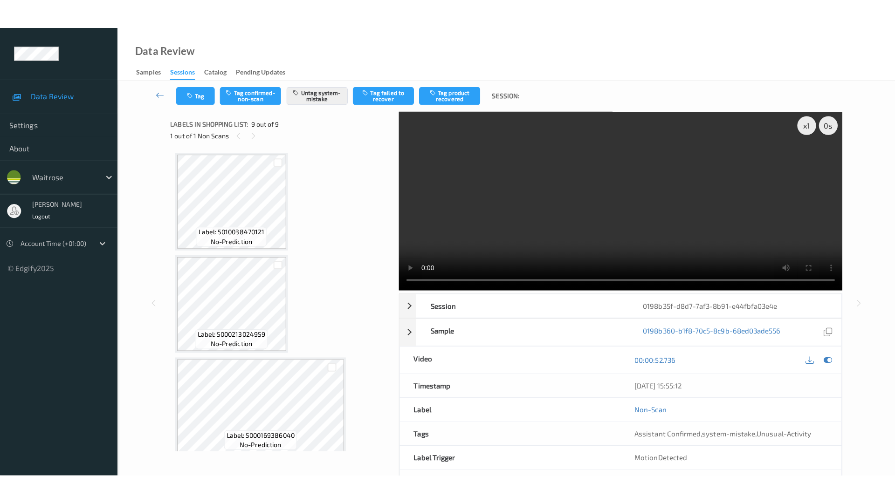
scroll to position [618, 0]
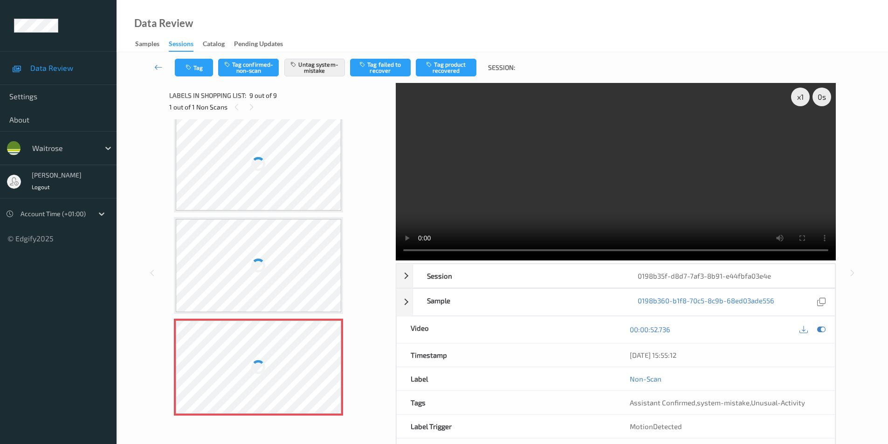
click at [272, 148] on div at bounding box center [259, 163] width 166 height 93
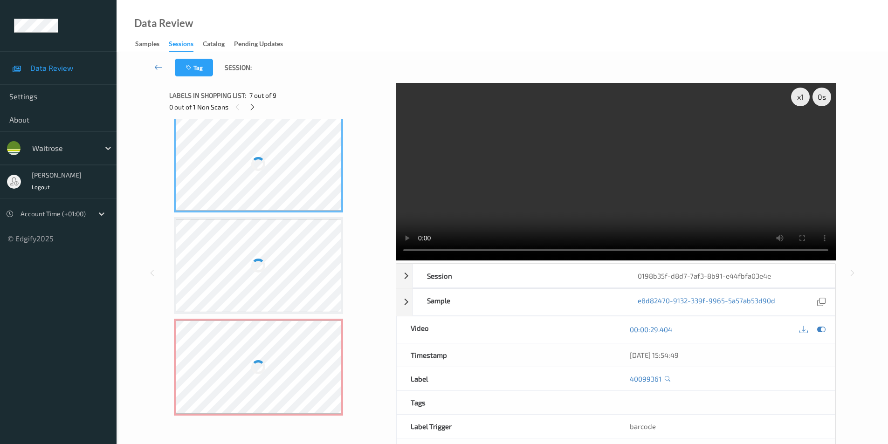
click at [272, 148] on div at bounding box center [259, 163] width 166 height 93
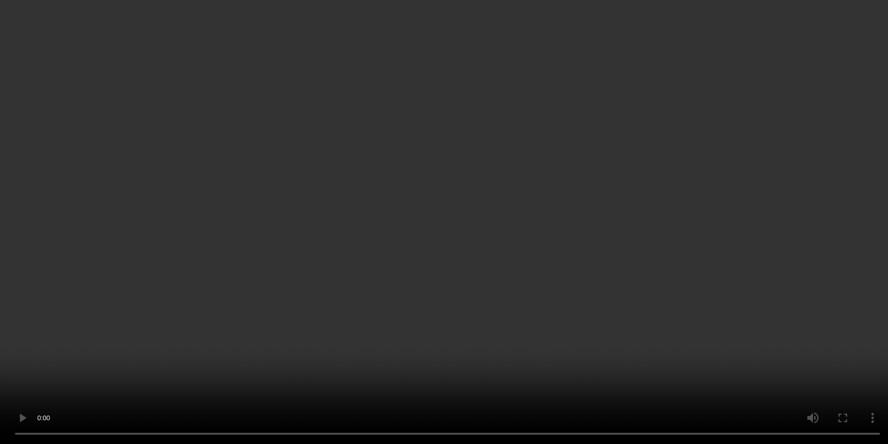
scroll to position [38, 0]
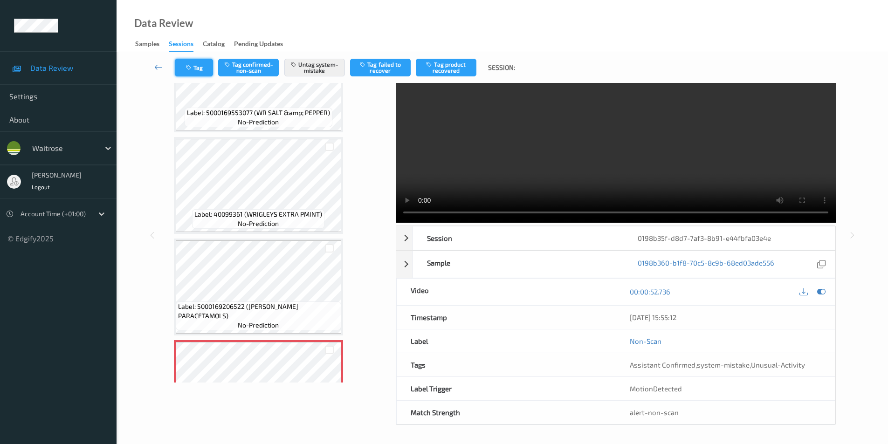
click at [190, 61] on button "Tag" at bounding box center [194, 68] width 38 height 18
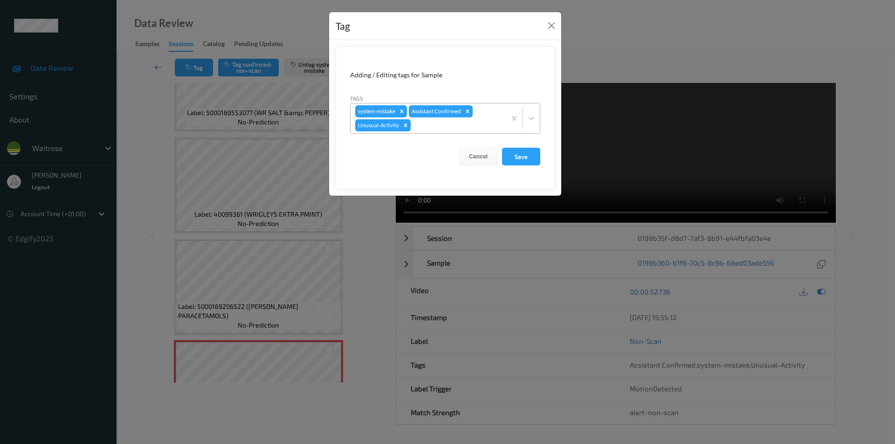
click at [405, 126] on icon "Remove Unusual-Activity" at bounding box center [405, 125] width 3 height 3
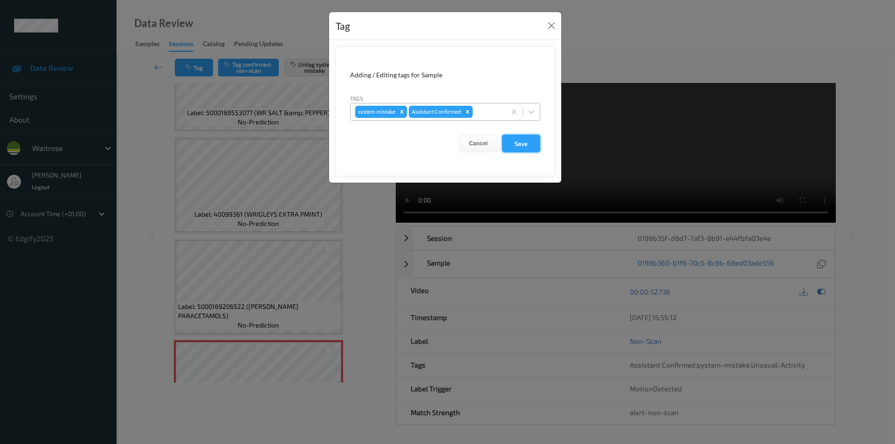
click at [523, 142] on button "Save" at bounding box center [521, 144] width 38 height 18
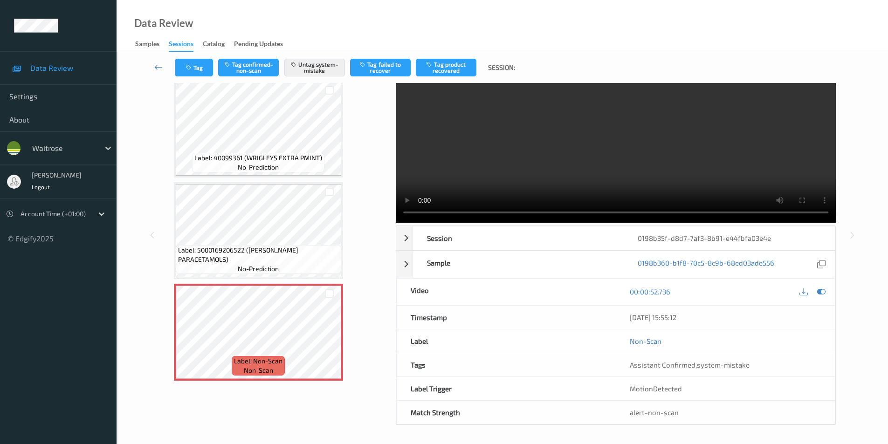
scroll to position [618, 0]
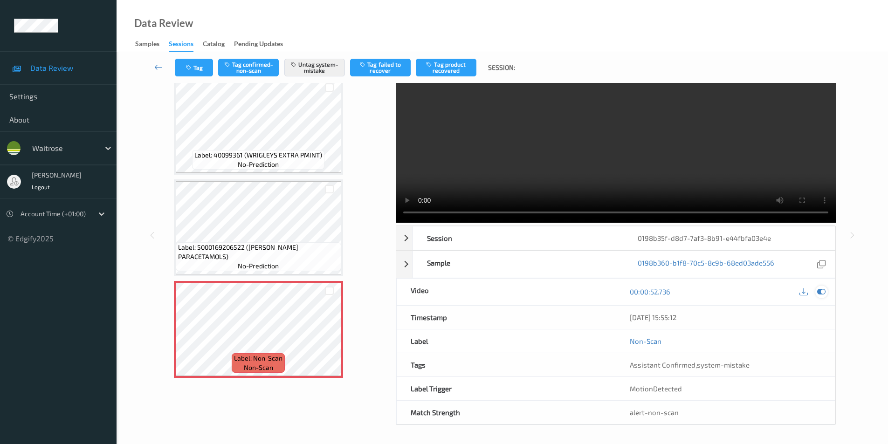
click at [821, 290] on icon at bounding box center [821, 292] width 8 height 8
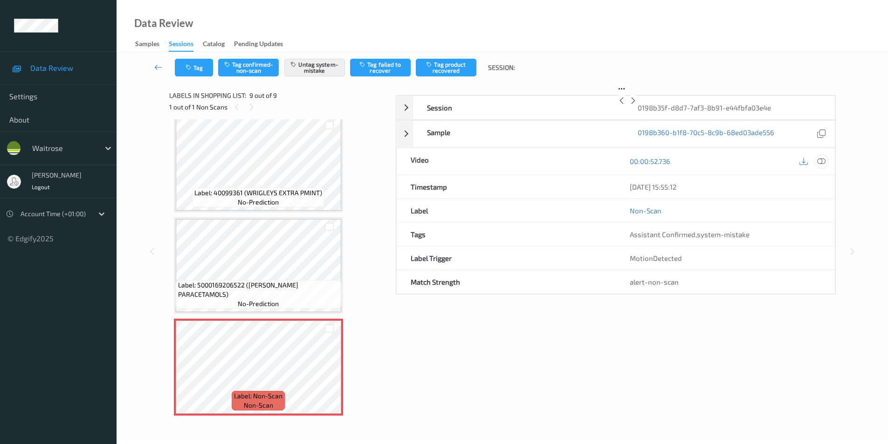
scroll to position [18, 0]
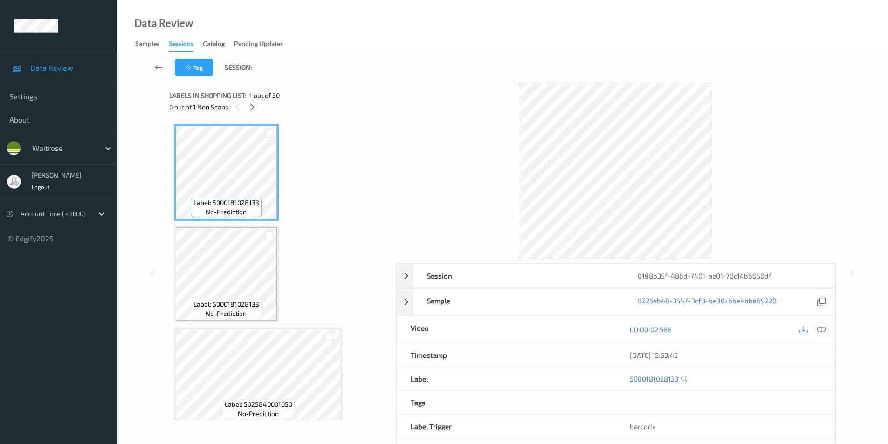
click at [822, 325] on icon at bounding box center [821, 329] width 8 height 8
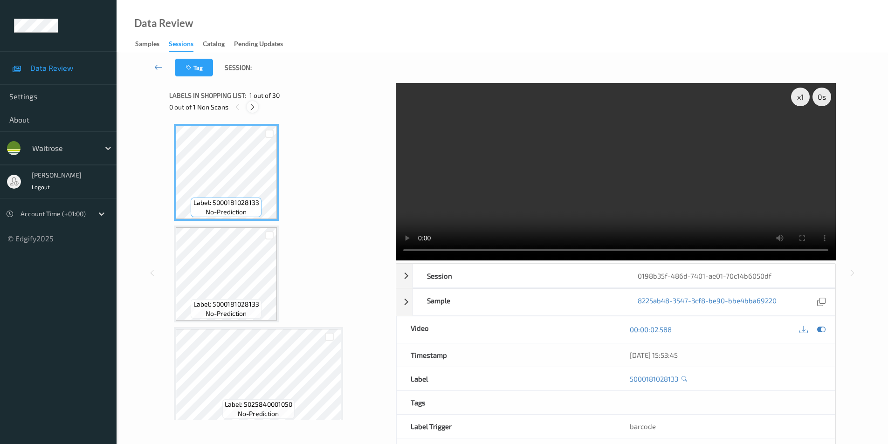
click at [249, 111] on icon at bounding box center [252, 107] width 8 height 8
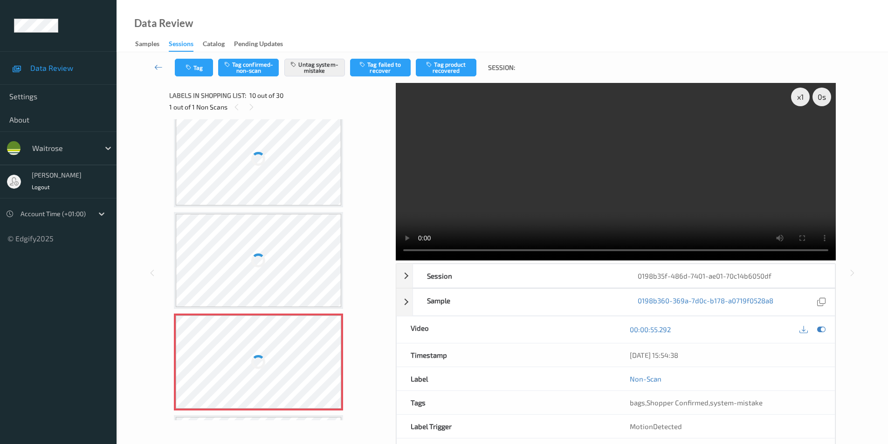
scroll to position [724, 0]
click at [289, 145] on div at bounding box center [259, 159] width 166 height 93
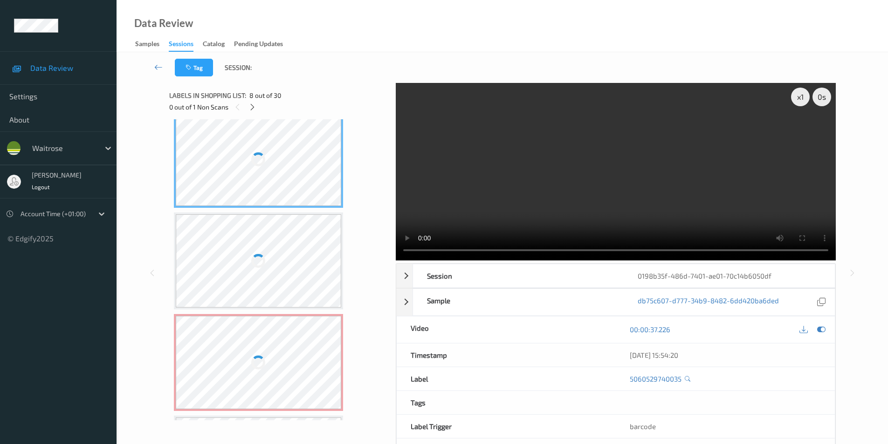
click at [289, 145] on div at bounding box center [259, 159] width 166 height 93
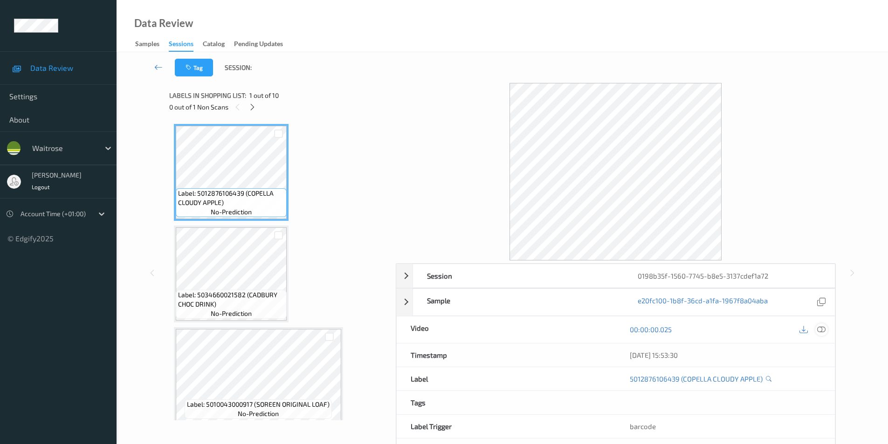
click at [820, 328] on icon at bounding box center [821, 329] width 8 height 8
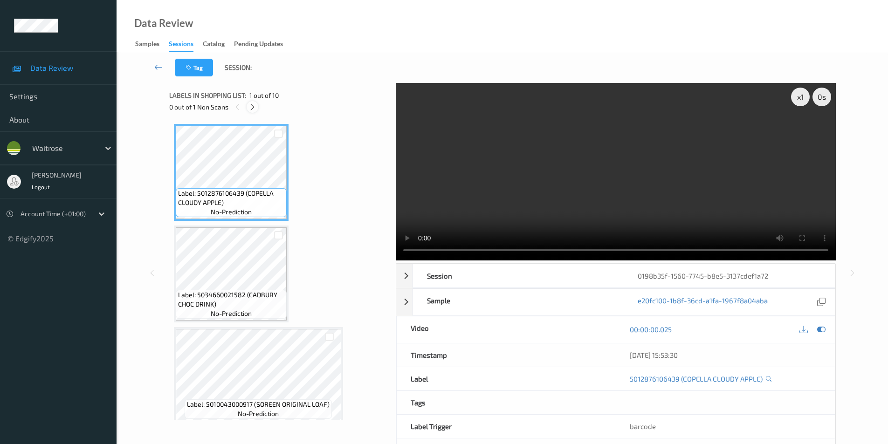
click at [255, 107] on icon at bounding box center [252, 107] width 8 height 8
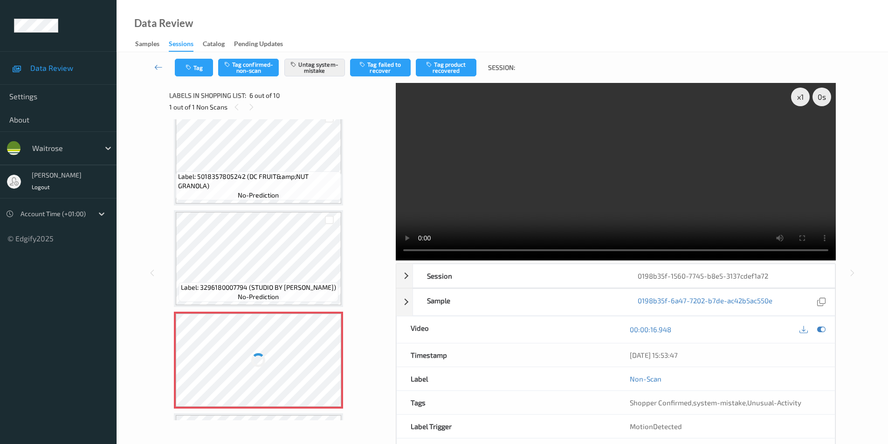
scroll to position [318, 0]
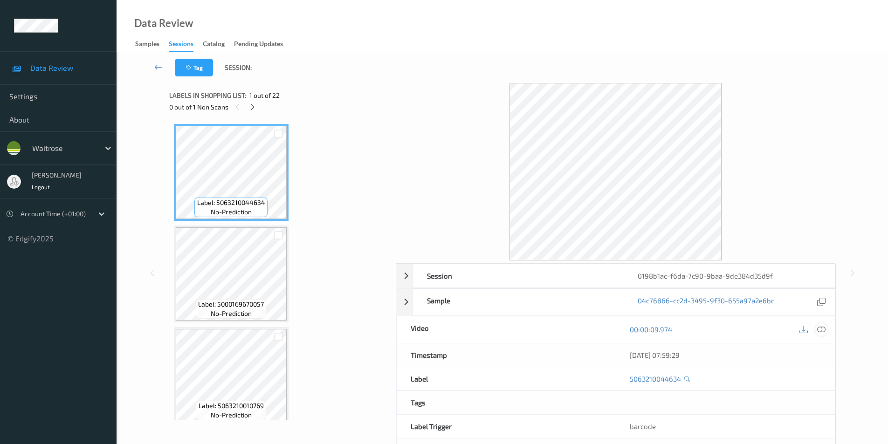
click at [820, 325] on icon at bounding box center [821, 329] width 8 height 8
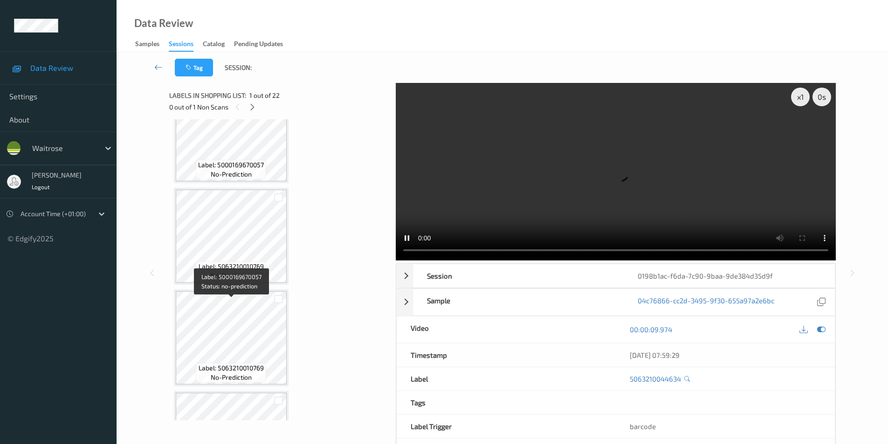
scroll to position [140, 0]
click at [253, 107] on icon at bounding box center [252, 107] width 8 height 8
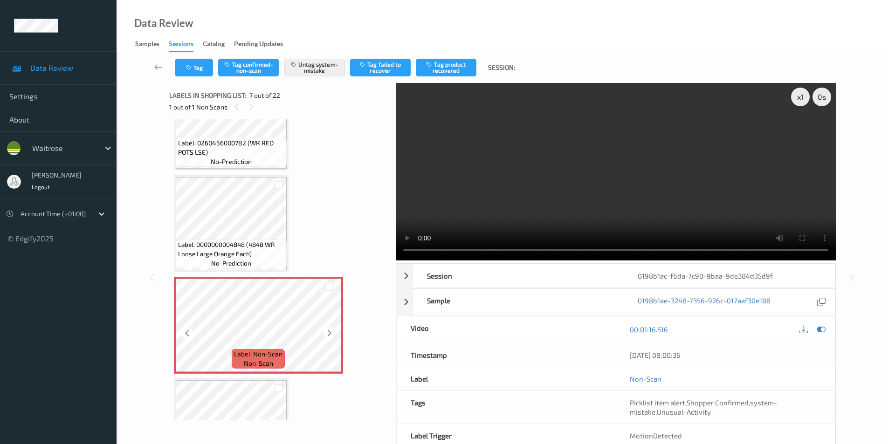
scroll to position [503, 0]
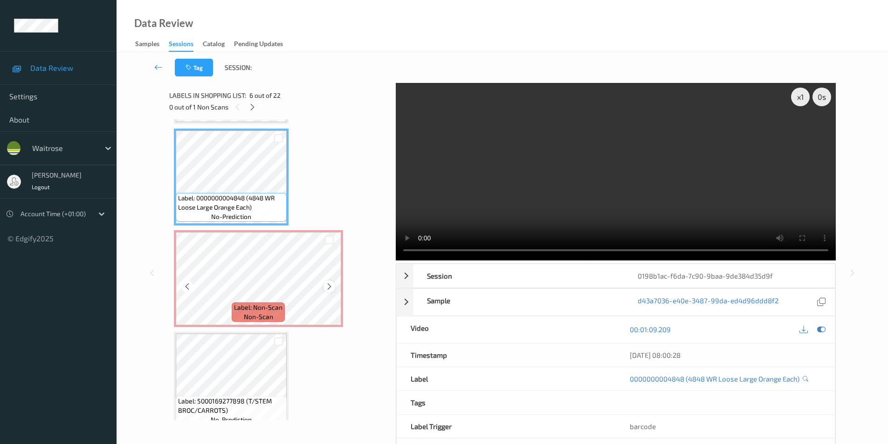
click at [329, 285] on icon at bounding box center [329, 287] width 8 height 8
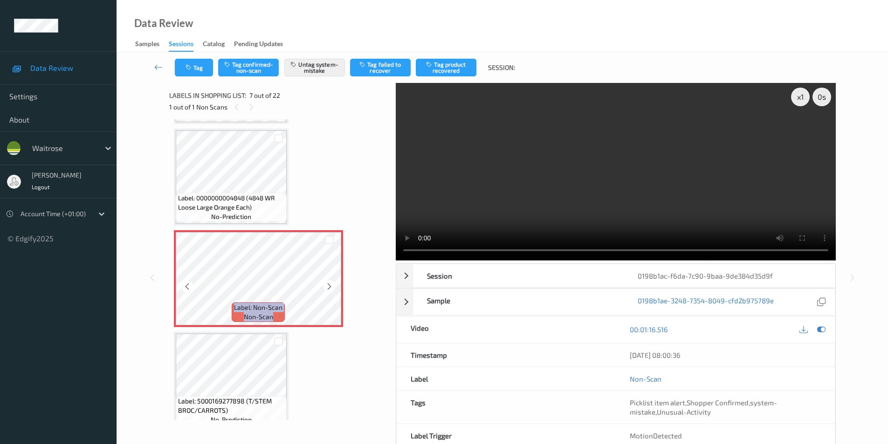
click at [329, 285] on icon at bounding box center [329, 287] width 8 height 8
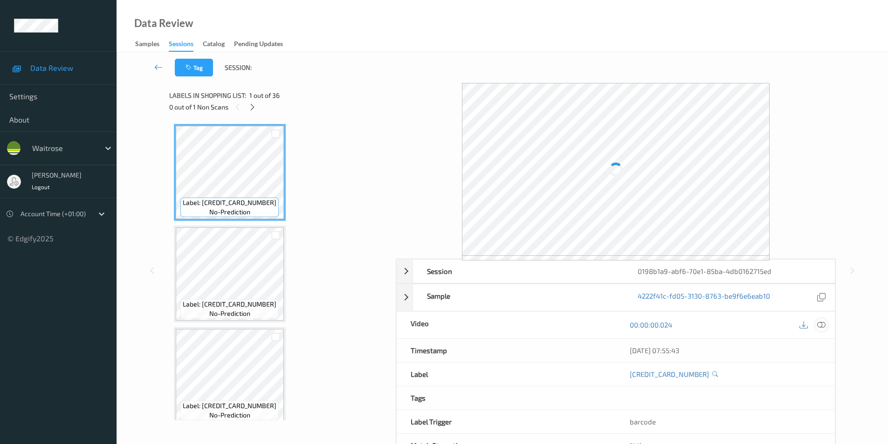
click at [818, 324] on icon at bounding box center [821, 325] width 8 height 8
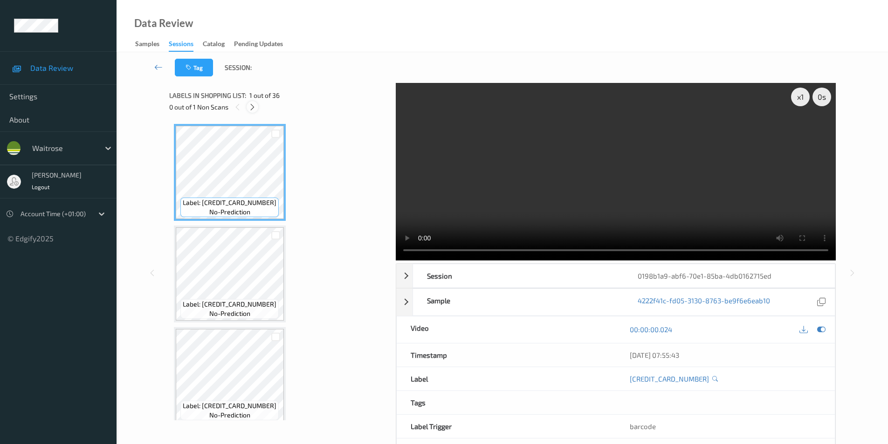
click at [249, 106] on icon at bounding box center [252, 107] width 8 height 8
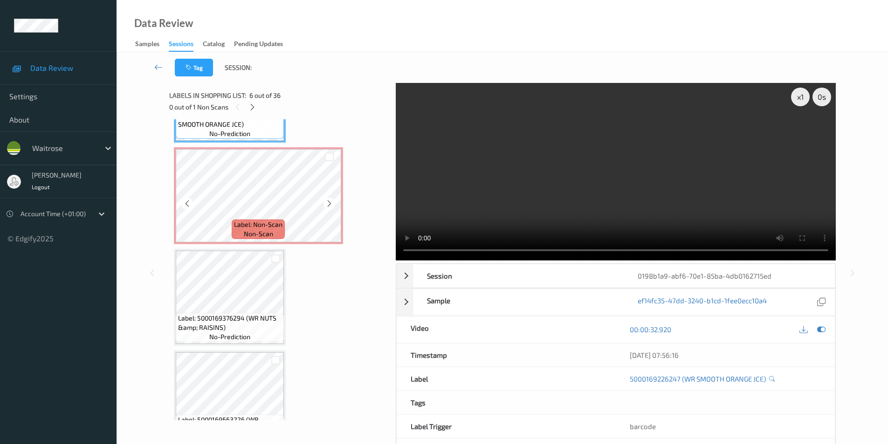
scroll to position [606, 0]
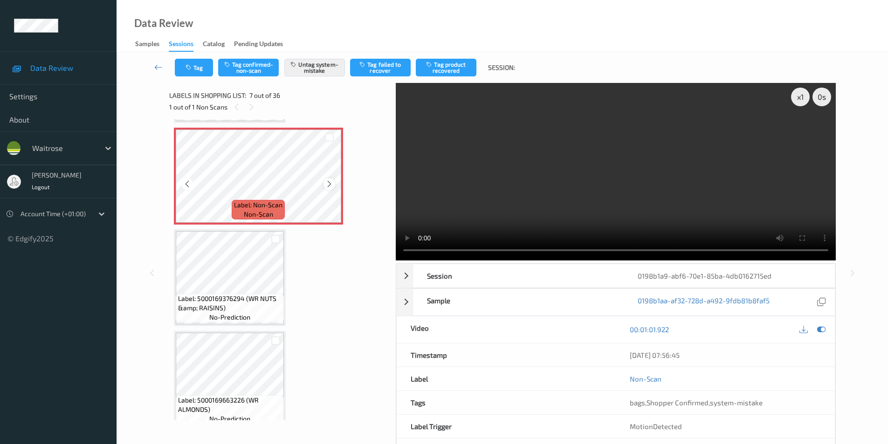
click at [327, 182] on icon at bounding box center [329, 184] width 8 height 8
click at [820, 330] on icon at bounding box center [821, 329] width 8 height 8
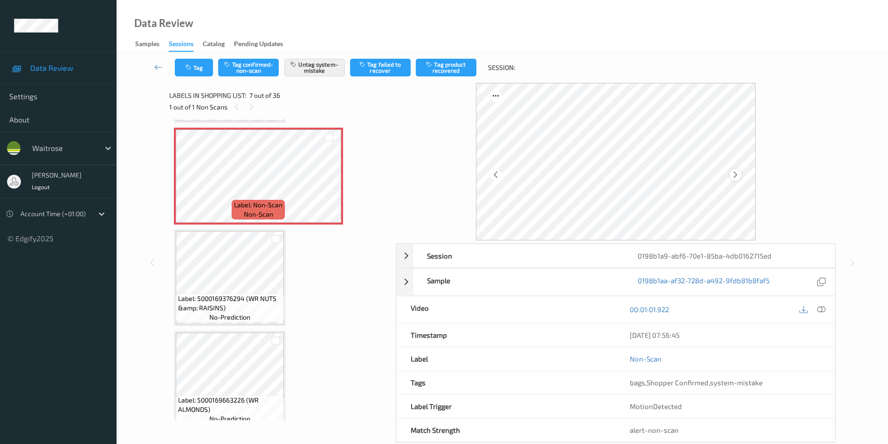
click at [737, 170] on div at bounding box center [736, 175] width 12 height 12
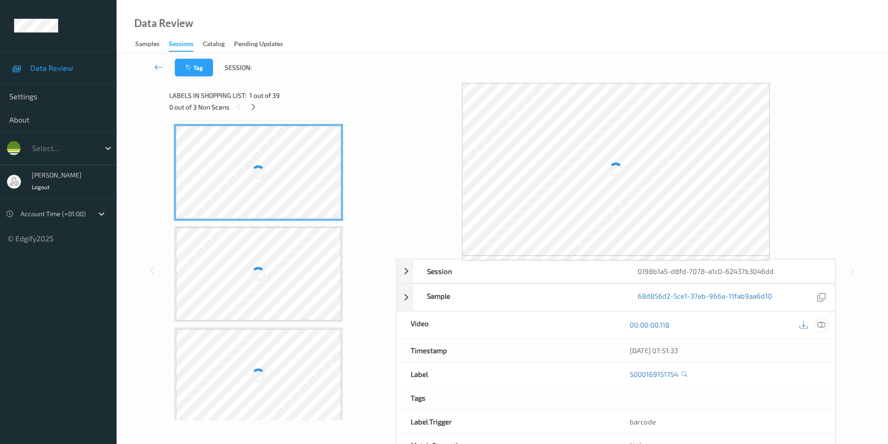
click at [819, 326] on icon at bounding box center [821, 325] width 8 height 8
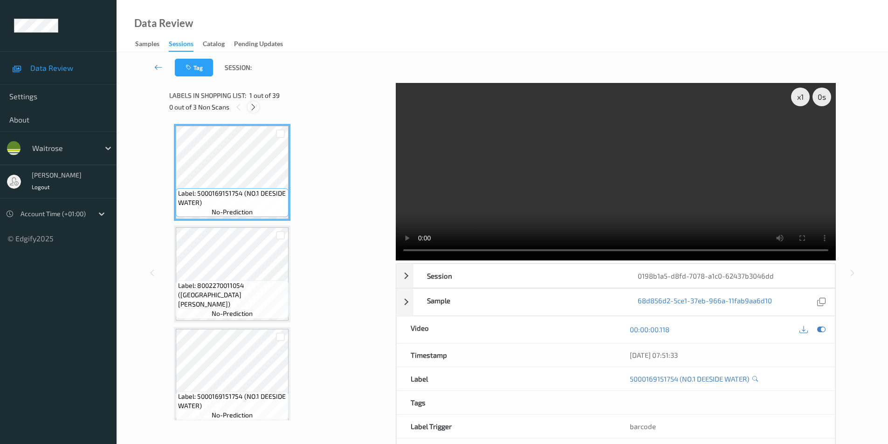
click at [253, 104] on icon at bounding box center [253, 107] width 8 height 8
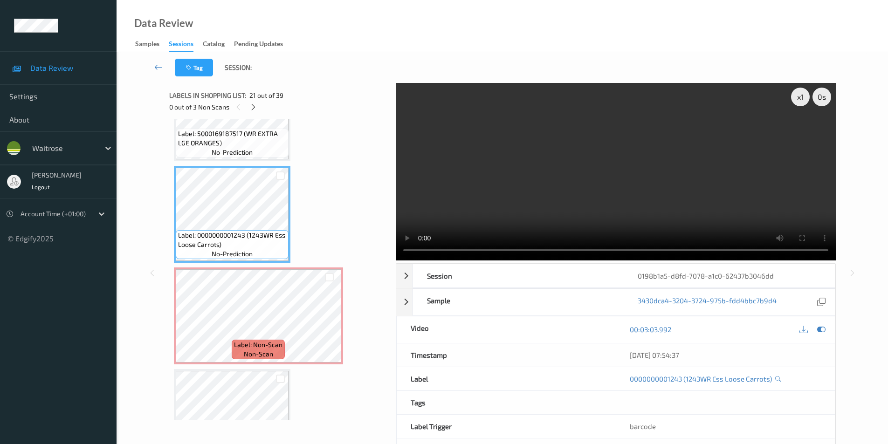
scroll to position [1944, 0]
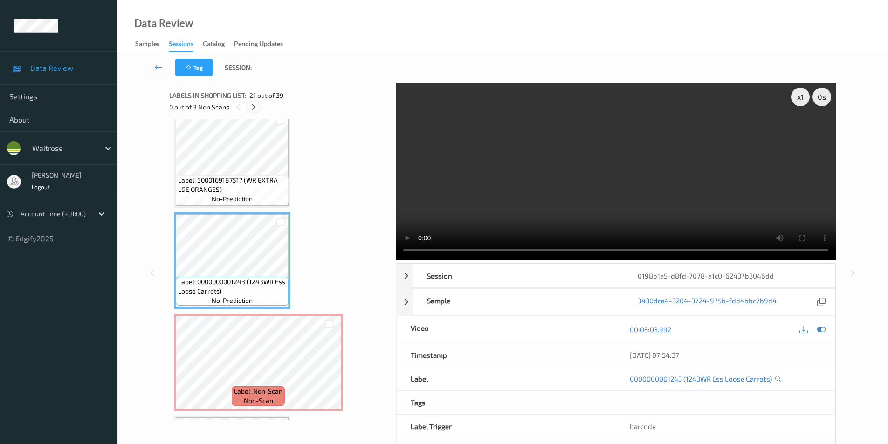
click at [251, 109] on icon at bounding box center [253, 107] width 8 height 8
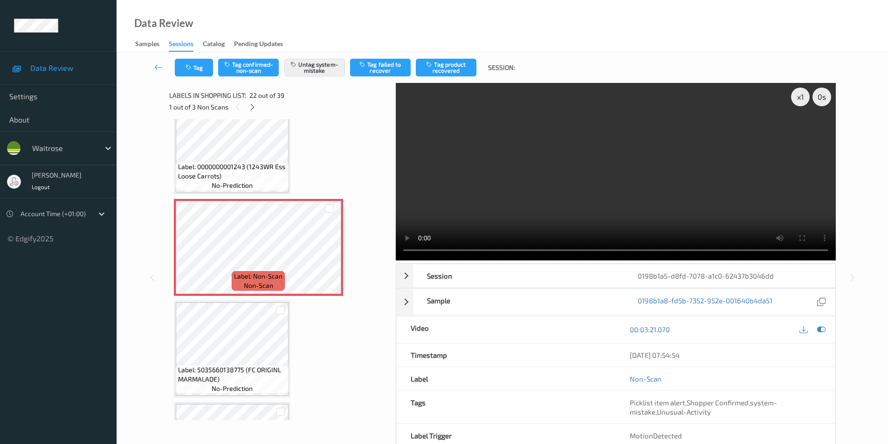
scroll to position [2131, 0]
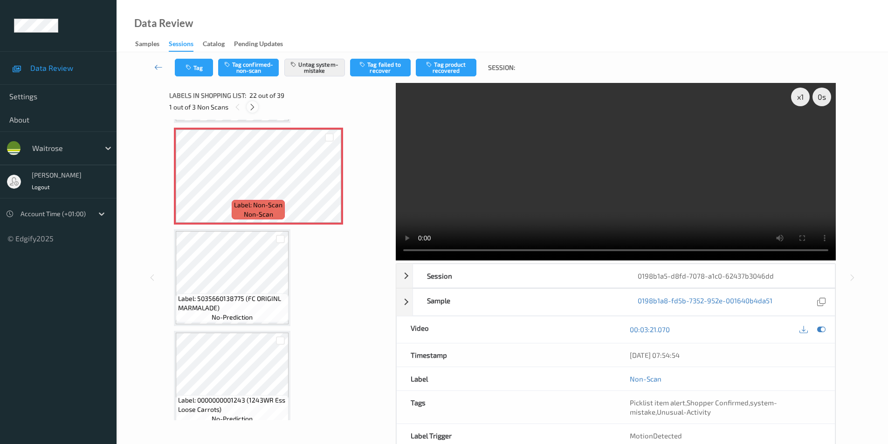
click at [252, 104] on icon at bounding box center [252, 107] width 8 height 8
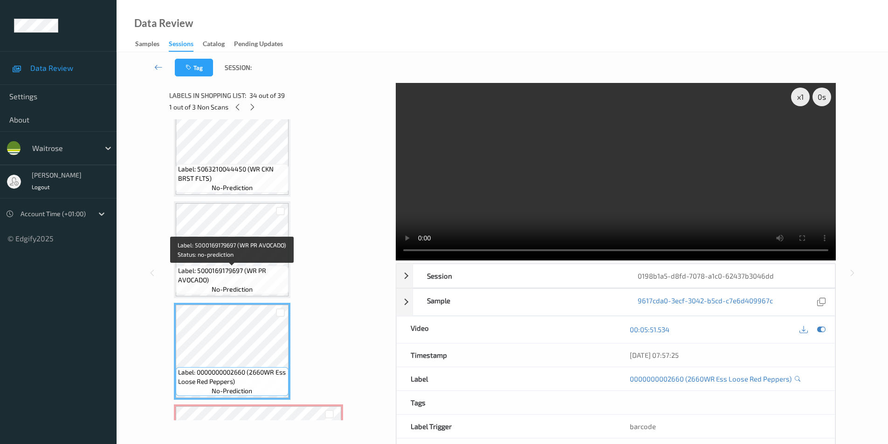
scroll to position [3172, 0]
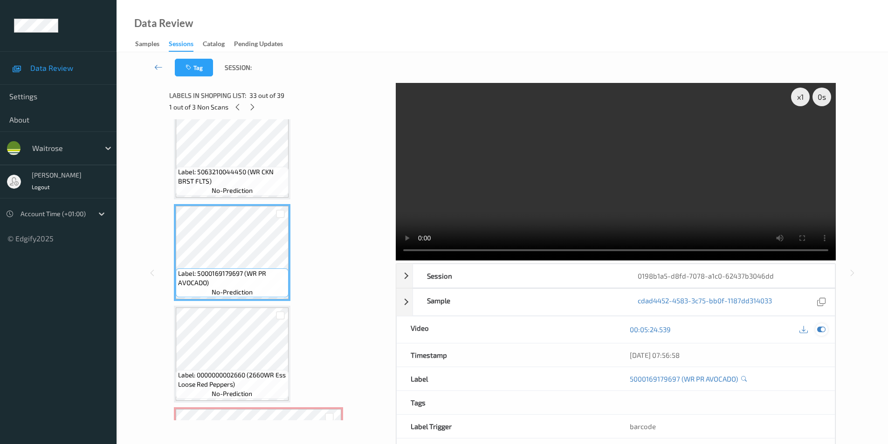
click at [823, 330] on icon at bounding box center [821, 329] width 8 height 8
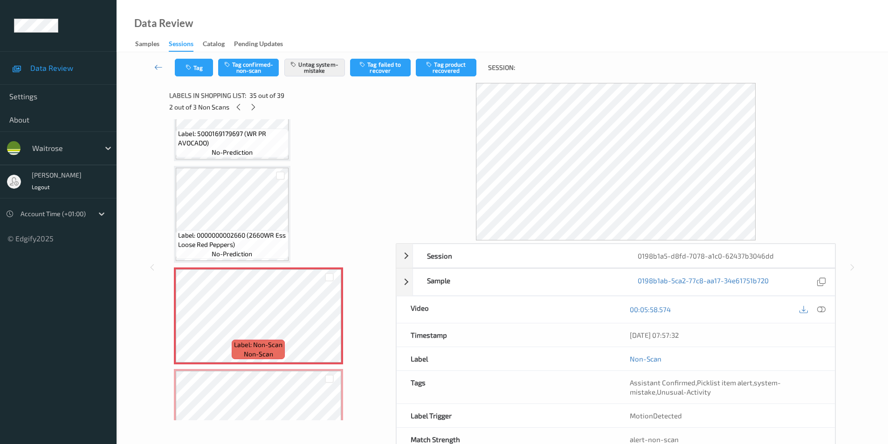
scroll to position [3358, 0]
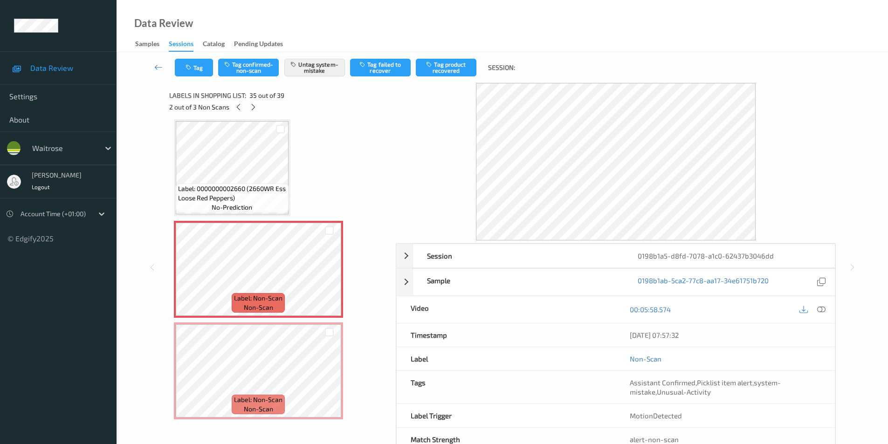
click at [829, 306] on div "00:05:58.574" at bounding box center [725, 310] width 219 height 27
click at [823, 308] on icon at bounding box center [821, 309] width 8 height 8
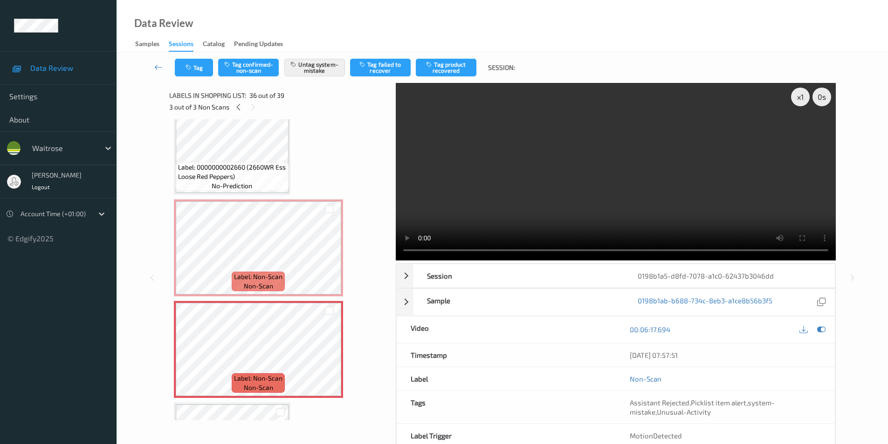
scroll to position [3405, 0]
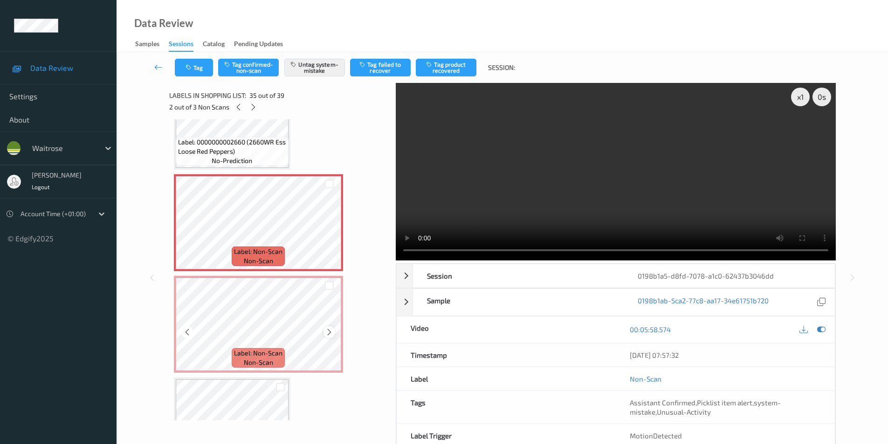
click at [329, 333] on icon at bounding box center [329, 332] width 8 height 8
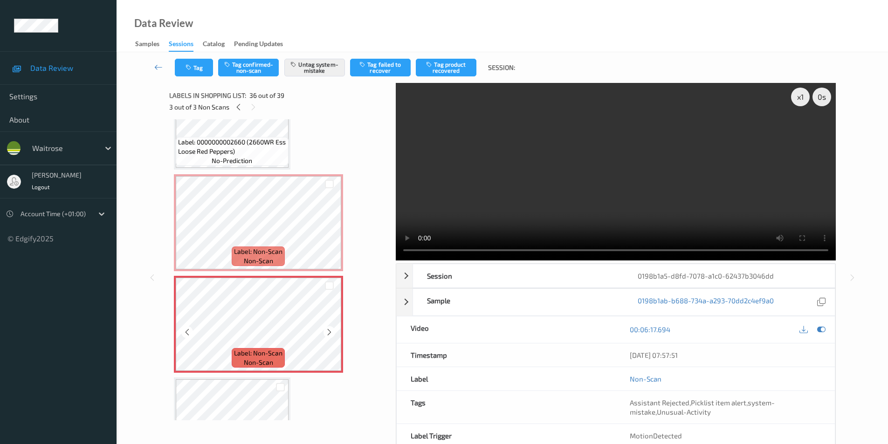
click at [329, 333] on icon at bounding box center [329, 332] width 8 height 8
click at [818, 331] on icon at bounding box center [821, 329] width 8 height 8
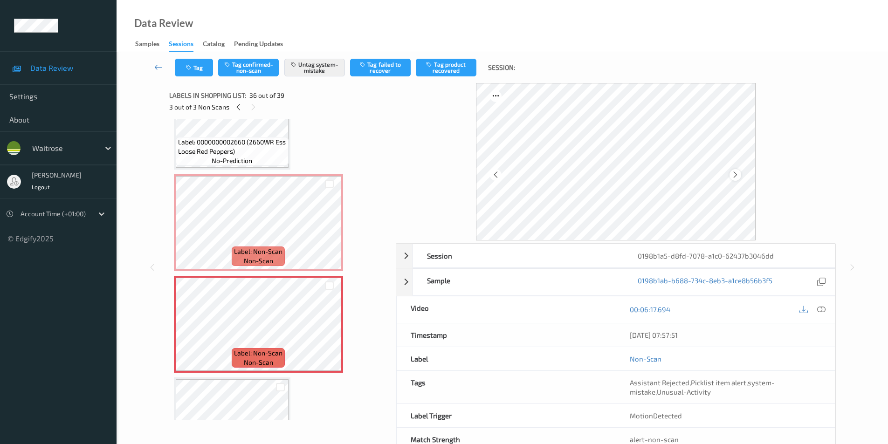
click at [741, 176] on div at bounding box center [736, 175] width 12 height 12
click at [738, 176] on icon at bounding box center [735, 175] width 8 height 8
click at [200, 74] on button "Tag" at bounding box center [194, 68] width 38 height 18
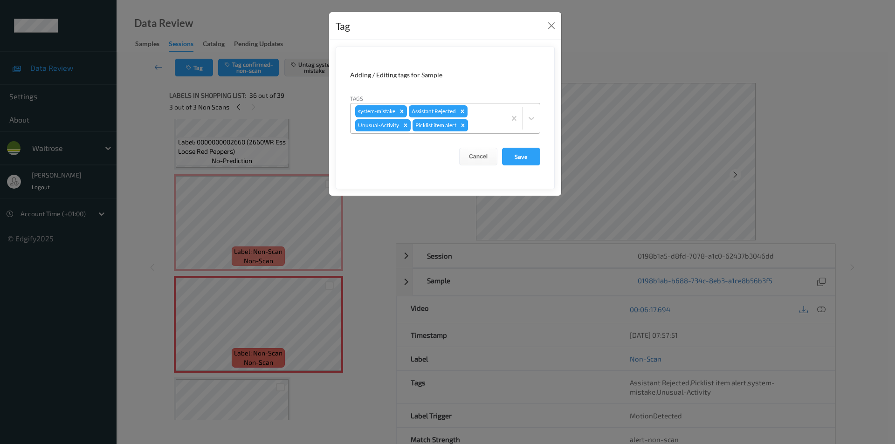
click at [466, 126] on icon "Remove Picklist item alert" at bounding box center [463, 125] width 7 height 7
click at [527, 158] on button "Save" at bounding box center [521, 157] width 38 height 18
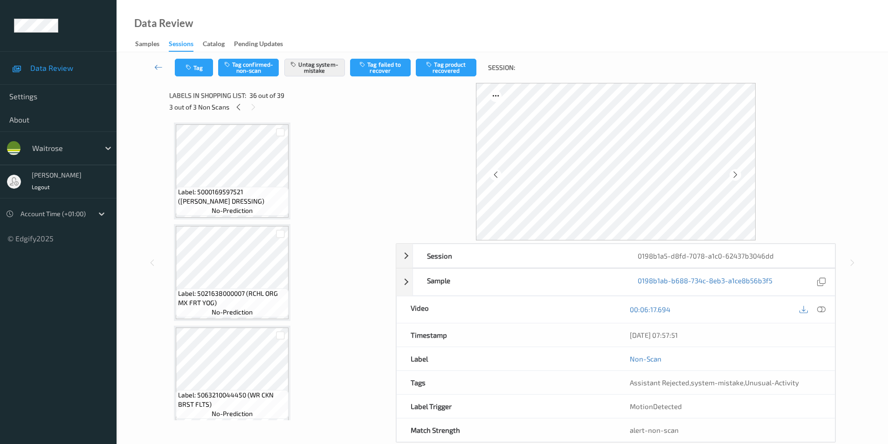
scroll to position [2846, 0]
click at [241, 108] on icon at bounding box center [238, 107] width 8 height 8
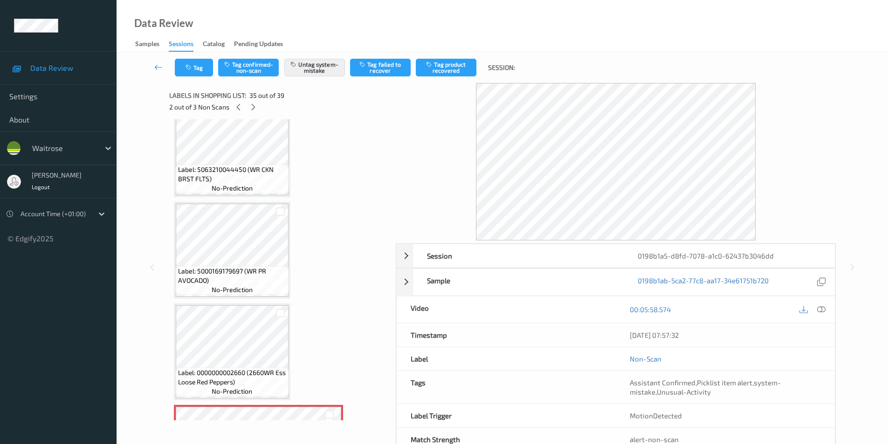
scroll to position [3172, 0]
click at [237, 107] on icon at bounding box center [238, 107] width 8 height 8
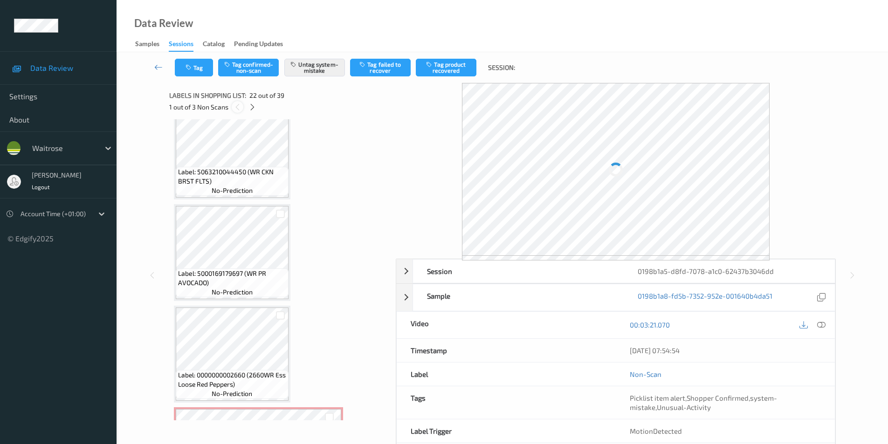
scroll to position [2037, 0]
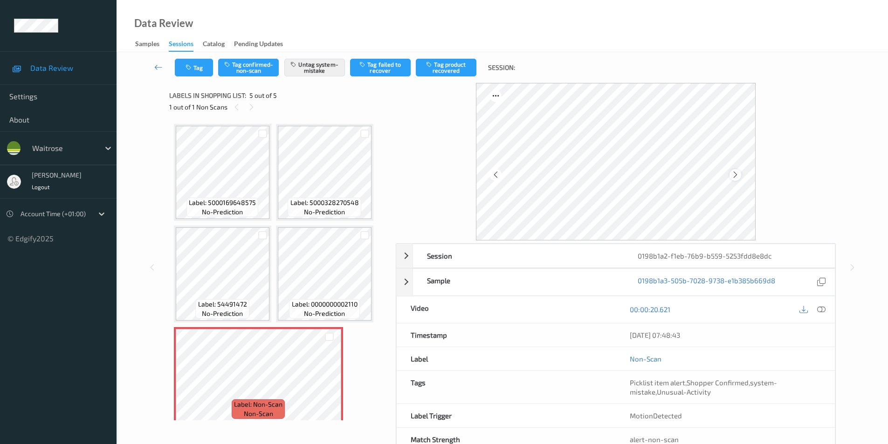
click at [735, 176] on icon at bounding box center [735, 175] width 8 height 8
click at [737, 177] on icon at bounding box center [735, 175] width 8 height 8
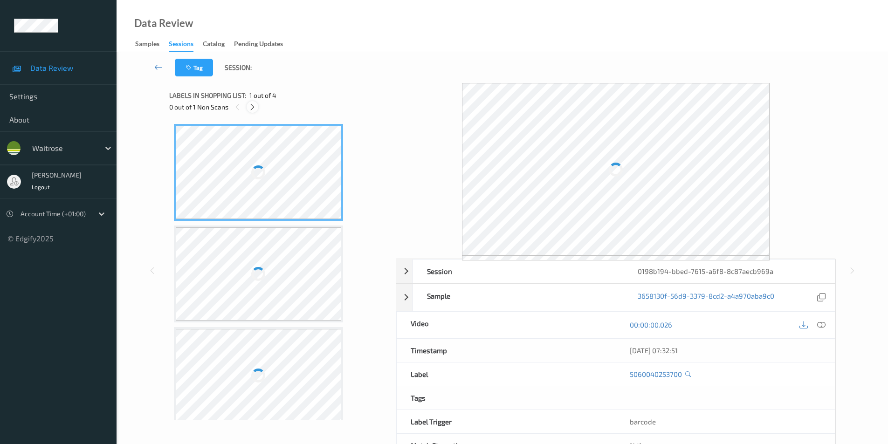
click at [252, 107] on icon at bounding box center [252, 107] width 8 height 8
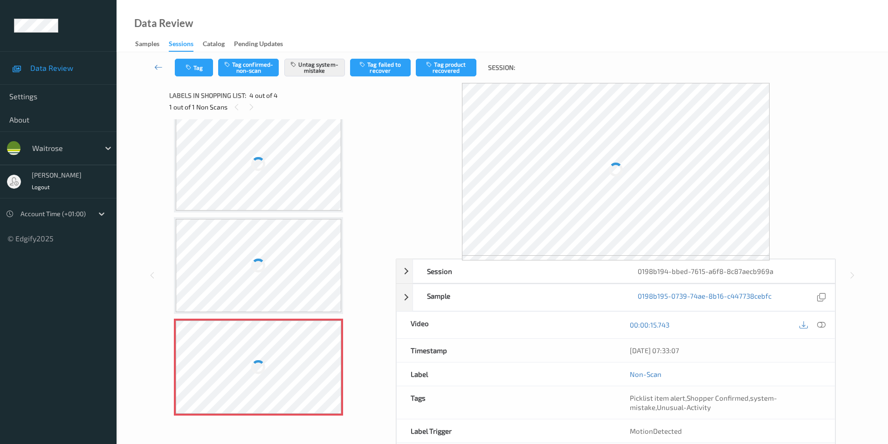
click at [277, 183] on div at bounding box center [259, 163] width 166 height 93
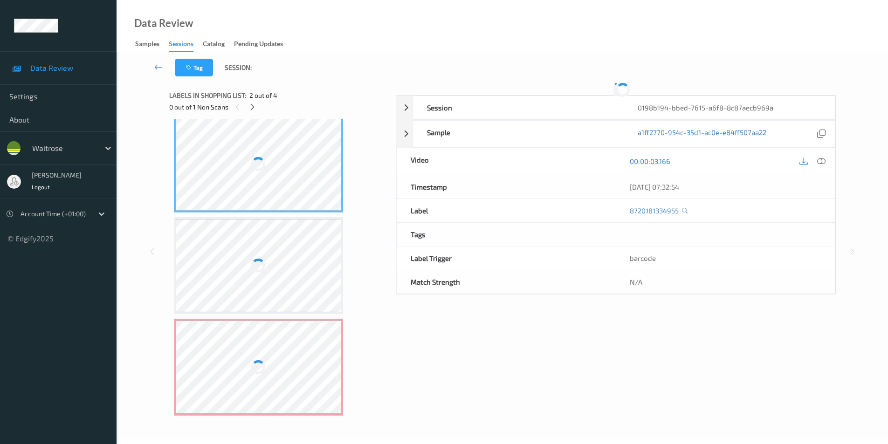
click at [277, 183] on div at bounding box center [259, 163] width 166 height 93
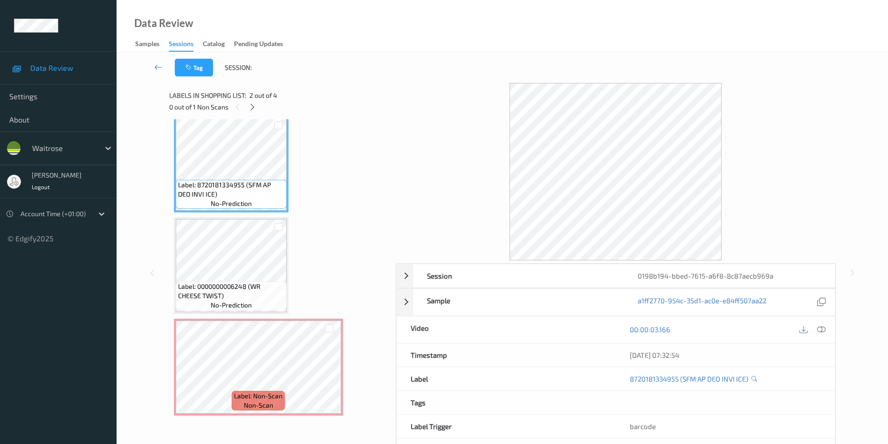
scroll to position [102, 0]
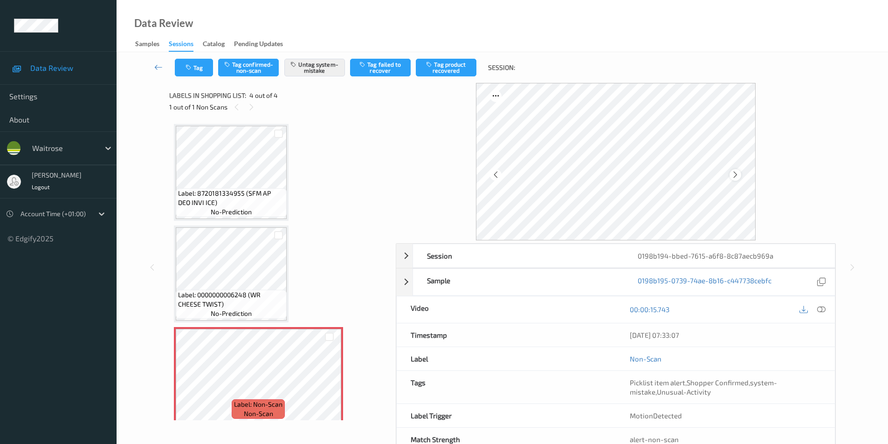
click at [738, 176] on icon at bounding box center [735, 175] width 8 height 8
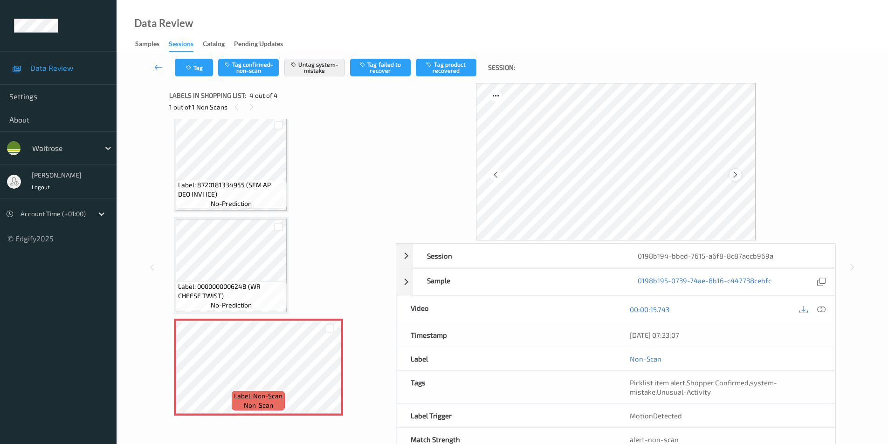
click at [737, 177] on icon at bounding box center [735, 175] width 8 height 8
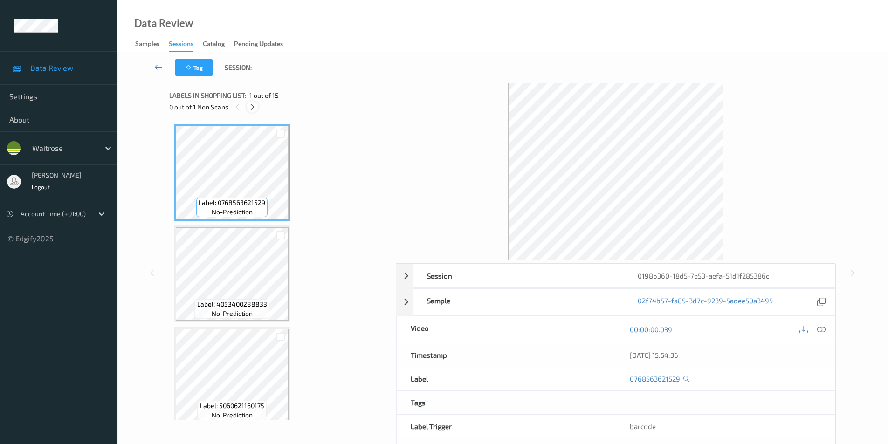
click at [254, 104] on icon at bounding box center [252, 107] width 8 height 8
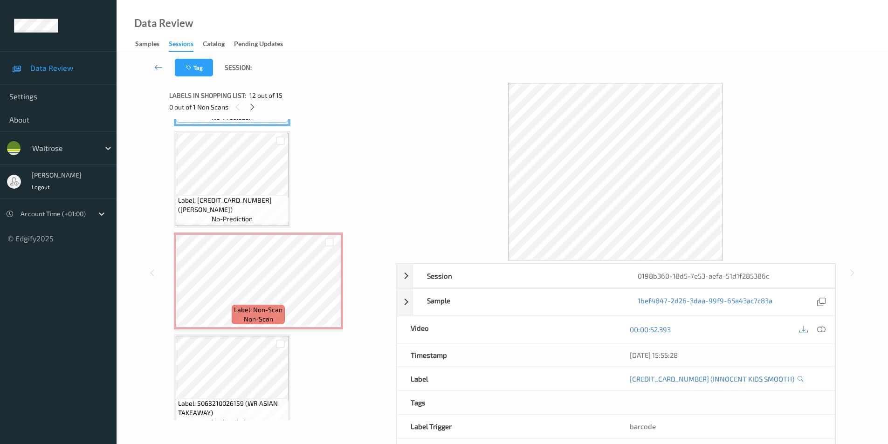
scroll to position [1215, 0]
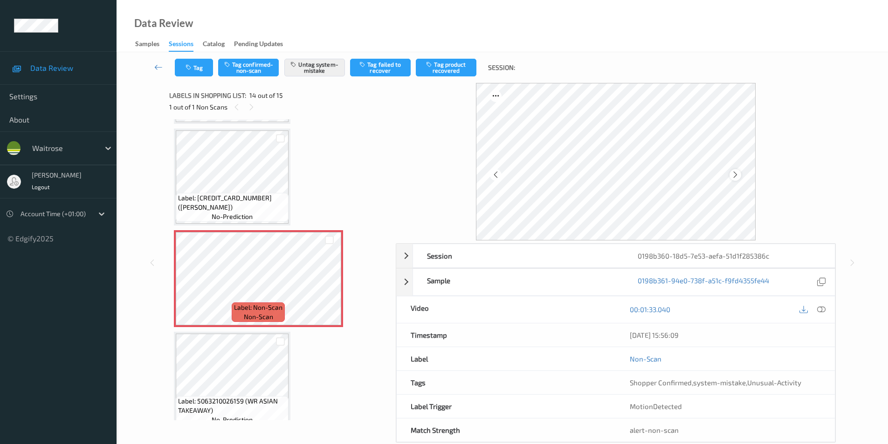
click at [732, 179] on icon at bounding box center [735, 175] width 8 height 8
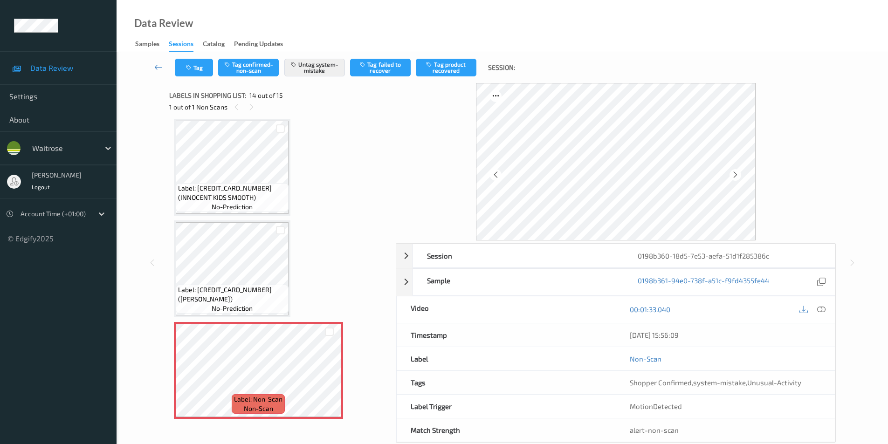
scroll to position [1122, 0]
click at [735, 173] on icon at bounding box center [735, 175] width 8 height 8
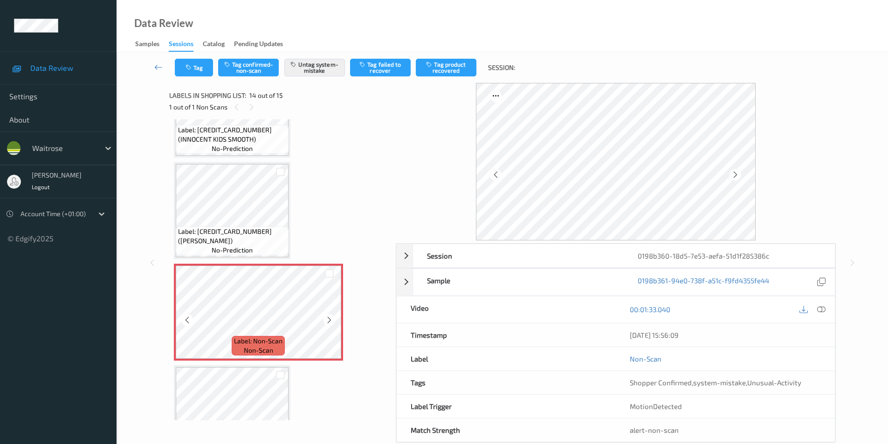
scroll to position [1228, 0]
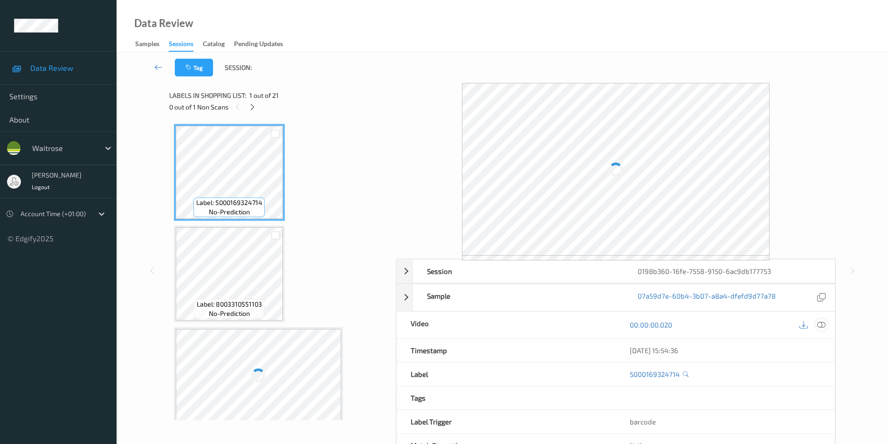
click at [821, 327] on icon at bounding box center [821, 325] width 8 height 8
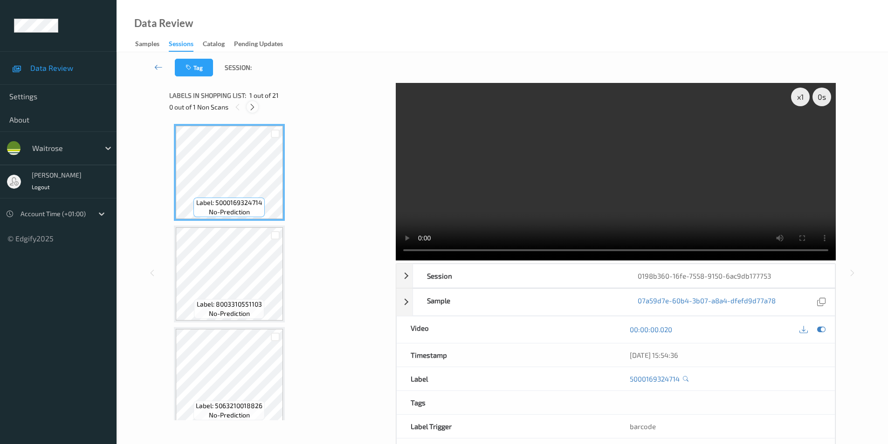
click at [249, 108] on icon at bounding box center [252, 107] width 8 height 8
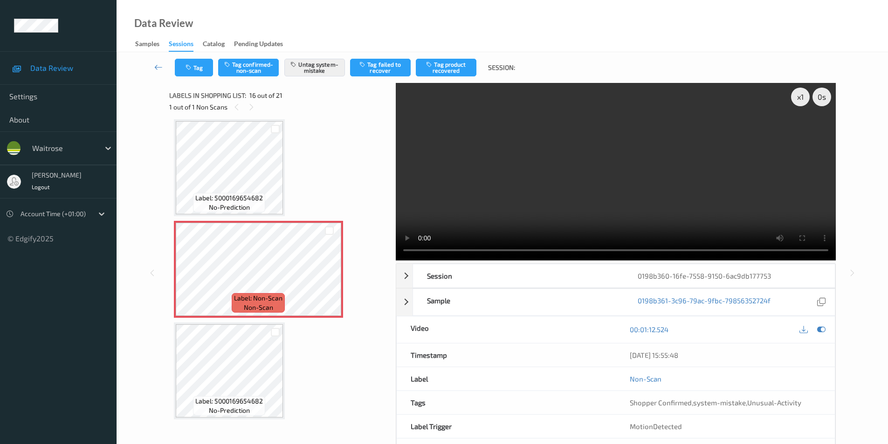
scroll to position [1381, 0]
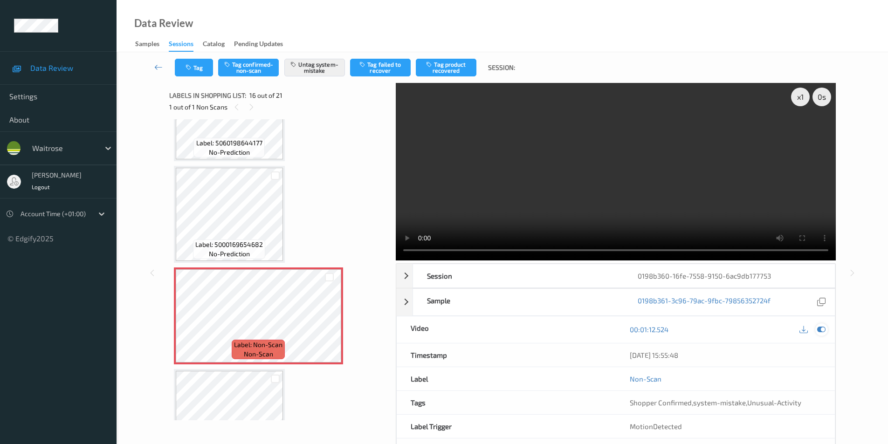
click at [817, 330] on icon at bounding box center [821, 329] width 8 height 8
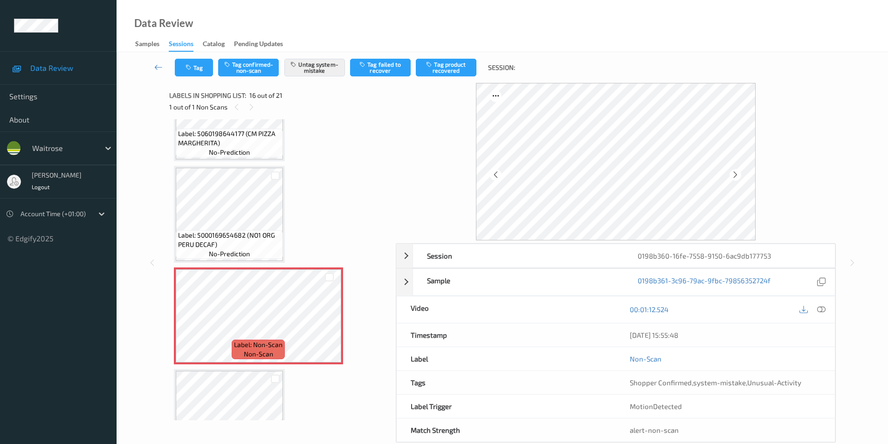
scroll to position [1372, 0]
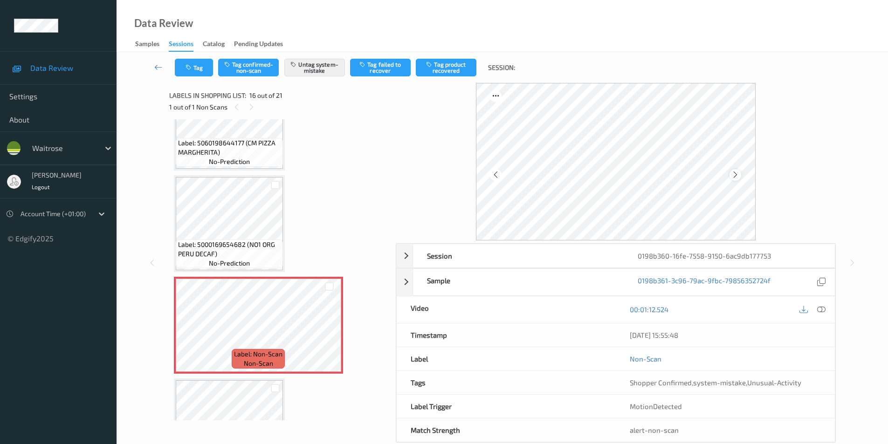
click at [736, 174] on icon at bounding box center [735, 175] width 8 height 8
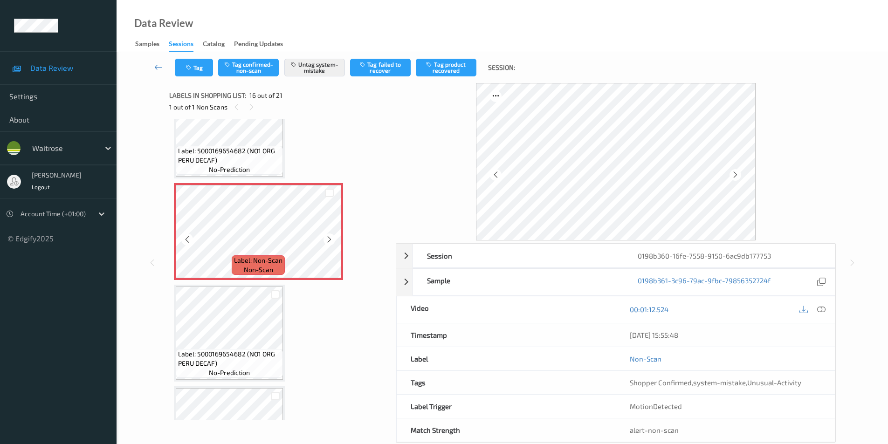
scroll to position [1511, 0]
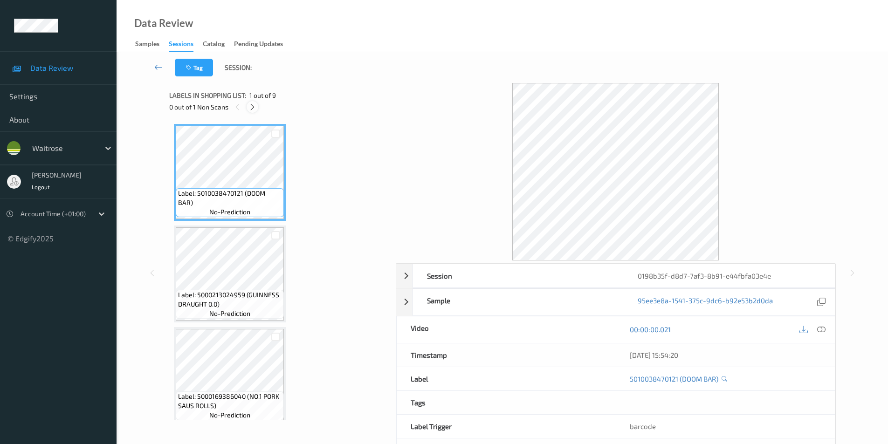
click at [249, 110] on icon at bounding box center [252, 107] width 8 height 8
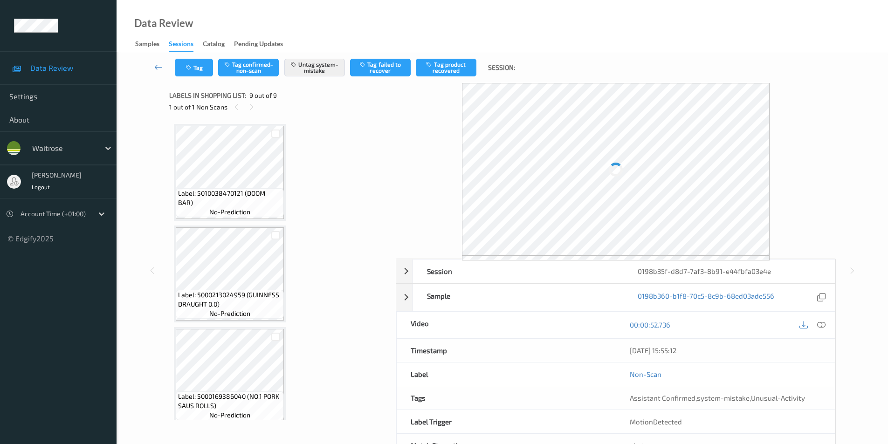
scroll to position [618, 0]
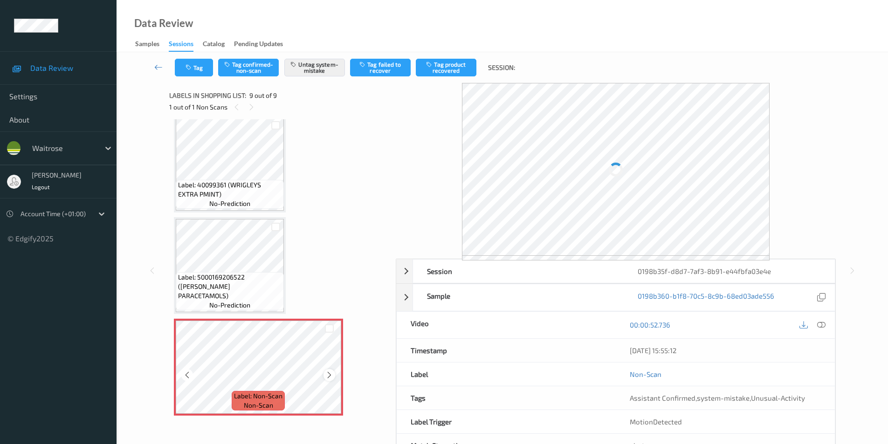
click at [328, 376] on icon at bounding box center [329, 375] width 8 height 8
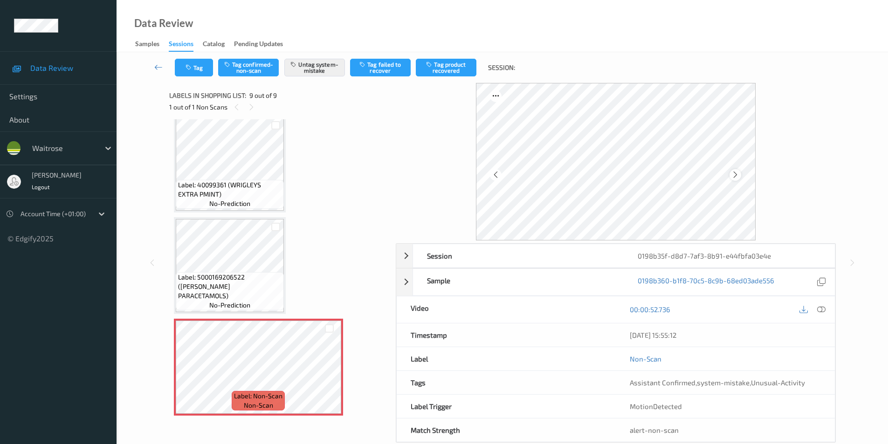
click at [735, 178] on icon at bounding box center [735, 175] width 8 height 8
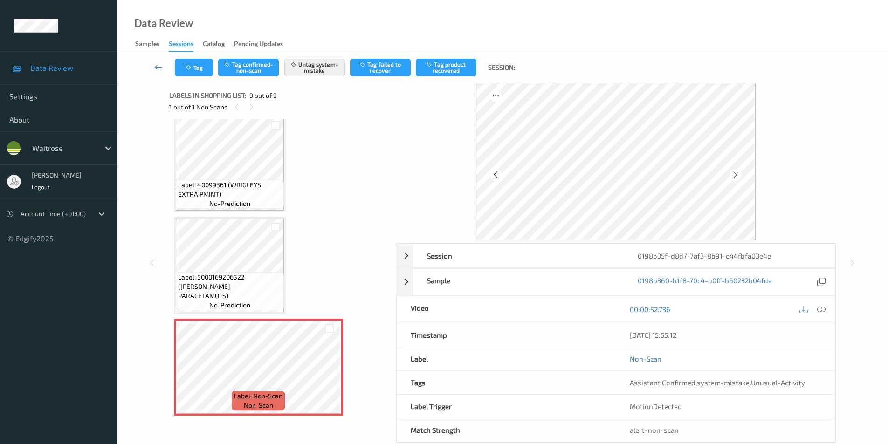
click at [735, 178] on icon at bounding box center [735, 175] width 8 height 8
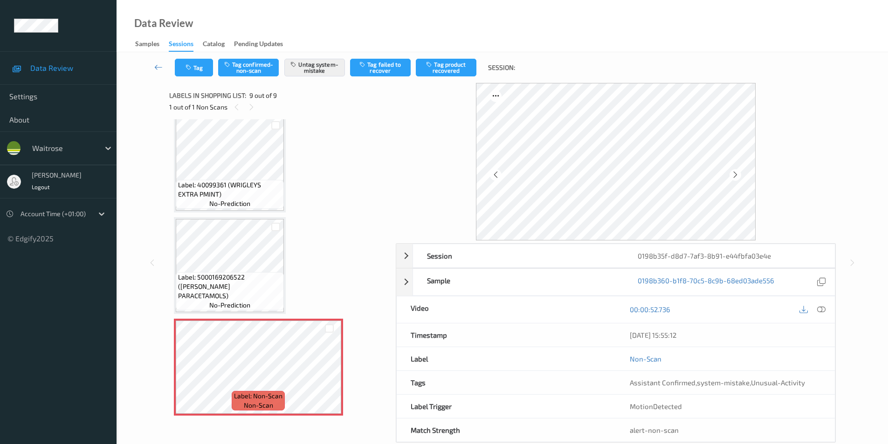
click at [735, 178] on icon at bounding box center [735, 175] width 8 height 8
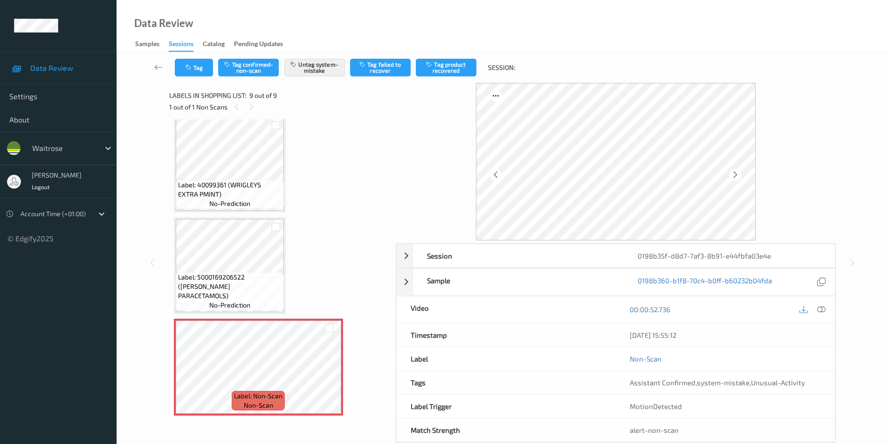
click at [735, 178] on icon at bounding box center [735, 175] width 8 height 8
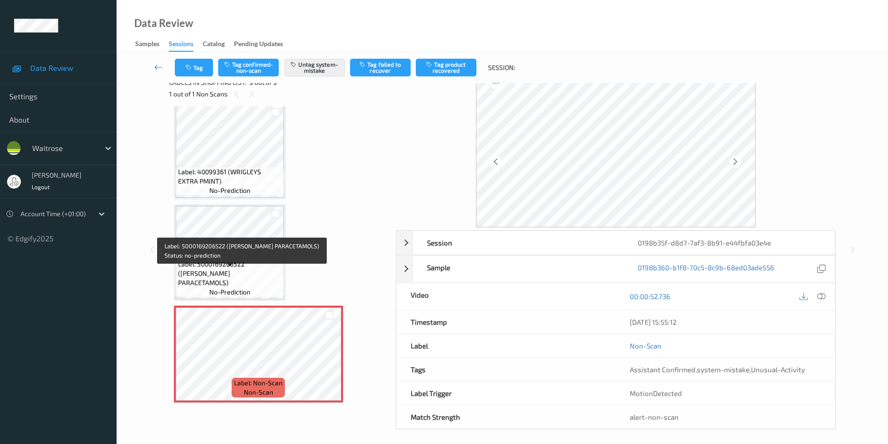
scroll to position [18, 0]
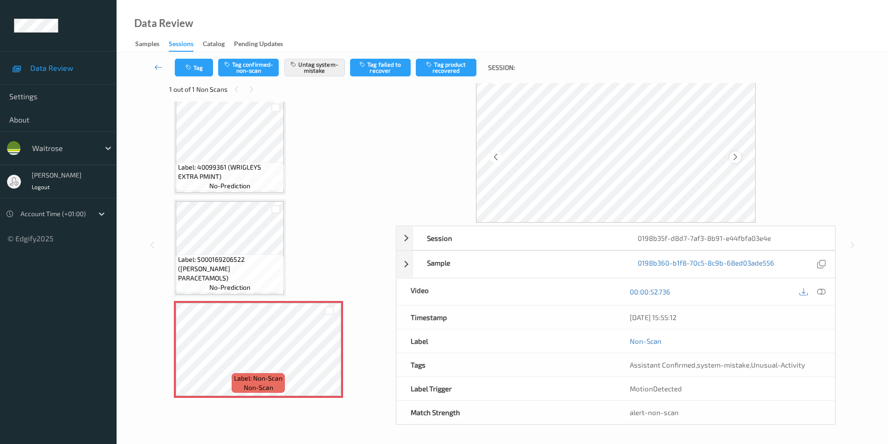
click at [734, 159] on icon at bounding box center [735, 157] width 8 height 8
click at [733, 159] on icon at bounding box center [735, 157] width 8 height 8
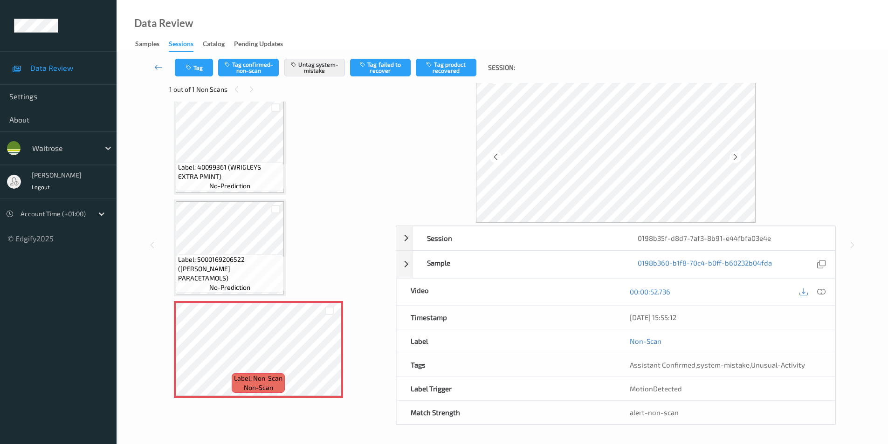
click at [733, 159] on icon at bounding box center [735, 157] width 8 height 8
click at [823, 289] on icon at bounding box center [821, 292] width 8 height 8
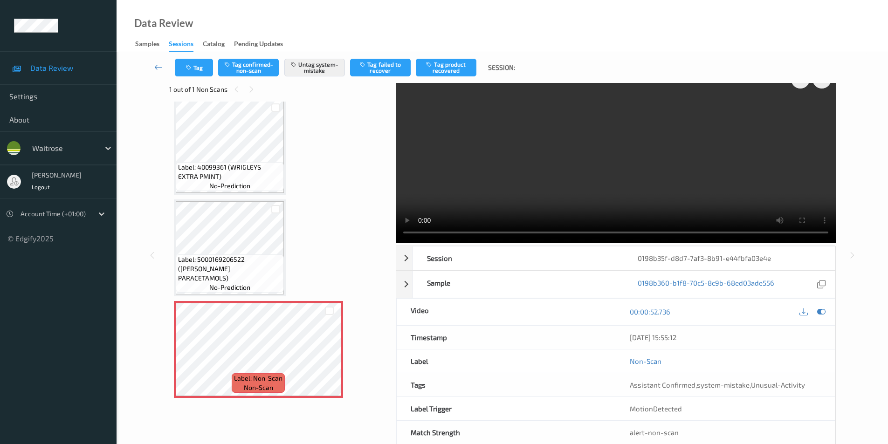
click at [820, 312] on icon at bounding box center [821, 312] width 8 height 8
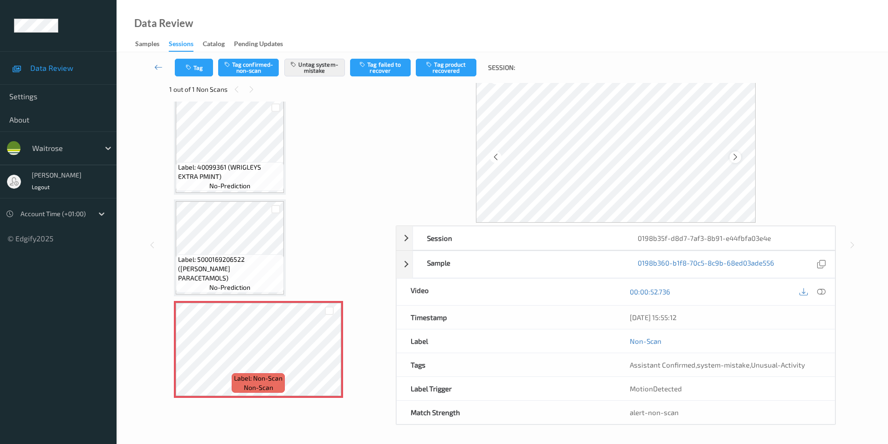
click at [735, 156] on icon at bounding box center [735, 157] width 8 height 8
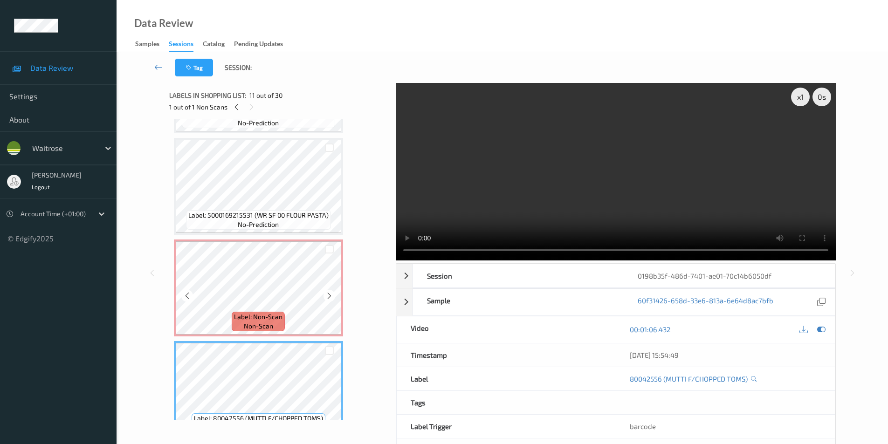
scroll to position [818, 0]
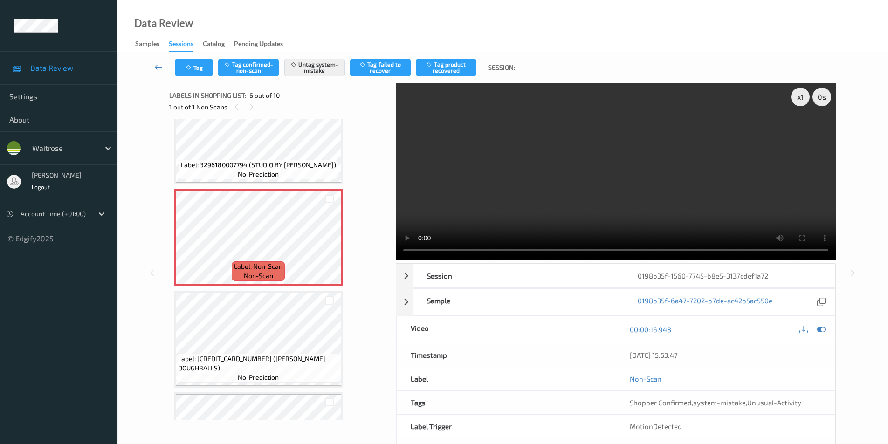
scroll to position [411, 0]
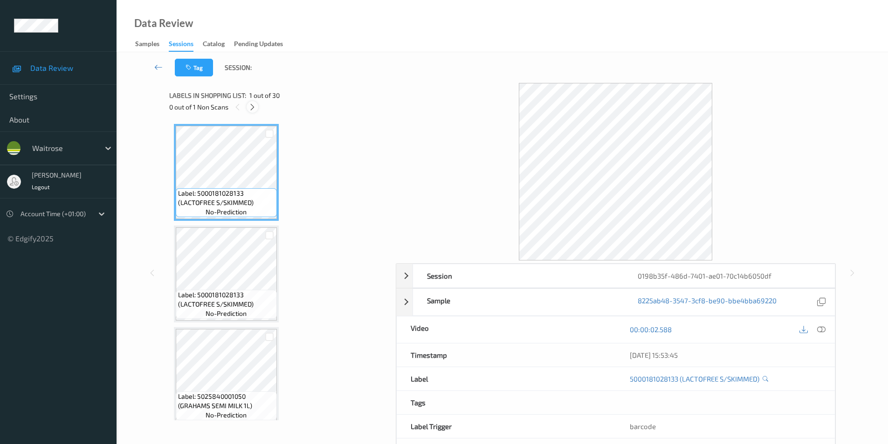
click at [255, 110] on icon at bounding box center [252, 107] width 8 height 8
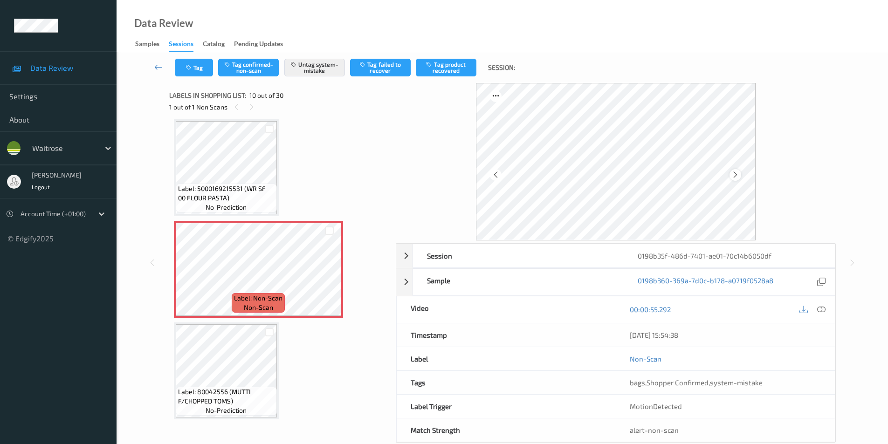
click at [732, 174] on icon at bounding box center [735, 175] width 8 height 8
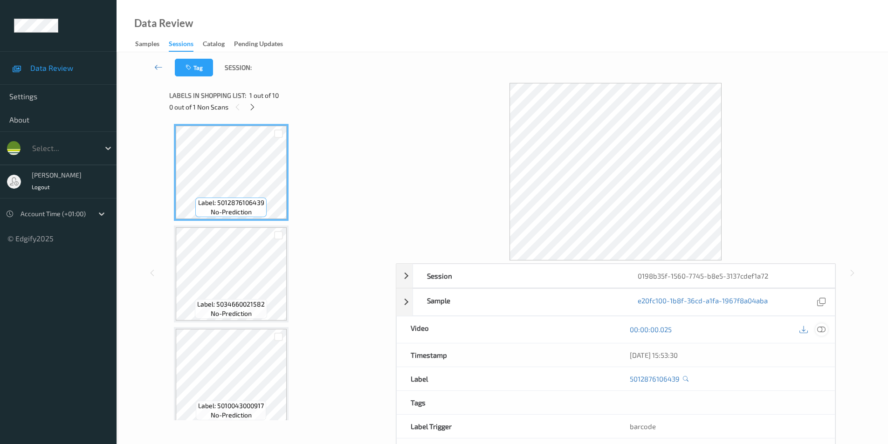
click at [824, 327] on icon at bounding box center [821, 329] width 8 height 8
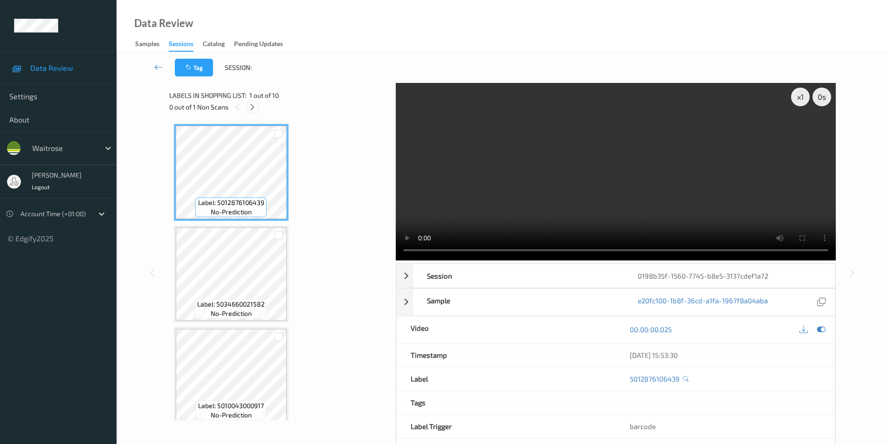
click at [255, 109] on icon at bounding box center [252, 107] width 8 height 8
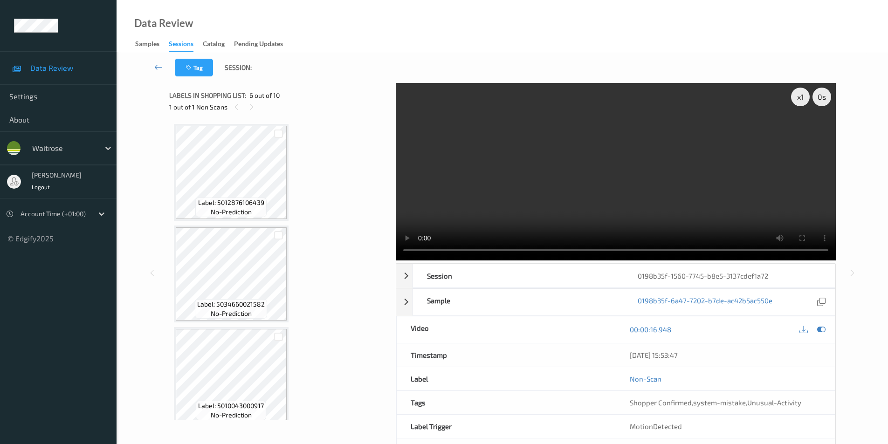
scroll to position [411, 0]
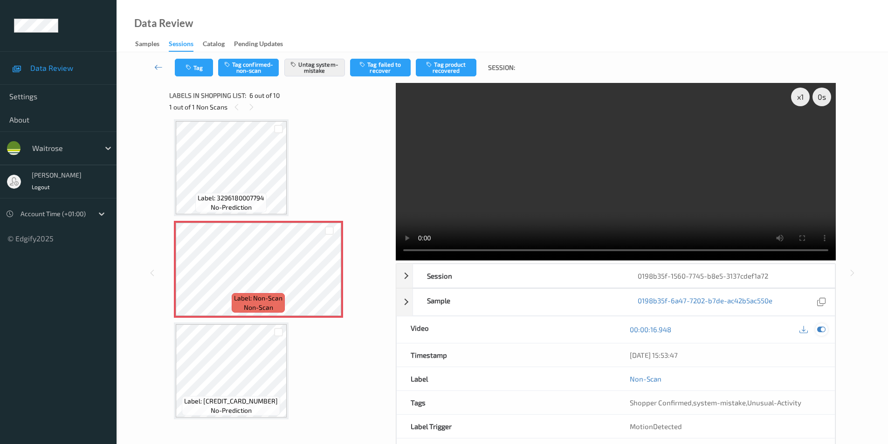
click at [816, 331] on div at bounding box center [821, 330] width 13 height 13
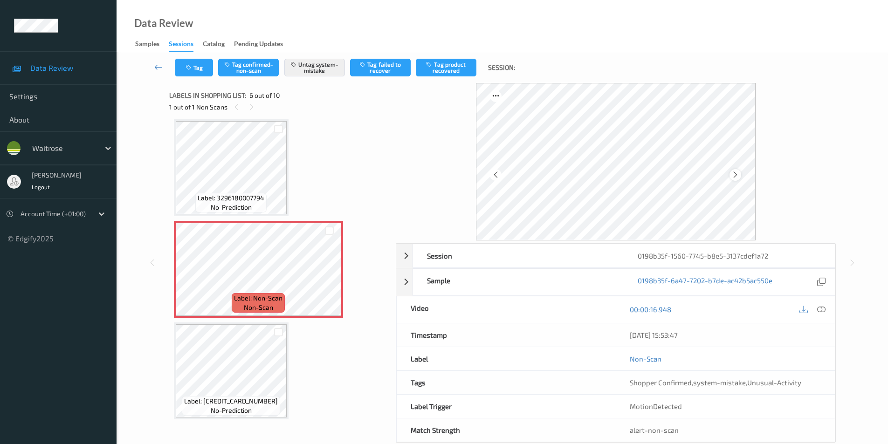
click at [731, 175] on div at bounding box center [736, 175] width 12 height 12
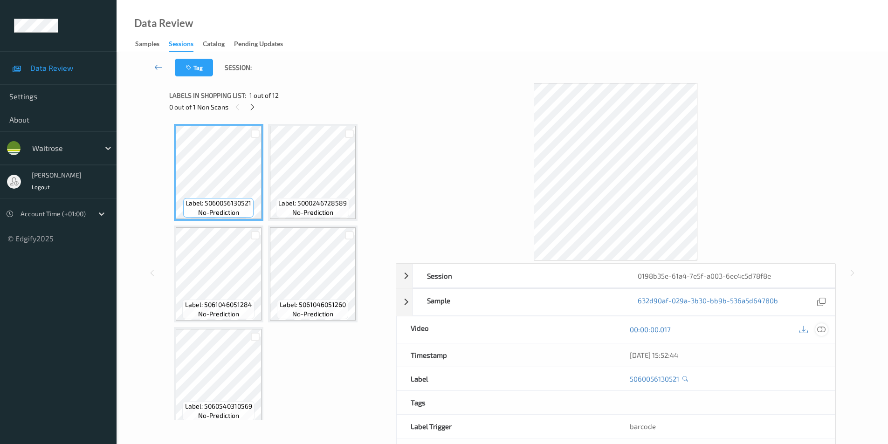
click at [822, 330] on icon at bounding box center [821, 329] width 8 height 8
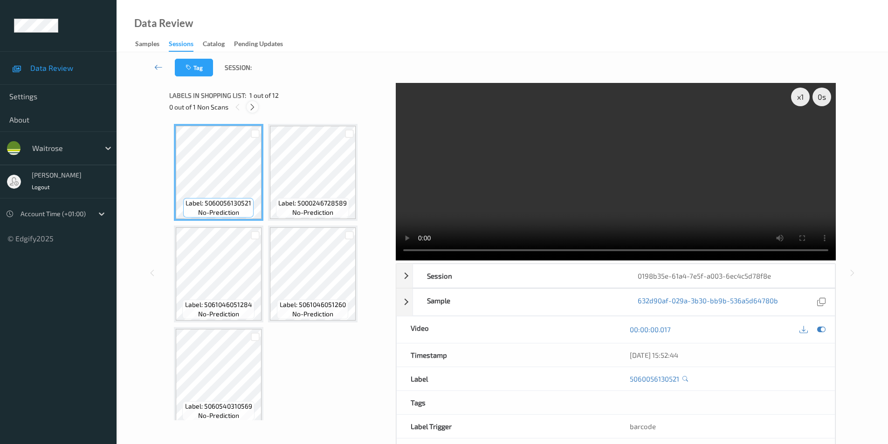
click at [249, 108] on icon at bounding box center [252, 107] width 8 height 8
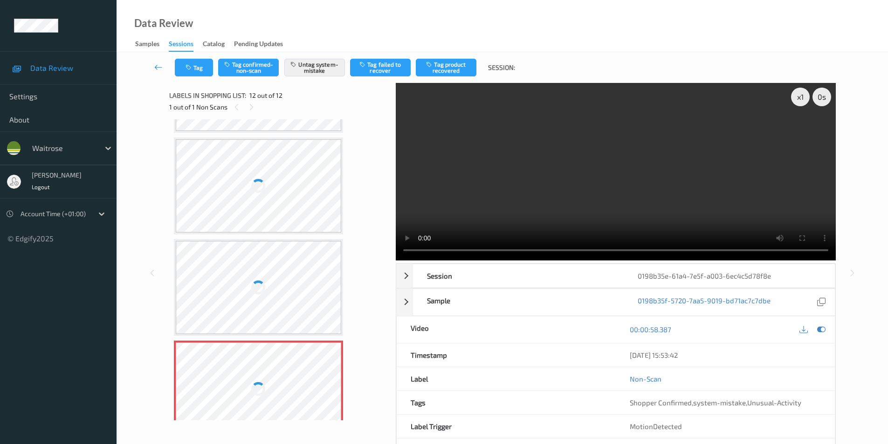
scroll to position [673, 0]
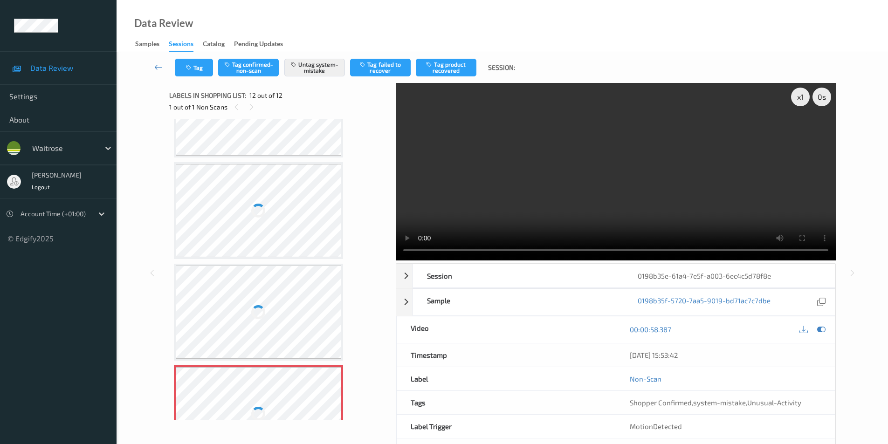
click at [261, 216] on div at bounding box center [258, 210] width 15 height 15
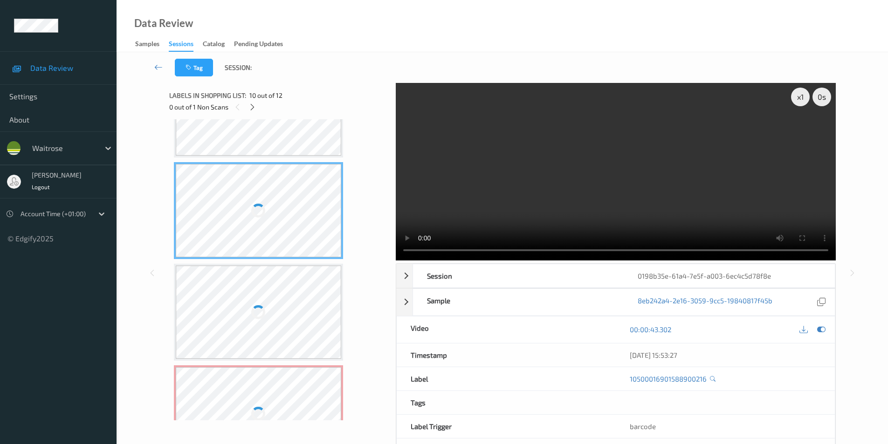
click at [261, 216] on div at bounding box center [258, 210] width 15 height 15
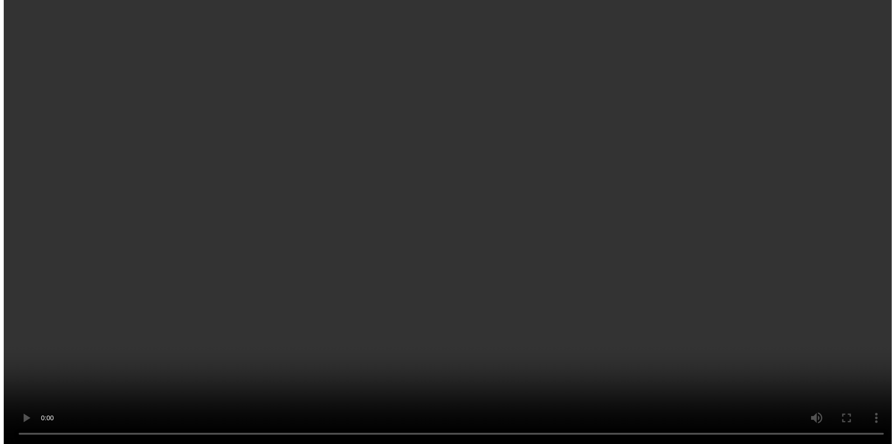
scroll to position [415, 0]
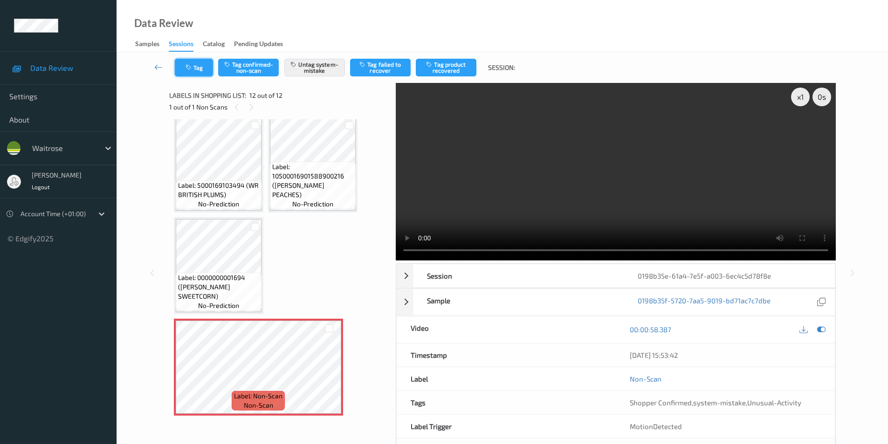
click at [192, 74] on button "Tag" at bounding box center [194, 68] width 38 height 18
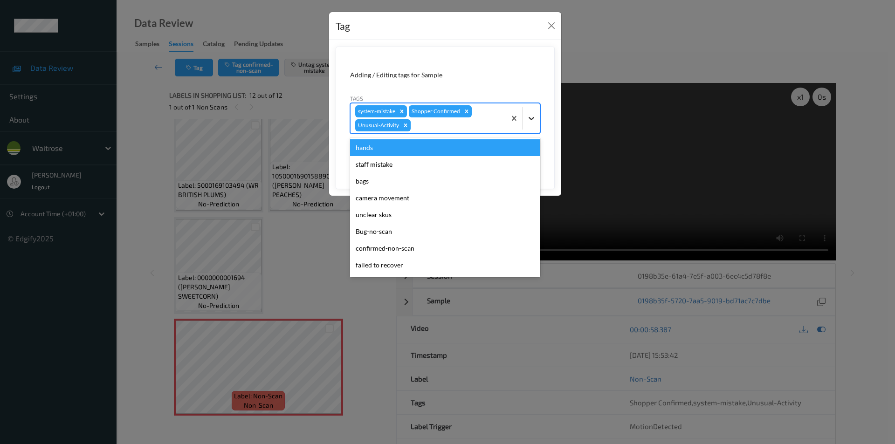
click at [533, 121] on icon at bounding box center [531, 118] width 9 height 9
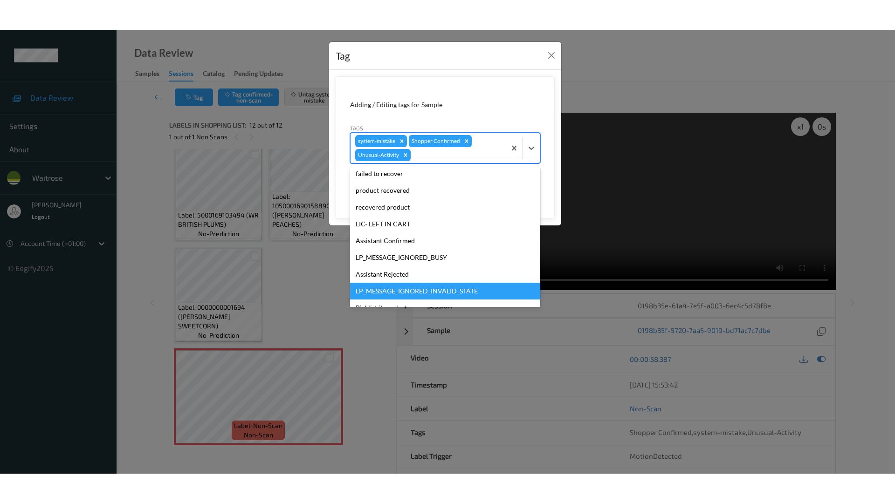
scroll to position [166, 0]
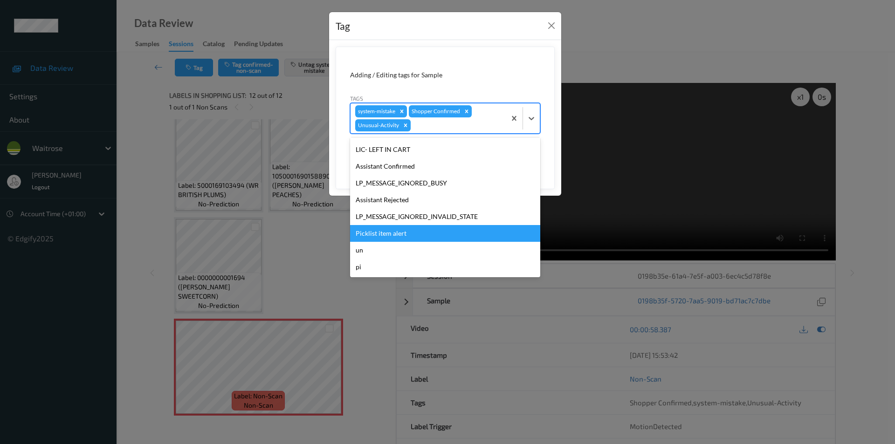
click at [398, 234] on div "Picklist item alert" at bounding box center [445, 233] width 190 height 17
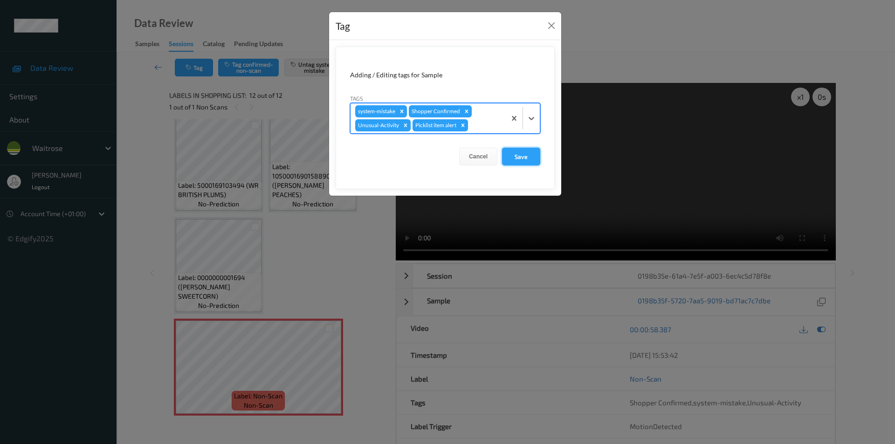
click at [513, 152] on button "Save" at bounding box center [521, 157] width 38 height 18
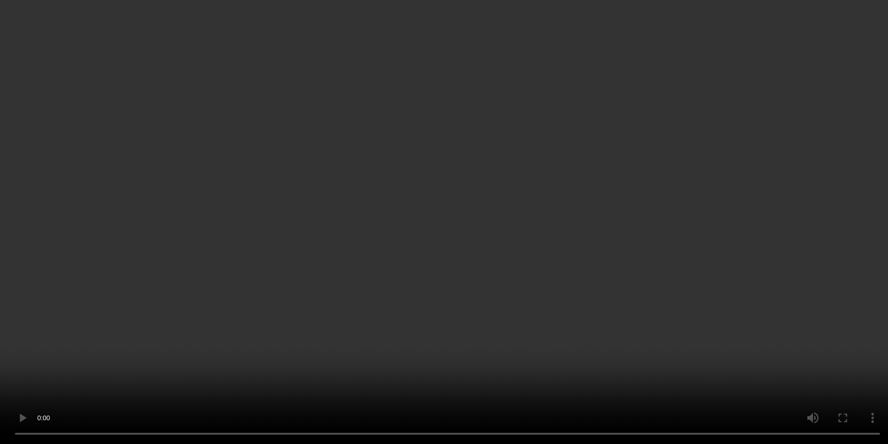
scroll to position [415, 0]
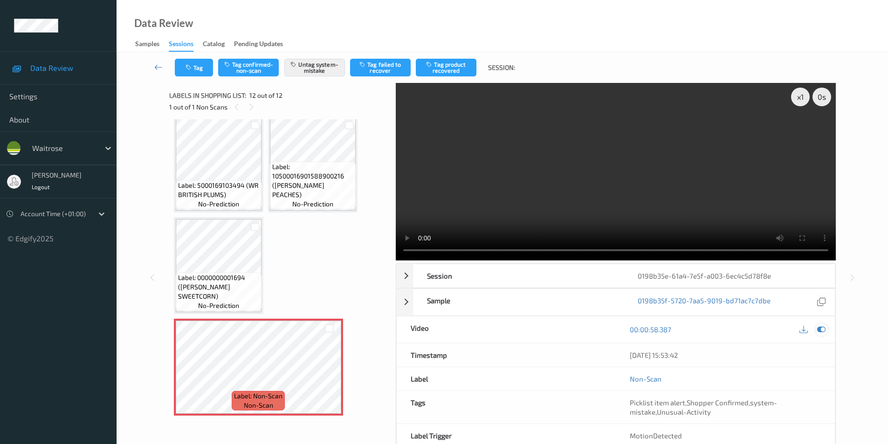
click at [823, 328] on icon at bounding box center [821, 329] width 8 height 8
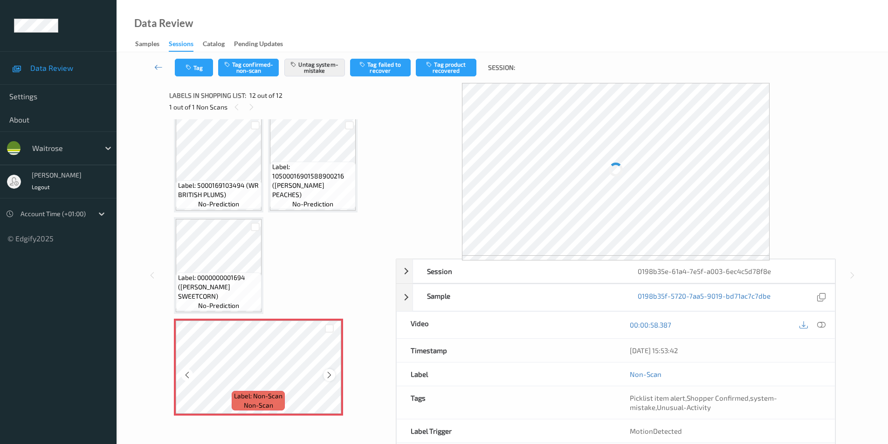
click at [330, 376] on icon at bounding box center [329, 375] width 8 height 8
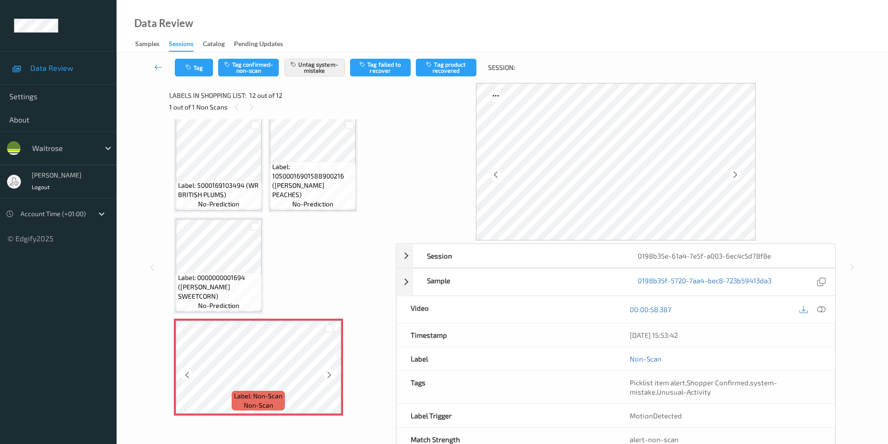
click at [330, 376] on icon at bounding box center [329, 375] width 8 height 8
click at [736, 173] on icon at bounding box center [735, 175] width 8 height 8
click at [822, 310] on icon at bounding box center [821, 309] width 8 height 8
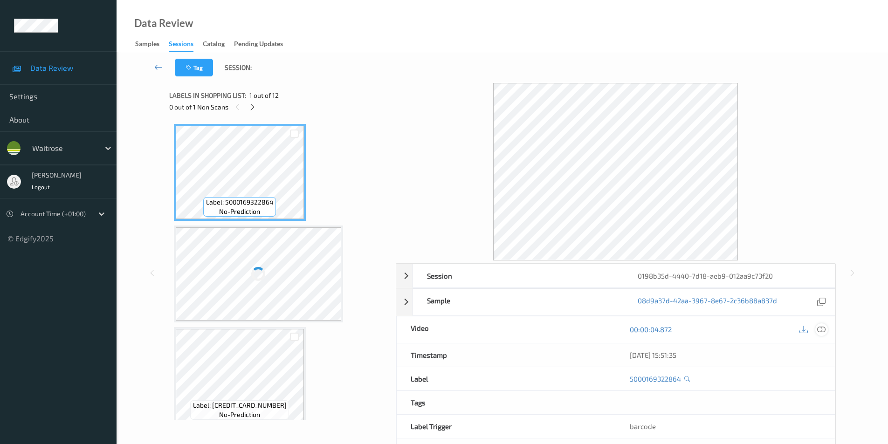
click at [823, 329] on icon at bounding box center [821, 329] width 8 height 8
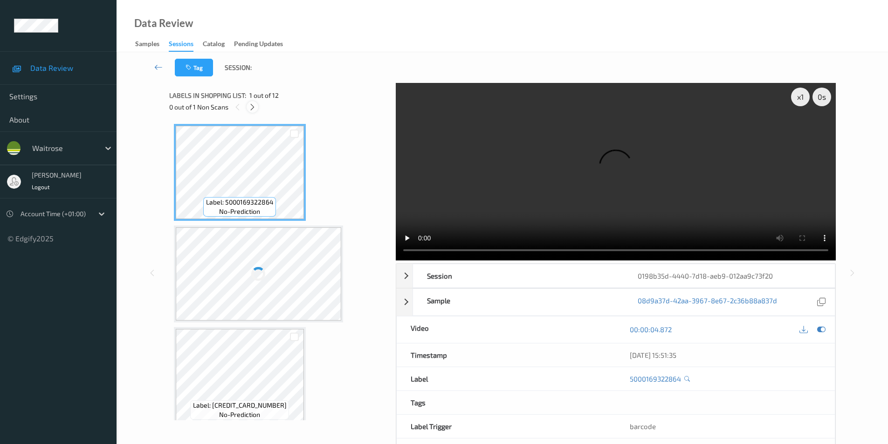
click at [251, 104] on icon at bounding box center [252, 107] width 8 height 8
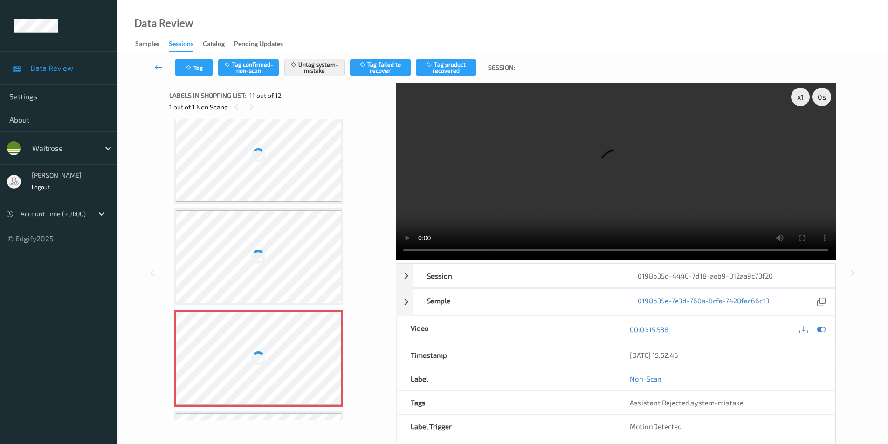
scroll to position [826, 0]
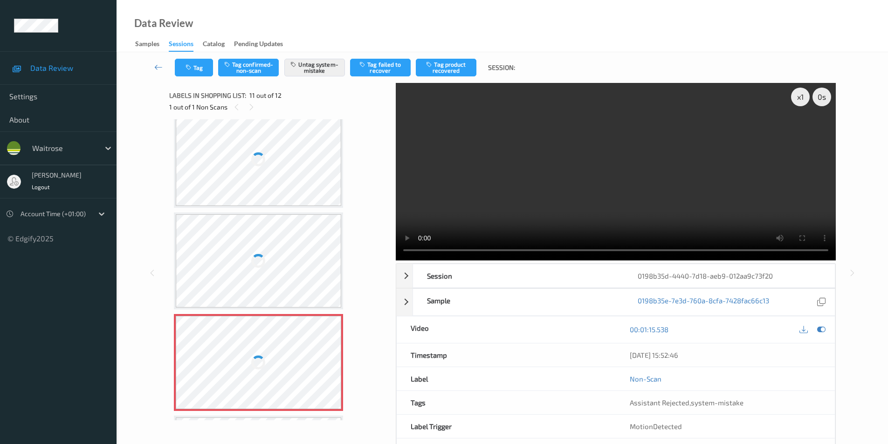
click at [283, 161] on div at bounding box center [259, 159] width 166 height 93
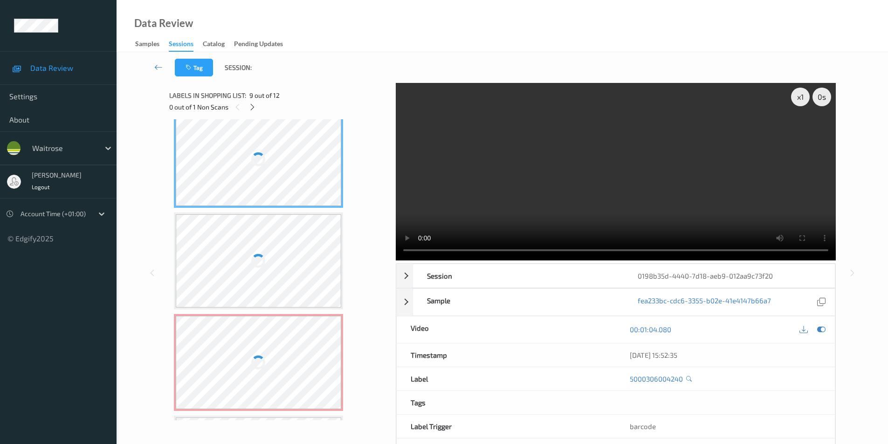
click at [283, 161] on div at bounding box center [259, 159] width 166 height 93
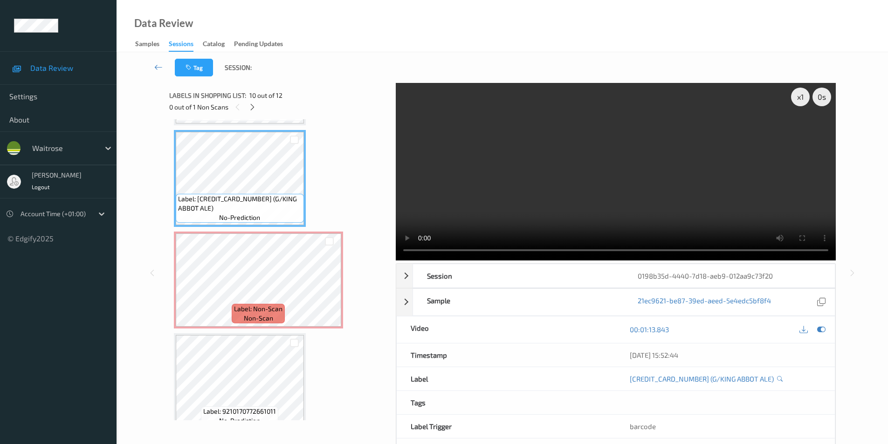
scroll to position [911, 0]
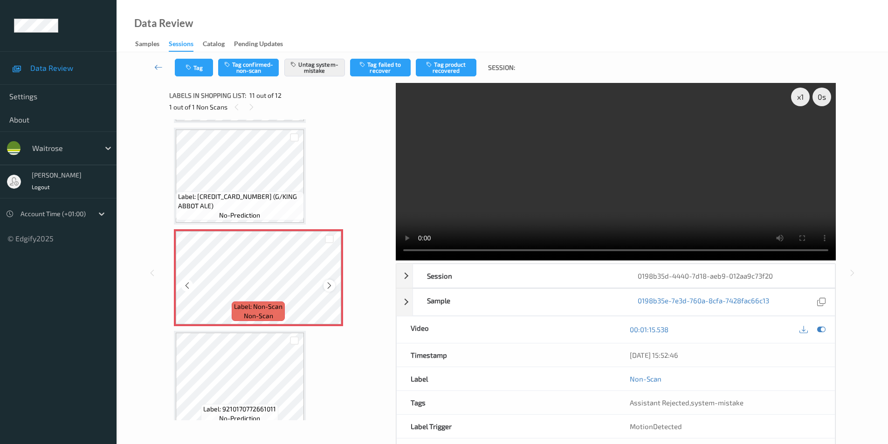
click at [325, 286] on icon at bounding box center [329, 286] width 8 height 8
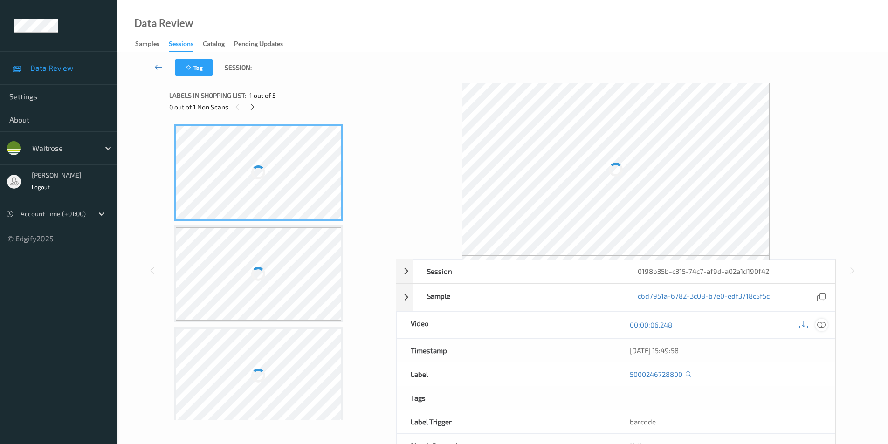
click at [818, 324] on icon at bounding box center [821, 325] width 8 height 8
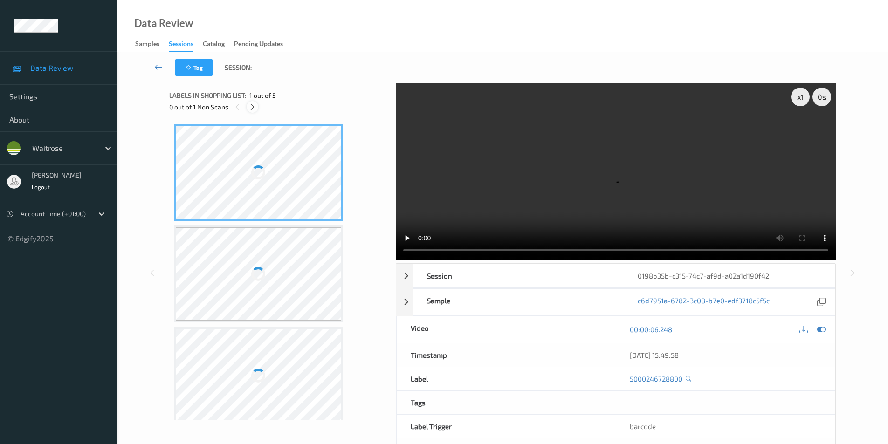
click at [252, 108] on icon at bounding box center [252, 107] width 8 height 8
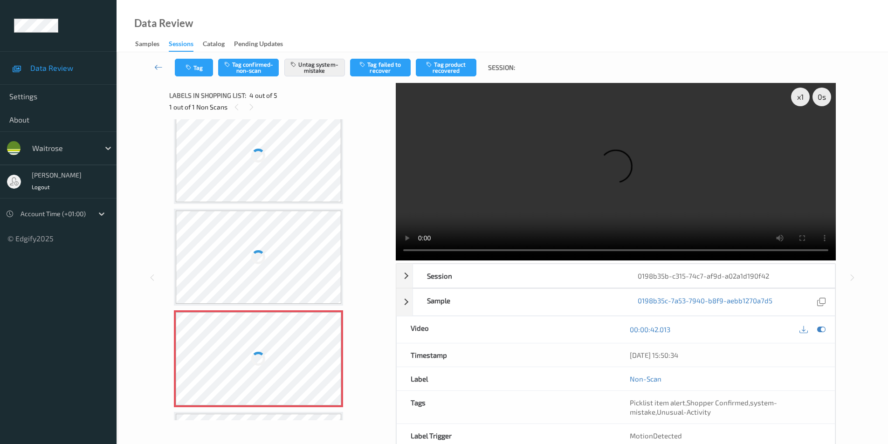
scroll to position [115, 0]
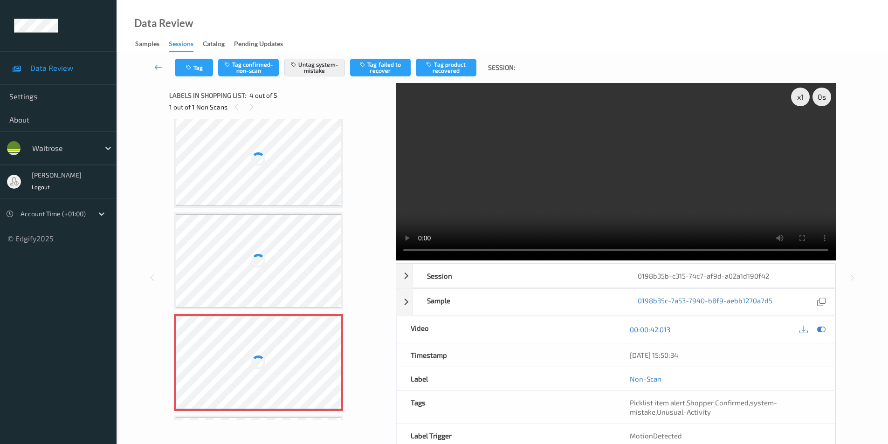
click at [287, 174] on div at bounding box center [259, 159] width 166 height 93
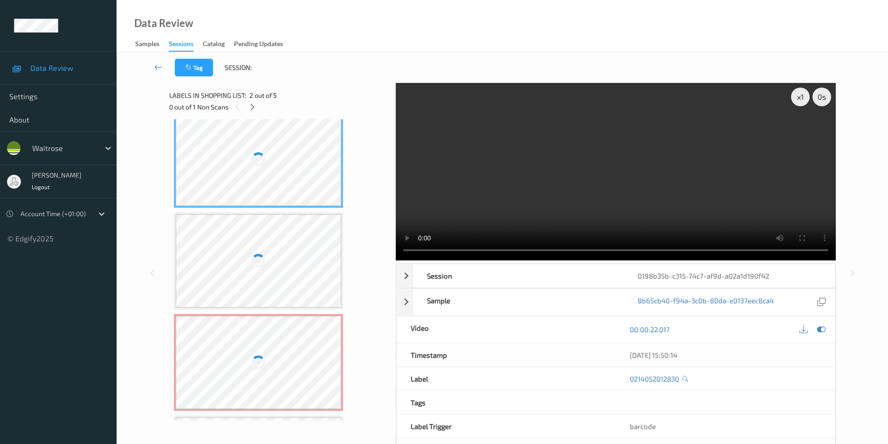
click at [287, 174] on div at bounding box center [259, 159] width 166 height 93
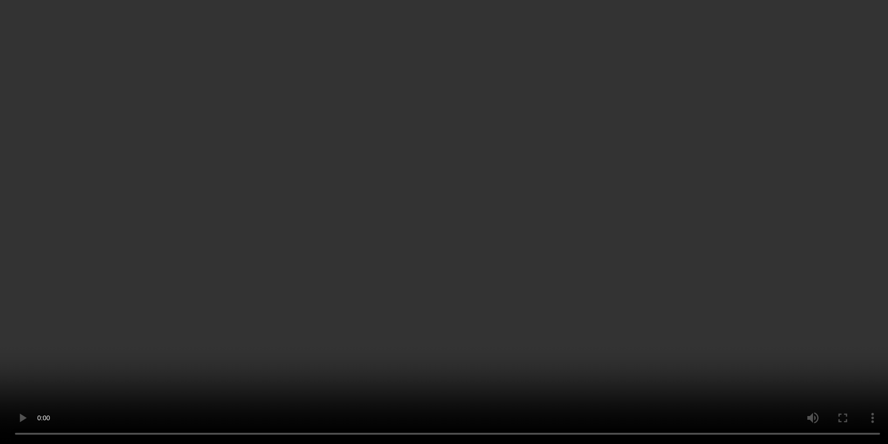
scroll to position [200, 0]
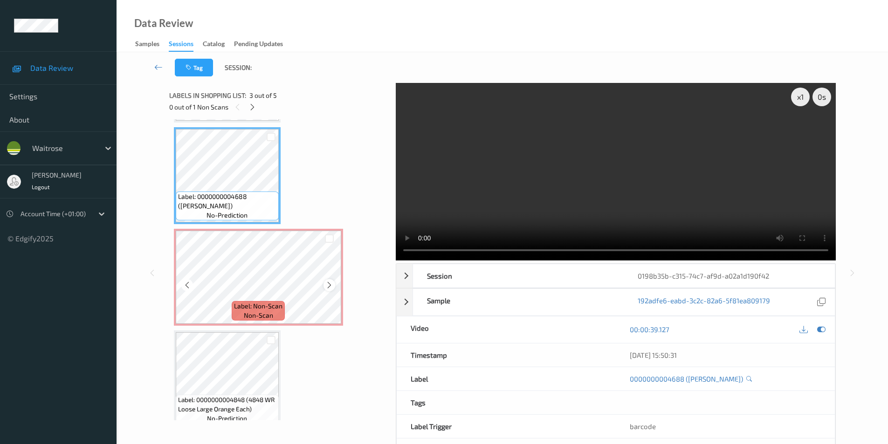
click at [329, 286] on icon at bounding box center [329, 285] width 8 height 8
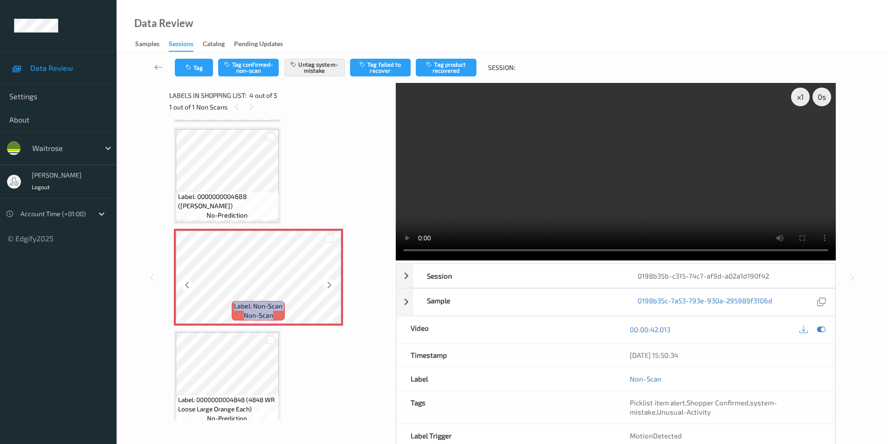
click at [329, 286] on icon at bounding box center [329, 285] width 8 height 8
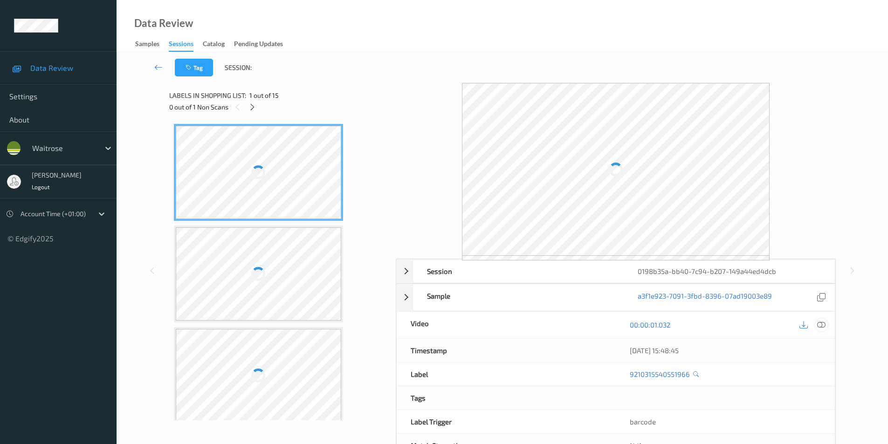
click at [823, 323] on icon at bounding box center [821, 325] width 8 height 8
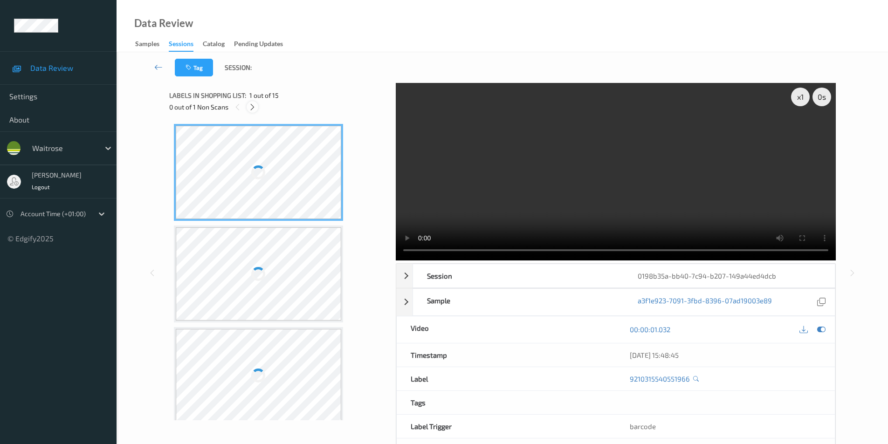
click at [252, 106] on icon at bounding box center [252, 107] width 8 height 8
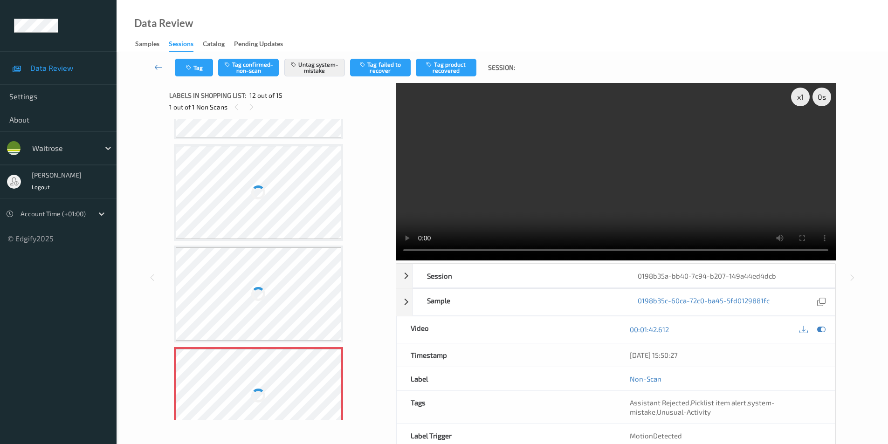
scroll to position [881, 0]
click at [281, 199] on div at bounding box center [259, 205] width 166 height 93
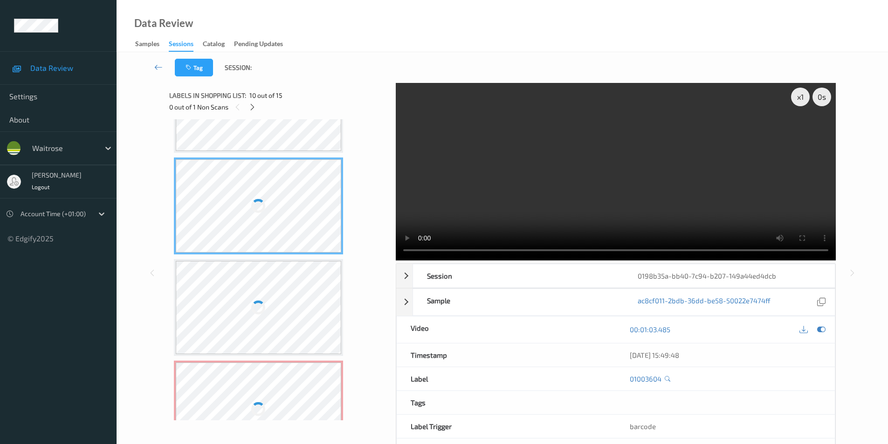
click at [281, 199] on div at bounding box center [259, 205] width 166 height 93
click at [285, 200] on div at bounding box center [259, 205] width 166 height 93
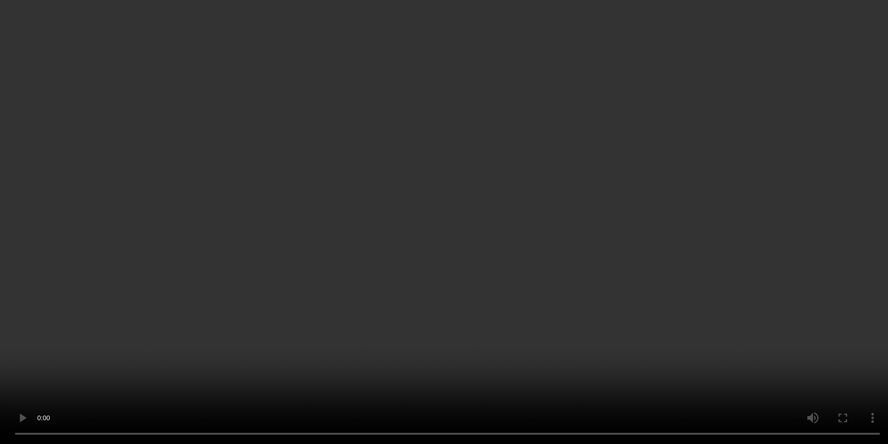
scroll to position [966, 0]
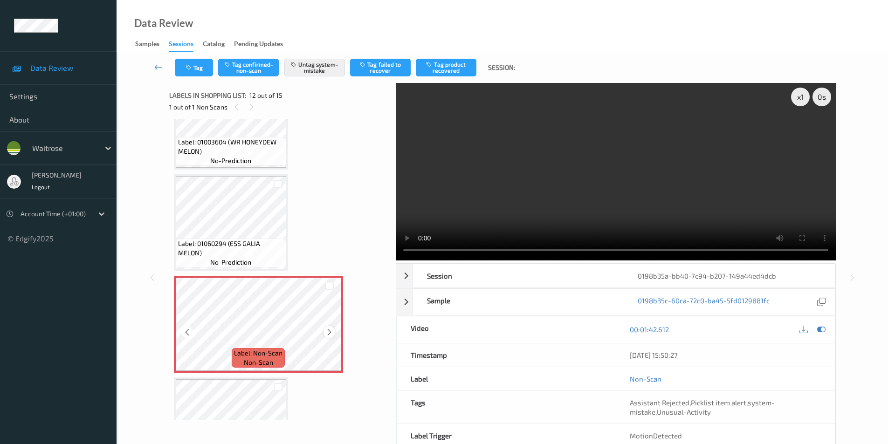
click at [331, 333] on icon at bounding box center [329, 332] width 8 height 8
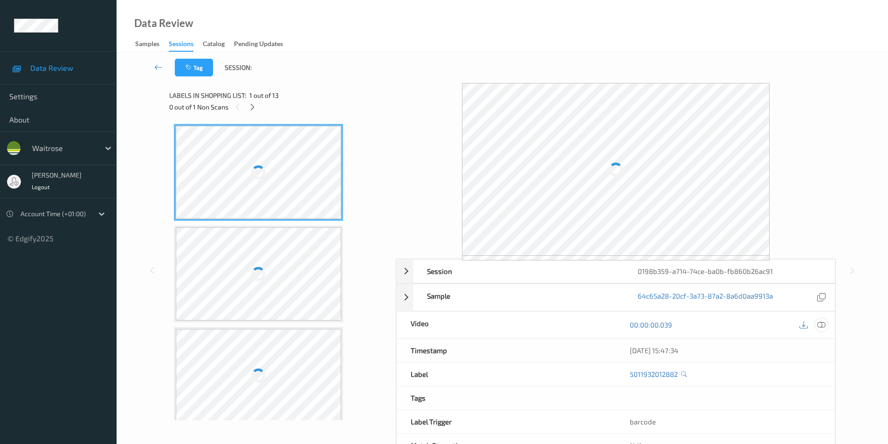
click at [819, 321] on icon at bounding box center [821, 325] width 8 height 8
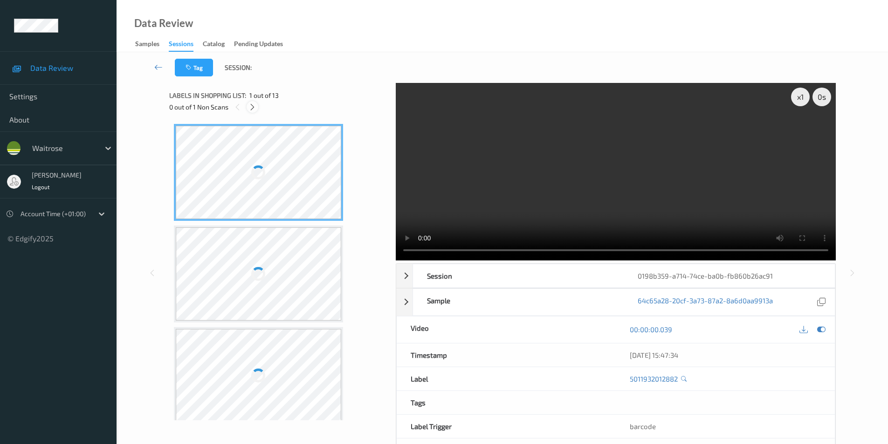
click at [250, 108] on icon at bounding box center [252, 107] width 8 height 8
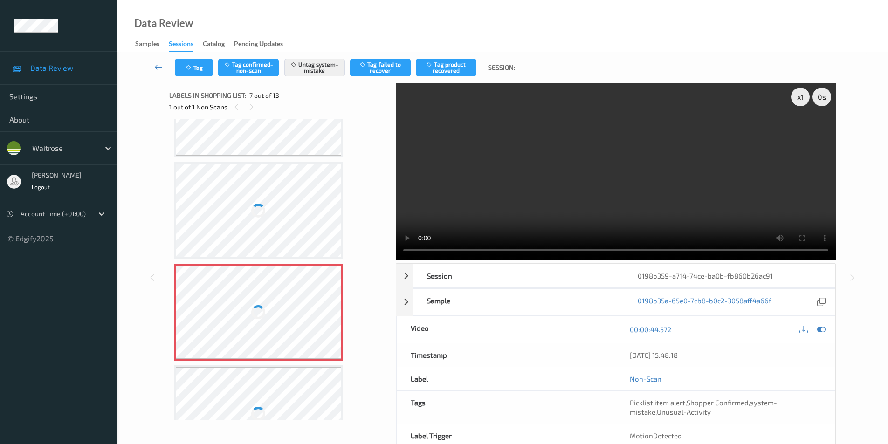
scroll to position [420, 0]
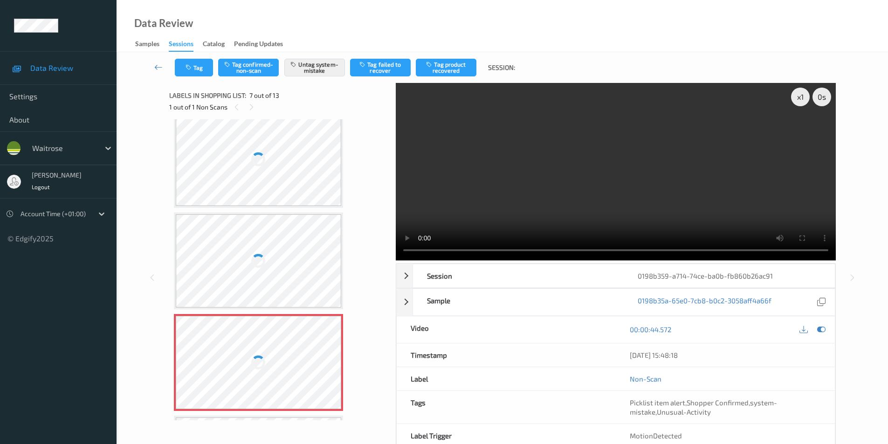
click at [291, 176] on div at bounding box center [259, 159] width 166 height 93
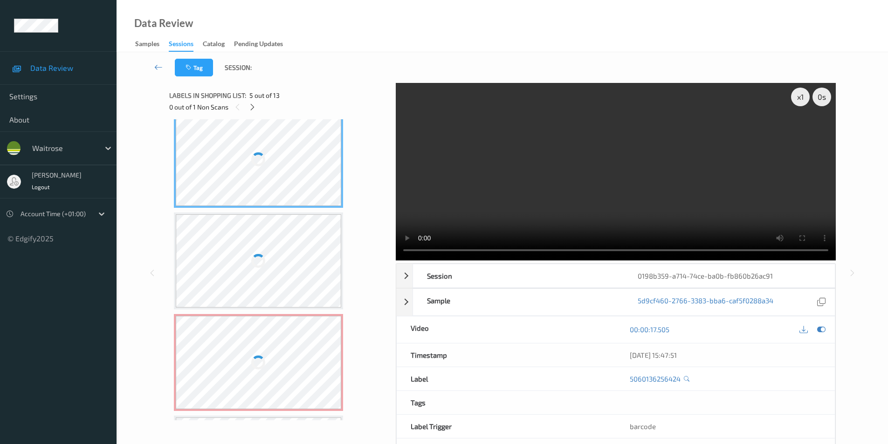
click at [291, 176] on div at bounding box center [259, 159] width 166 height 93
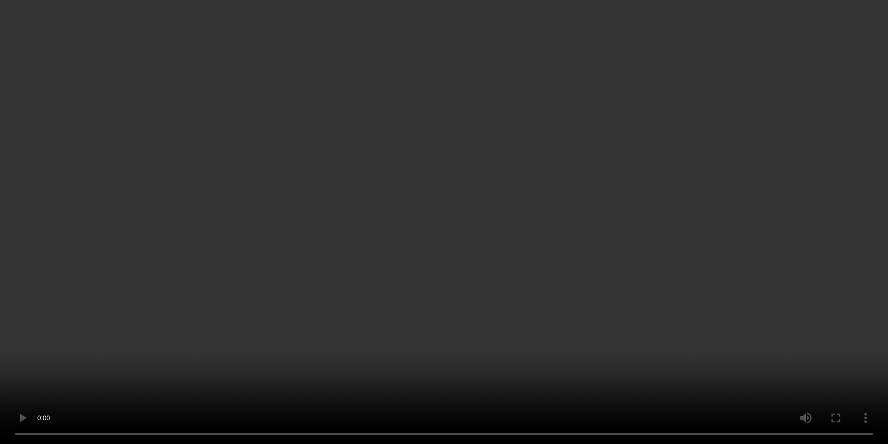
scroll to position [551, 0]
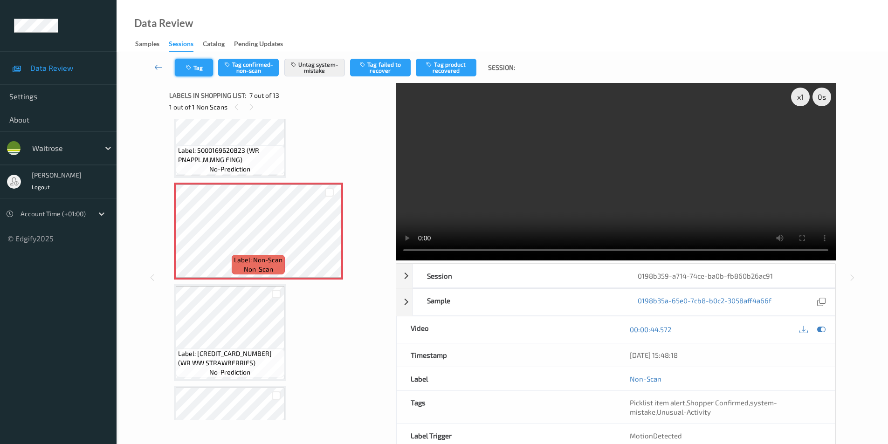
click at [202, 67] on button "Tag" at bounding box center [194, 68] width 38 height 18
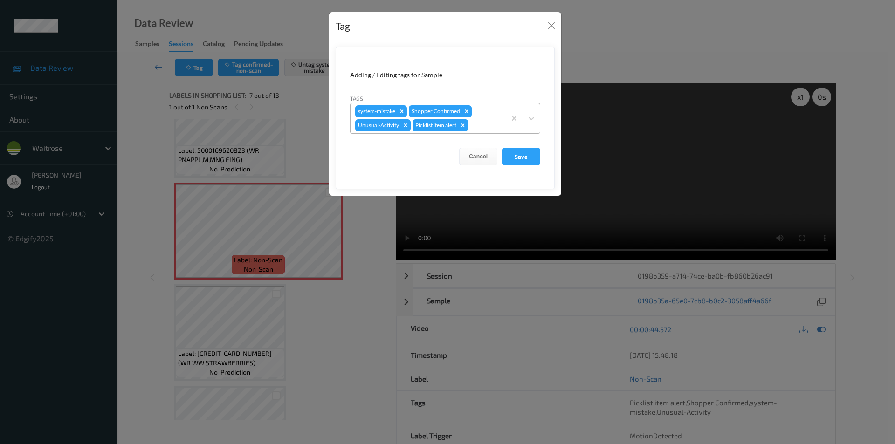
click at [462, 126] on icon "Remove Picklist item alert" at bounding box center [463, 125] width 7 height 7
click at [521, 160] on button "Save" at bounding box center [521, 157] width 38 height 18
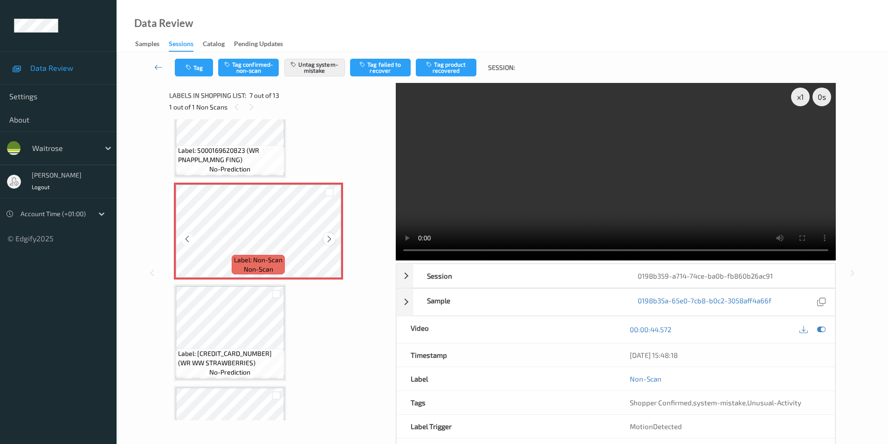
click at [324, 240] on div at bounding box center [330, 239] width 12 height 12
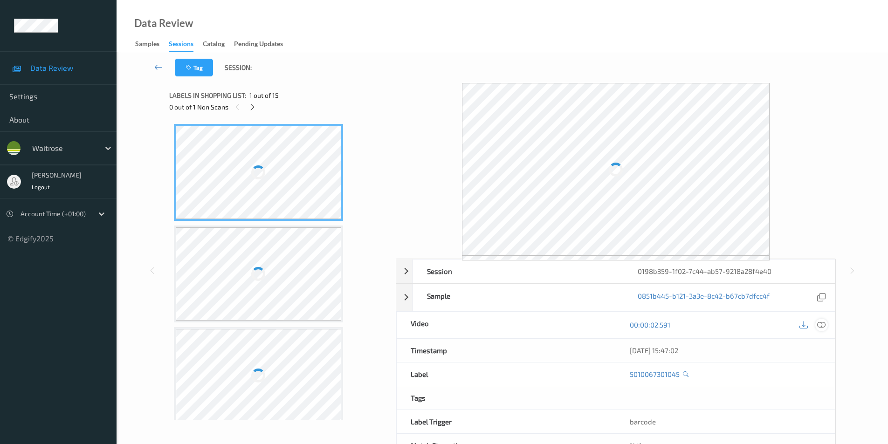
click at [820, 324] on icon at bounding box center [821, 325] width 8 height 8
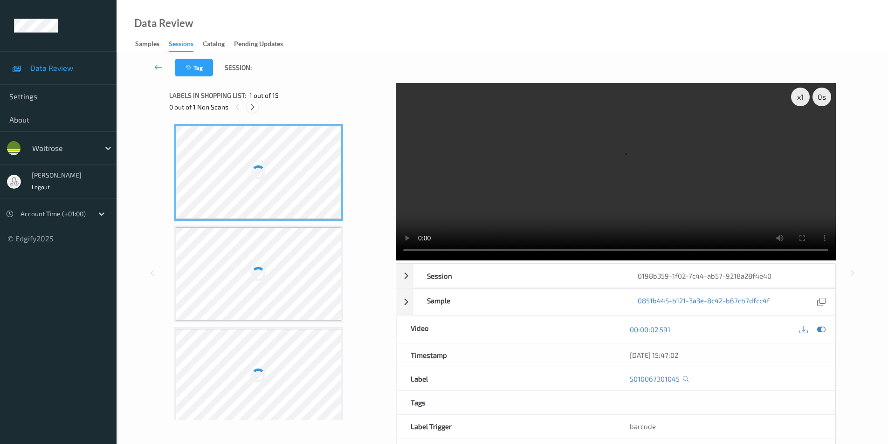
click at [255, 106] on icon at bounding box center [252, 107] width 8 height 8
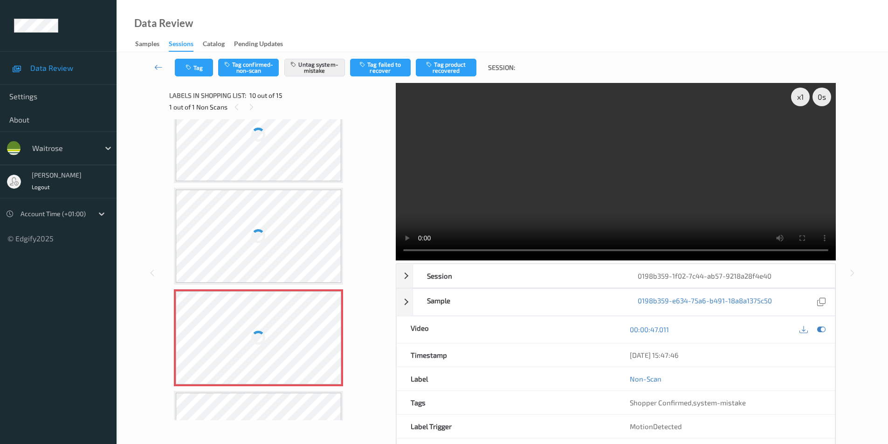
scroll to position [724, 0]
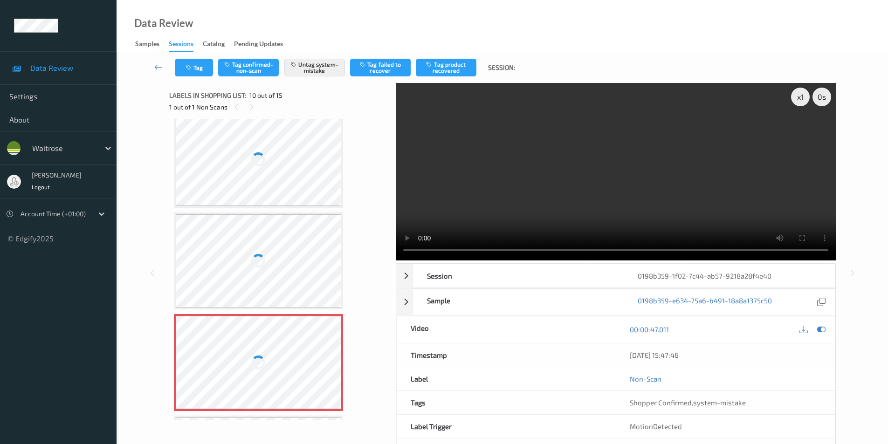
click at [294, 140] on div at bounding box center [259, 159] width 166 height 93
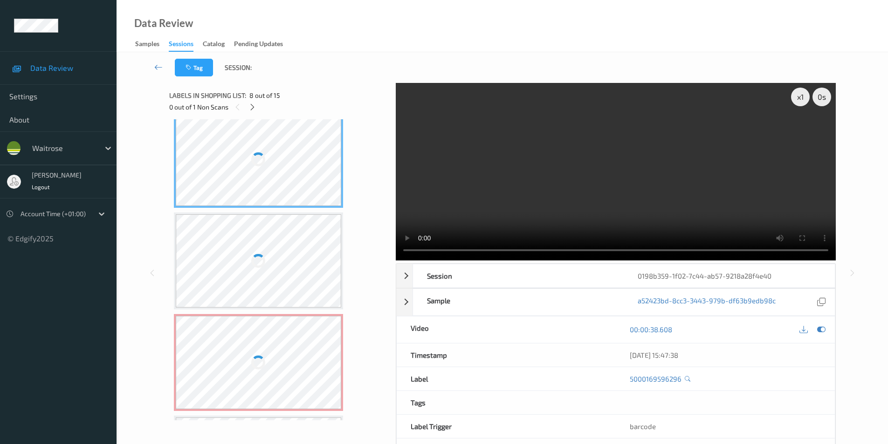
click at [294, 140] on div at bounding box center [259, 159] width 166 height 93
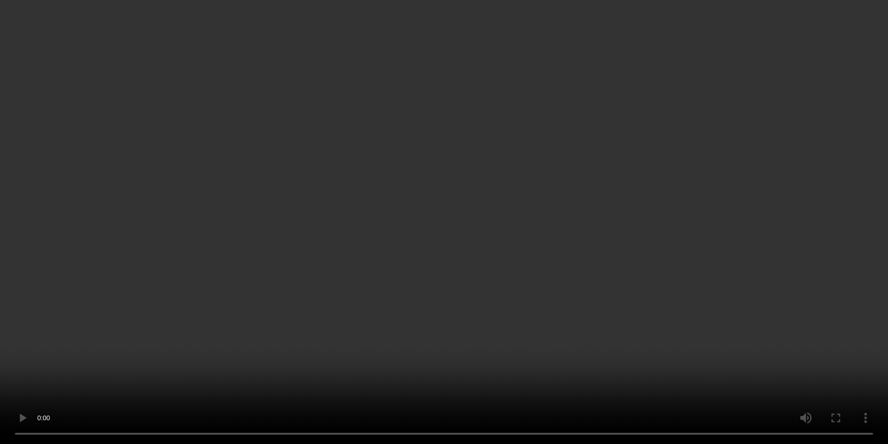
scroll to position [715, 0]
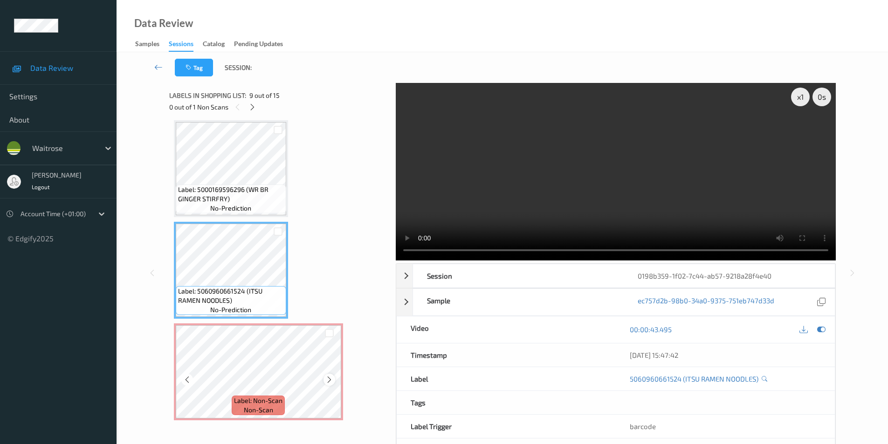
click at [332, 384] on icon at bounding box center [329, 380] width 8 height 8
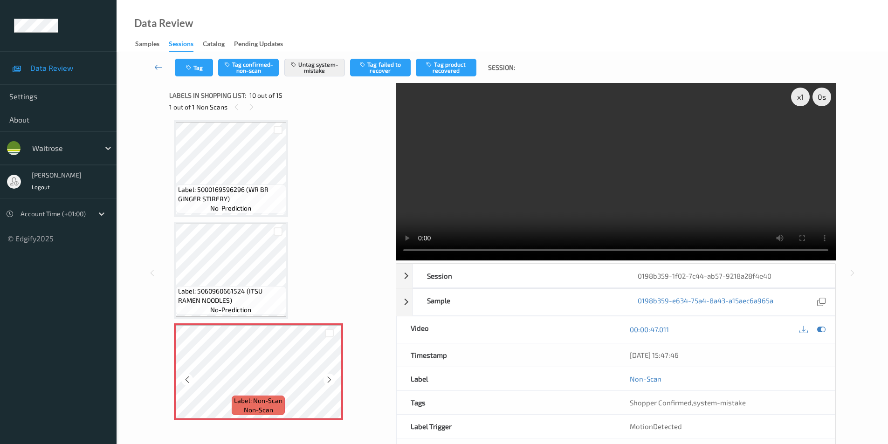
click at [332, 384] on icon at bounding box center [329, 380] width 8 height 8
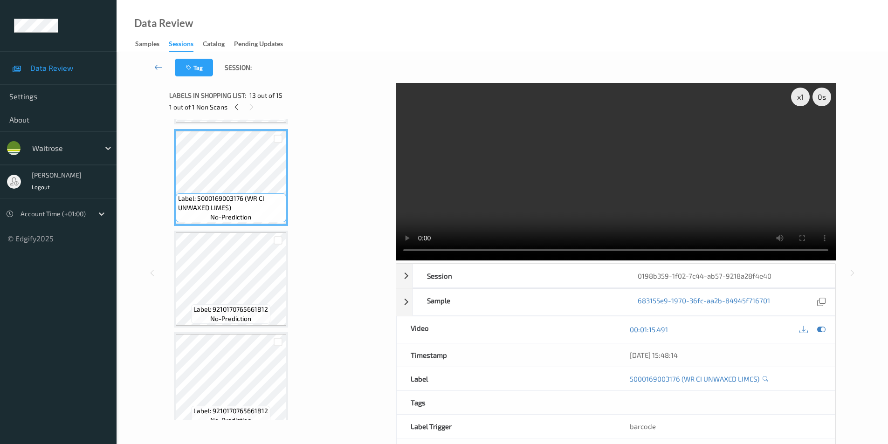
scroll to position [1228, 0]
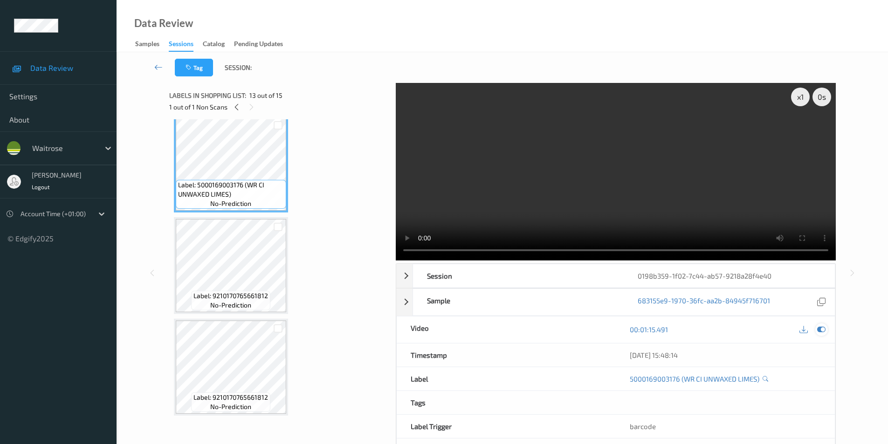
click at [819, 329] on icon at bounding box center [821, 329] width 8 height 8
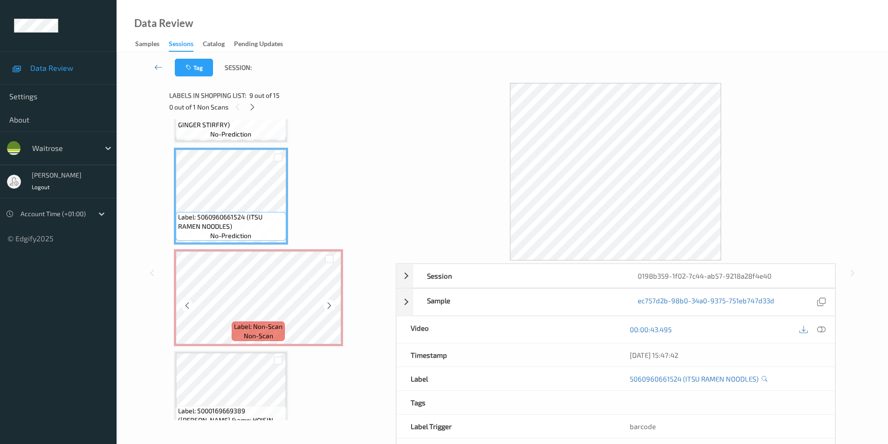
scroll to position [808, 0]
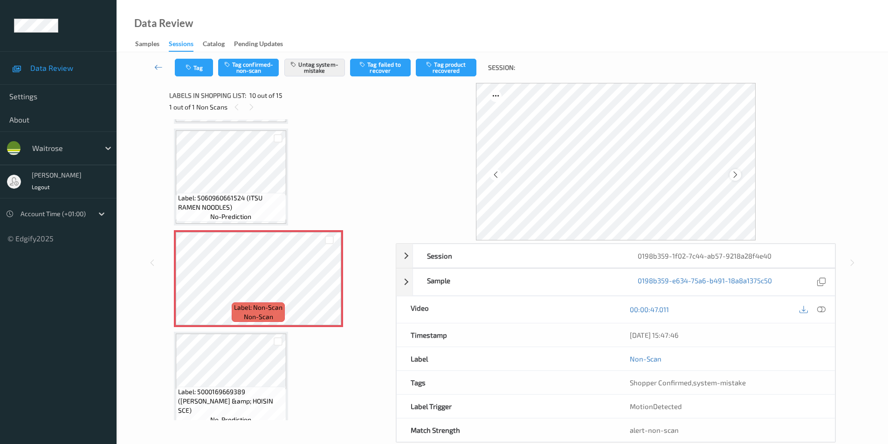
click at [740, 177] on div at bounding box center [736, 175] width 12 height 12
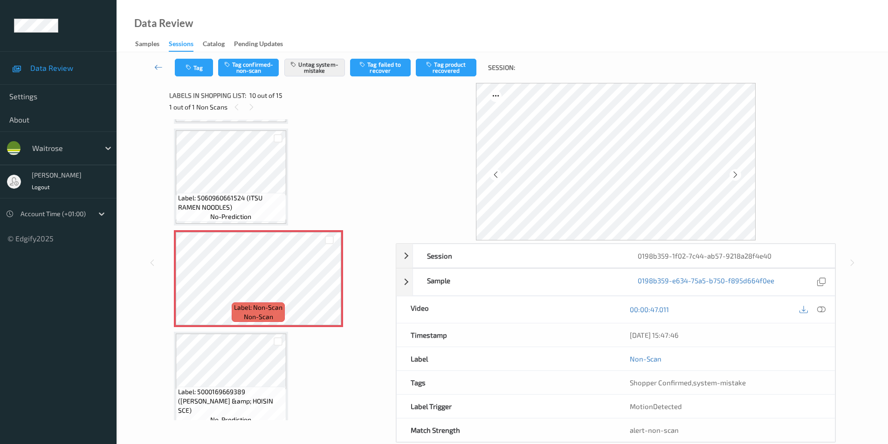
click at [740, 177] on div at bounding box center [736, 175] width 12 height 12
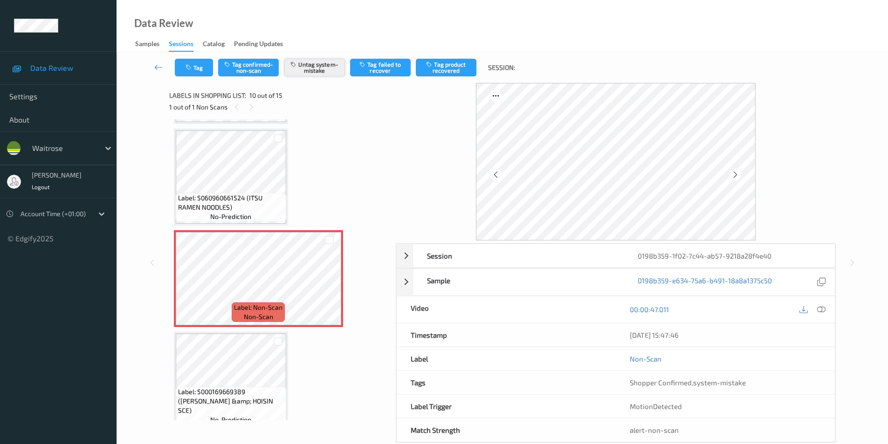
click at [321, 70] on button "Untag system-mistake" at bounding box center [314, 68] width 61 height 18
click at [246, 65] on button "Tag confirmed-non-scan" at bounding box center [248, 68] width 61 height 18
click at [381, 68] on button "Tag failed to recover" at bounding box center [380, 68] width 61 height 18
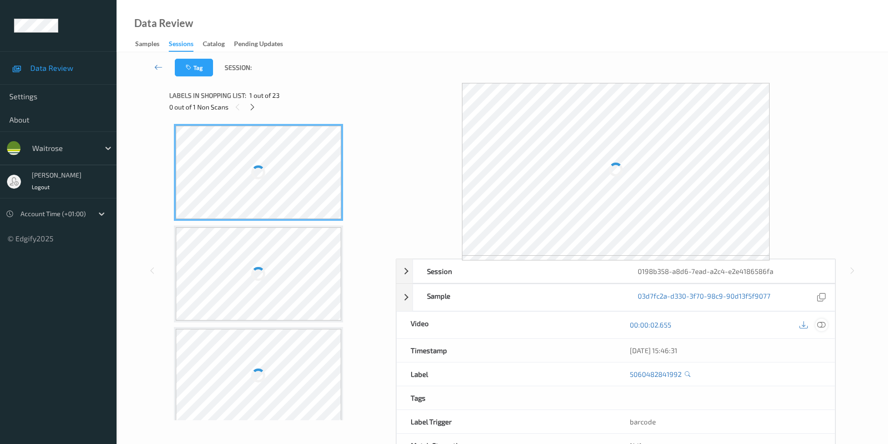
click at [822, 324] on icon at bounding box center [821, 325] width 8 height 8
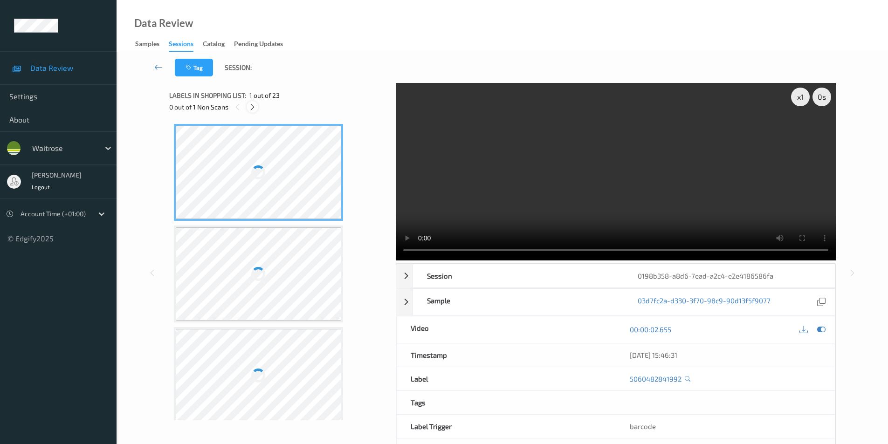
click at [249, 108] on icon at bounding box center [252, 107] width 8 height 8
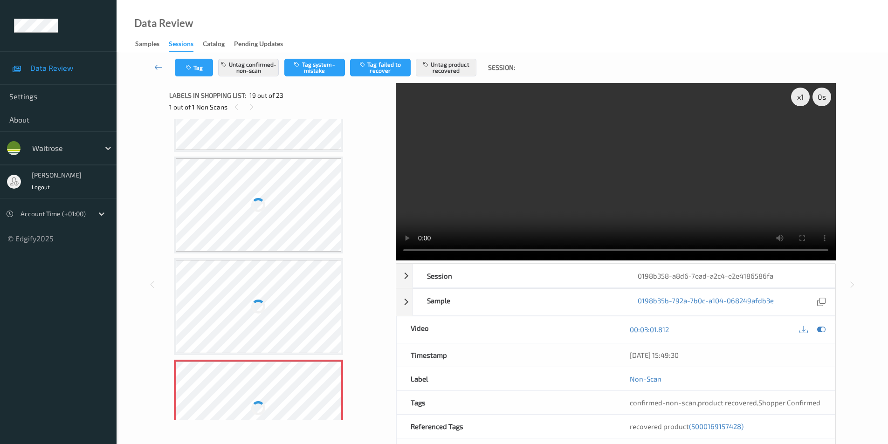
scroll to position [1593, 0]
click at [289, 212] on div at bounding box center [259, 205] width 166 height 93
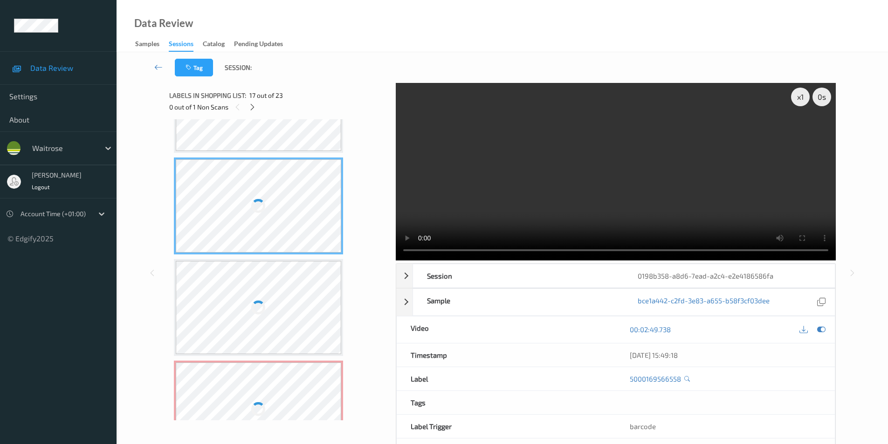
click at [289, 212] on div at bounding box center [259, 205] width 166 height 93
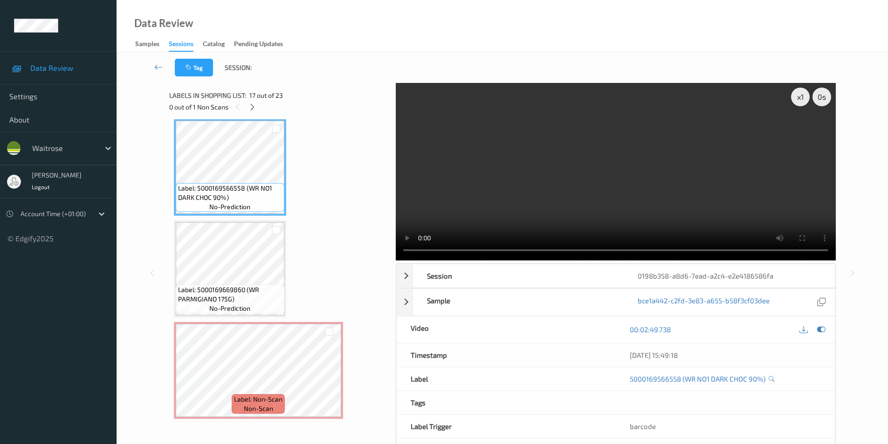
scroll to position [1677, 0]
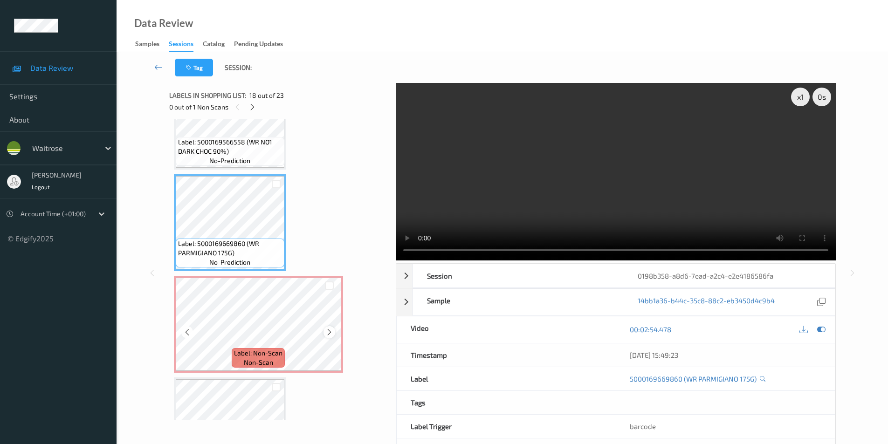
click at [331, 334] on icon at bounding box center [329, 332] width 8 height 8
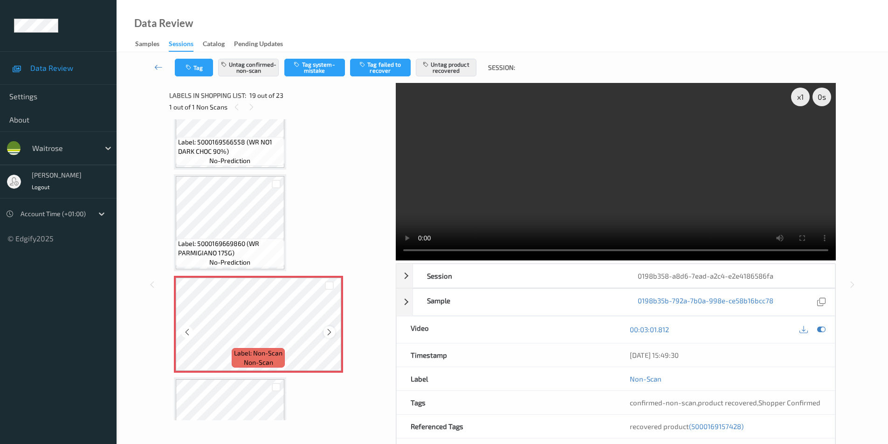
click at [330, 335] on icon at bounding box center [329, 332] width 8 height 8
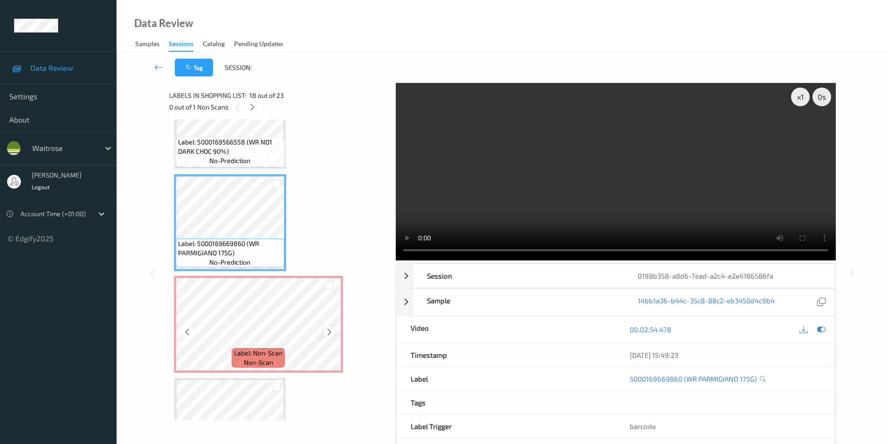
click at [329, 331] on icon at bounding box center [329, 332] width 8 height 8
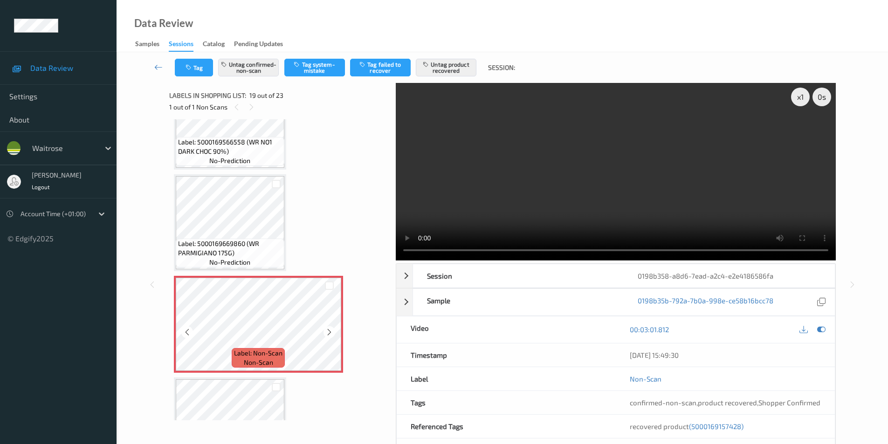
click at [329, 331] on icon at bounding box center [329, 332] width 8 height 8
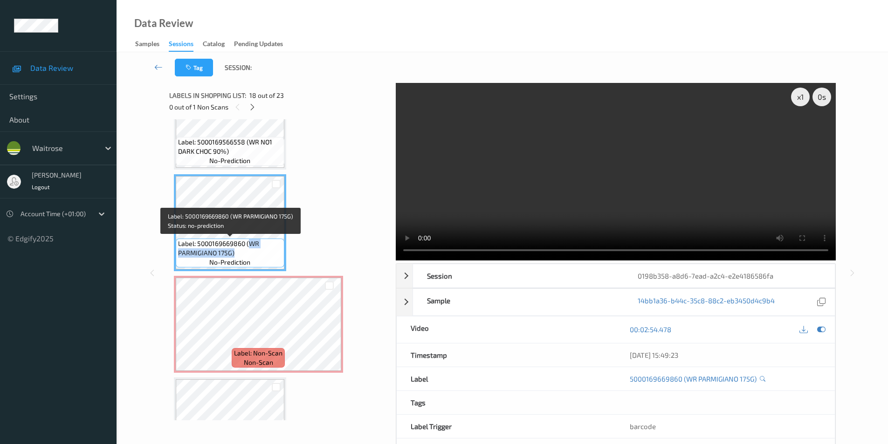
drag, startPoint x: 248, startPoint y: 242, endPoint x: 243, endPoint y: 255, distance: 13.4
click at [243, 255] on span "Label: 5000169669860 (WR PARMIGIANO 175G)" at bounding box center [230, 248] width 104 height 19
copy span "WR PARMIGIANO 175G)"
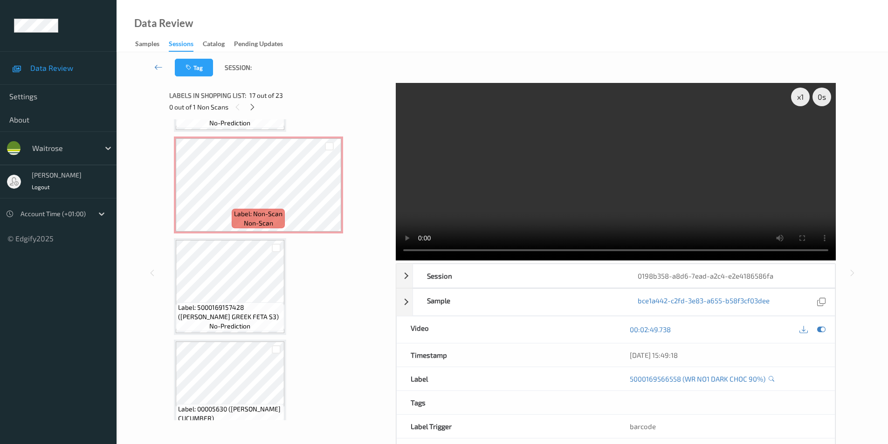
scroll to position [1817, 0]
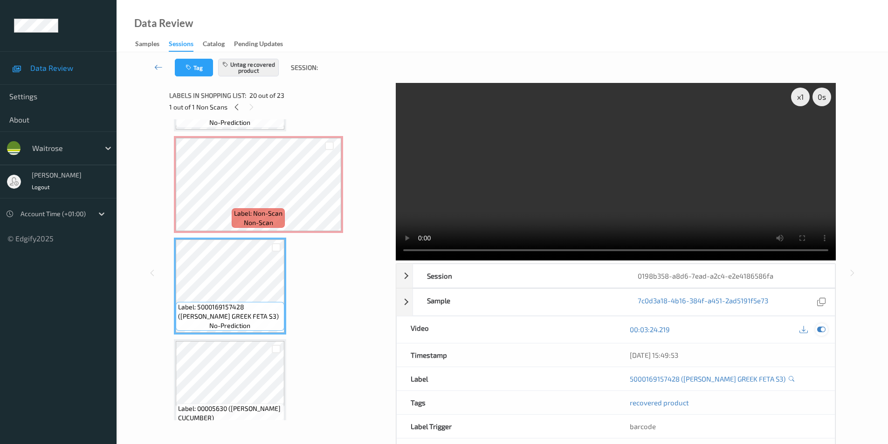
click at [822, 331] on icon at bounding box center [821, 329] width 8 height 8
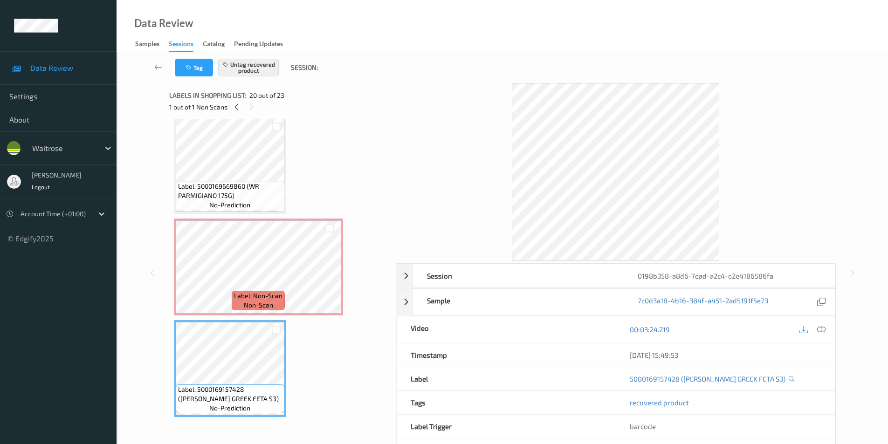
scroll to position [1724, 0]
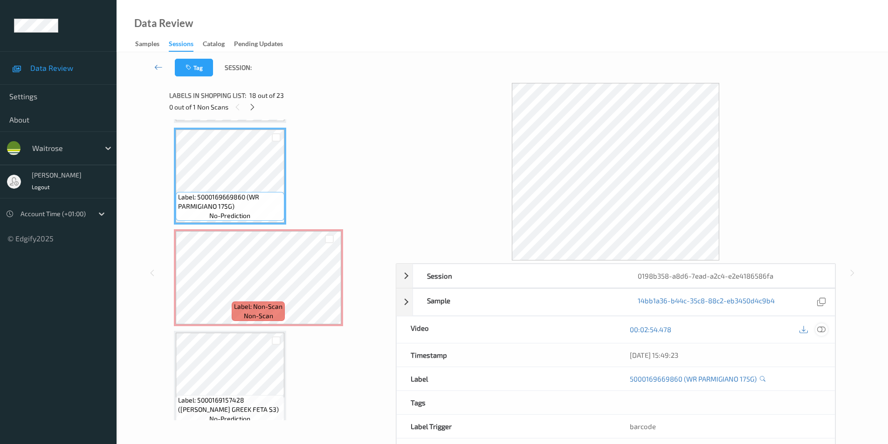
click at [821, 329] on icon at bounding box center [821, 329] width 8 height 8
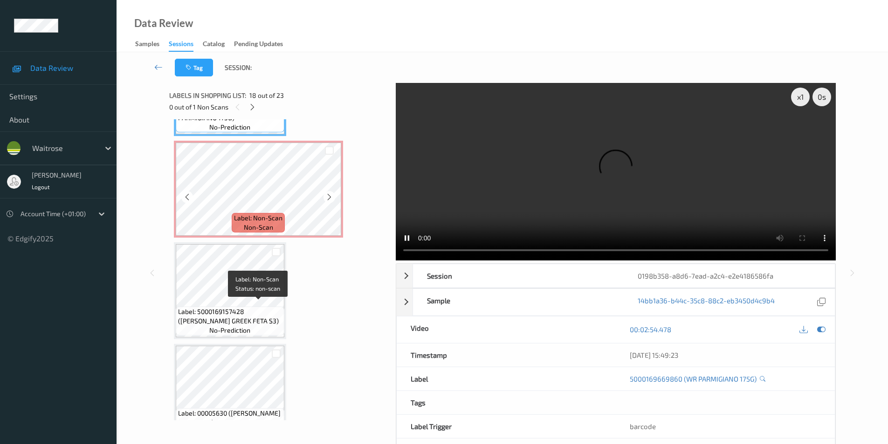
scroll to position [1817, 0]
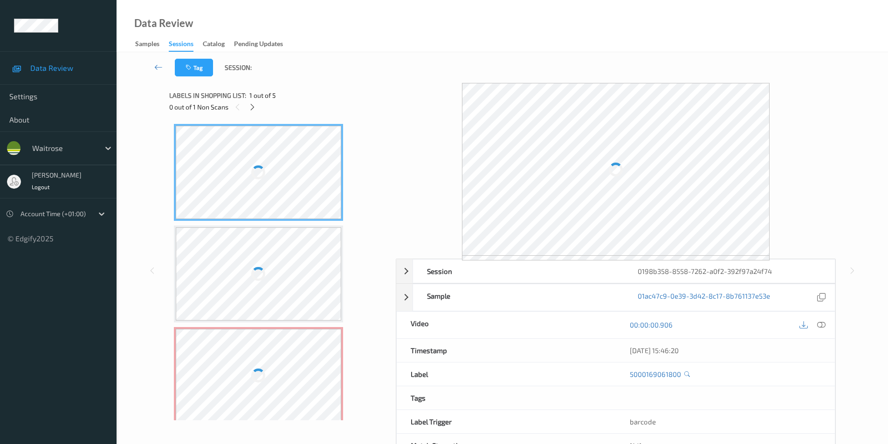
click at [828, 328] on div at bounding box center [812, 325] width 30 height 13
click at [822, 321] on icon at bounding box center [821, 325] width 8 height 8
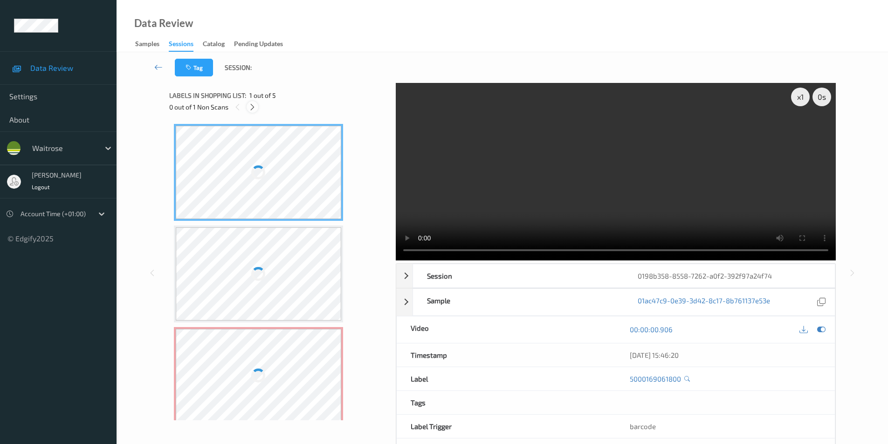
click at [253, 107] on icon at bounding box center [252, 107] width 8 height 8
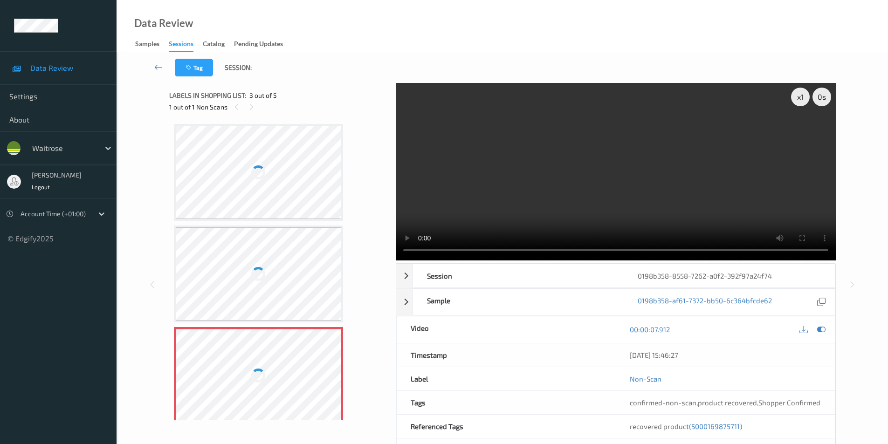
click at [274, 166] on div at bounding box center [259, 172] width 166 height 93
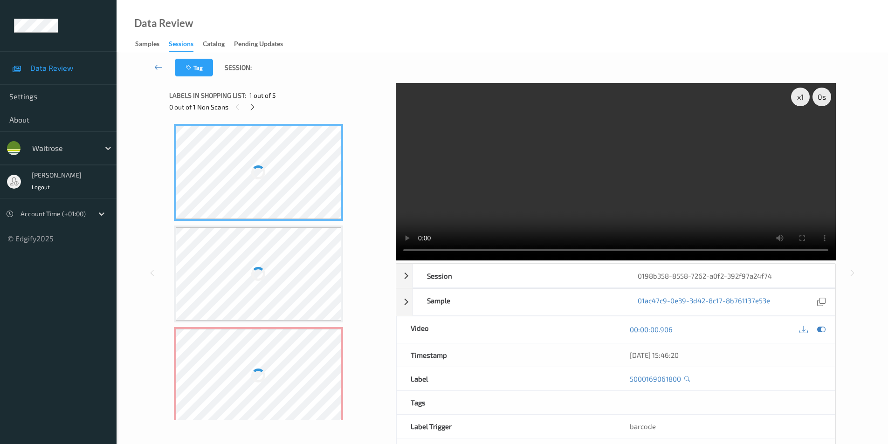
click at [274, 166] on div at bounding box center [259, 172] width 166 height 93
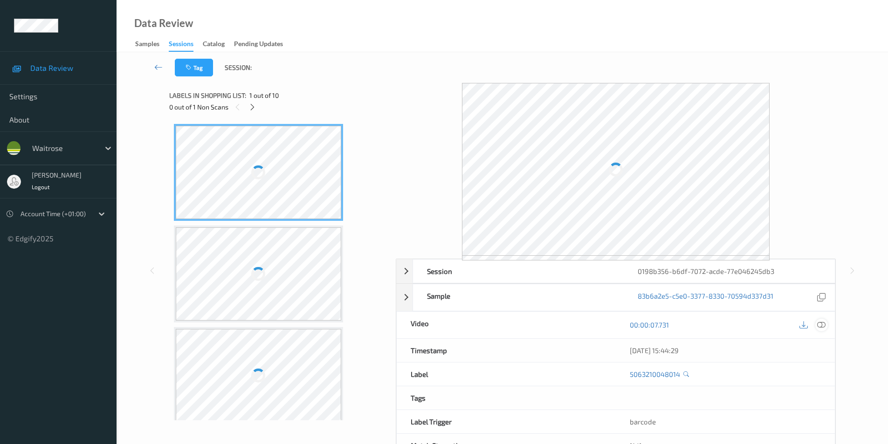
click at [821, 328] on icon at bounding box center [821, 325] width 8 height 8
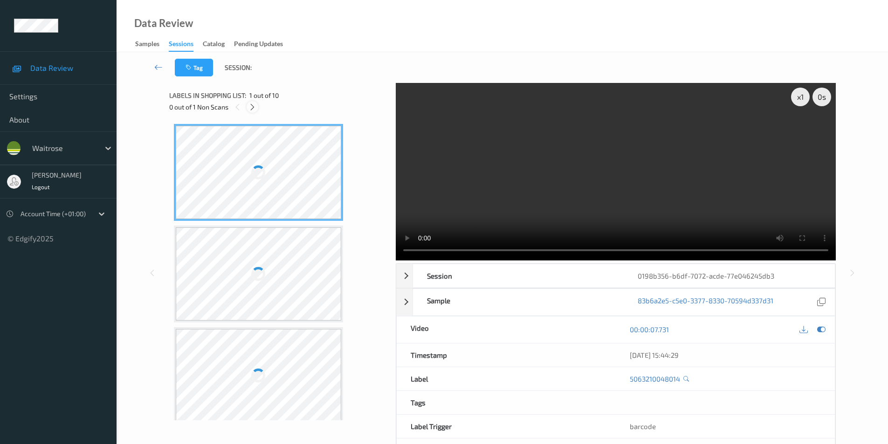
click at [255, 108] on icon at bounding box center [252, 107] width 8 height 8
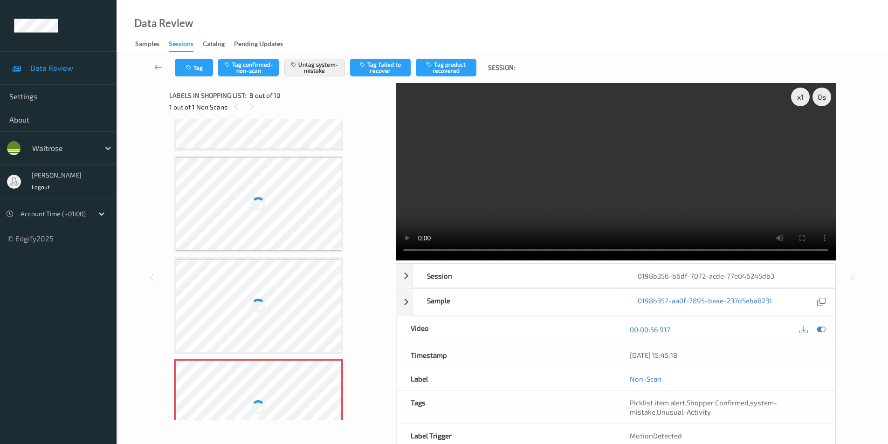
scroll to position [475, 0]
click at [269, 207] on div at bounding box center [259, 205] width 166 height 93
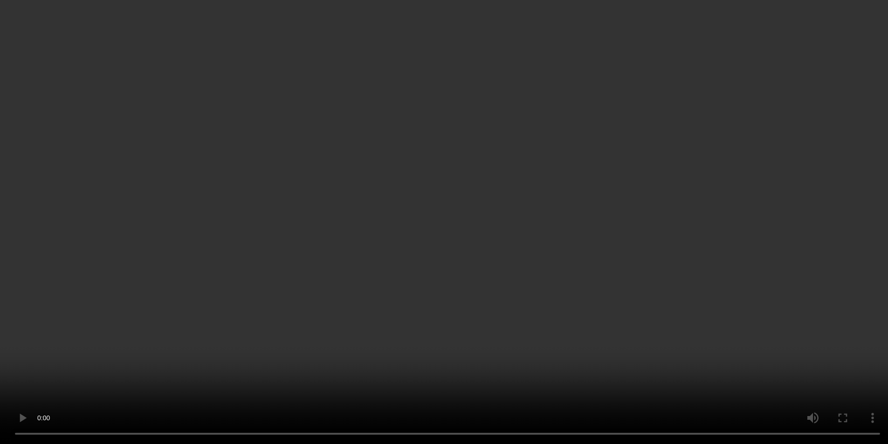
scroll to position [653, 0]
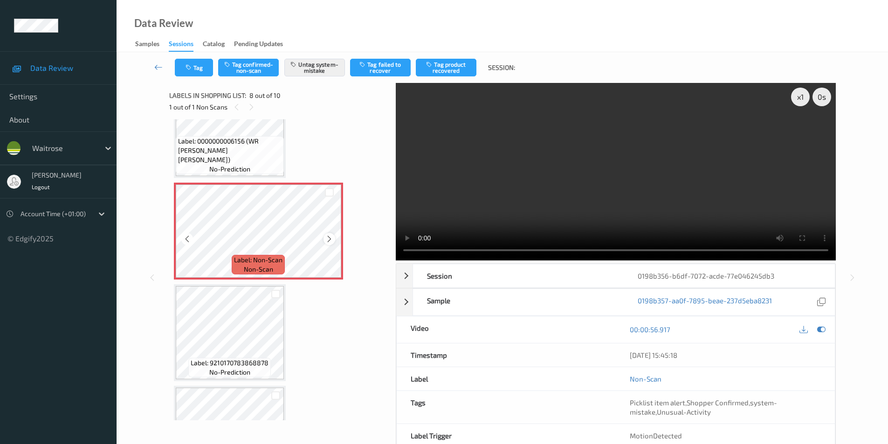
click at [327, 239] on icon at bounding box center [329, 239] width 8 height 8
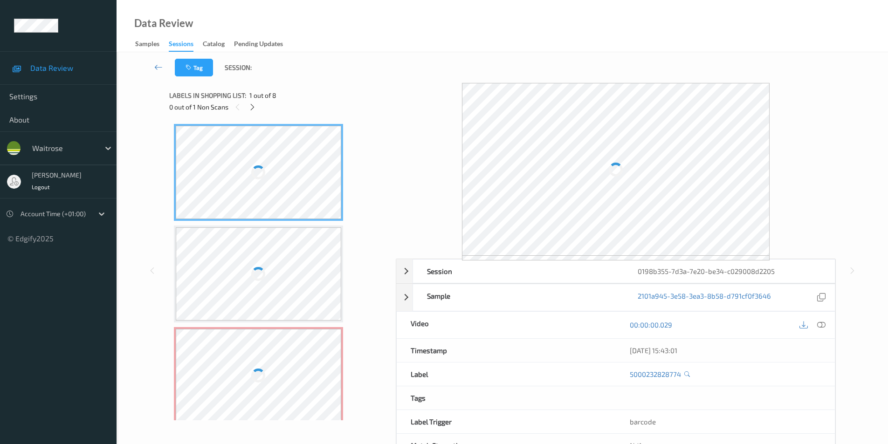
click at [829, 324] on div "00:00:00.029" at bounding box center [725, 325] width 219 height 27
click at [825, 325] on icon at bounding box center [821, 325] width 8 height 8
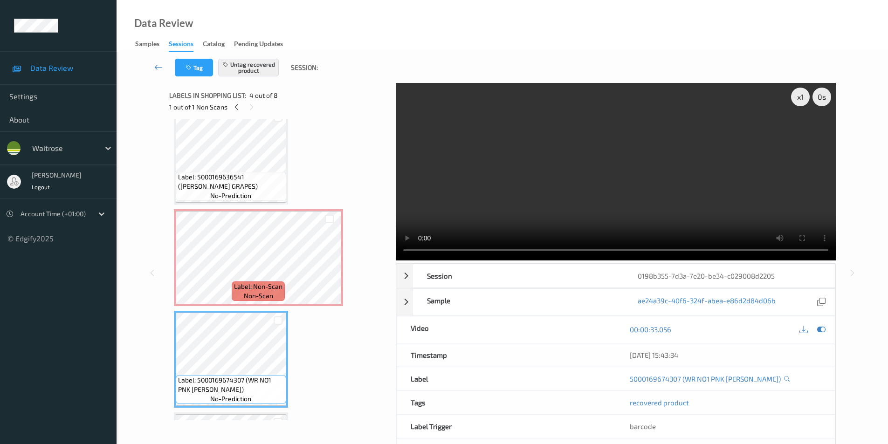
scroll to position [93, 0]
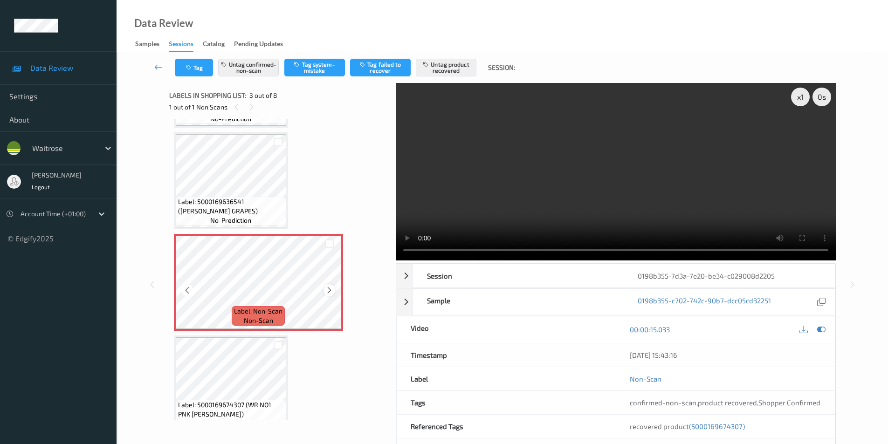
click at [326, 289] on icon at bounding box center [329, 290] width 8 height 8
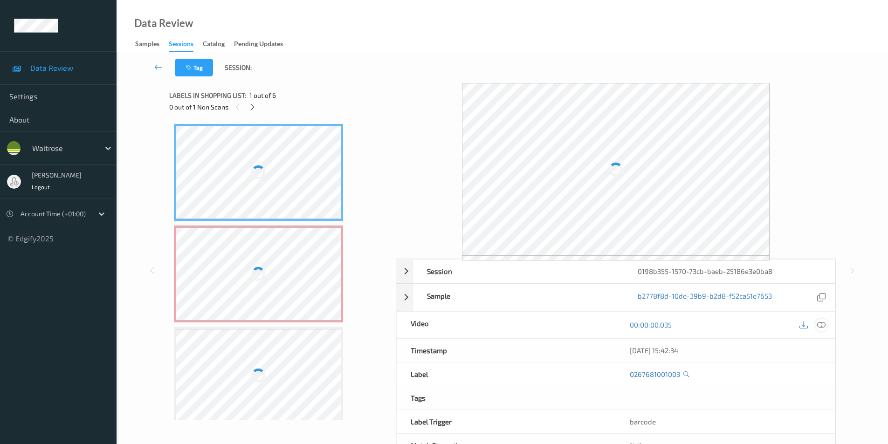
click at [820, 328] on icon at bounding box center [821, 325] width 8 height 8
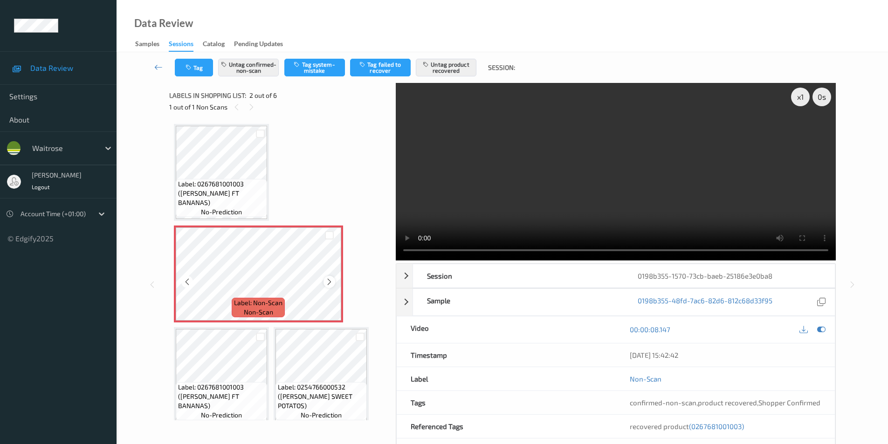
click at [333, 280] on icon at bounding box center [329, 282] width 8 height 8
click at [330, 282] on icon at bounding box center [329, 282] width 8 height 8
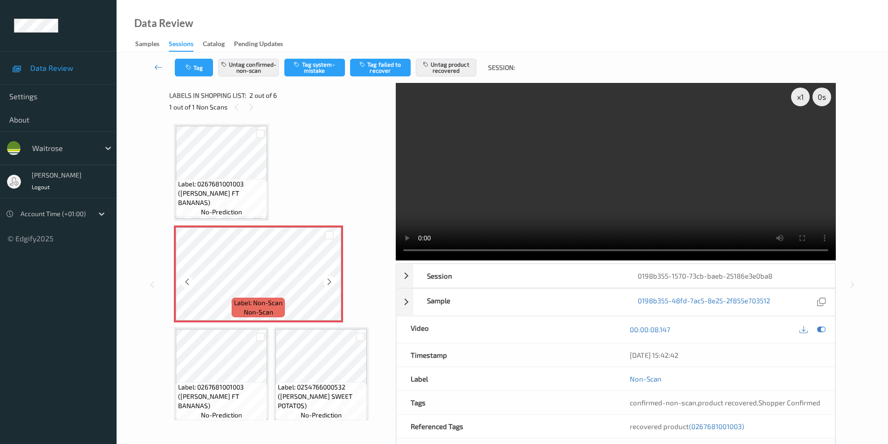
click at [330, 282] on icon at bounding box center [329, 282] width 8 height 8
click at [327, 280] on icon at bounding box center [329, 282] width 8 height 8
click at [253, 65] on button "Untag confirmed-non-scan" at bounding box center [248, 68] width 61 height 18
click at [448, 66] on button "Untag product recovered" at bounding box center [446, 68] width 61 height 18
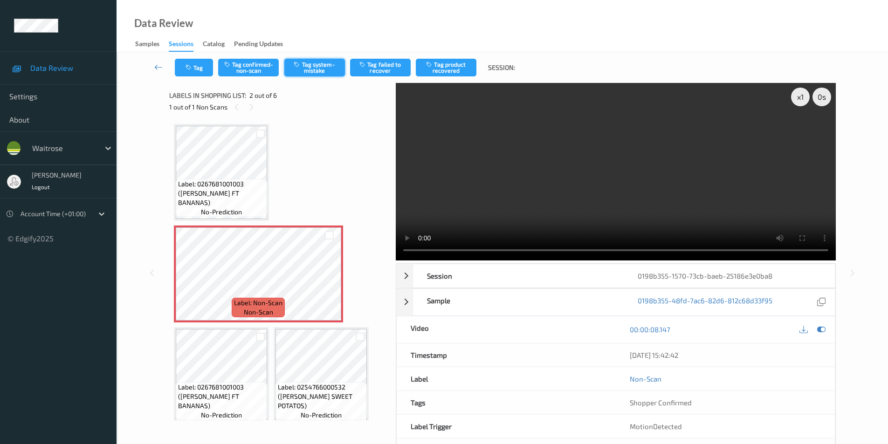
click at [310, 67] on button "Tag system-mistake" at bounding box center [314, 68] width 61 height 18
click at [196, 69] on button "Tag" at bounding box center [194, 68] width 38 height 18
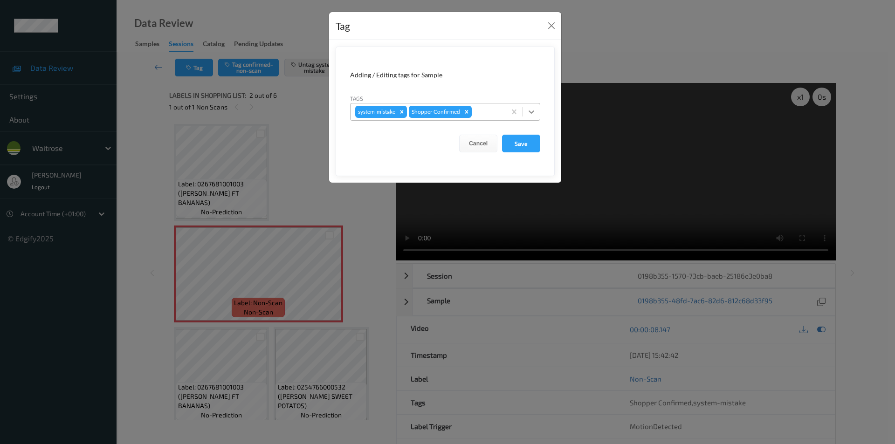
click at [529, 114] on icon at bounding box center [531, 111] width 9 height 9
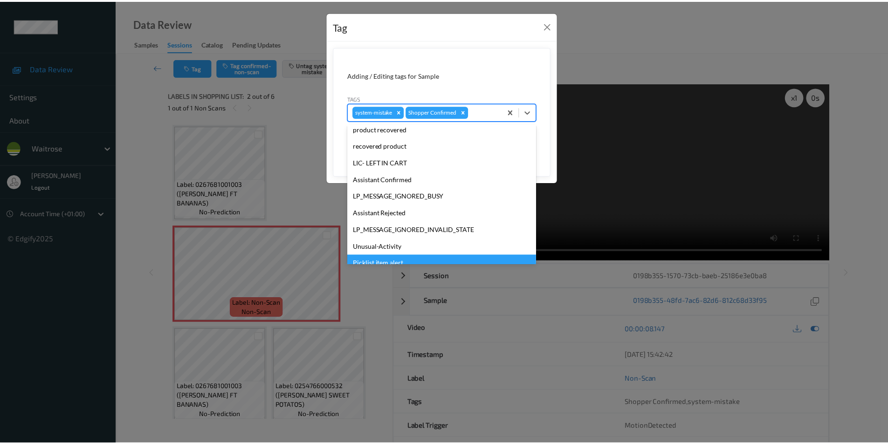
scroll to position [183, 0]
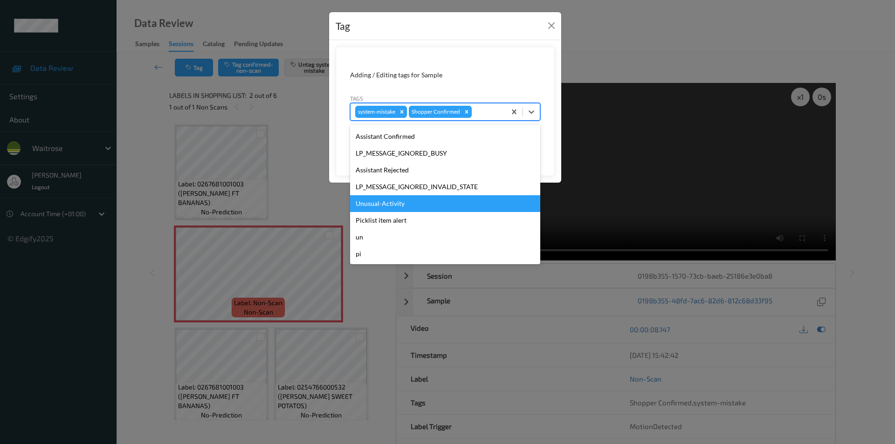
drag, startPoint x: 381, startPoint y: 204, endPoint x: 401, endPoint y: 203, distance: 20.1
click at [381, 204] on div "Unusual-Activity" at bounding box center [445, 203] width 190 height 17
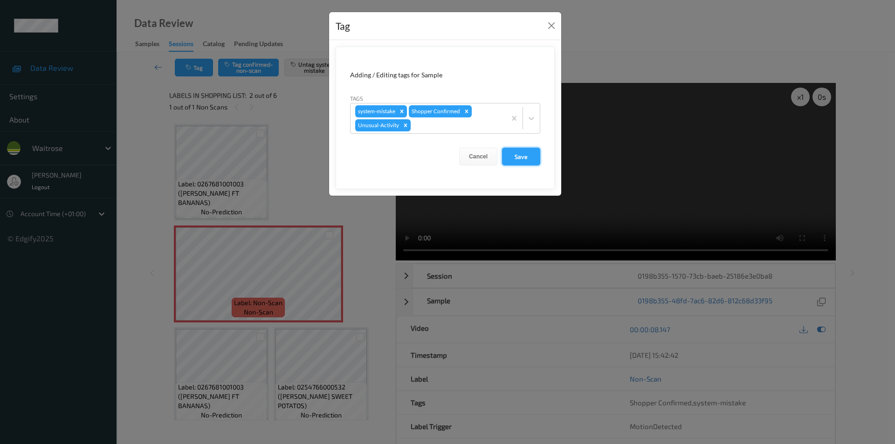
click at [527, 153] on button "Save" at bounding box center [521, 157] width 38 height 18
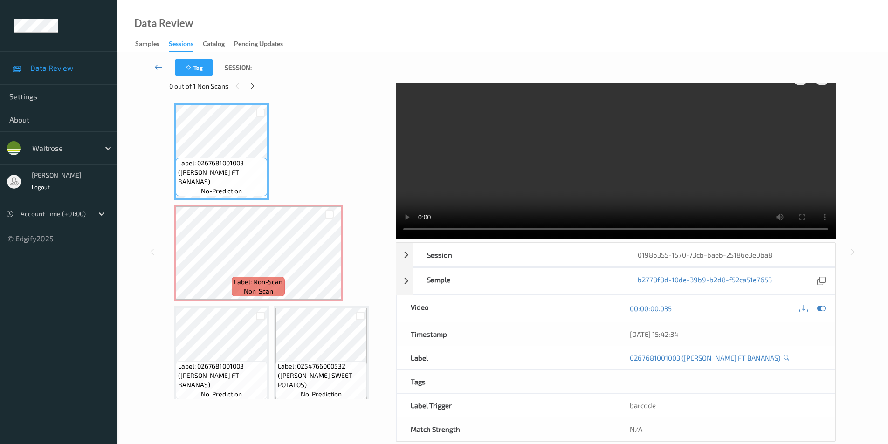
scroll to position [0, 0]
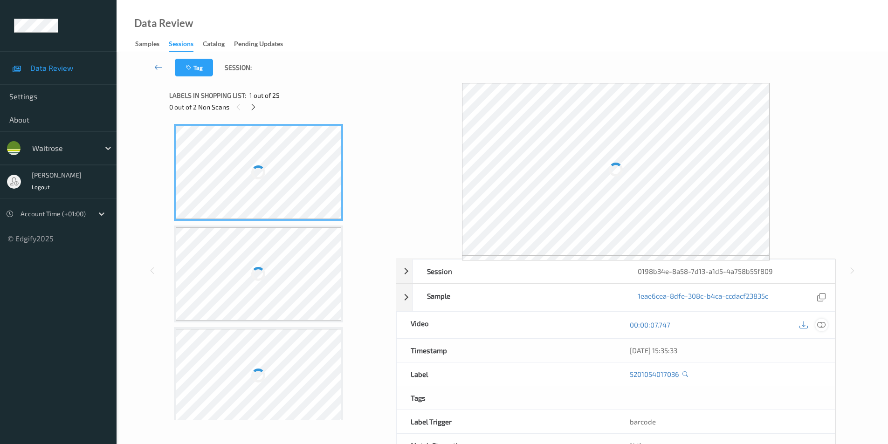
click at [820, 323] on icon at bounding box center [821, 325] width 8 height 8
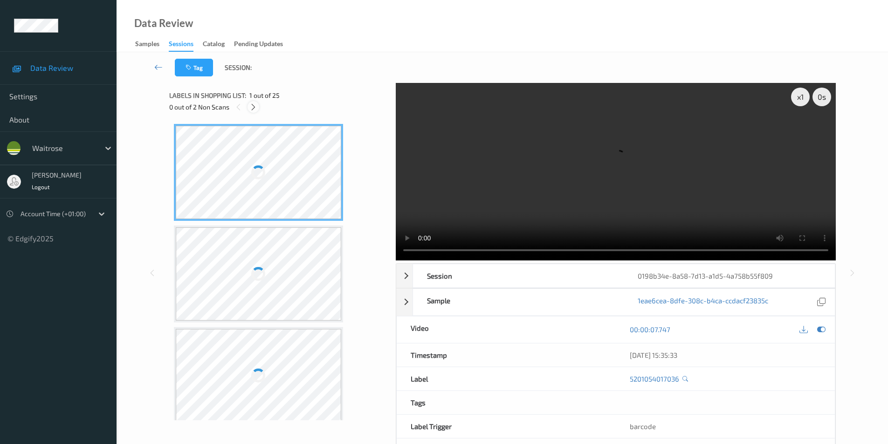
click at [253, 108] on icon at bounding box center [253, 107] width 8 height 8
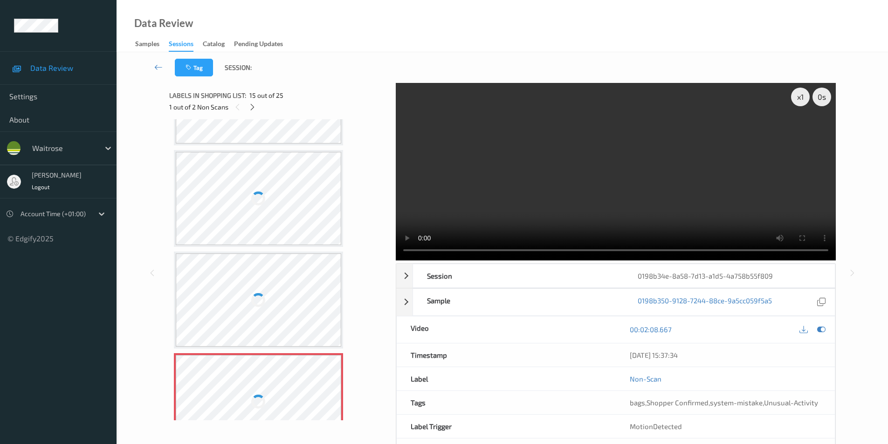
scroll to position [1186, 0]
click at [282, 186] on div at bounding box center [259, 205] width 166 height 93
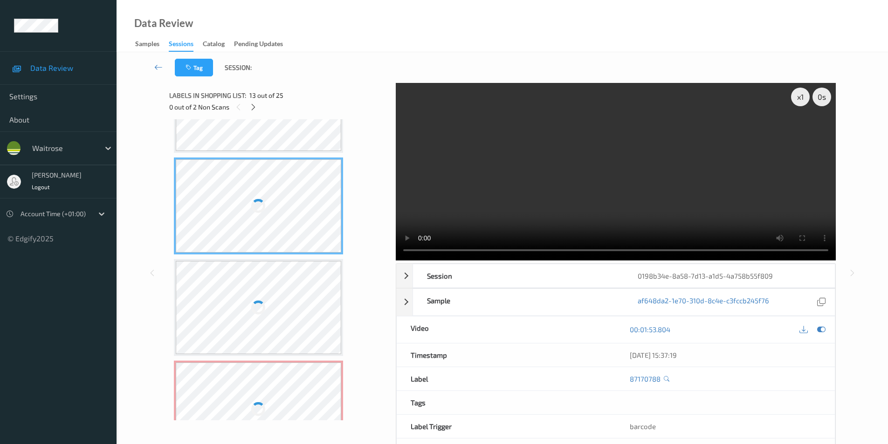
click at [282, 186] on div at bounding box center [259, 205] width 166 height 93
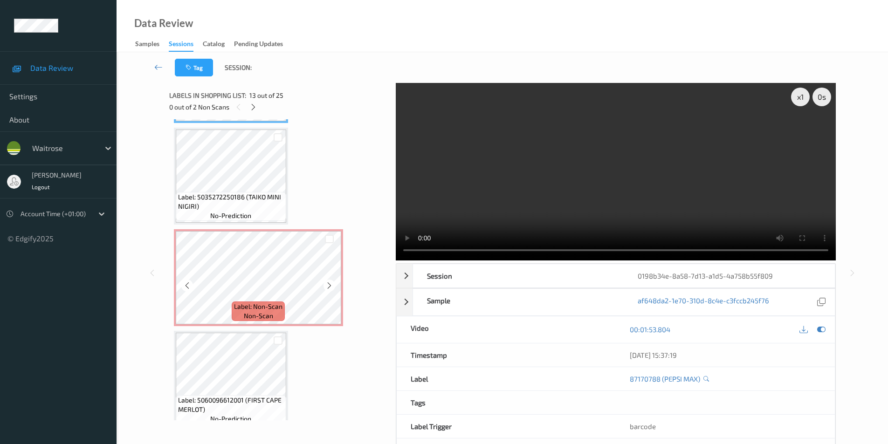
scroll to position [1271, 0]
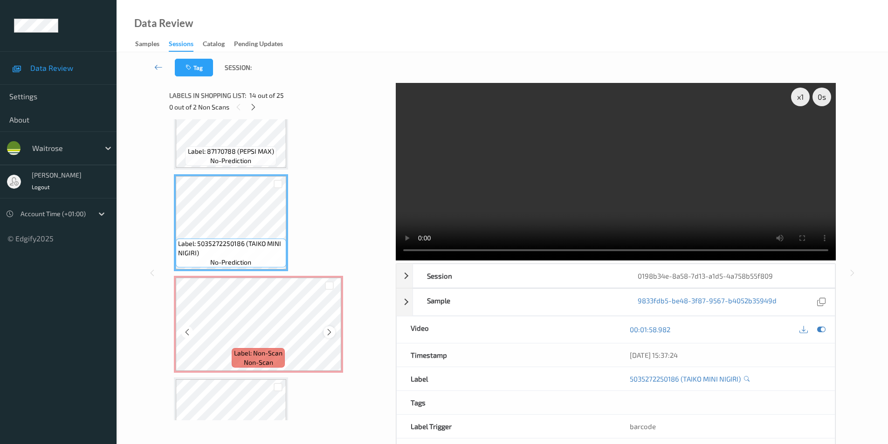
click at [327, 331] on icon at bounding box center [329, 332] width 8 height 8
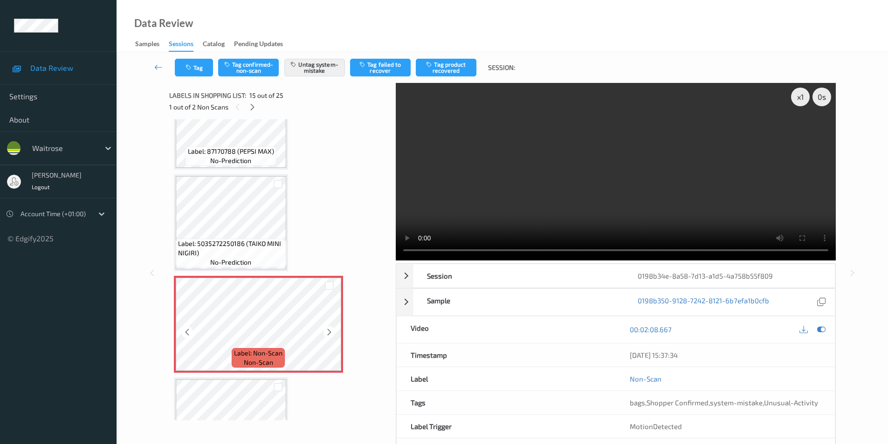
click at [327, 331] on icon at bounding box center [329, 332] width 8 height 8
click at [326, 331] on icon at bounding box center [329, 332] width 8 height 8
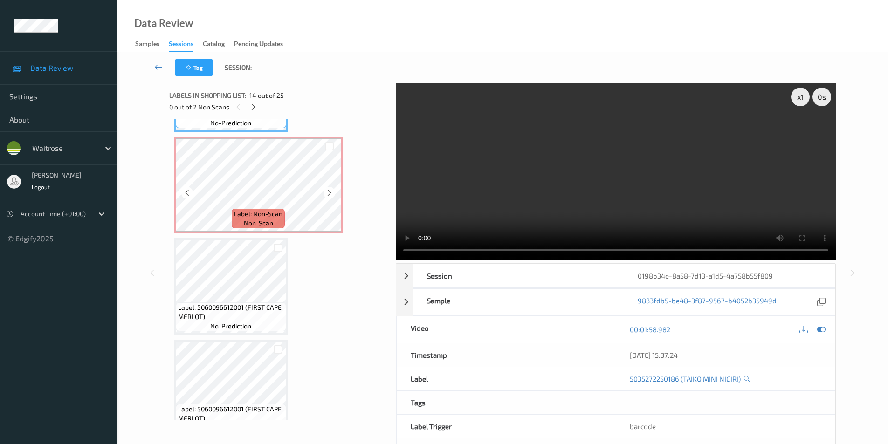
scroll to position [1411, 0]
click at [328, 186] on div at bounding box center [330, 192] width 12 height 12
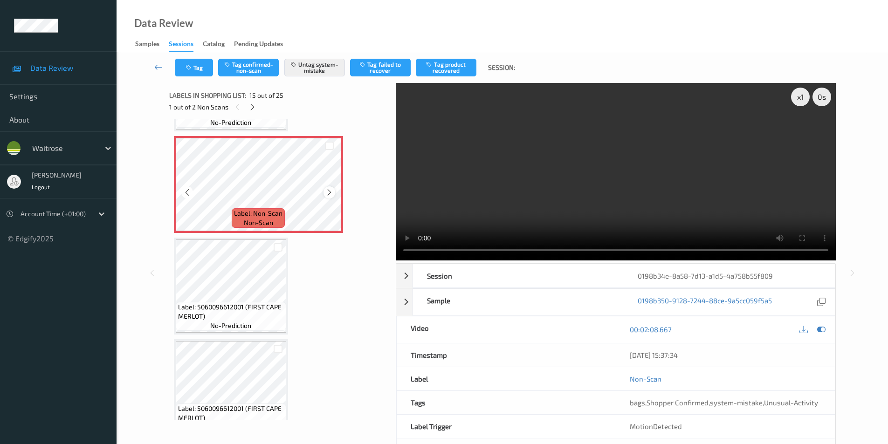
click at [329, 191] on icon at bounding box center [329, 192] width 8 height 8
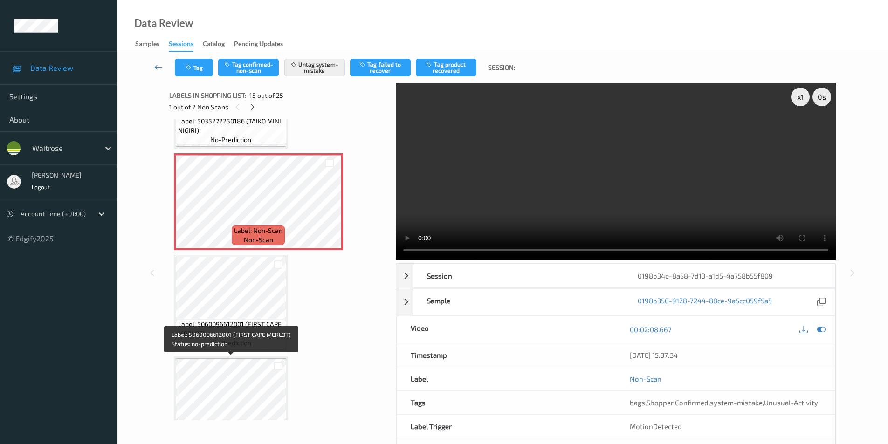
scroll to position [1364, 0]
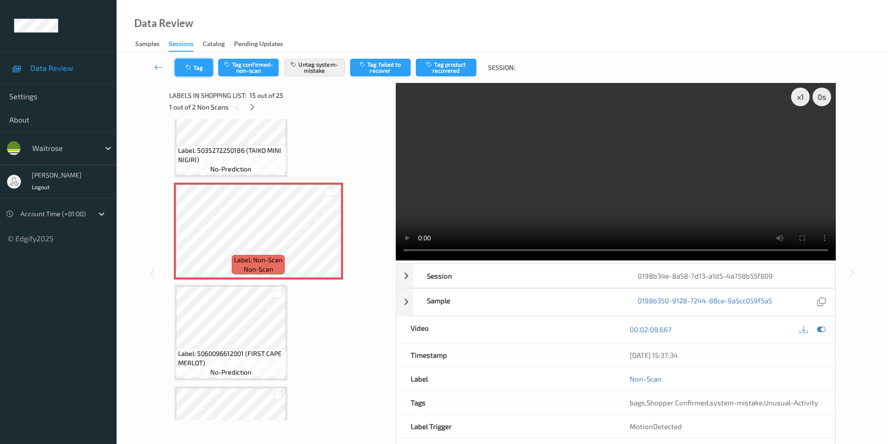
click at [192, 72] on button "Tag" at bounding box center [194, 68] width 38 height 18
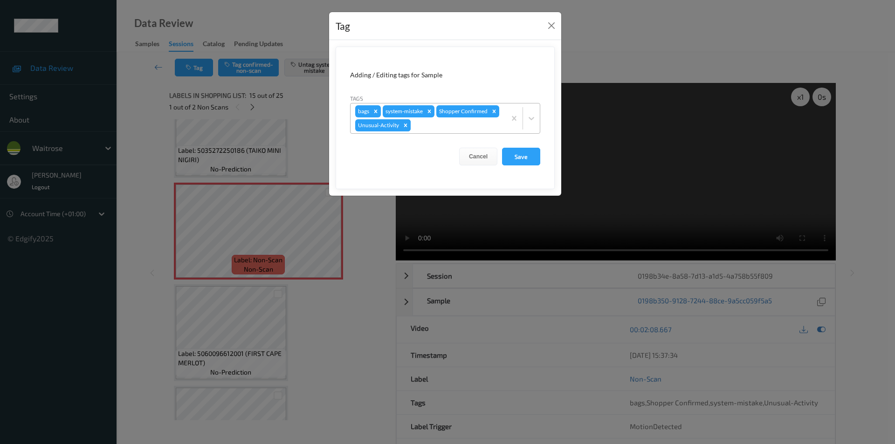
click at [405, 124] on icon "Remove Unusual-Activity" at bounding box center [405, 125] width 3 height 3
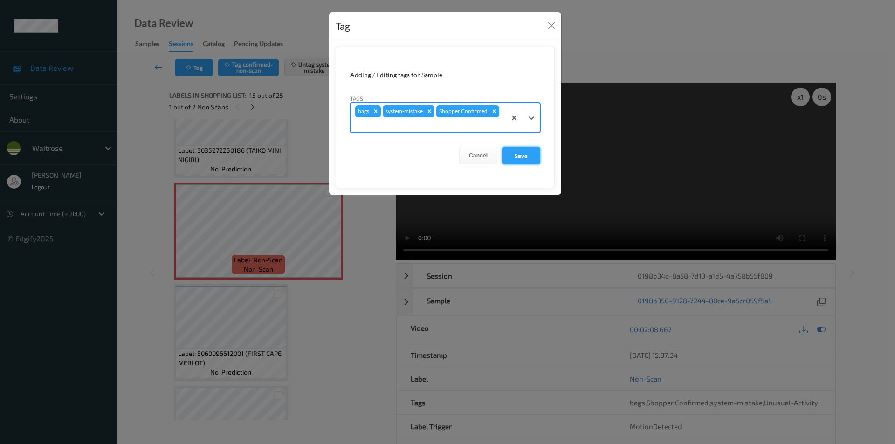
click at [515, 152] on button "Save" at bounding box center [521, 156] width 38 height 18
click at [517, 156] on button "Save" at bounding box center [521, 156] width 38 height 18
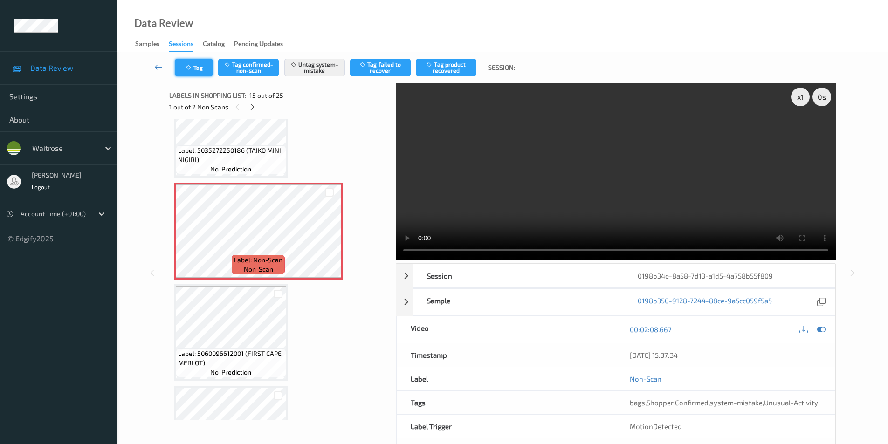
click at [192, 64] on icon "button" at bounding box center [190, 67] width 8 height 7
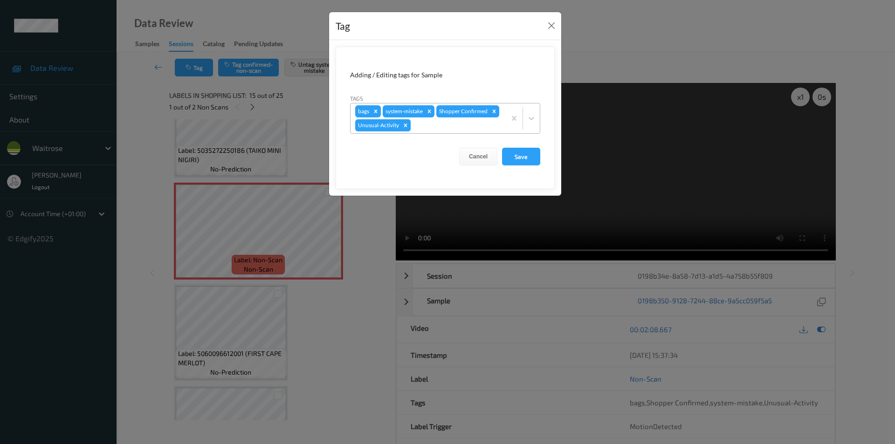
click at [407, 124] on icon "Remove Unusual-Activity" at bounding box center [405, 125] width 7 height 7
click at [516, 158] on button "Save" at bounding box center [521, 156] width 38 height 18
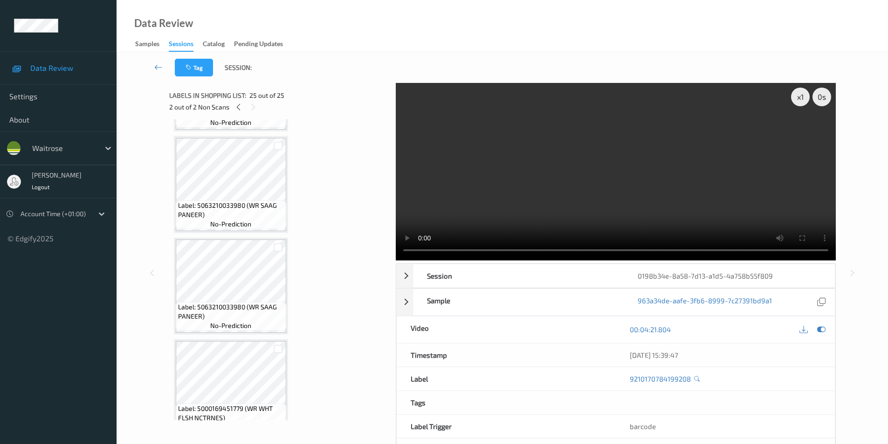
scroll to position [1918, 0]
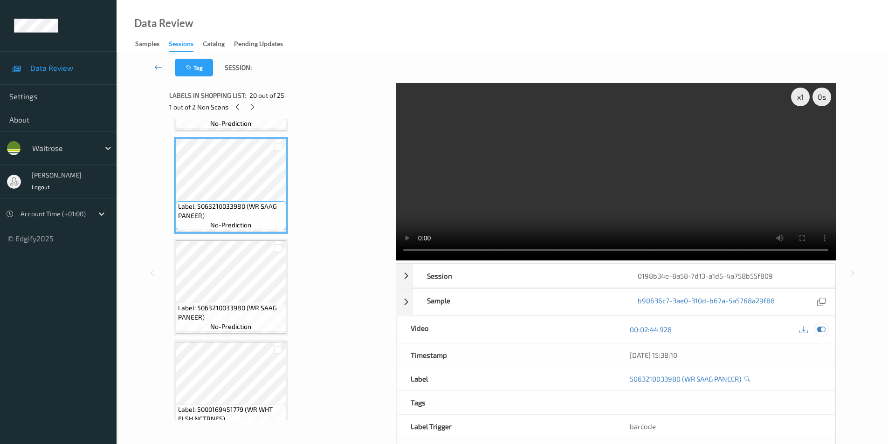
click at [821, 326] on icon at bounding box center [821, 329] width 8 height 8
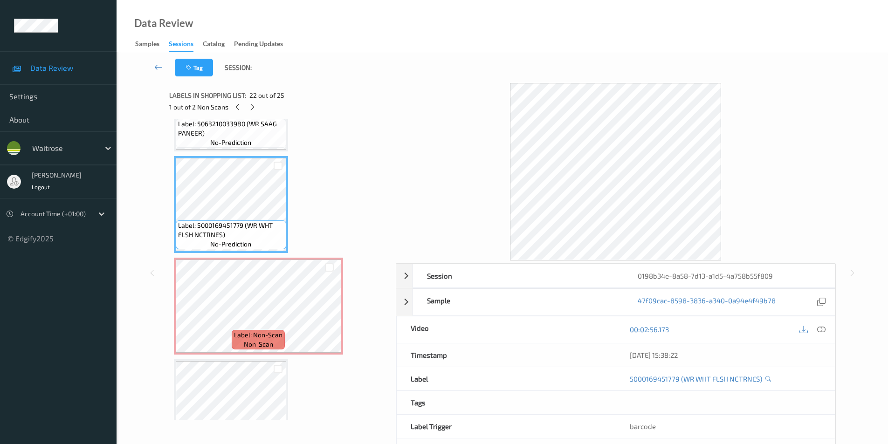
scroll to position [2104, 0]
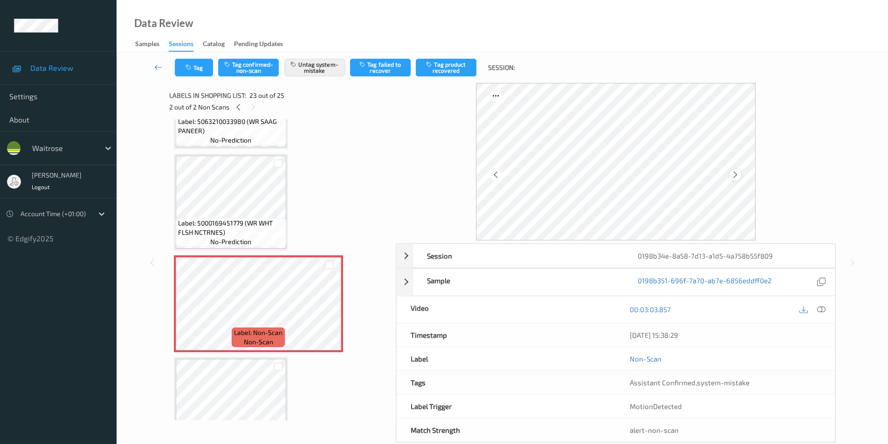
click at [735, 176] on icon at bounding box center [735, 175] width 8 height 8
click at [737, 177] on icon at bounding box center [735, 175] width 8 height 8
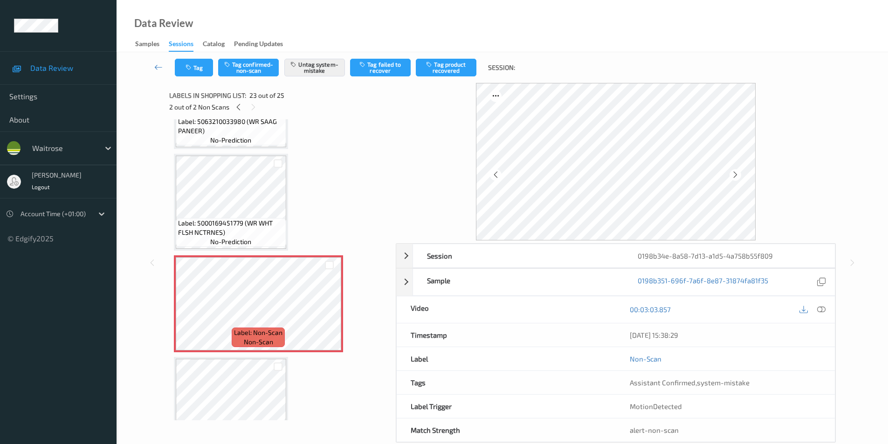
click at [737, 177] on icon at bounding box center [735, 175] width 8 height 8
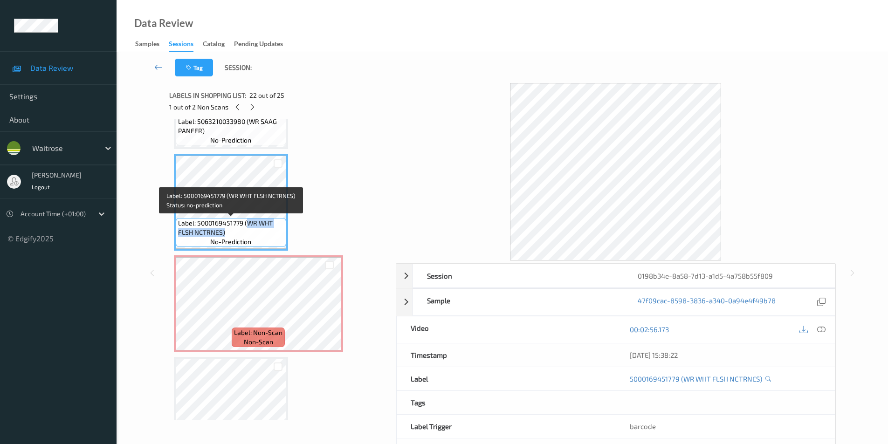
drag, startPoint x: 247, startPoint y: 223, endPoint x: 239, endPoint y: 232, distance: 11.5
click at [239, 232] on span "Label: 5000169451779 (WR WHT FLSH NCTRNES)" at bounding box center [231, 228] width 106 height 19
copy span "WR WHT FLSH NCTRNES)"
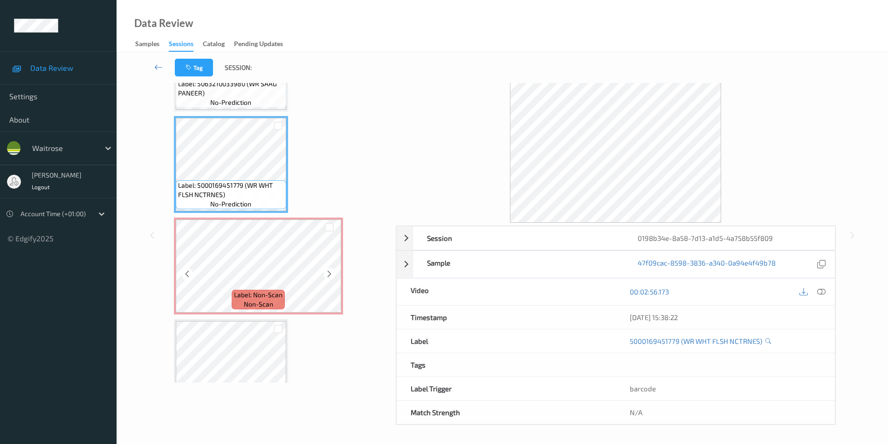
scroll to position [18, 0]
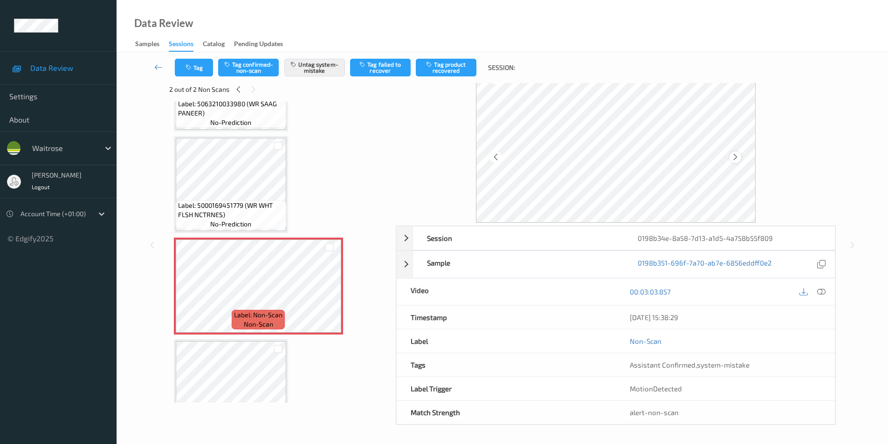
click at [737, 161] on icon at bounding box center [735, 157] width 8 height 8
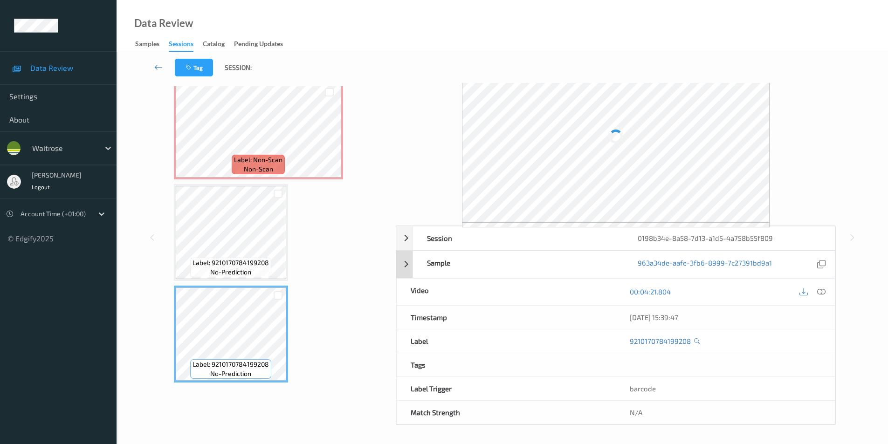
scroll to position [0, 0]
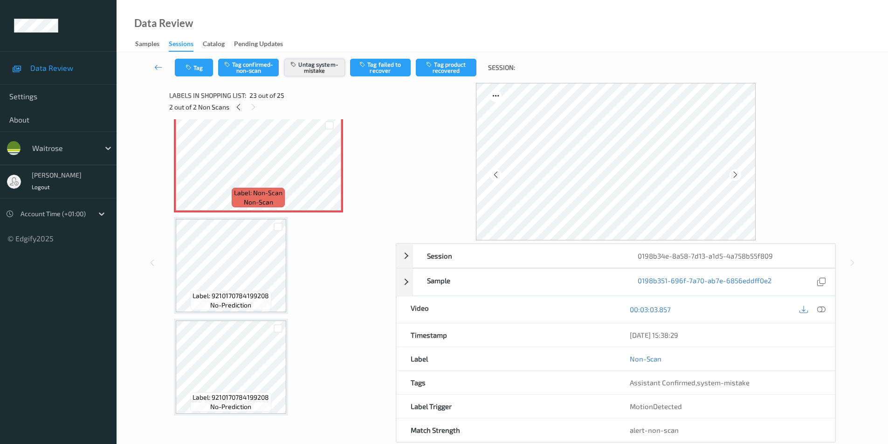
click at [313, 67] on button "Untag system-mistake" at bounding box center [314, 68] width 61 height 18
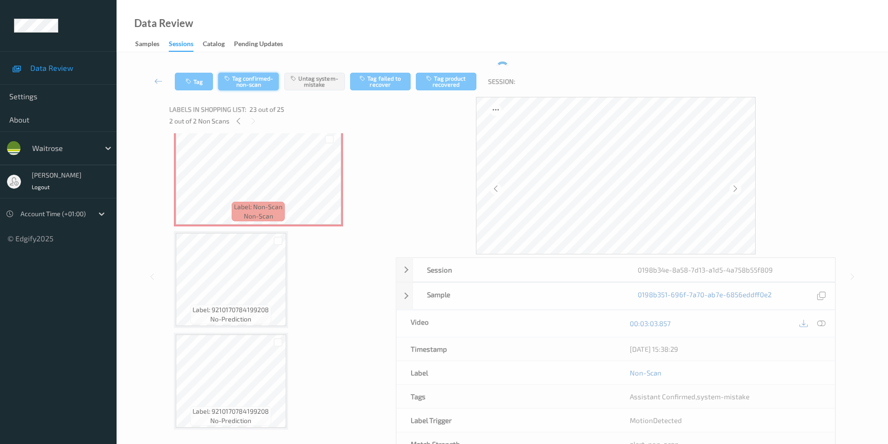
click at [244, 82] on button "Tag confirmed-non-scan" at bounding box center [248, 82] width 61 height 18
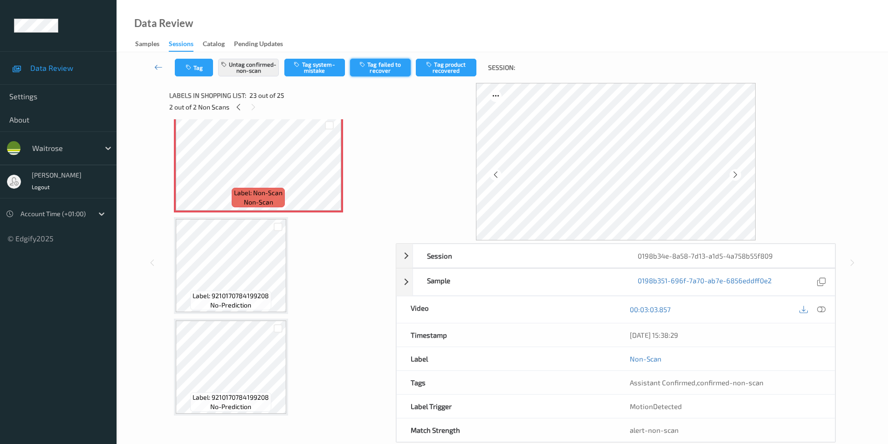
click at [392, 69] on button "Tag failed to recover" at bounding box center [380, 68] width 61 height 18
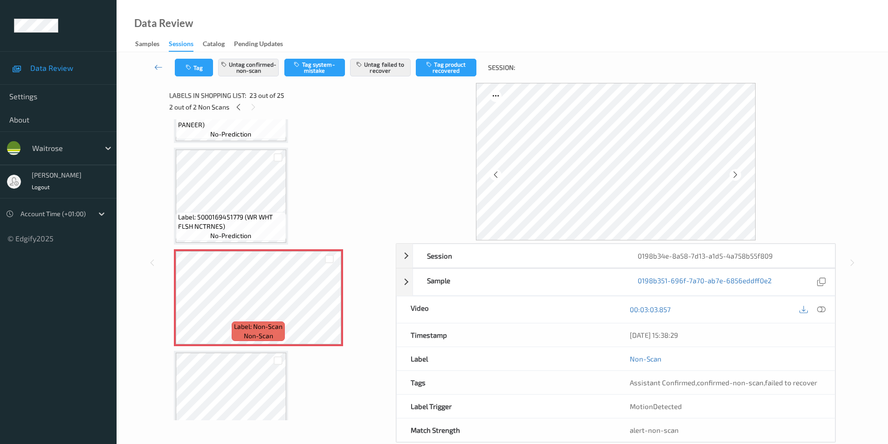
scroll to position [2104, 0]
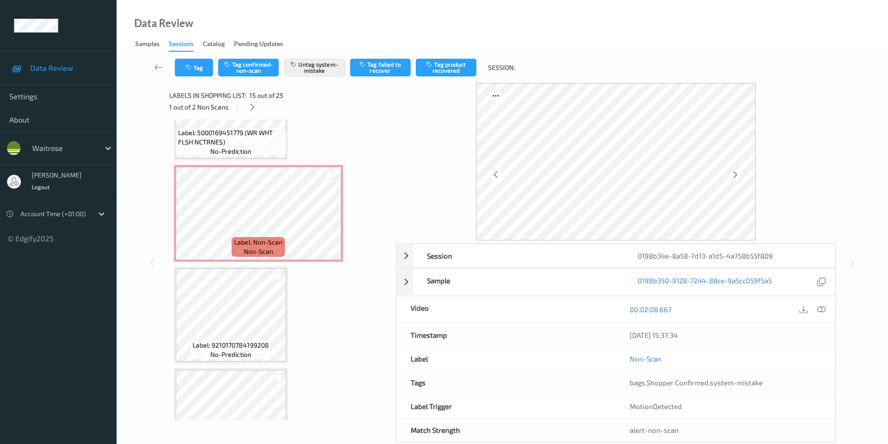
scroll to position [2244, 0]
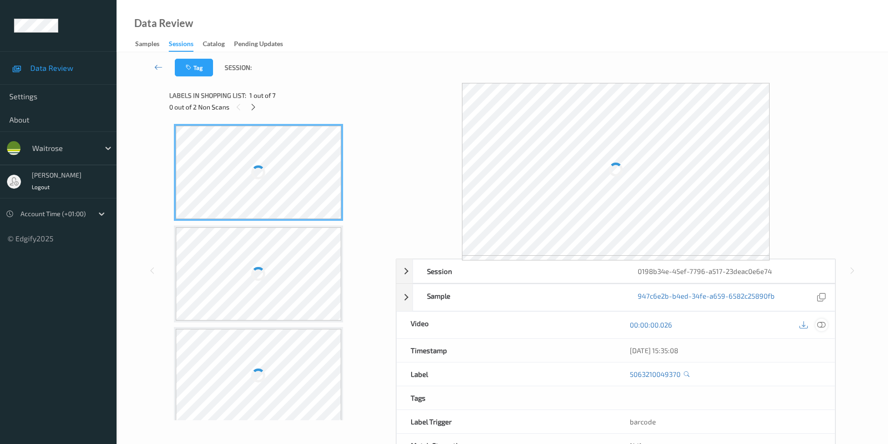
click at [821, 322] on icon at bounding box center [821, 325] width 8 height 8
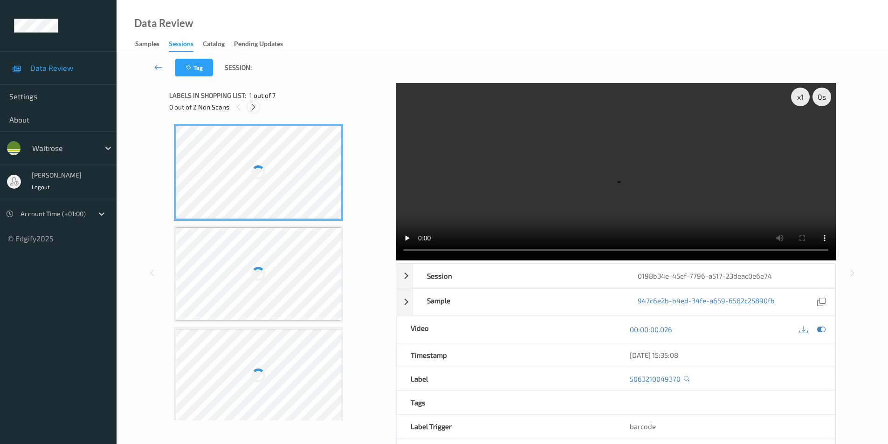
click at [252, 103] on icon at bounding box center [253, 107] width 8 height 8
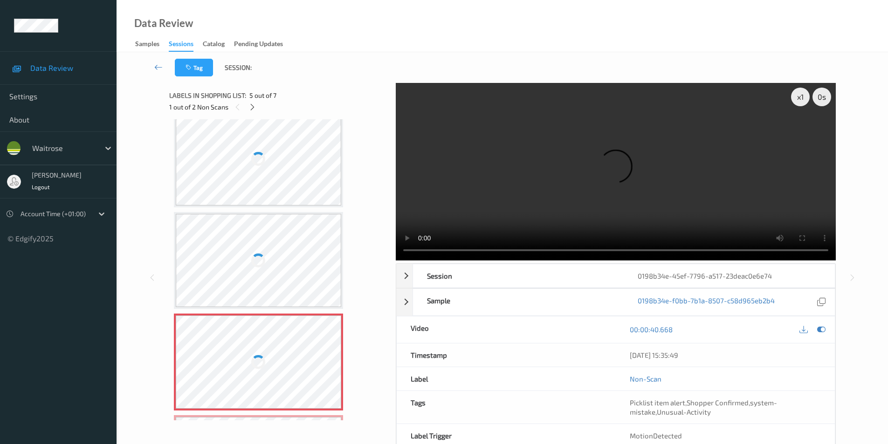
scroll to position [216, 0]
click at [266, 165] on div at bounding box center [259, 159] width 166 height 93
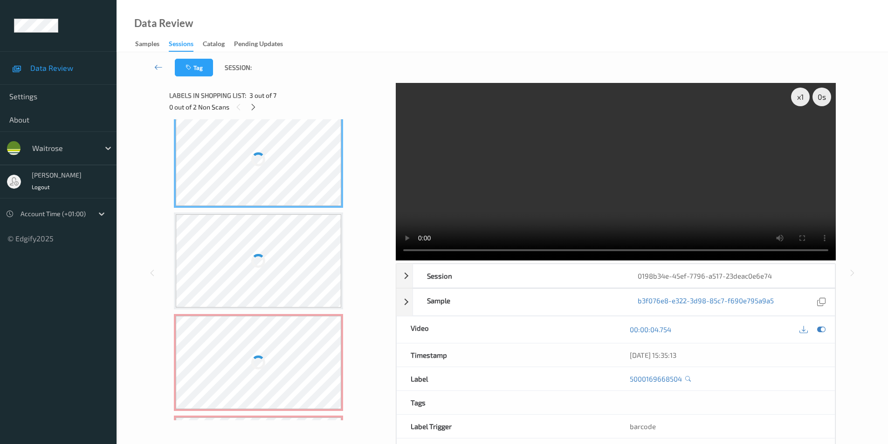
click at [266, 165] on div at bounding box center [259, 159] width 166 height 93
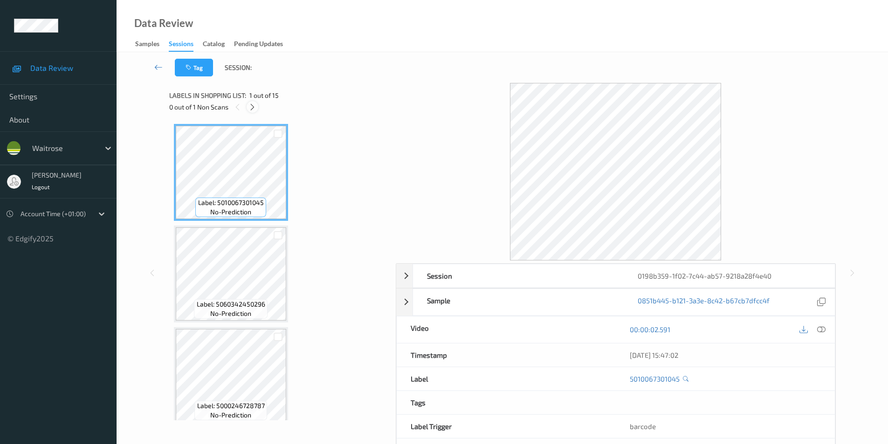
click at [251, 110] on icon at bounding box center [252, 107] width 8 height 8
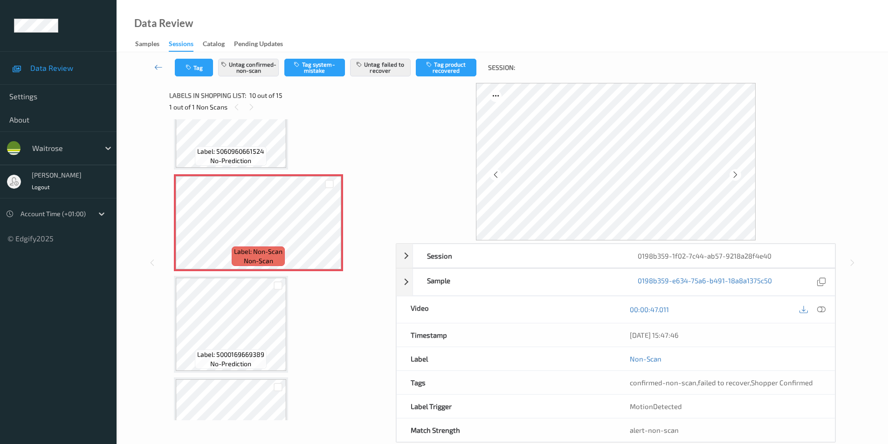
scroll to position [818, 0]
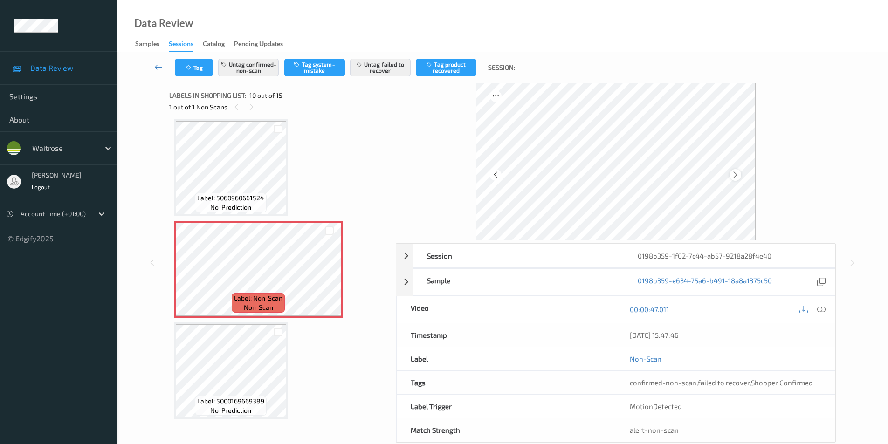
click at [735, 173] on icon at bounding box center [735, 175] width 8 height 8
click at [740, 175] on div at bounding box center [736, 175] width 12 height 12
click at [734, 174] on icon at bounding box center [735, 175] width 8 height 8
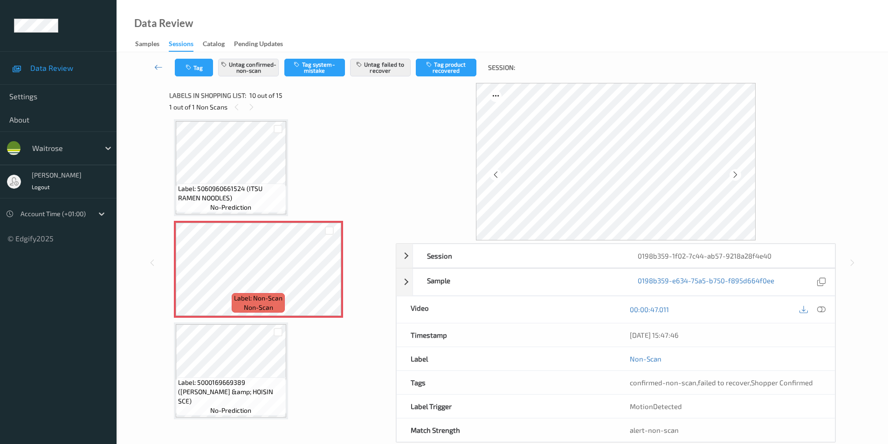
click at [734, 174] on icon at bounding box center [735, 175] width 8 height 8
click at [821, 308] on icon at bounding box center [821, 309] width 8 height 8
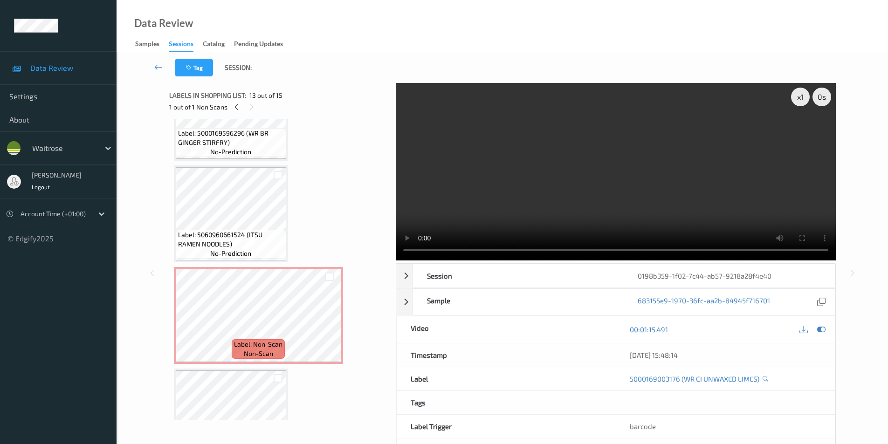
scroll to position [771, 0]
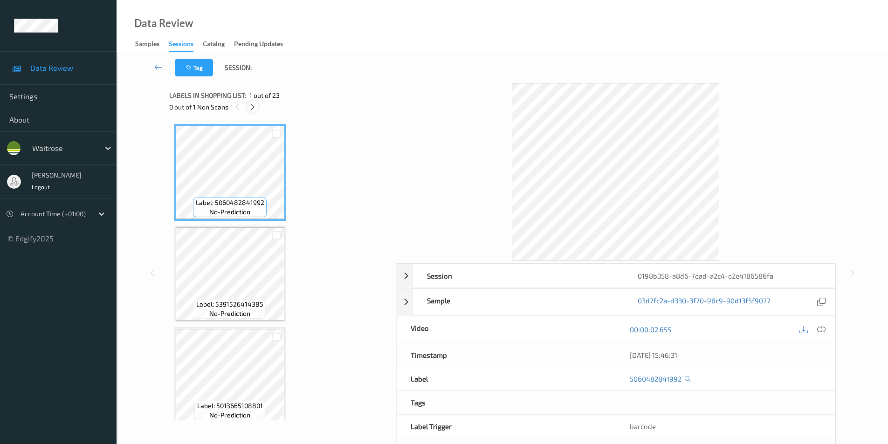
click at [254, 110] on icon at bounding box center [252, 107] width 8 height 8
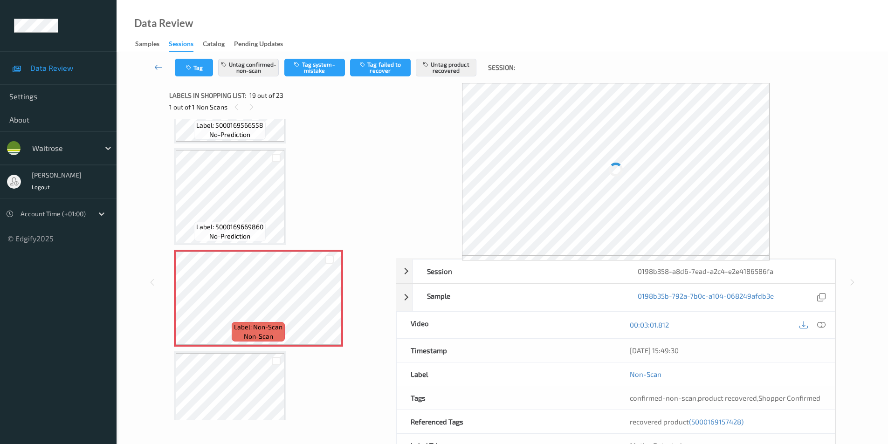
scroll to position [1686, 0]
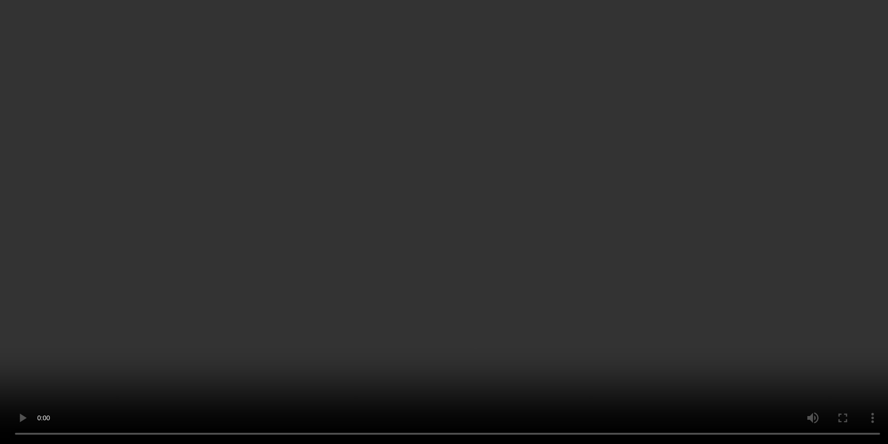
scroll to position [394, 0]
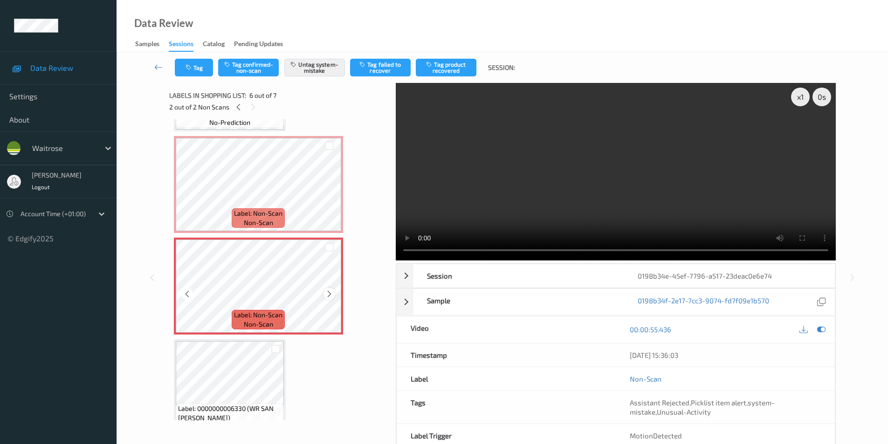
click at [328, 296] on icon at bounding box center [329, 294] width 8 height 8
click at [331, 292] on icon at bounding box center [329, 294] width 8 height 8
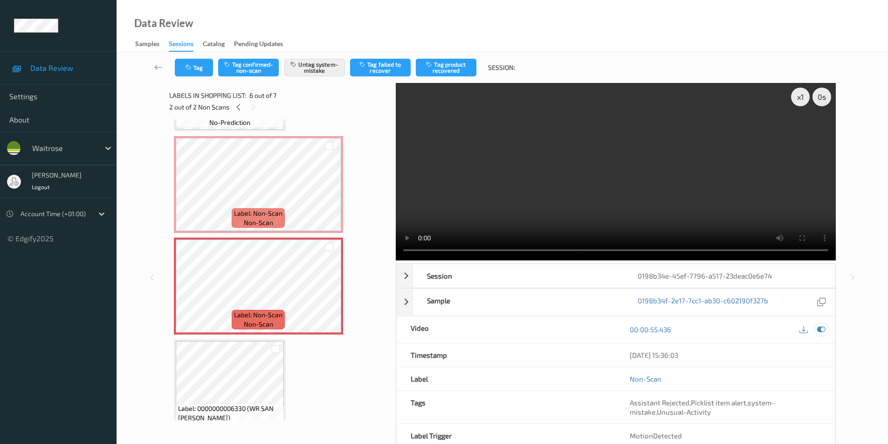
click at [820, 330] on icon at bounding box center [821, 329] width 8 height 8
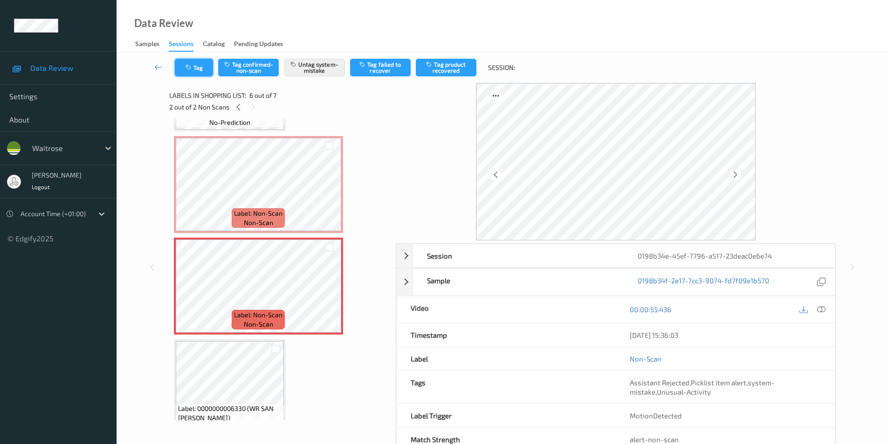
click at [201, 67] on button "Tag" at bounding box center [194, 68] width 38 height 18
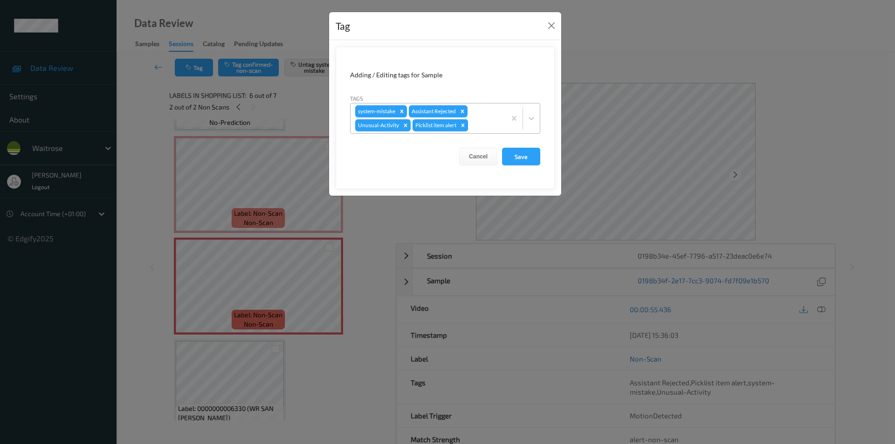
click at [463, 124] on icon "Remove Picklist item alert" at bounding box center [463, 125] width 3 height 3
click at [526, 156] on button "Save" at bounding box center [521, 157] width 38 height 18
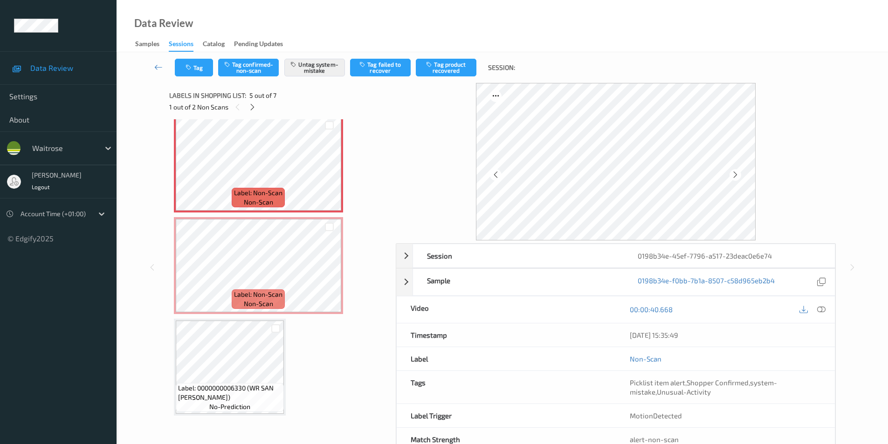
scroll to position [368, 0]
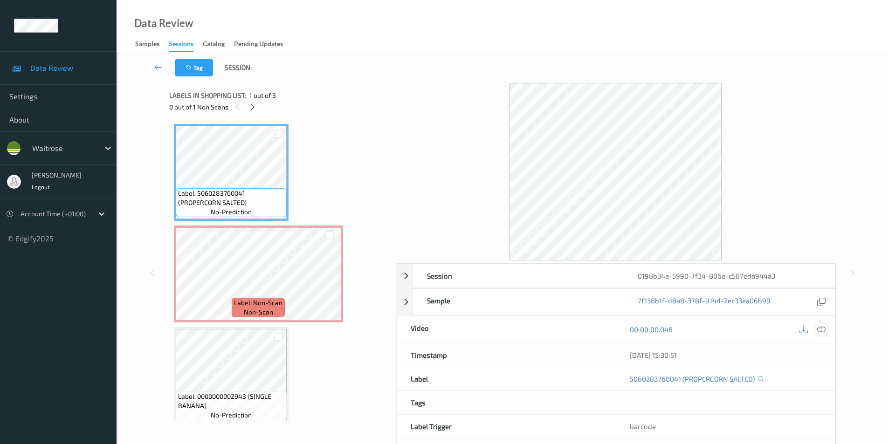
click at [825, 331] on icon at bounding box center [821, 329] width 8 height 8
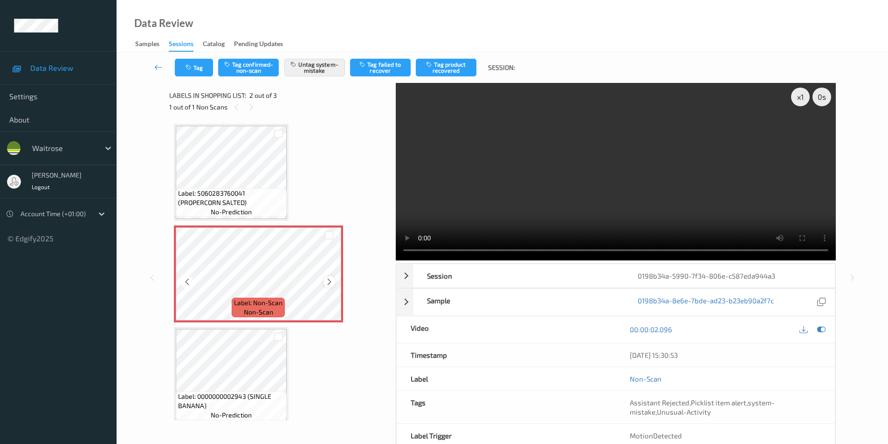
click at [325, 283] on icon at bounding box center [329, 282] width 8 height 8
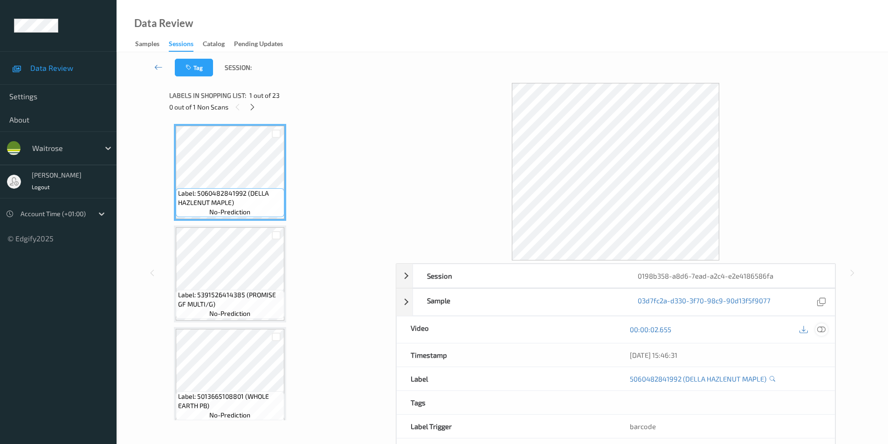
click at [820, 332] on icon at bounding box center [821, 329] width 8 height 8
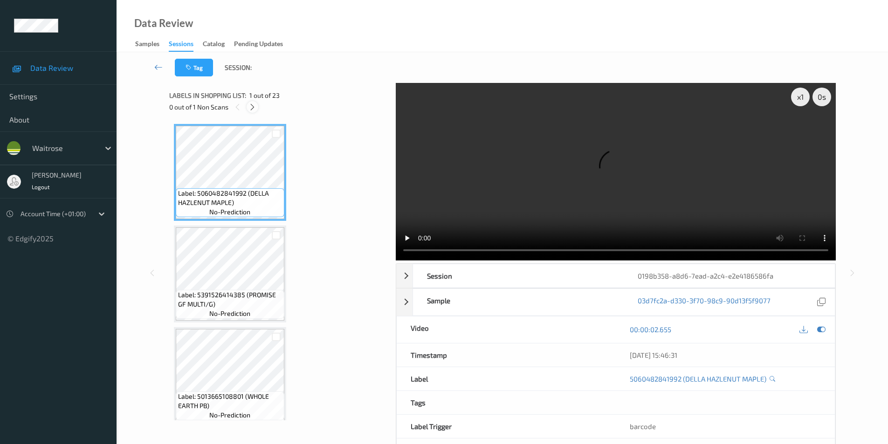
click at [255, 108] on icon at bounding box center [252, 107] width 8 height 8
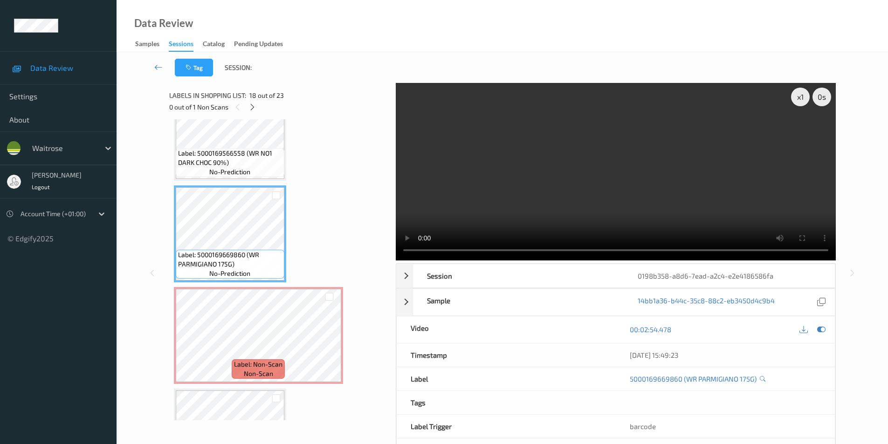
scroll to position [1686, 0]
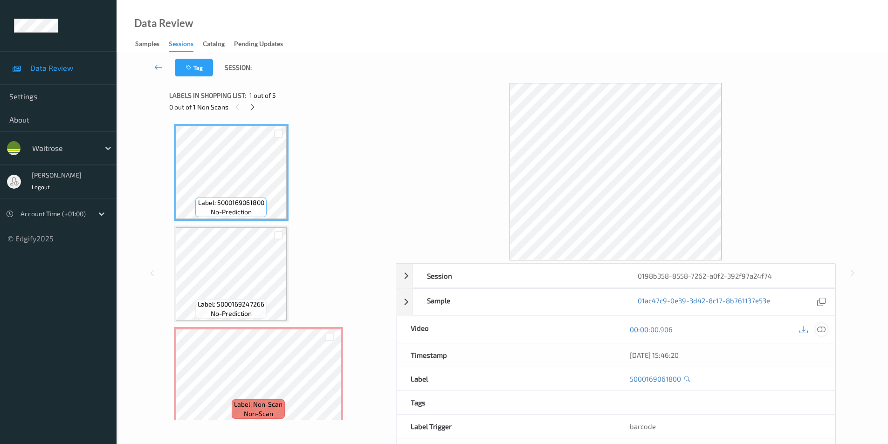
click at [825, 331] on icon at bounding box center [821, 329] width 8 height 8
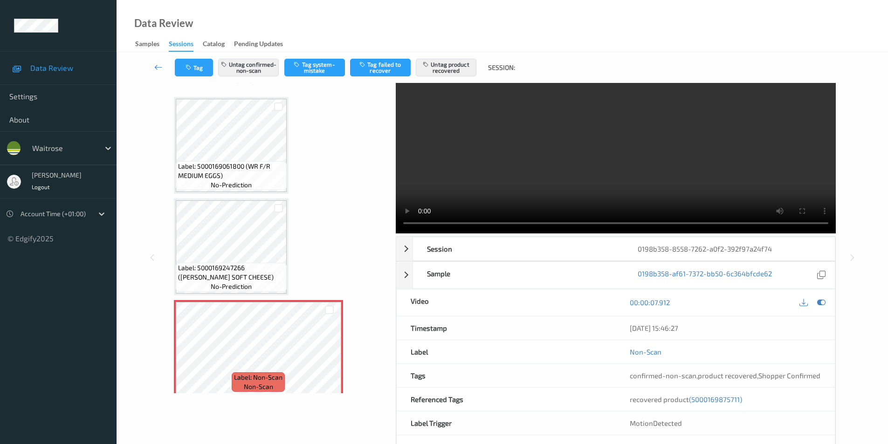
scroll to position [47, 0]
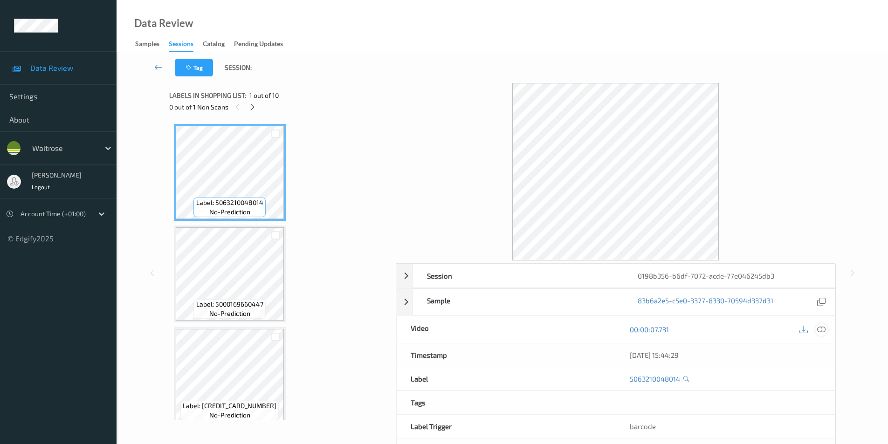
click at [821, 330] on icon at bounding box center [821, 329] width 8 height 8
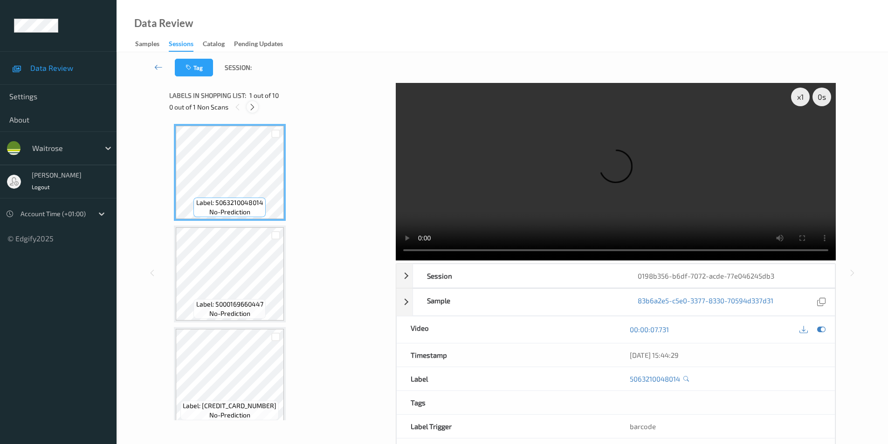
click at [254, 104] on icon at bounding box center [252, 107] width 8 height 8
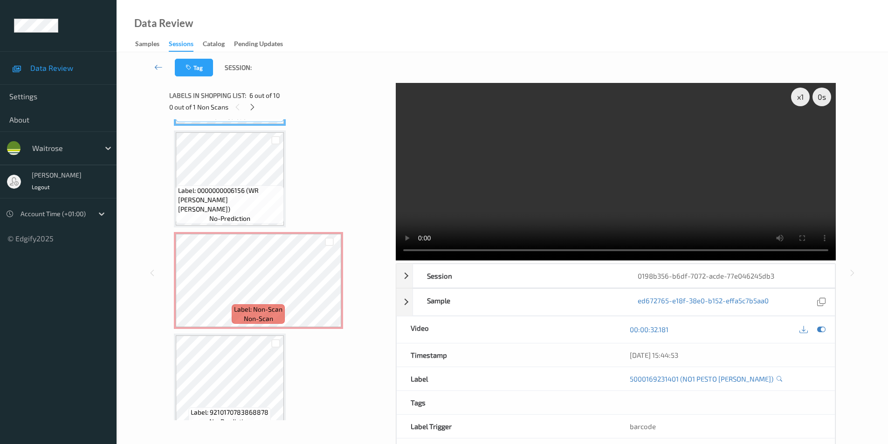
scroll to position [605, 0]
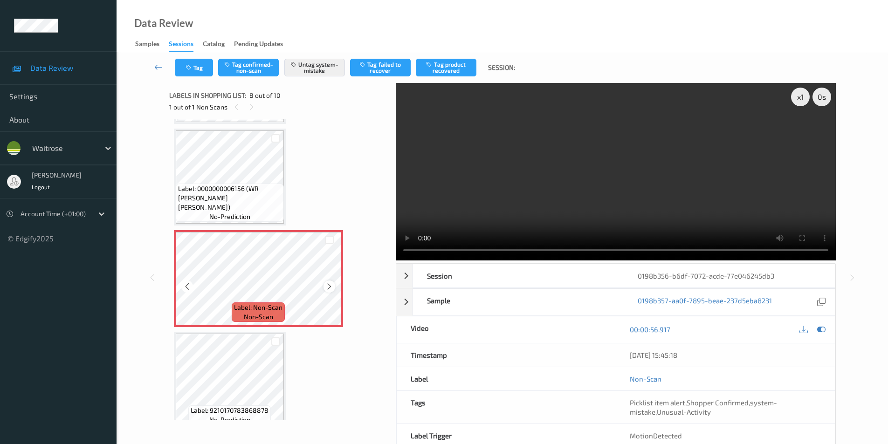
click at [329, 286] on icon at bounding box center [329, 287] width 8 height 8
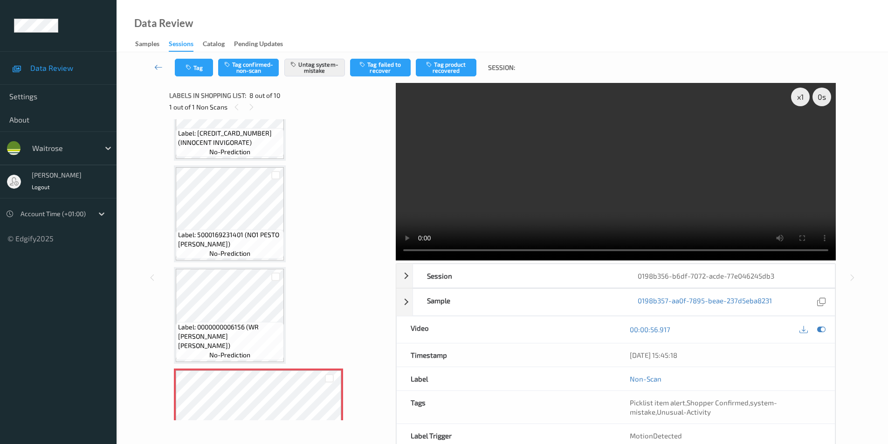
scroll to position [465, 0]
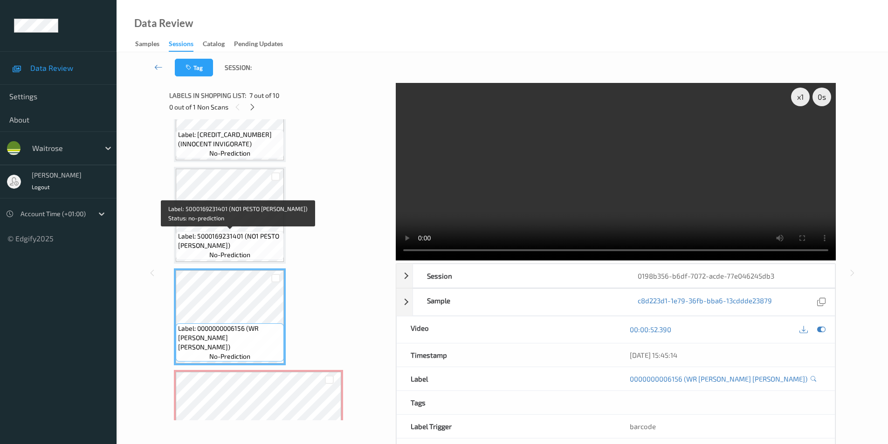
click at [246, 236] on span "Label: 5000169231401 (NO1 PESTO GENOVESE)" at bounding box center [229, 241] width 103 height 19
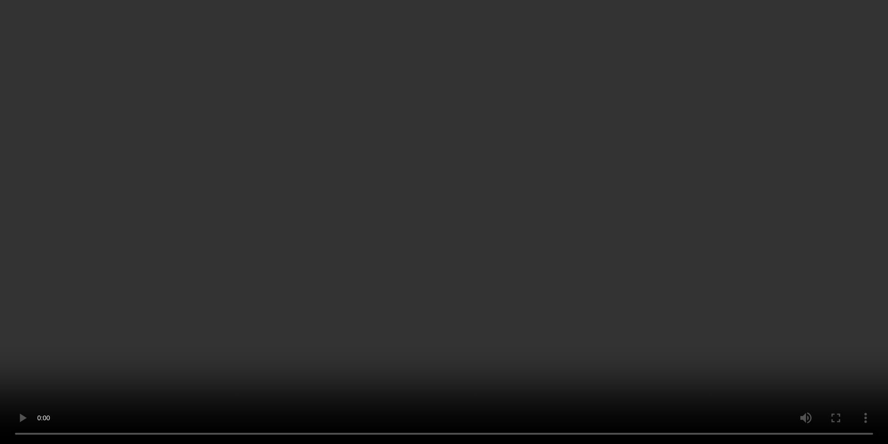
scroll to position [605, 0]
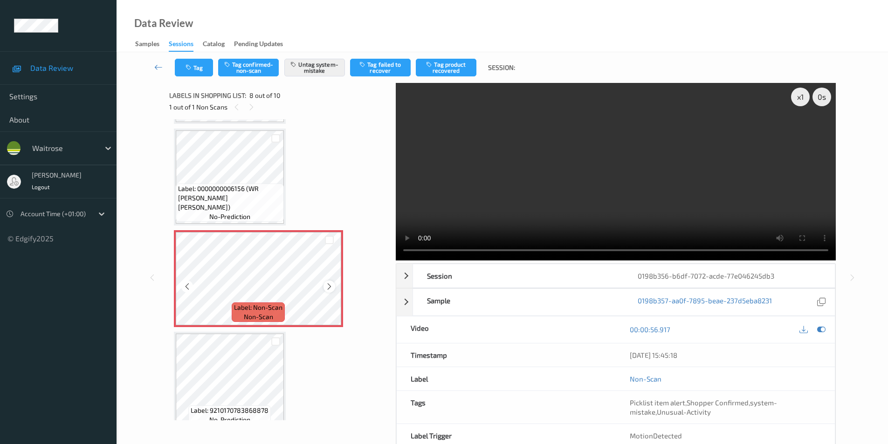
click at [326, 283] on icon at bounding box center [329, 287] width 8 height 8
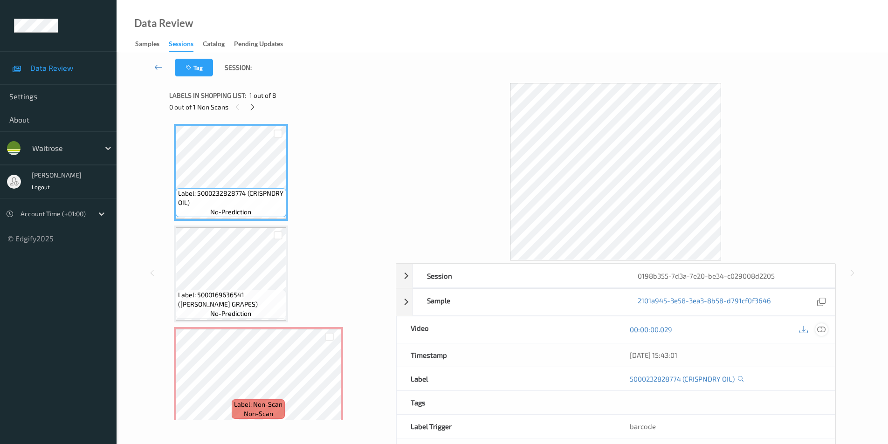
click at [821, 327] on icon at bounding box center [821, 329] width 8 height 8
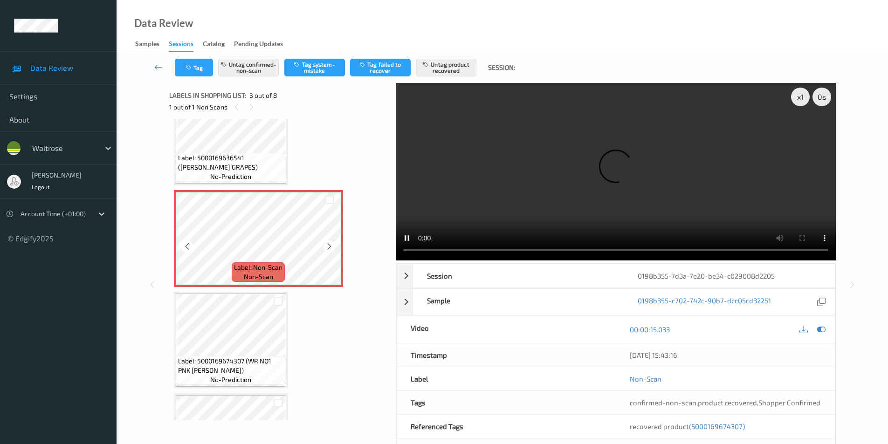
scroll to position [140, 0]
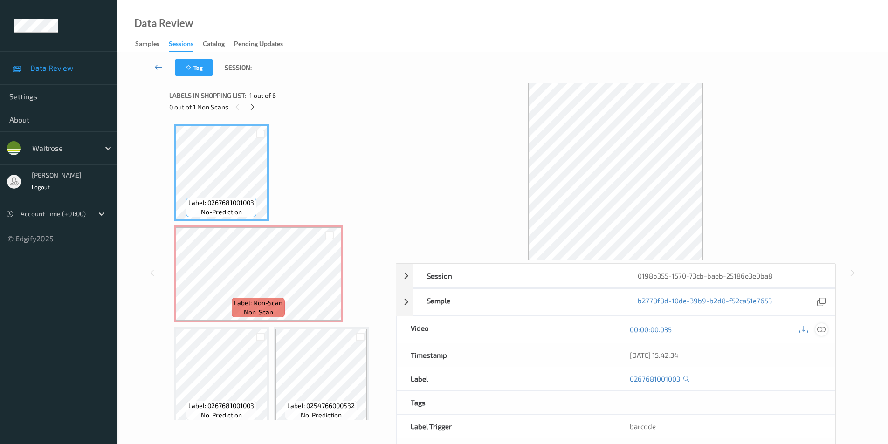
click at [819, 328] on icon at bounding box center [821, 329] width 8 height 8
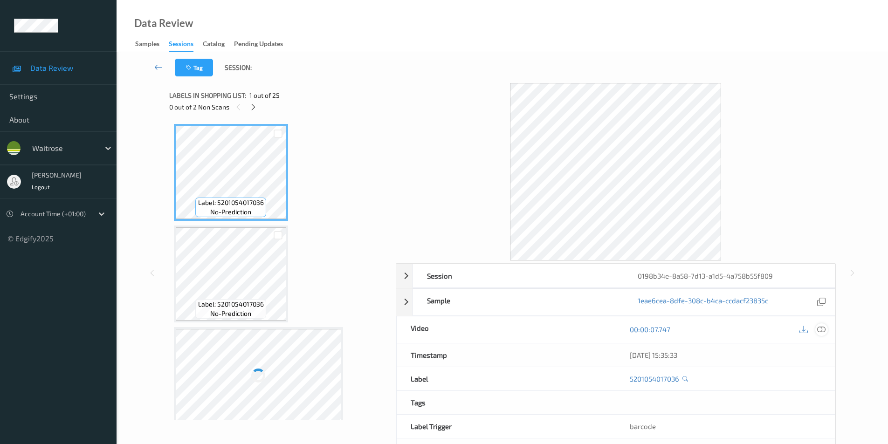
click at [823, 328] on icon at bounding box center [821, 329] width 8 height 8
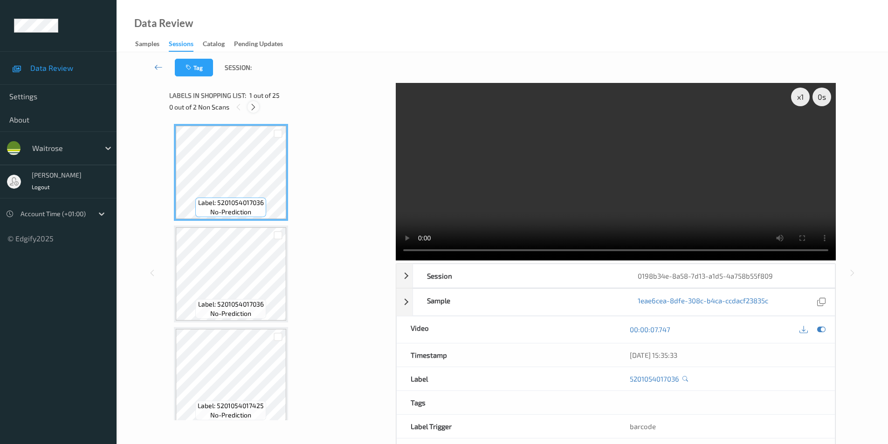
click at [253, 108] on icon at bounding box center [253, 107] width 8 height 8
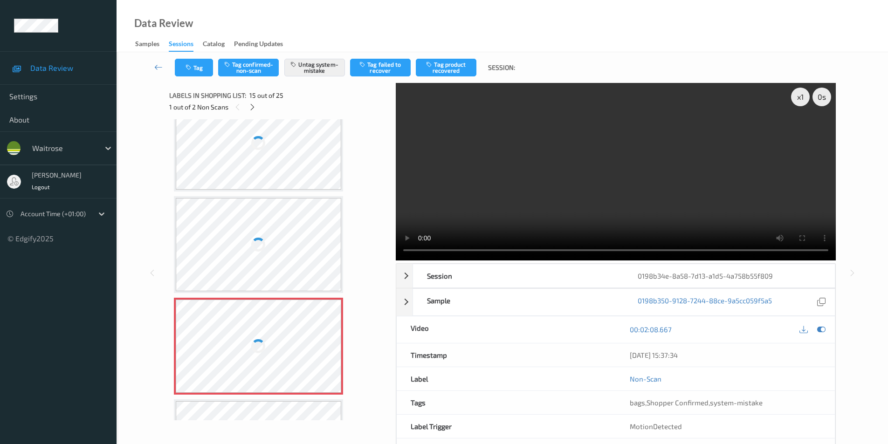
scroll to position [1233, 0]
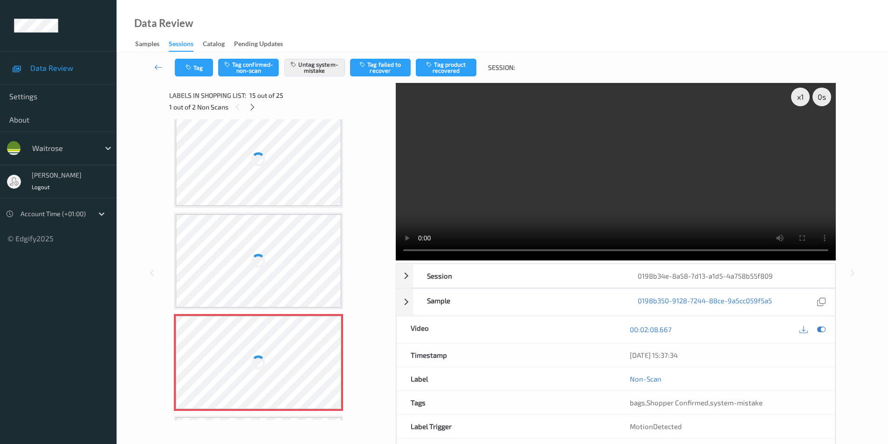
click at [280, 182] on div at bounding box center [259, 159] width 166 height 93
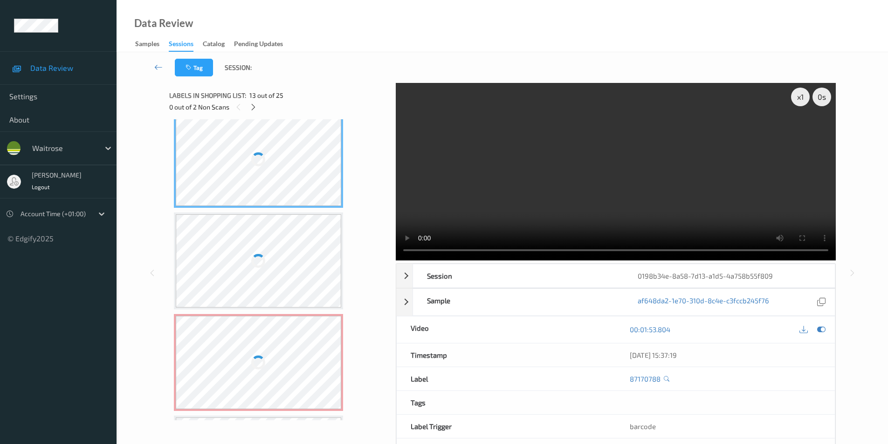
click at [280, 182] on div at bounding box center [259, 159] width 166 height 93
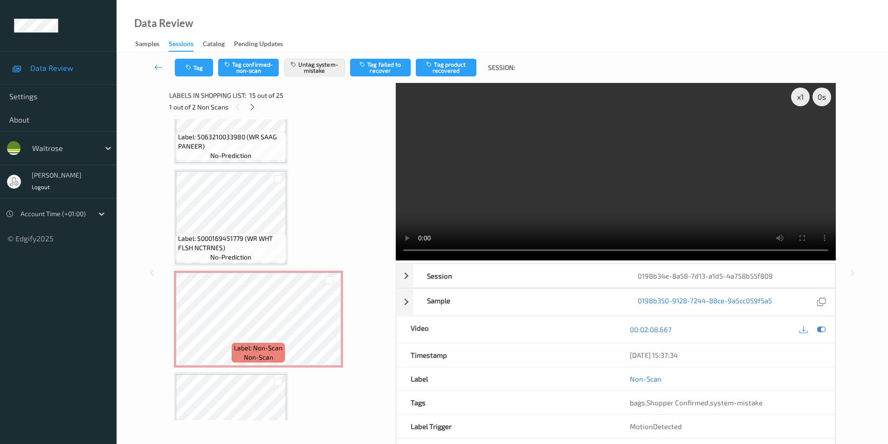
scroll to position [2166, 0]
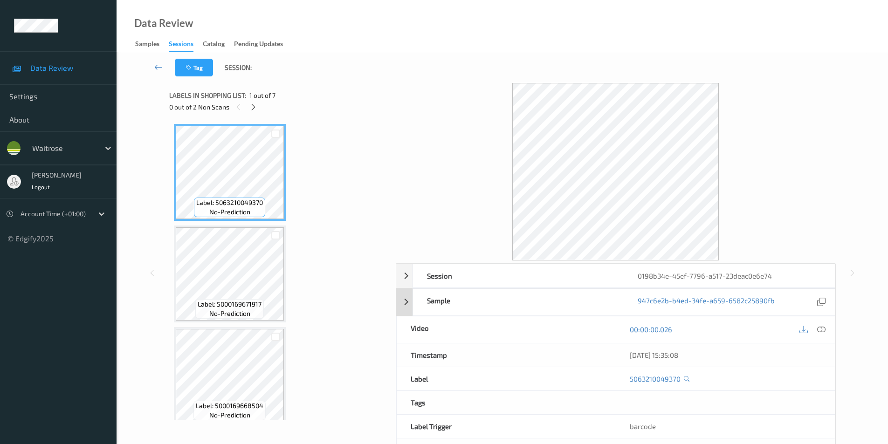
click at [822, 330] on icon at bounding box center [821, 329] width 8 height 8
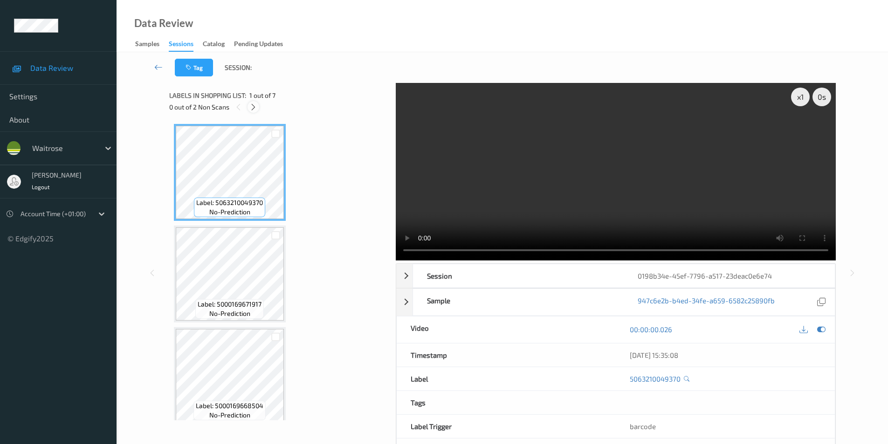
click at [252, 108] on icon at bounding box center [253, 107] width 8 height 8
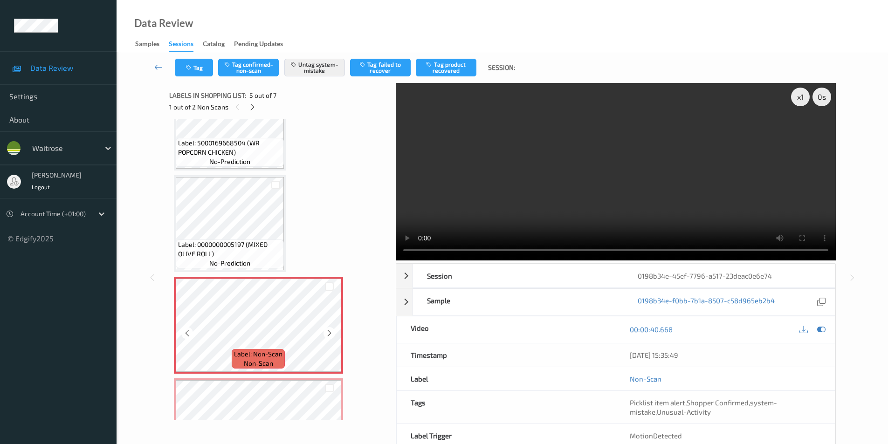
scroll to position [300, 0]
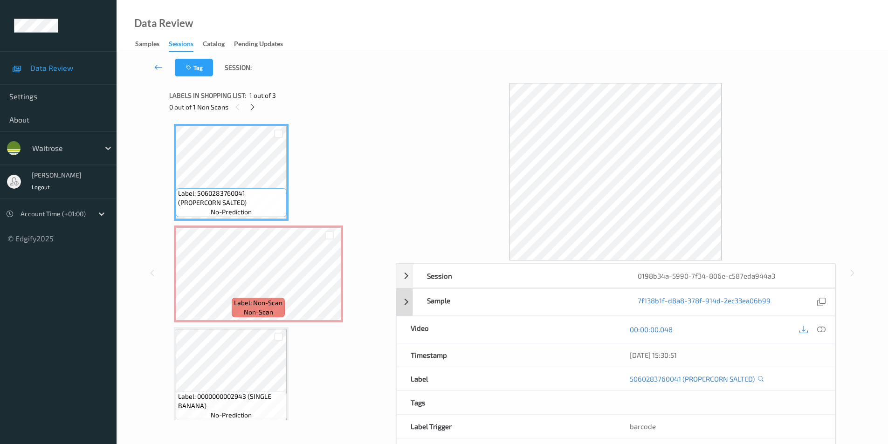
drag, startPoint x: 819, startPoint y: 329, endPoint x: 779, endPoint y: 292, distance: 54.4
click at [820, 329] on icon at bounding box center [821, 329] width 8 height 8
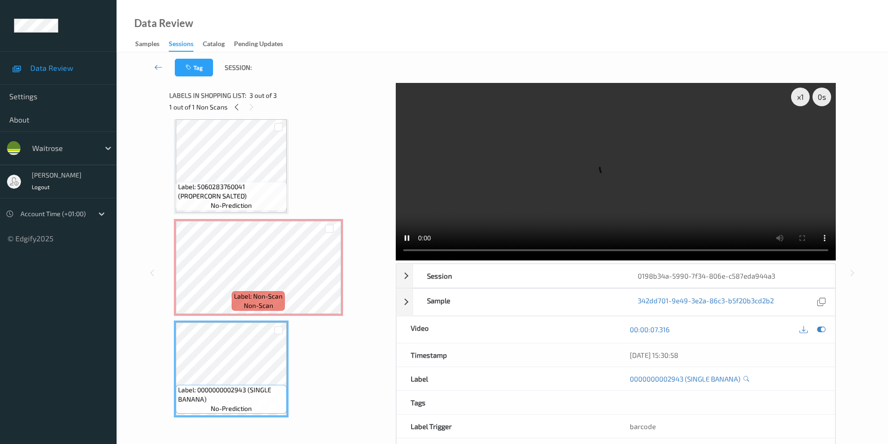
scroll to position [8, 0]
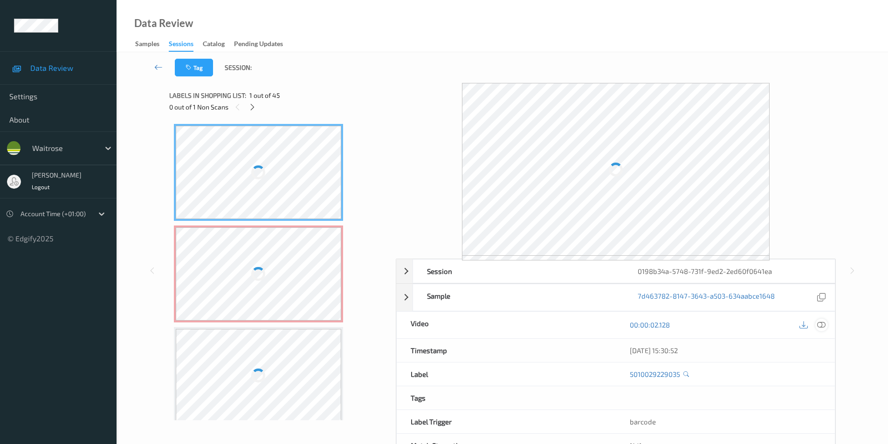
click at [819, 324] on icon at bounding box center [821, 325] width 8 height 8
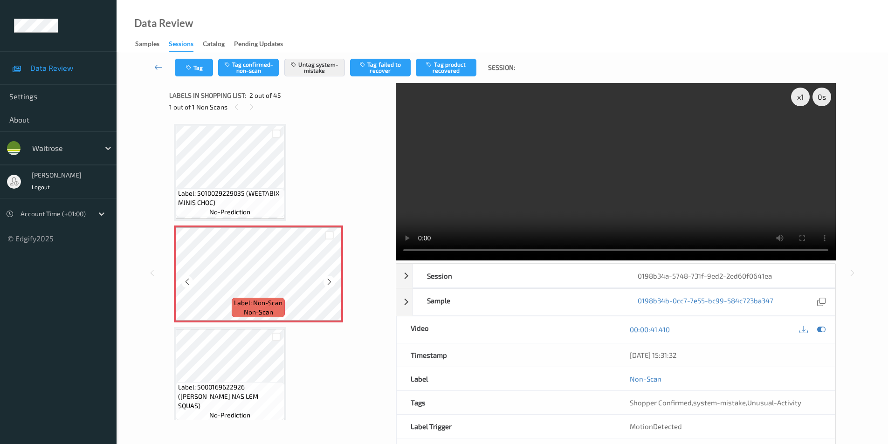
click at [326, 282] on icon at bounding box center [329, 282] width 8 height 8
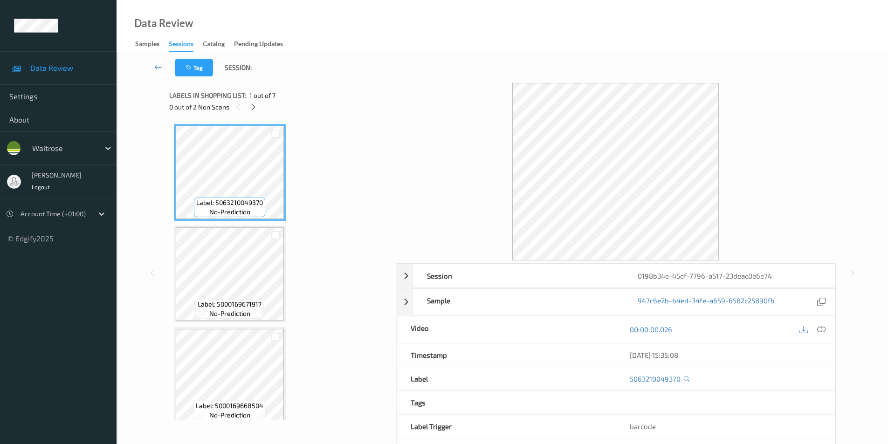
click at [259, 112] on div "0 out of 2 Non Scans" at bounding box center [279, 107] width 220 height 12
click at [253, 107] on icon at bounding box center [253, 107] width 8 height 8
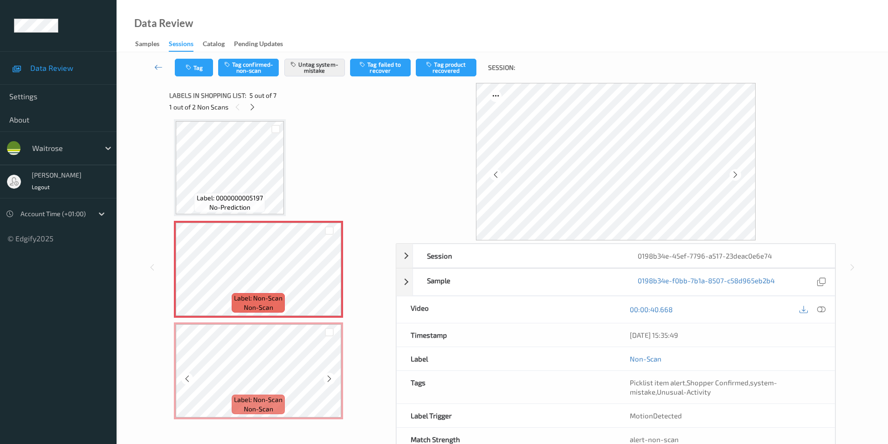
scroll to position [356, 0]
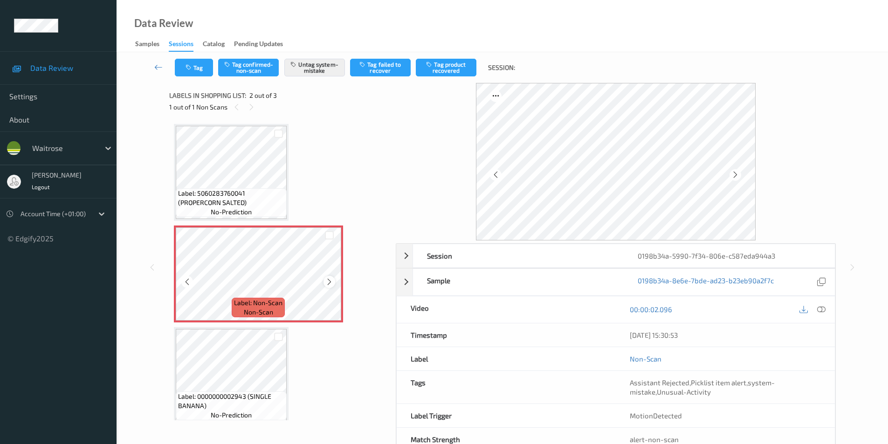
click at [325, 281] on icon at bounding box center [329, 282] width 8 height 8
click at [819, 309] on icon at bounding box center [821, 309] width 8 height 8
